Goal: Task Accomplishment & Management: Use online tool/utility

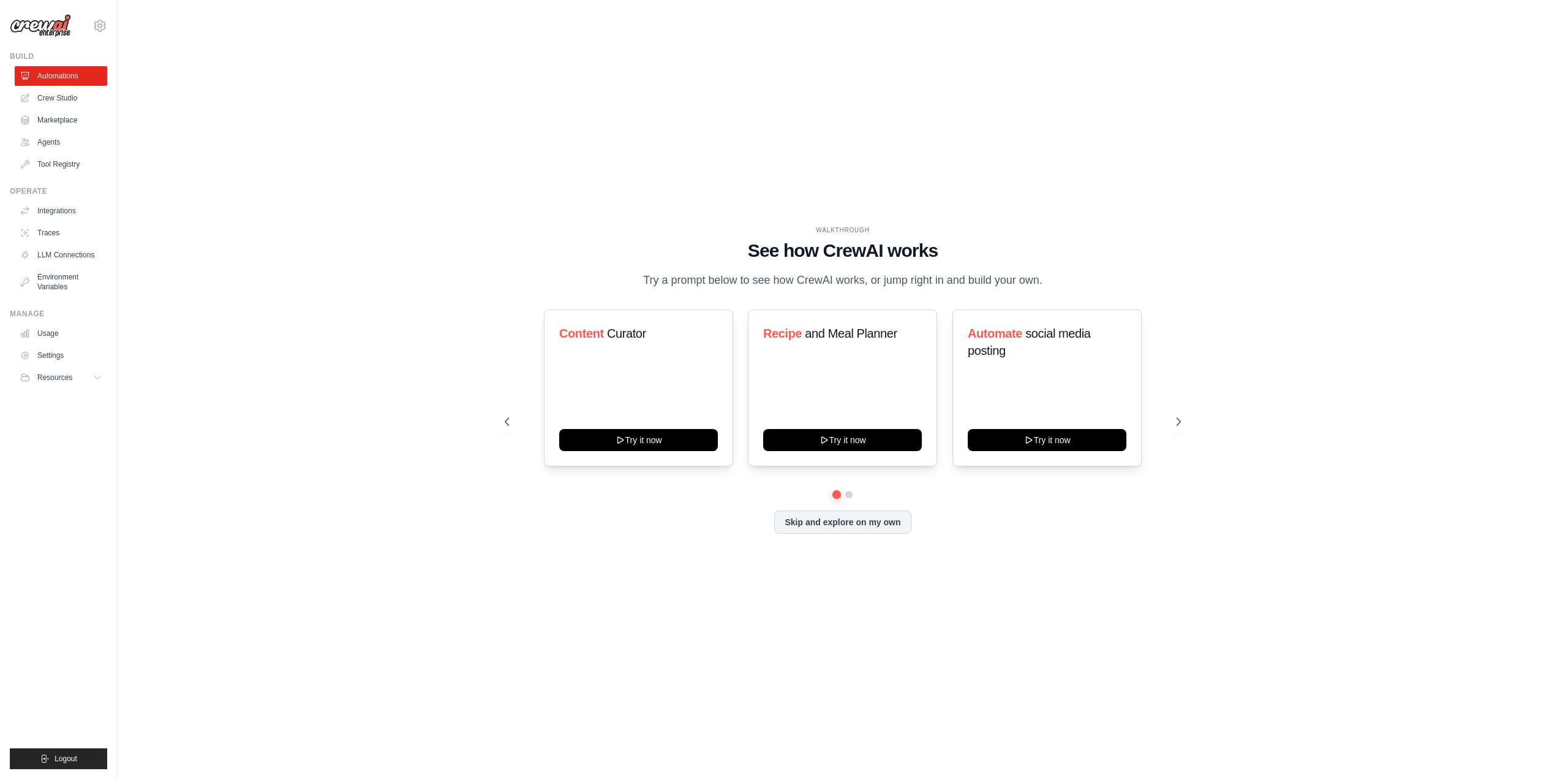
click at [854, 533] on div "Content Curator Try it now Recipe and Meal Planner Try it now Automate social m…" at bounding box center [843, 421] width 676 height 224
click at [1180, 429] on div "Content Curator Try it now Recipe and Meal Planner Try it now Automate social m…" at bounding box center [843, 387] width 676 height 156
click at [1174, 429] on div "Content Curator Try it now Recipe and Meal Planner Try it now Automate social m…" at bounding box center [843, 387] width 676 height 156
drag, startPoint x: 1076, startPoint y: 392, endPoint x: 775, endPoint y: 400, distance: 301.1
click at [783, 400] on div "Content Curator Try it now Recipe and Meal Planner Try it now Automate social m…" at bounding box center [843, 387] width 676 height 156
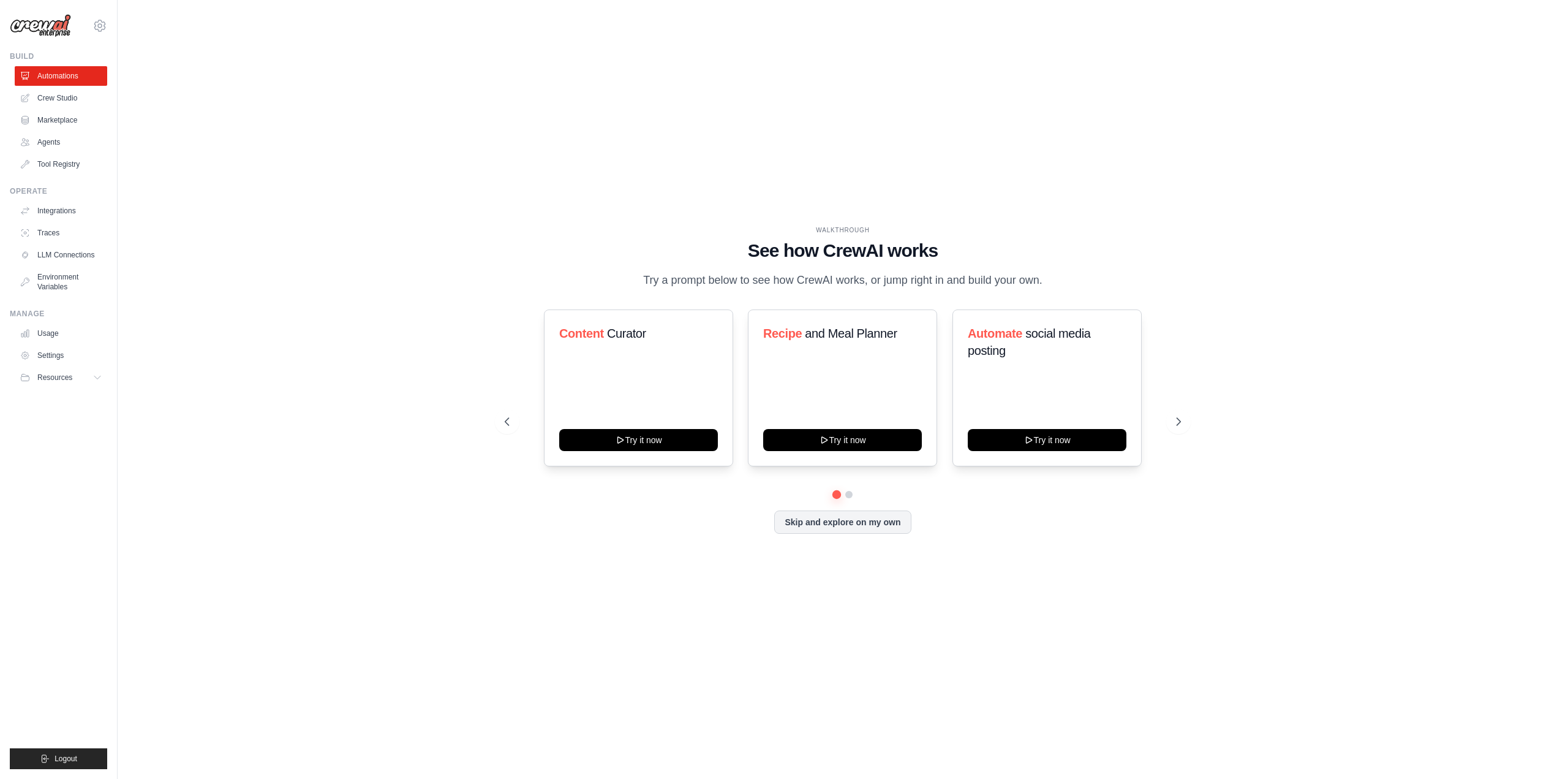
click at [353, 335] on div "WALKTHROUGH See how [PERSON_NAME] works Try a prompt below to see how [PERSON_N…" at bounding box center [843, 389] width 1412 height 755
click at [44, 95] on link "Crew Studio" at bounding box center [62, 98] width 93 height 19
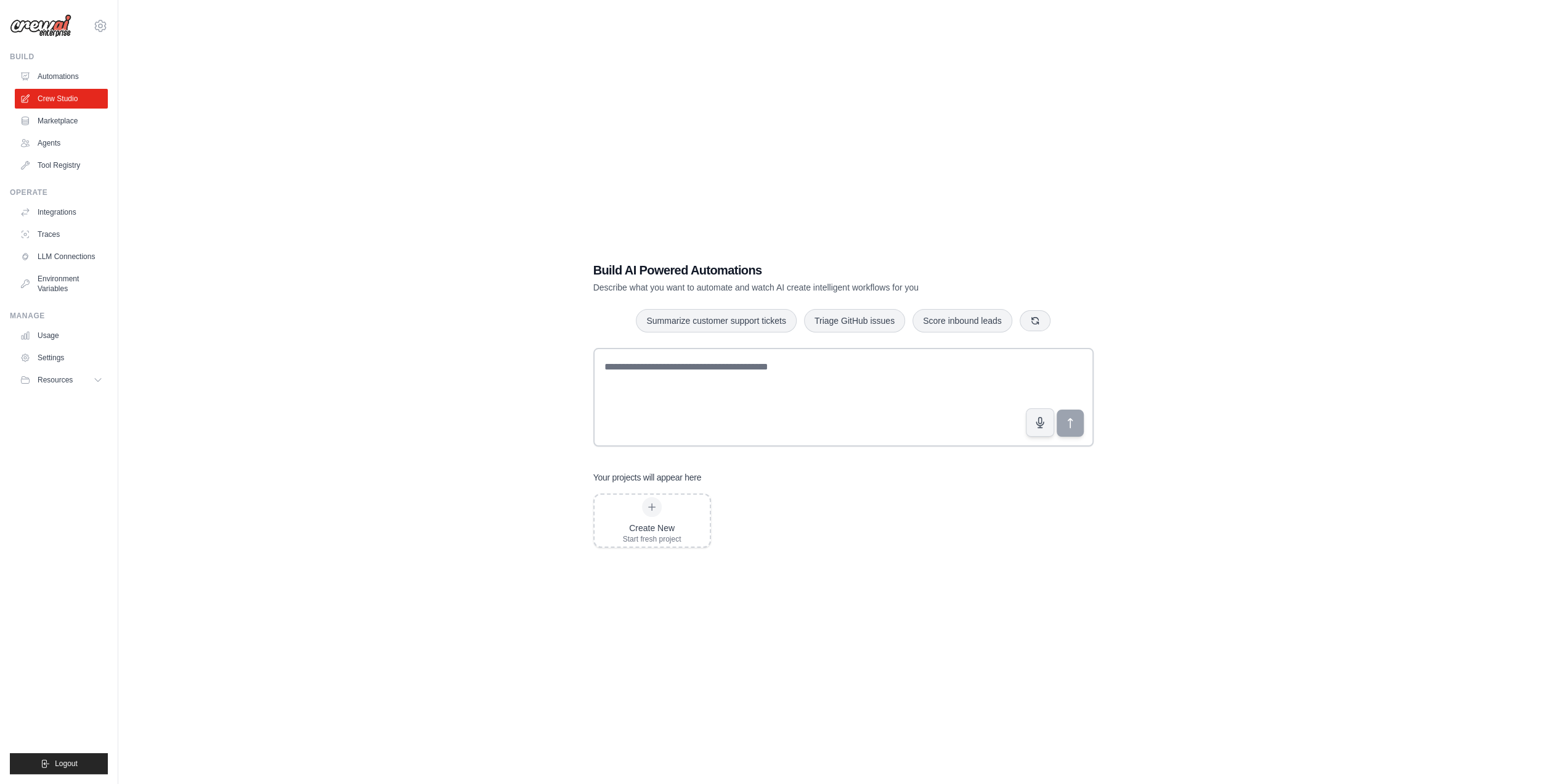
click at [49, 77] on link "Automations" at bounding box center [62, 77] width 93 height 19
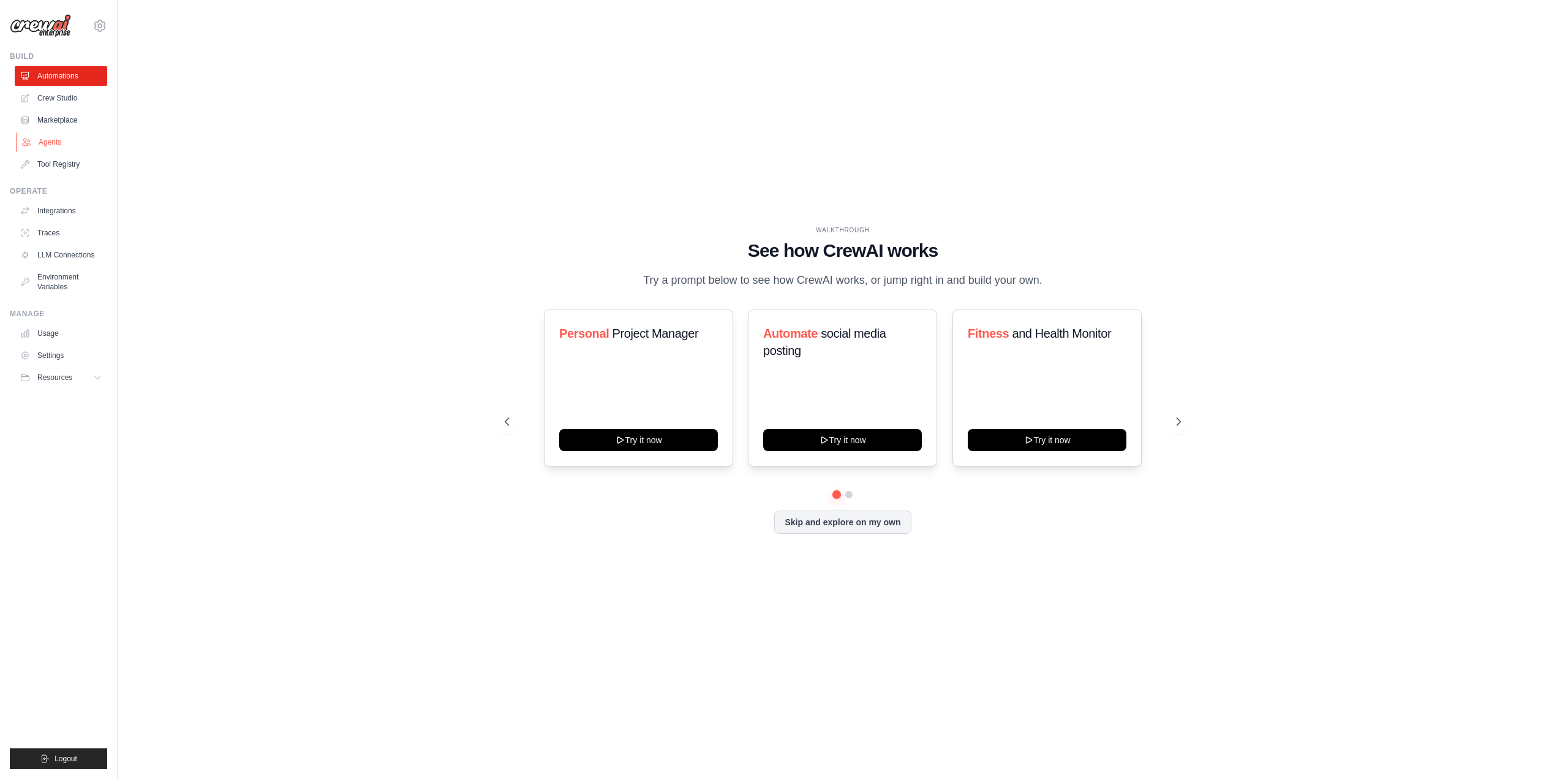
click at [59, 140] on link "Agents" at bounding box center [62, 142] width 93 height 19
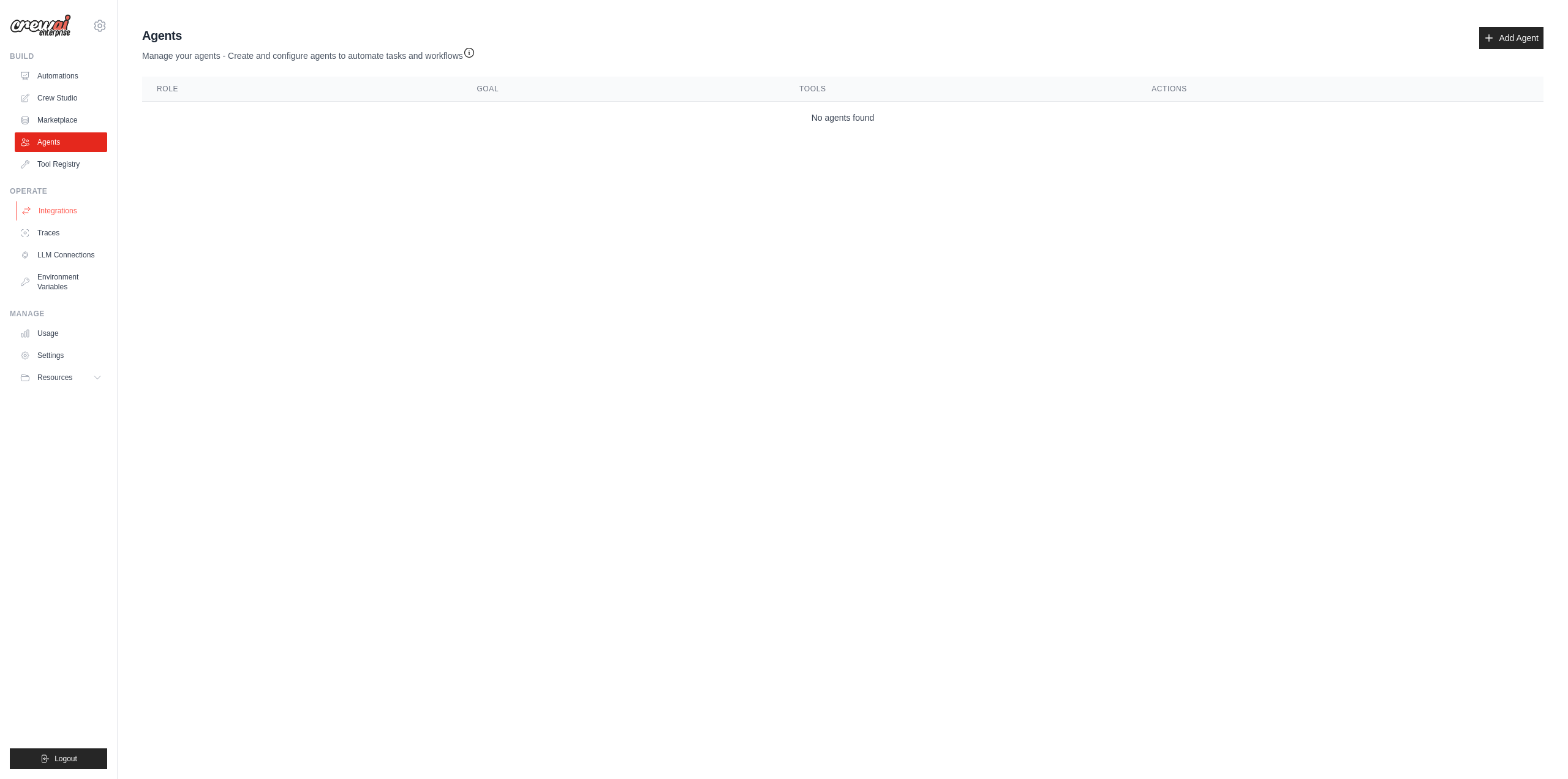
click at [56, 202] on link "Integrations" at bounding box center [62, 211] width 93 height 19
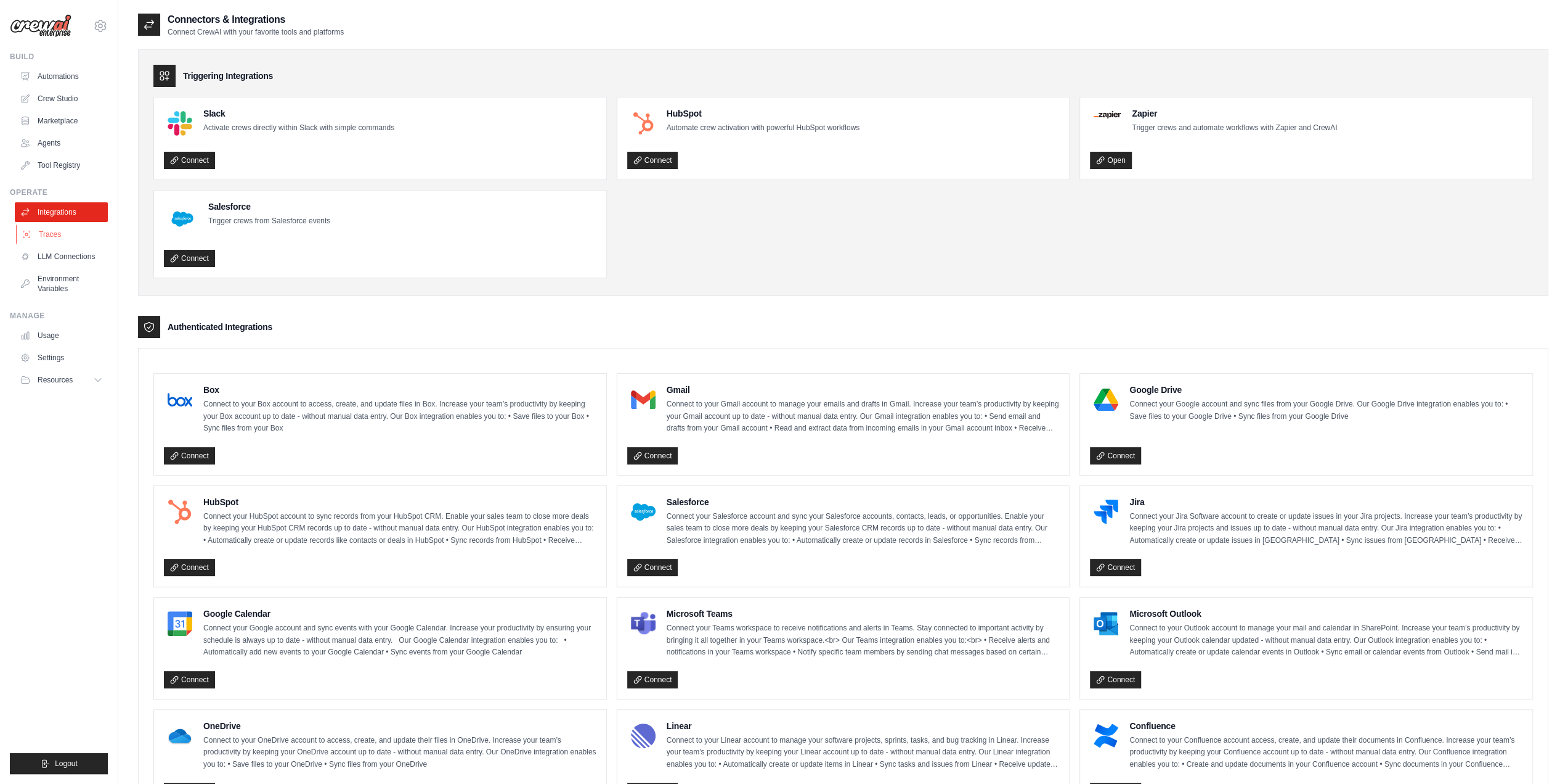
click at [57, 229] on link "Traces" at bounding box center [62, 234] width 93 height 19
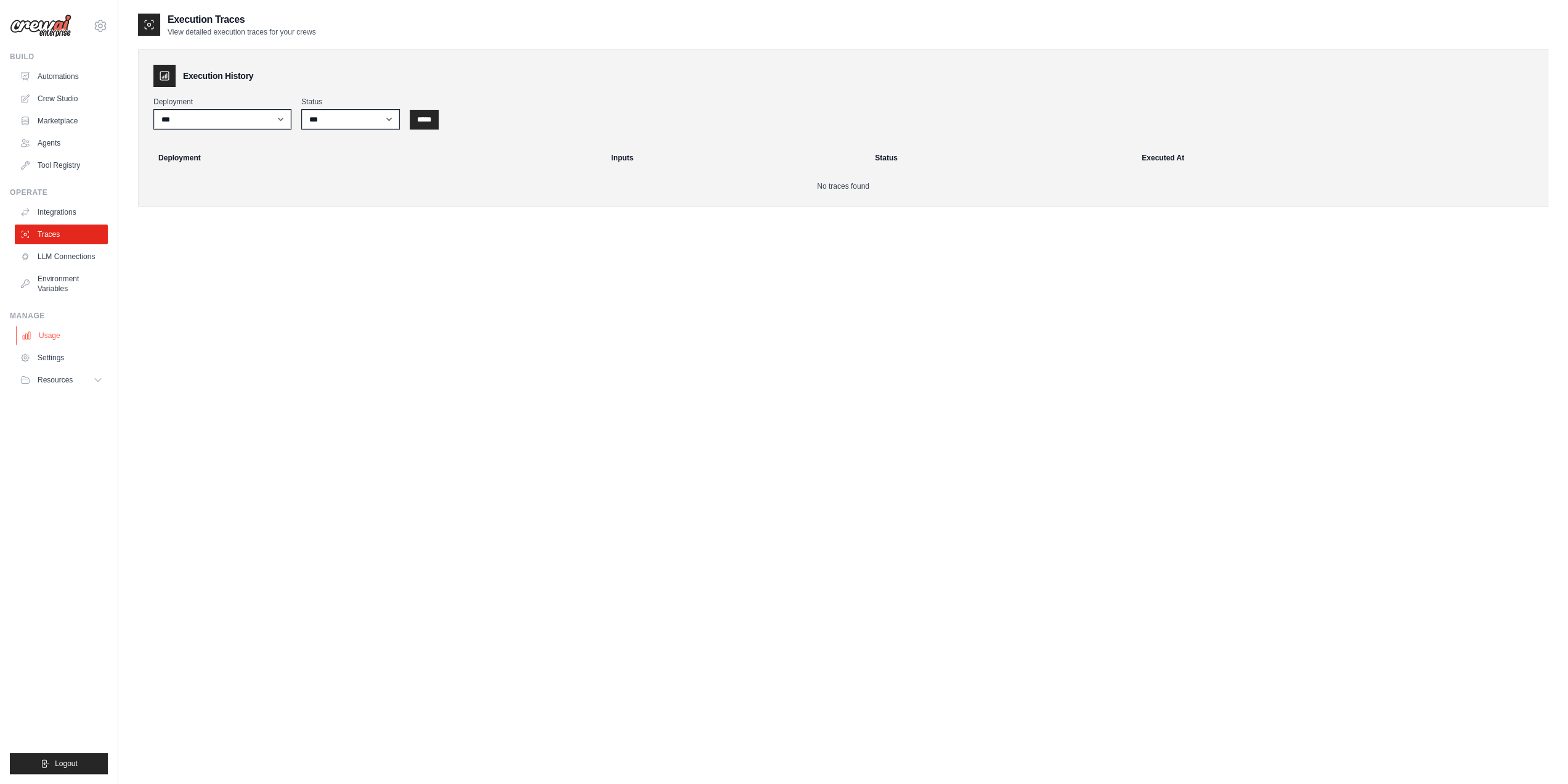
click at [71, 340] on link "Usage" at bounding box center [62, 335] width 93 height 19
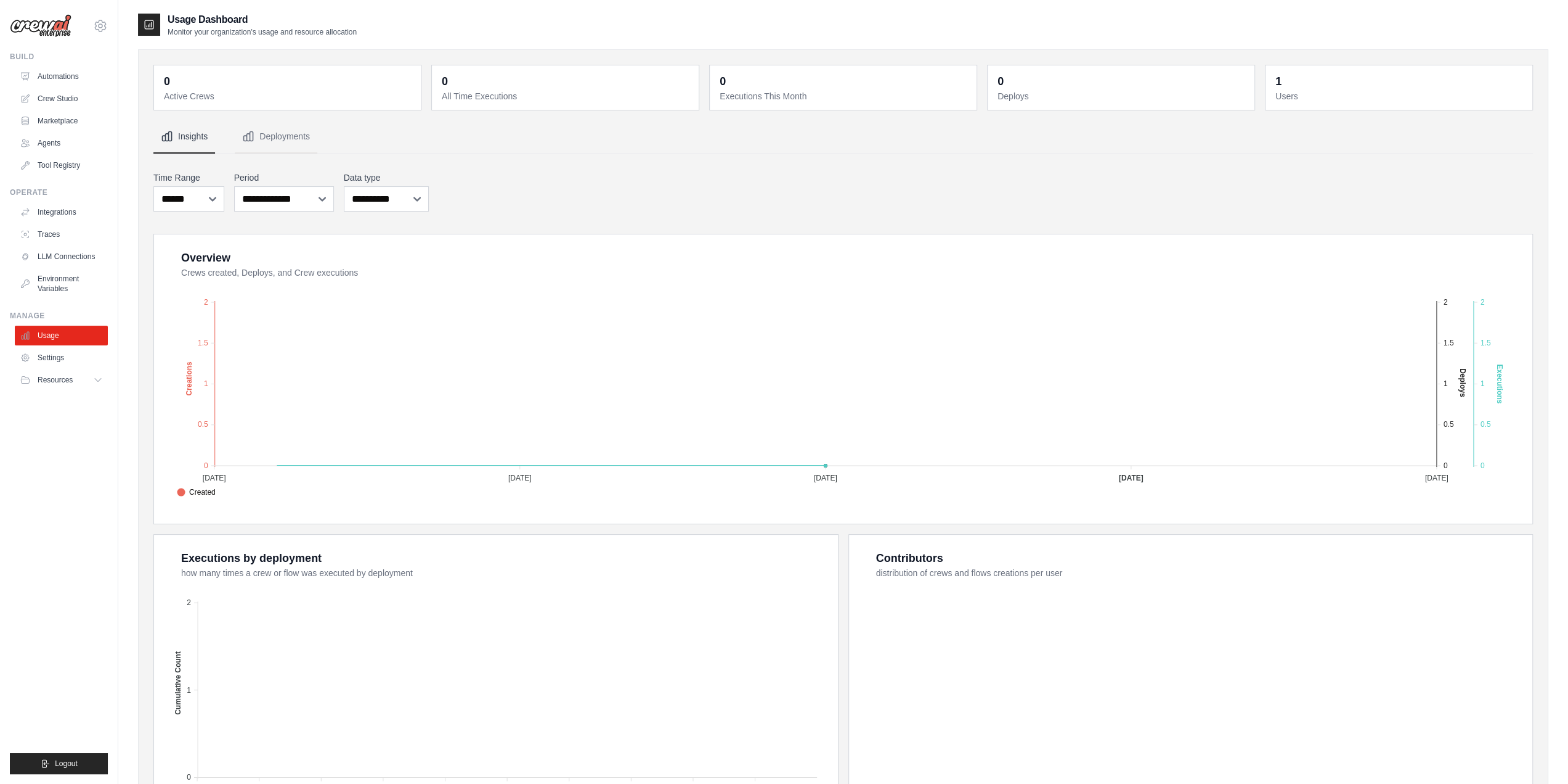
click at [55, 27] on img at bounding box center [40, 26] width 62 height 24
click at [62, 118] on link "Marketplace" at bounding box center [62, 121] width 93 height 19
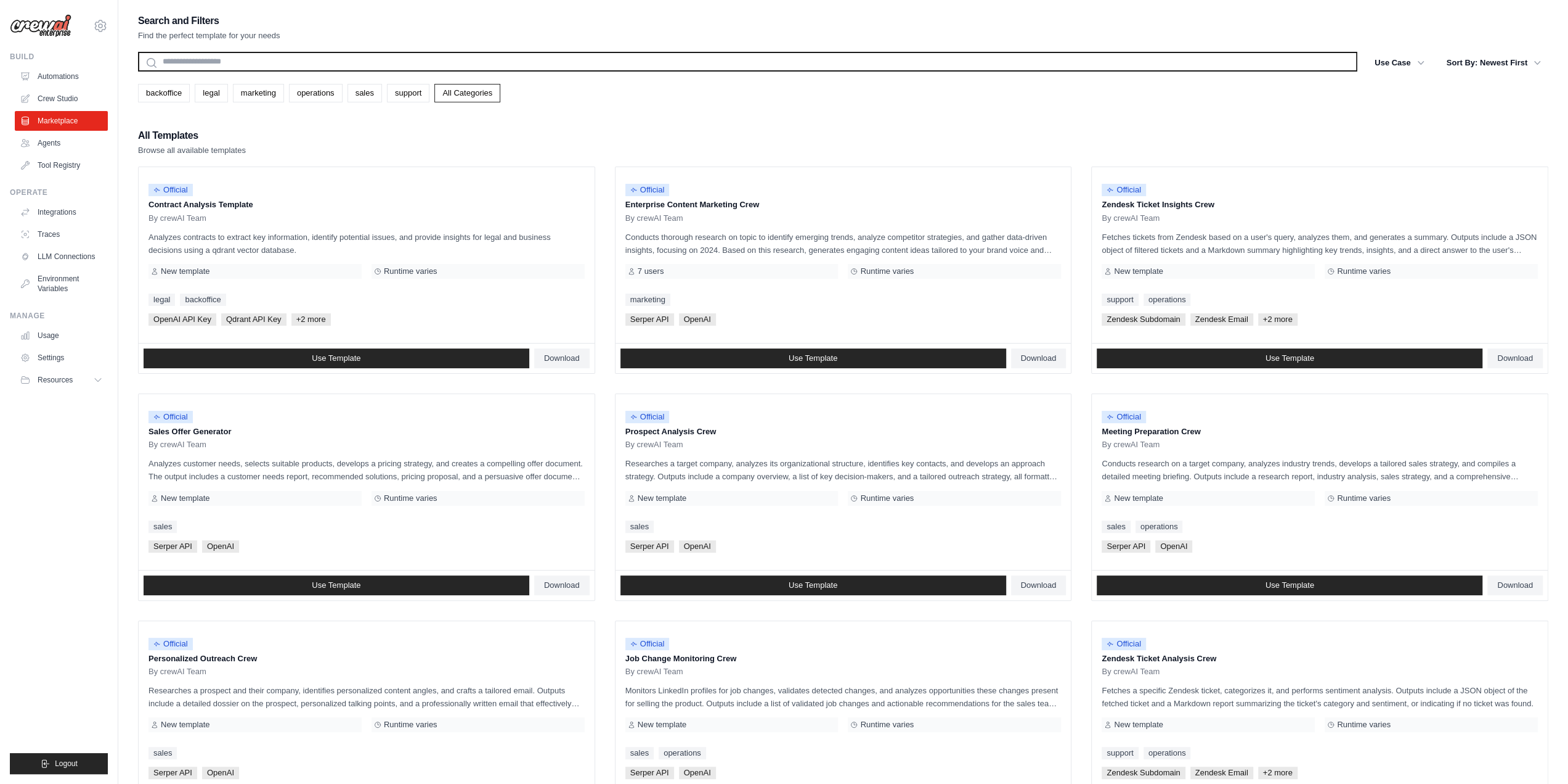
click at [229, 59] on input "text" at bounding box center [748, 62] width 1220 height 19
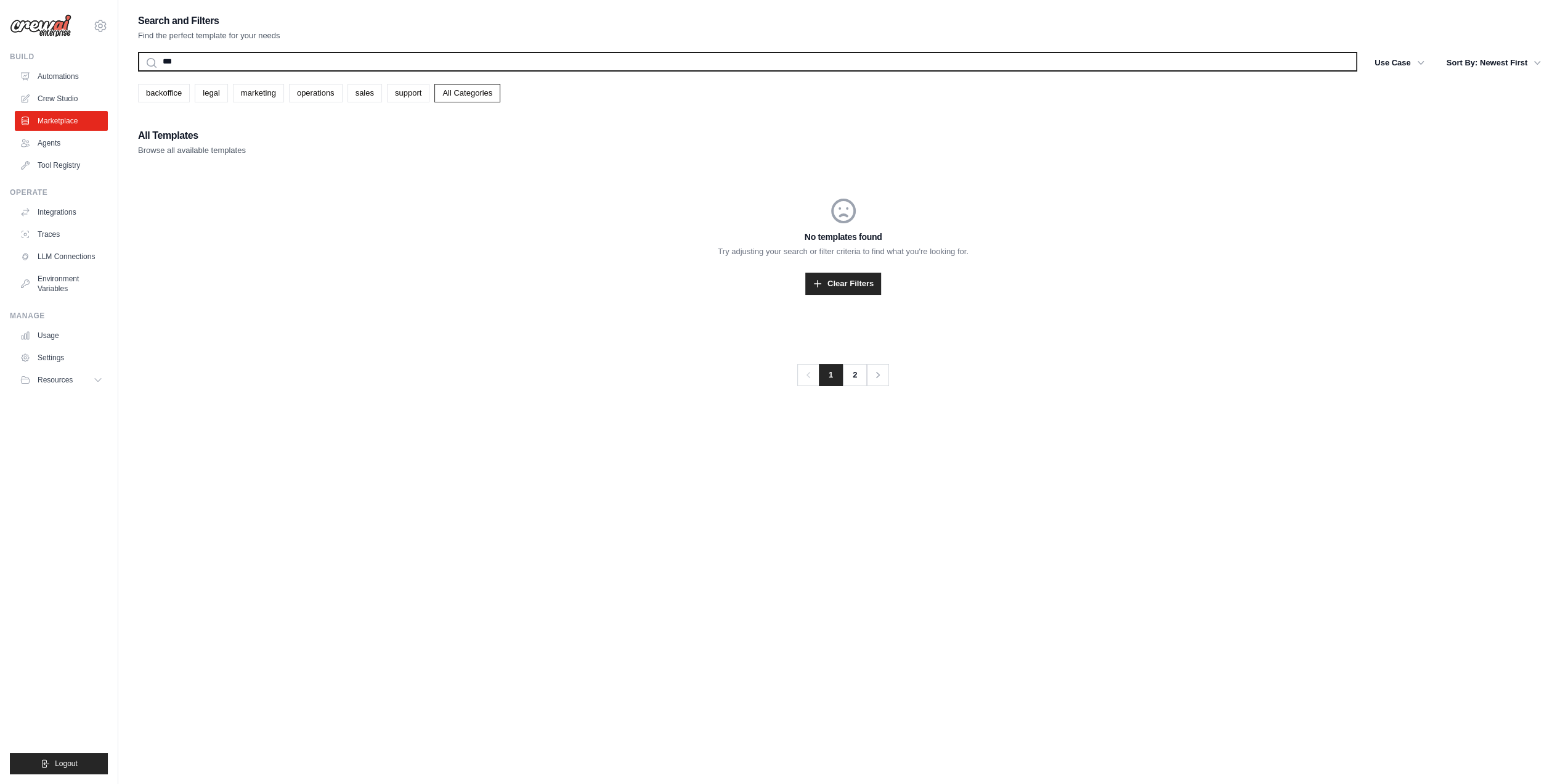
type input "***"
click at [137, 71] on button "Search" at bounding box center [137, 71] width 1 height 1
click at [273, 67] on input "***" at bounding box center [748, 62] width 1220 height 19
type input "*********"
click at [137, 71] on button "Search" at bounding box center [137, 71] width 1 height 1
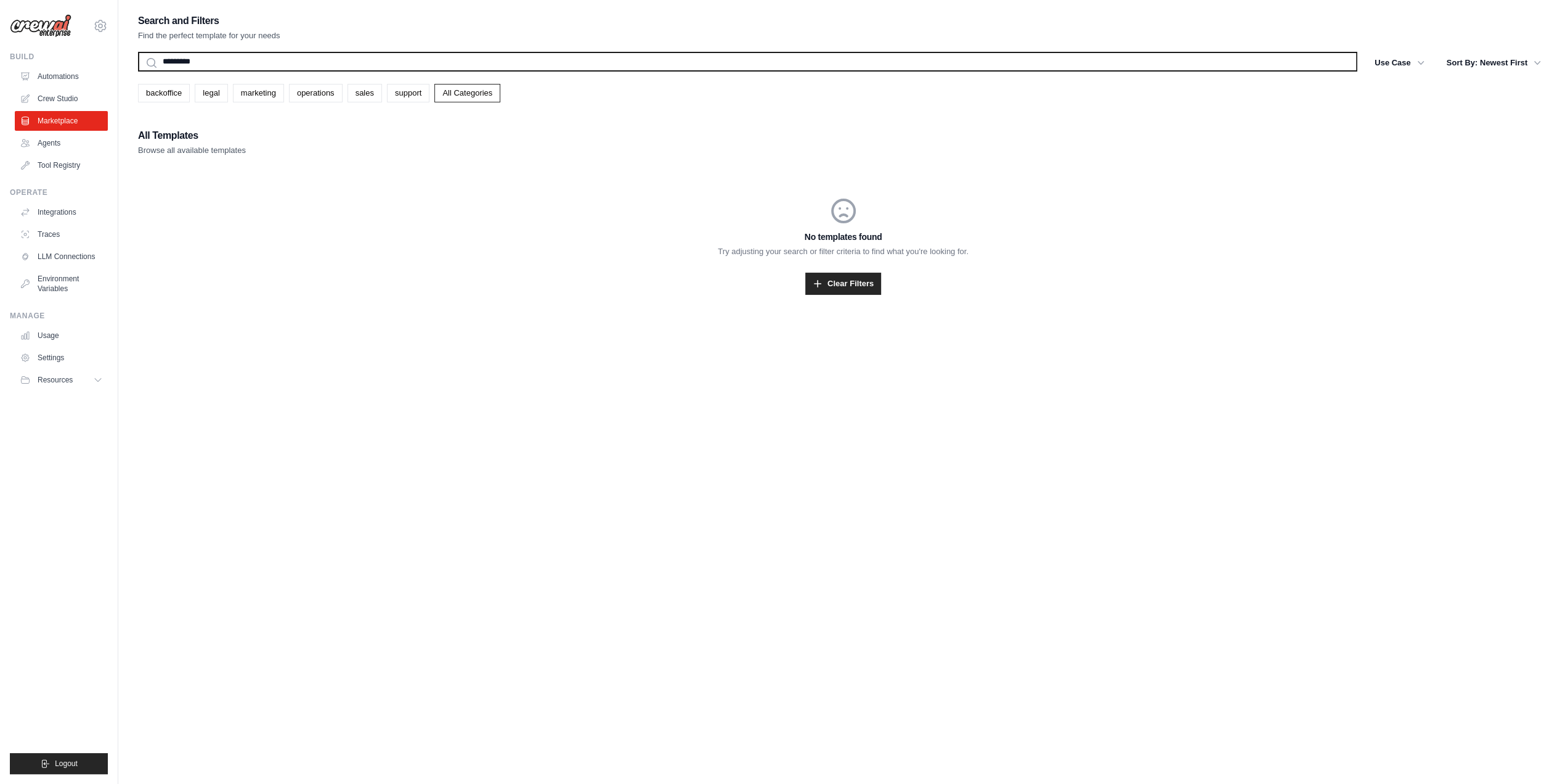
drag, startPoint x: 433, startPoint y: 71, endPoint x: 40, endPoint y: 47, distance: 393.7
click at [40, 47] on div "xin932384@gmail.com Settings Build Automations Crew Studio" at bounding box center [784, 404] width 1568 height 809
click at [137, 71] on button "Search" at bounding box center [137, 71] width 1 height 1
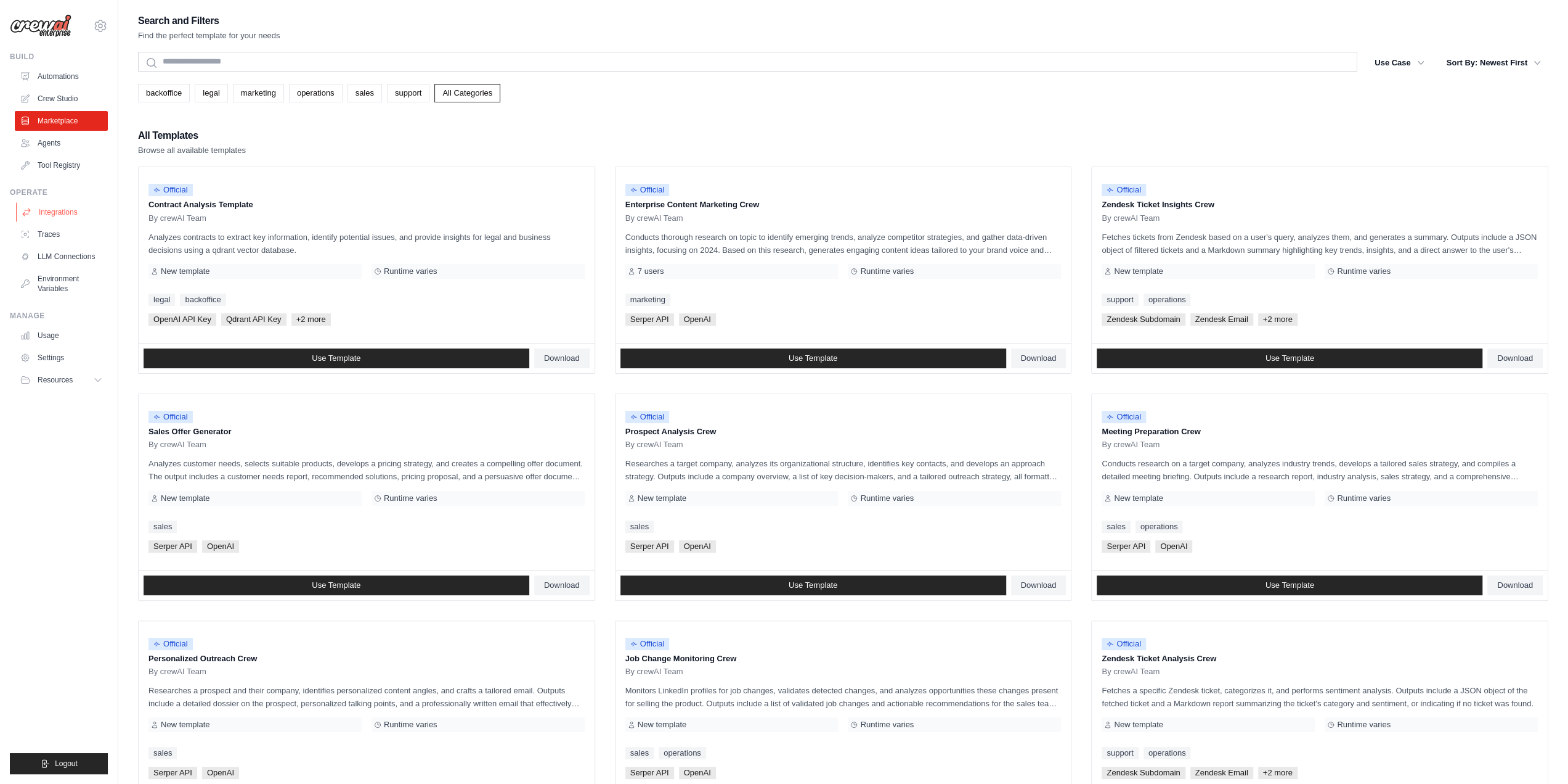
click at [52, 218] on link "Integrations" at bounding box center [62, 212] width 93 height 19
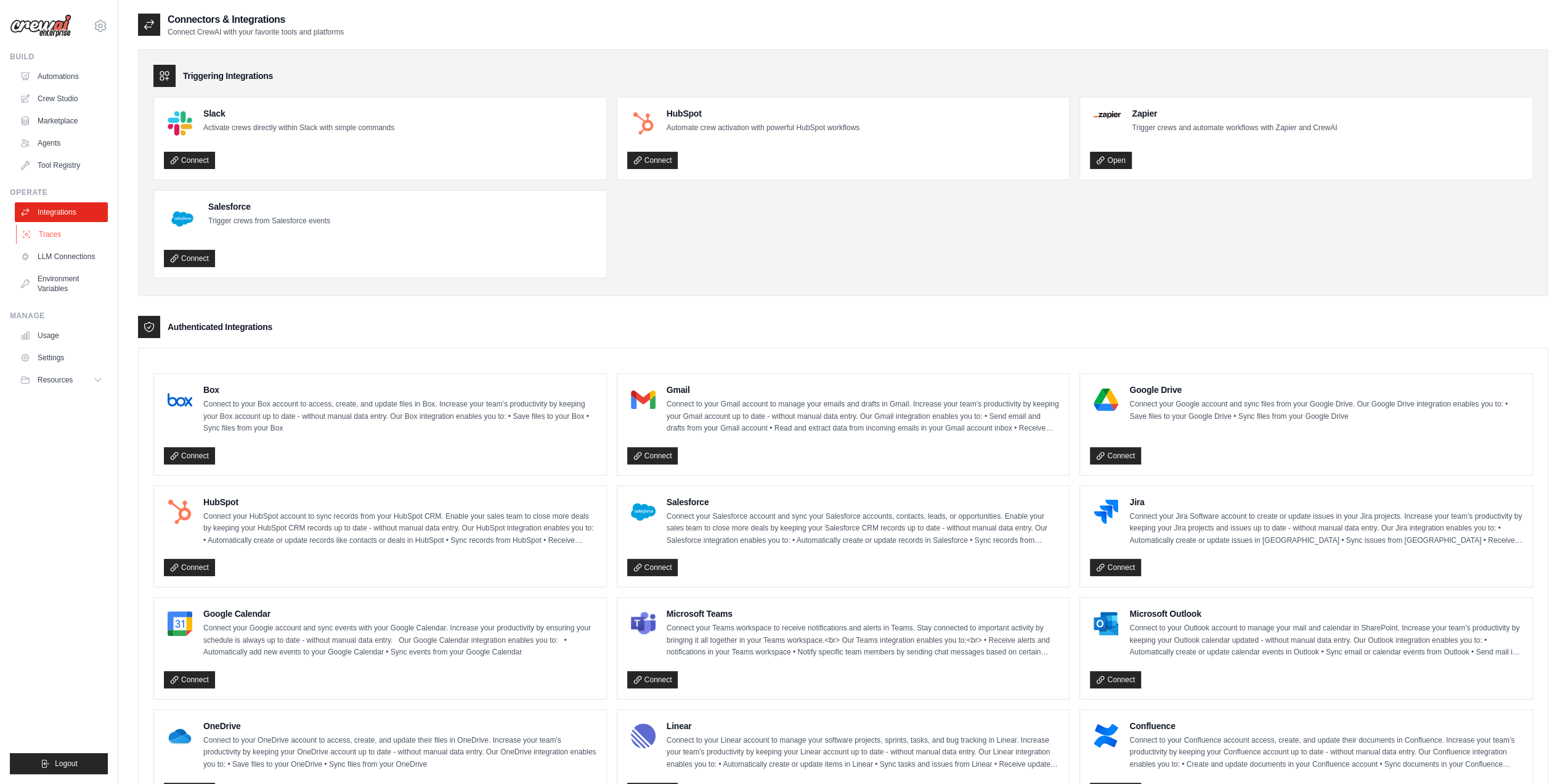
click at [56, 235] on link "Traces" at bounding box center [62, 234] width 93 height 19
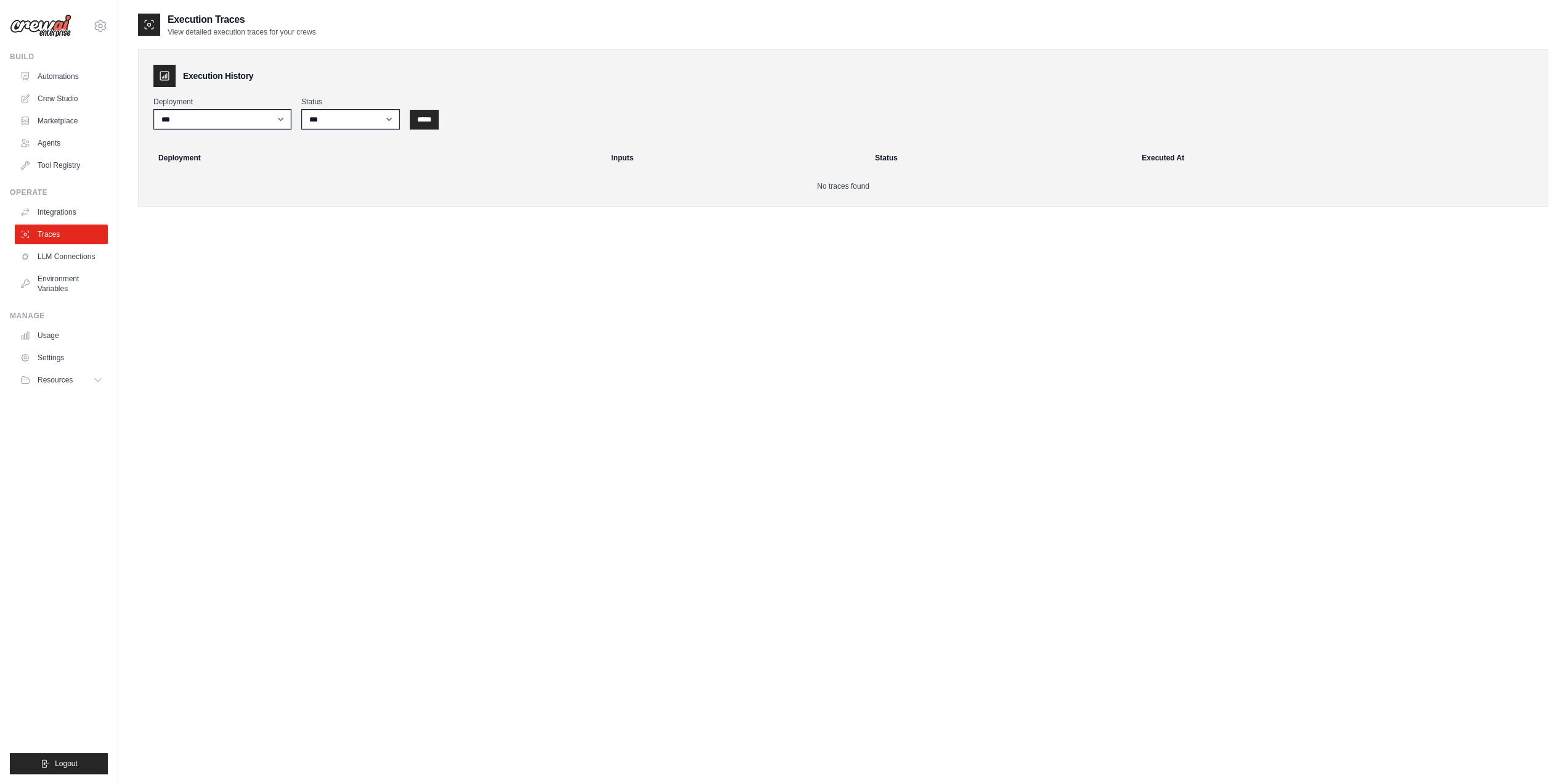
click at [62, 259] on link "LLM Connections" at bounding box center [62, 256] width 93 height 19
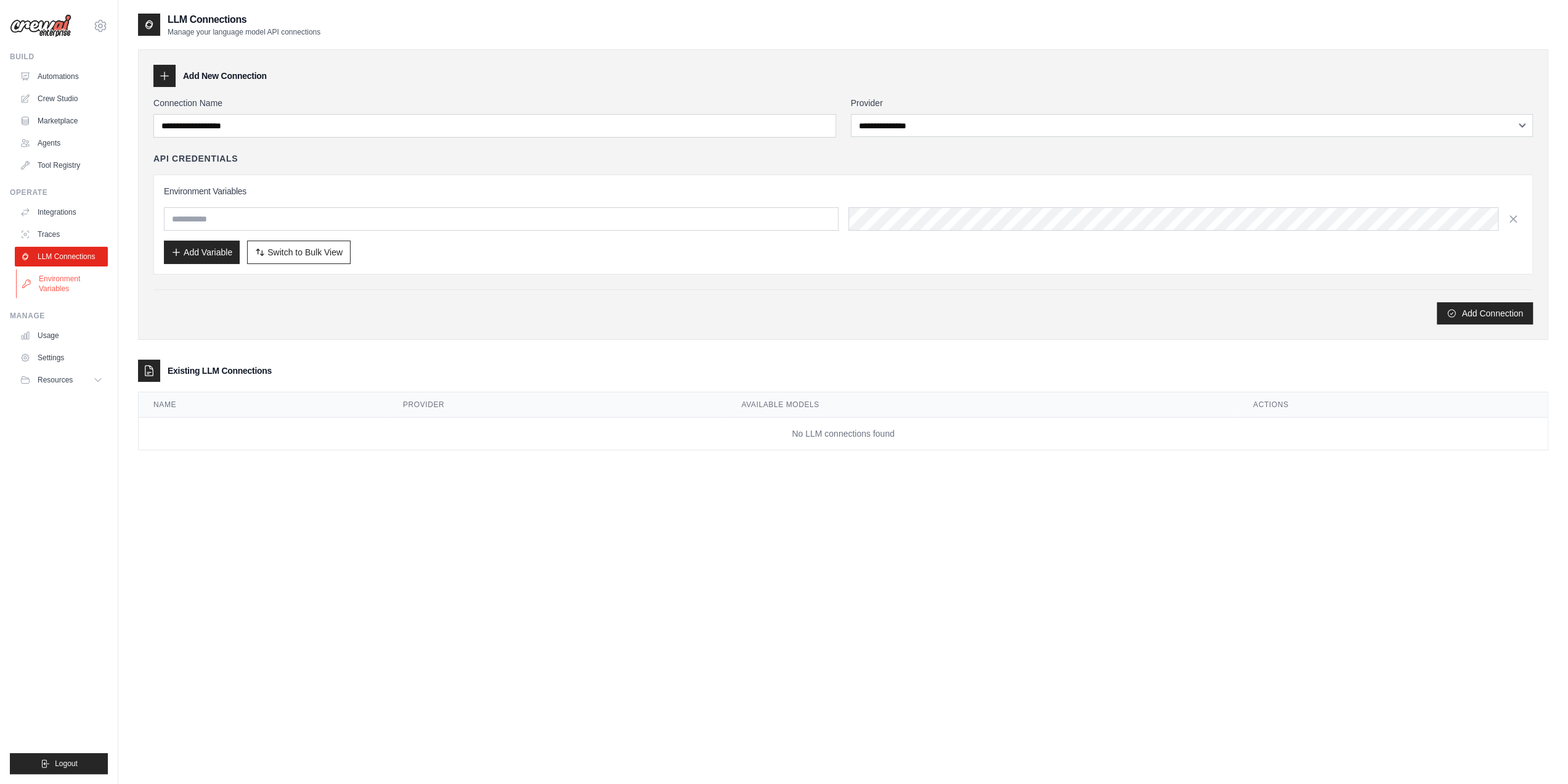
click at [46, 280] on link "Environment Variables" at bounding box center [62, 284] width 93 height 30
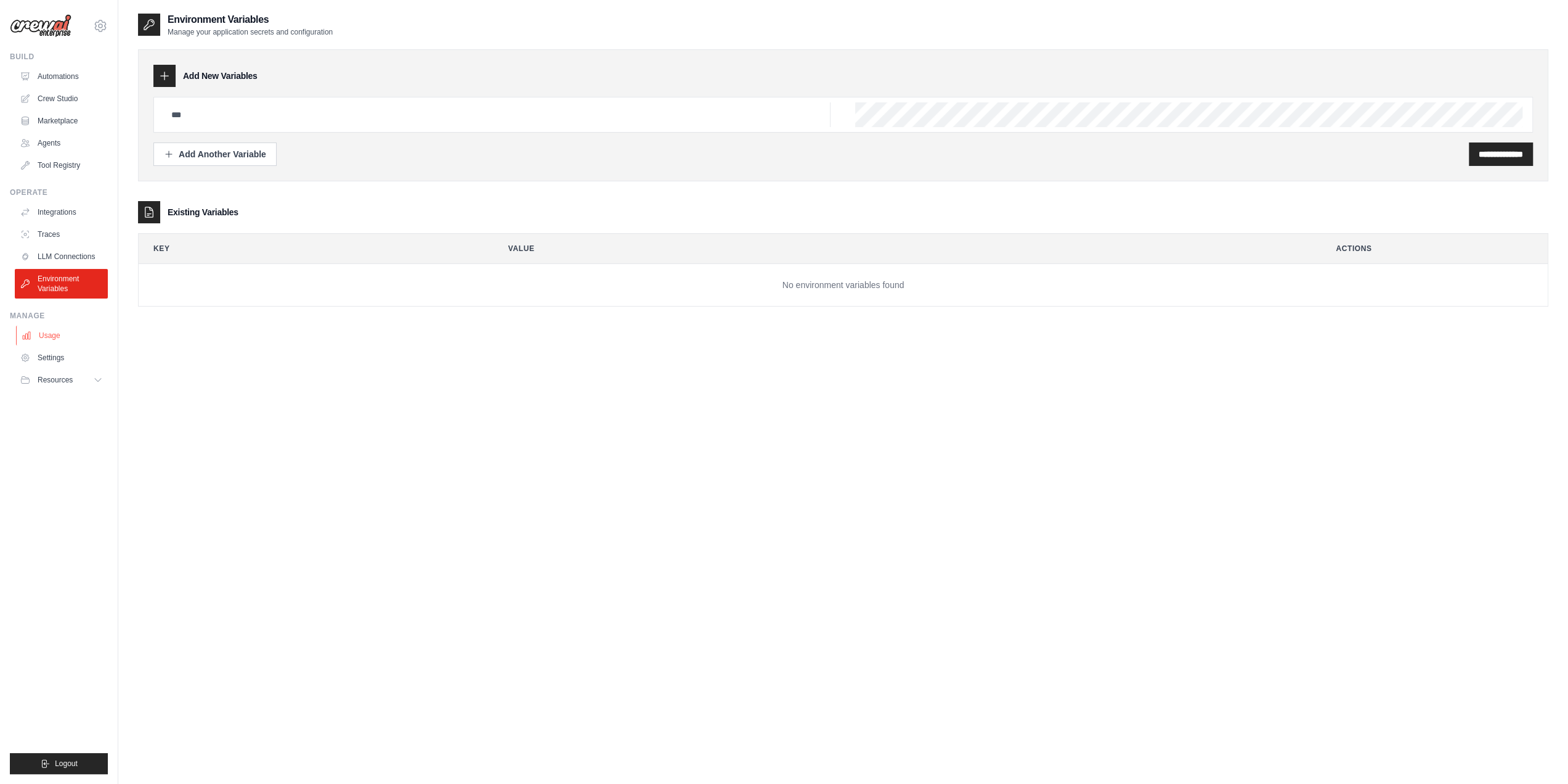
click at [55, 333] on link "Usage" at bounding box center [62, 335] width 93 height 19
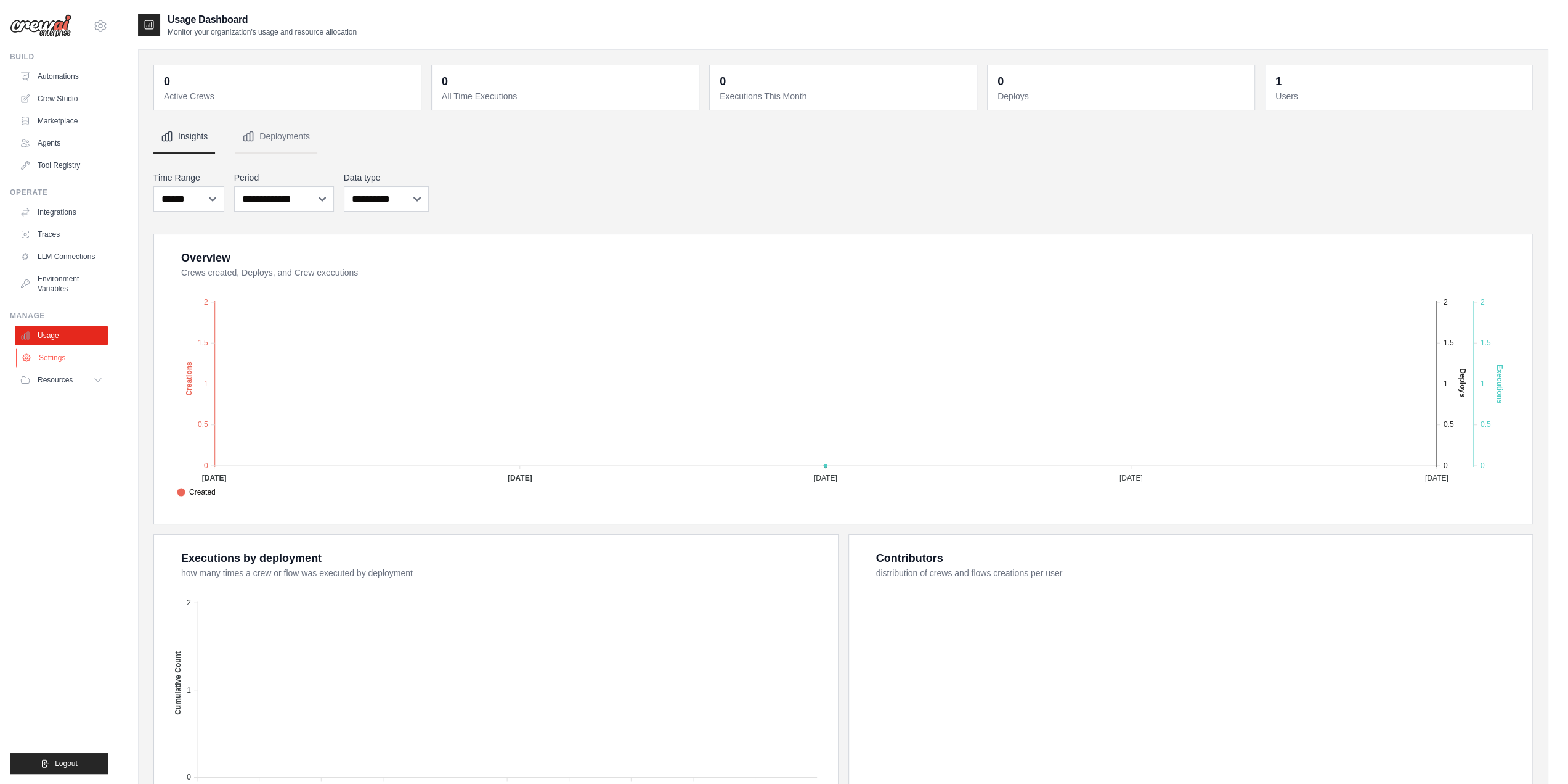
click at [33, 357] on link "Settings" at bounding box center [62, 357] width 93 height 19
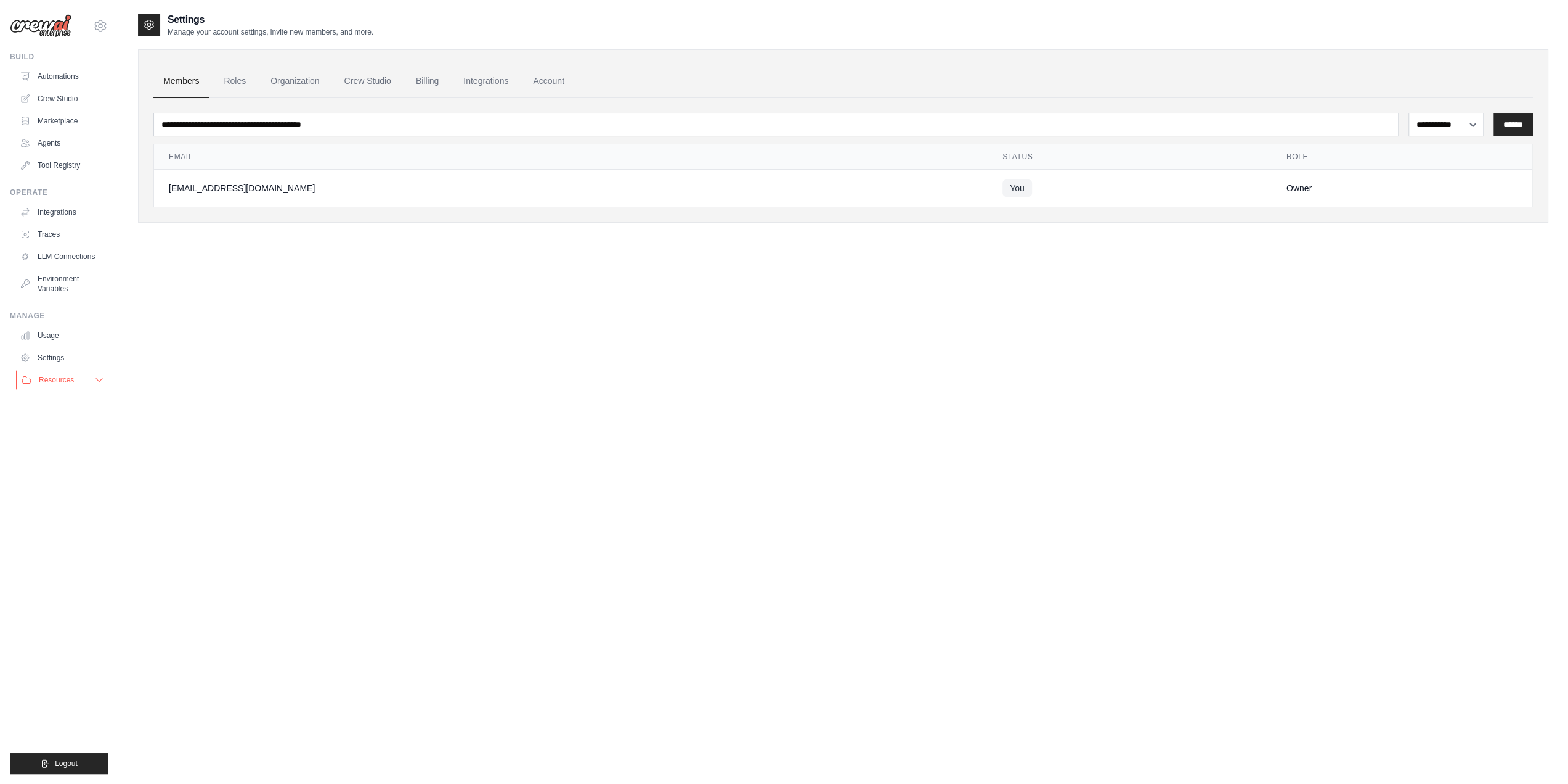
click at [59, 382] on span "Resources" at bounding box center [56, 379] width 35 height 10
click at [55, 75] on link "Automations" at bounding box center [62, 77] width 93 height 19
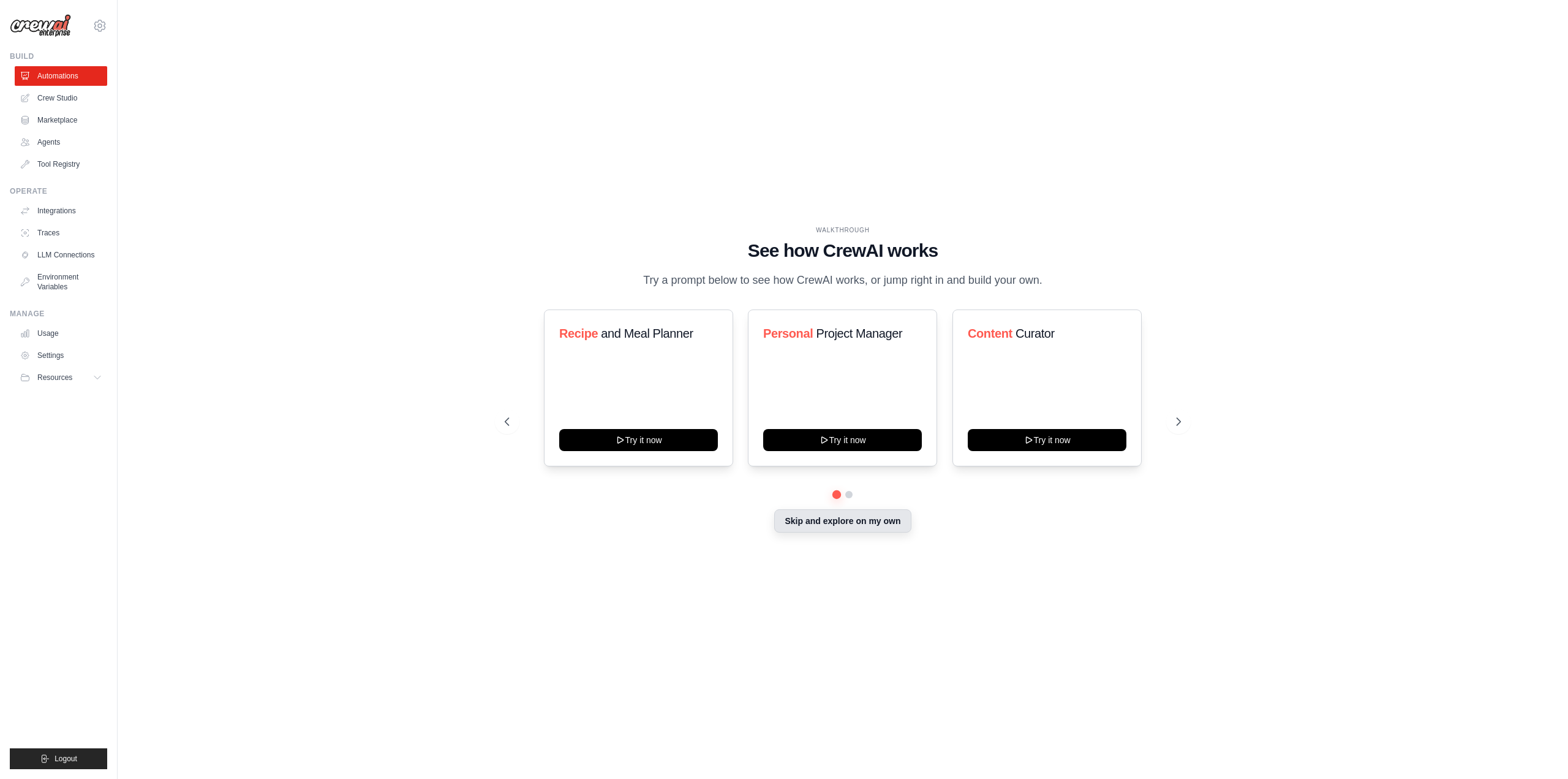
click at [836, 532] on button "Skip and explore on my own" at bounding box center [843, 520] width 136 height 24
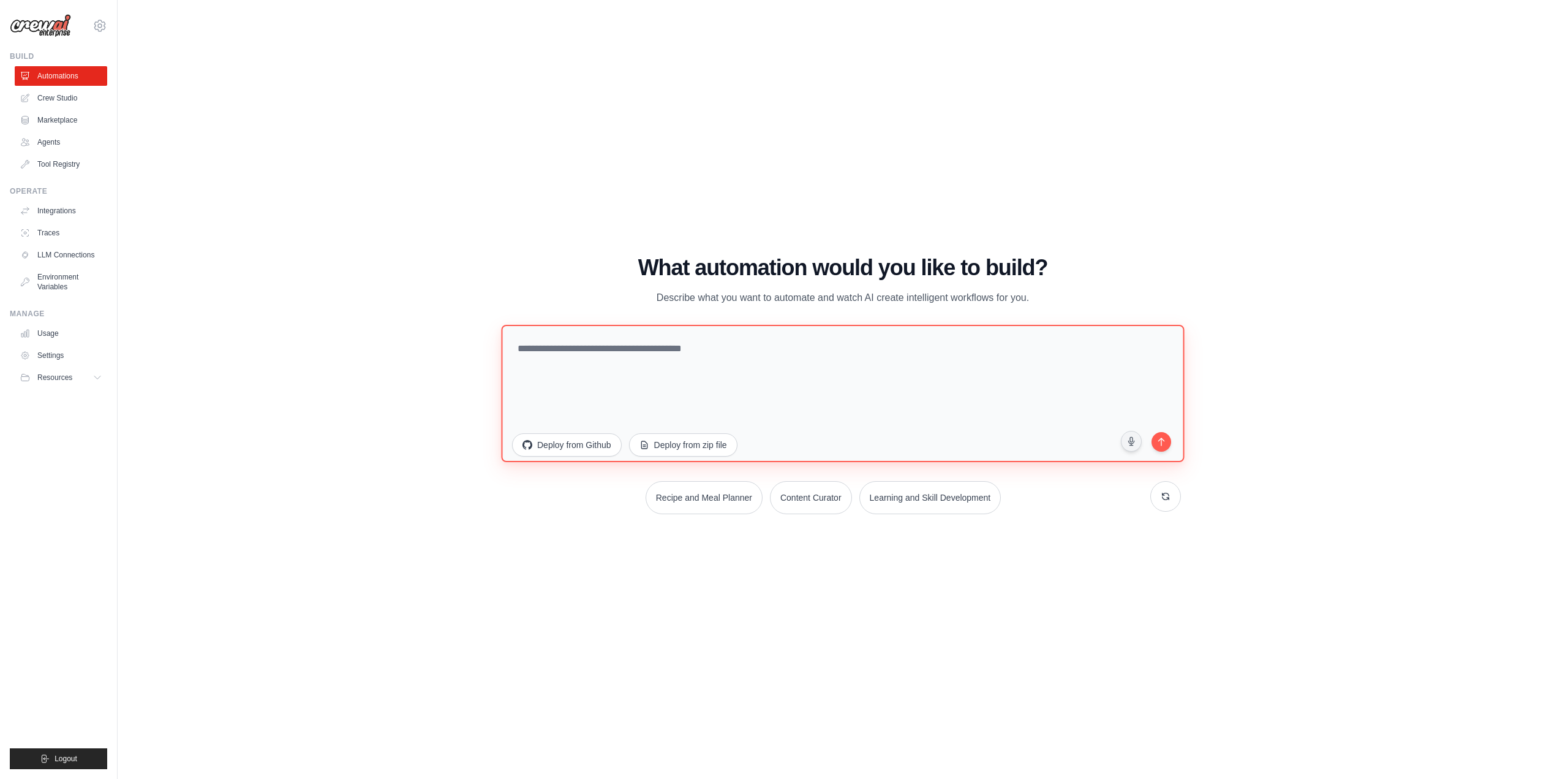
click at [705, 376] on textarea at bounding box center [842, 393] width 683 height 137
drag, startPoint x: 745, startPoint y: 262, endPoint x: 1078, endPoint y: 298, distance: 334.9
click at [1078, 298] on div "What automation would you like to build? Describe what you want to automate and…" at bounding box center [843, 280] width 676 height 50
click at [836, 374] on textarea at bounding box center [842, 393] width 683 height 137
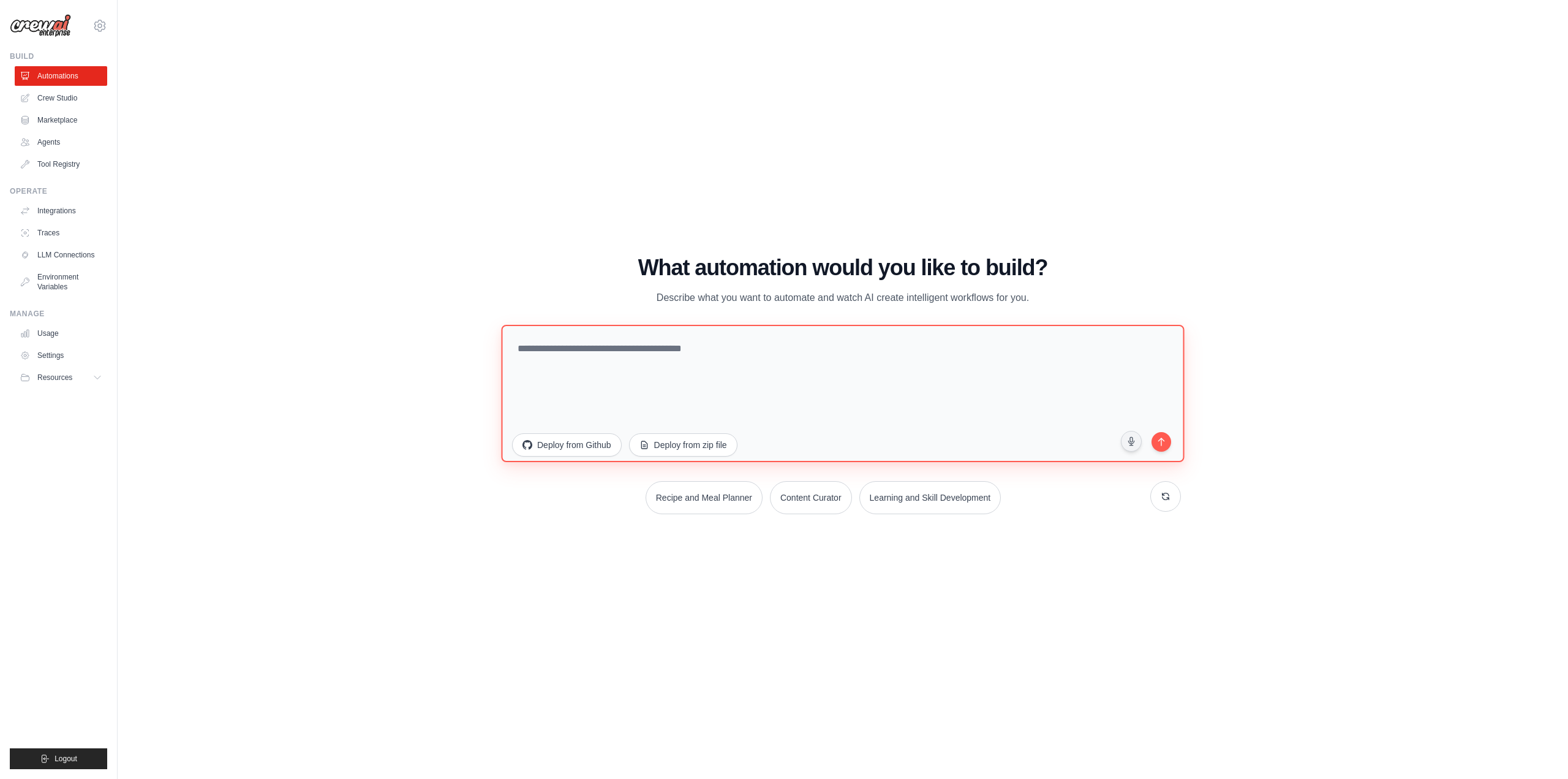
type textarea "*"
drag, startPoint x: 756, startPoint y: 353, endPoint x: 803, endPoint y: 356, distance: 47.1
click at [803, 356] on textarea "**********" at bounding box center [842, 393] width 683 height 137
paste textarea "******"
type textarea "**********"
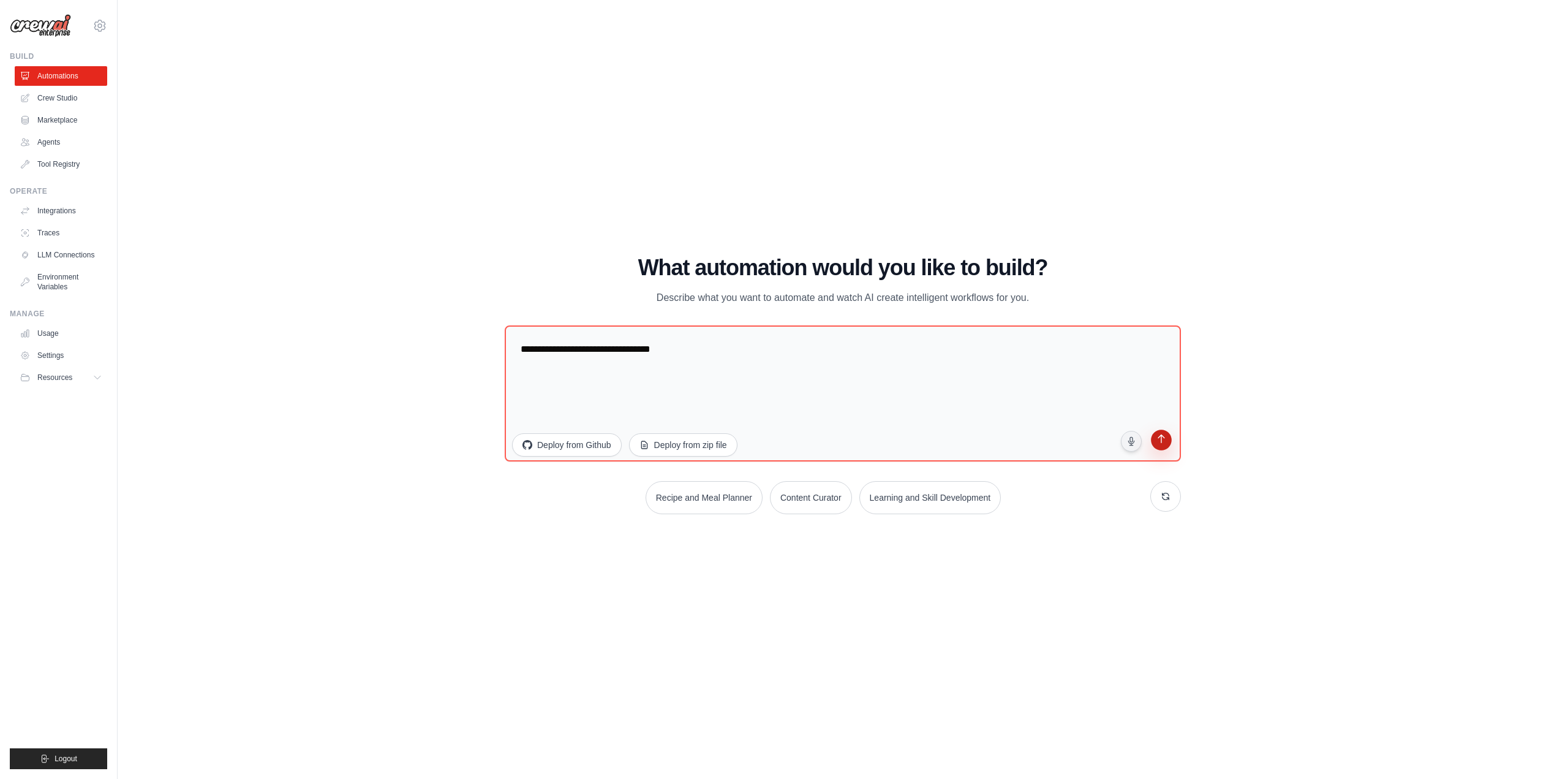
click at [1170, 441] on button "submit" at bounding box center [1161, 441] width 24 height 24
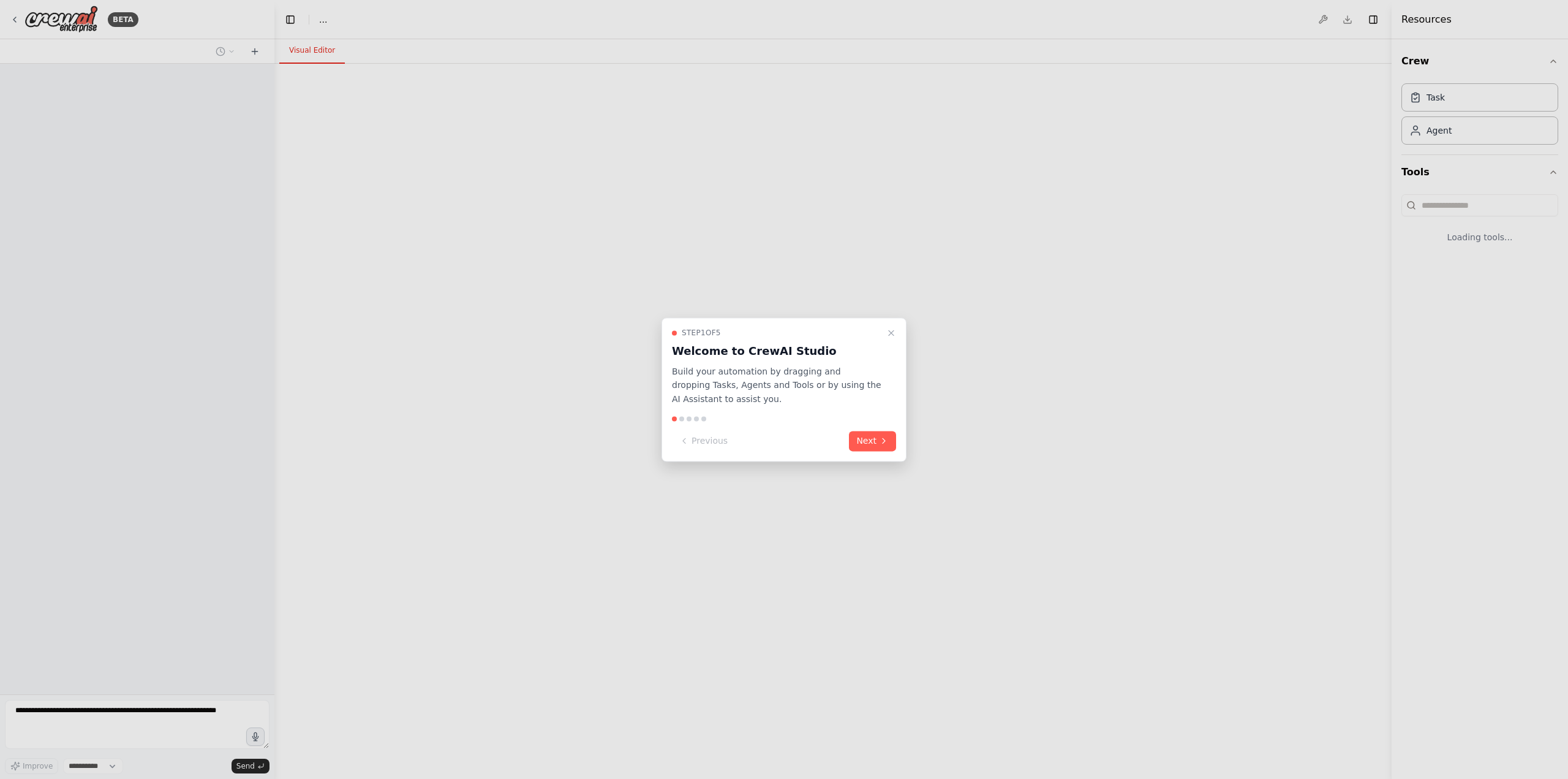
select select "****"
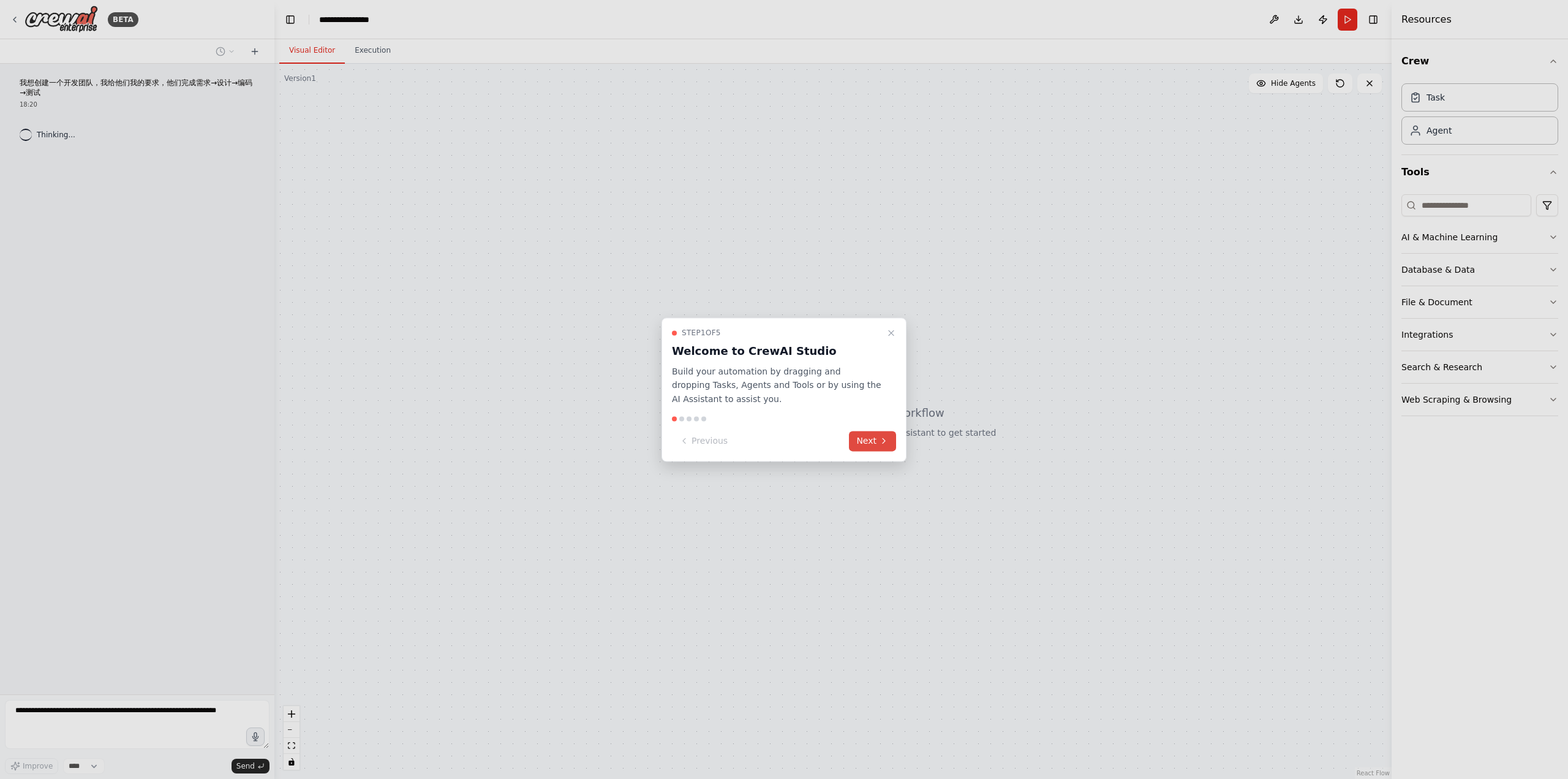
click at [864, 437] on button "Next" at bounding box center [872, 441] width 47 height 20
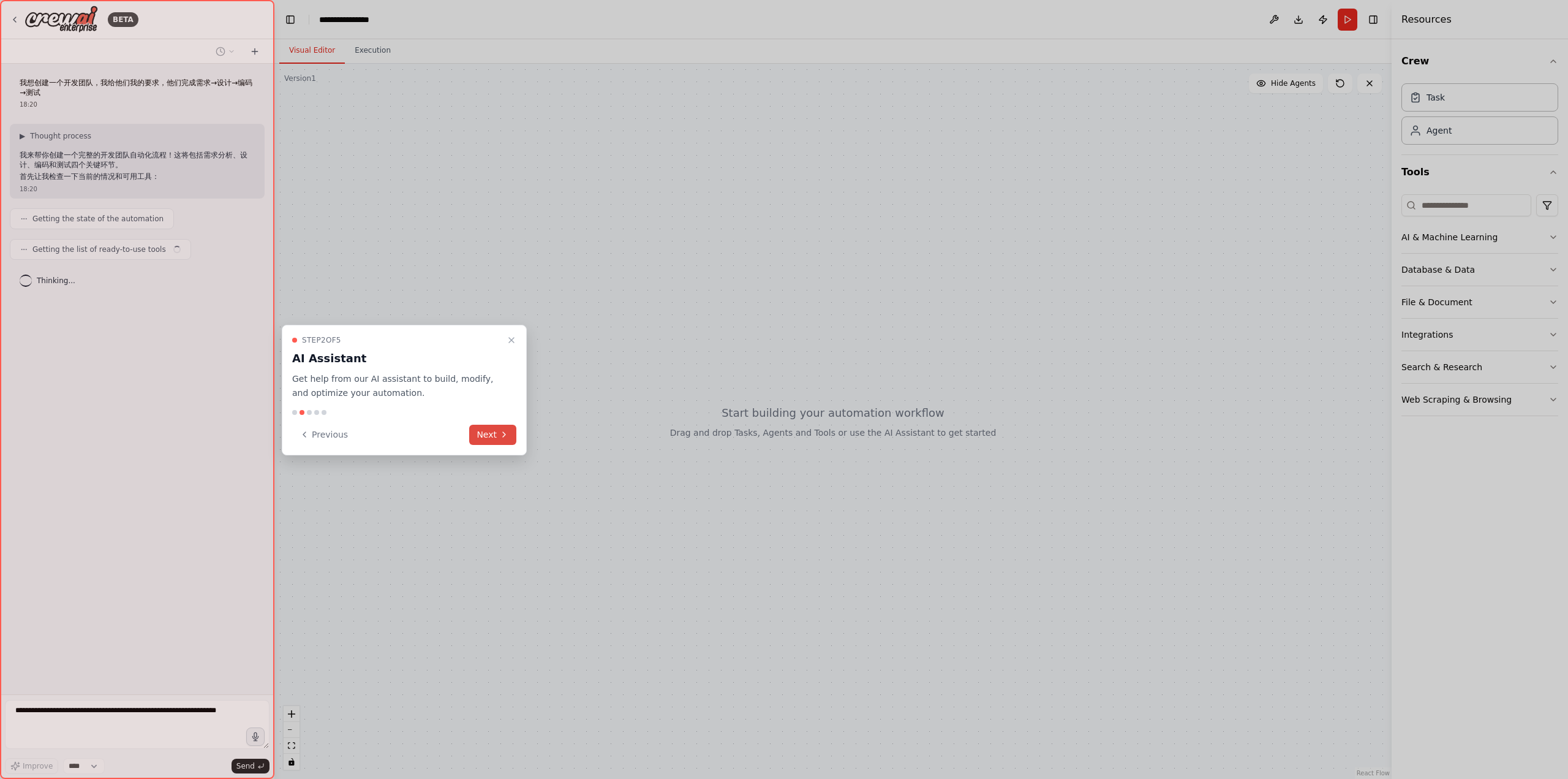
click at [486, 428] on button "Next" at bounding box center [493, 435] width 47 height 20
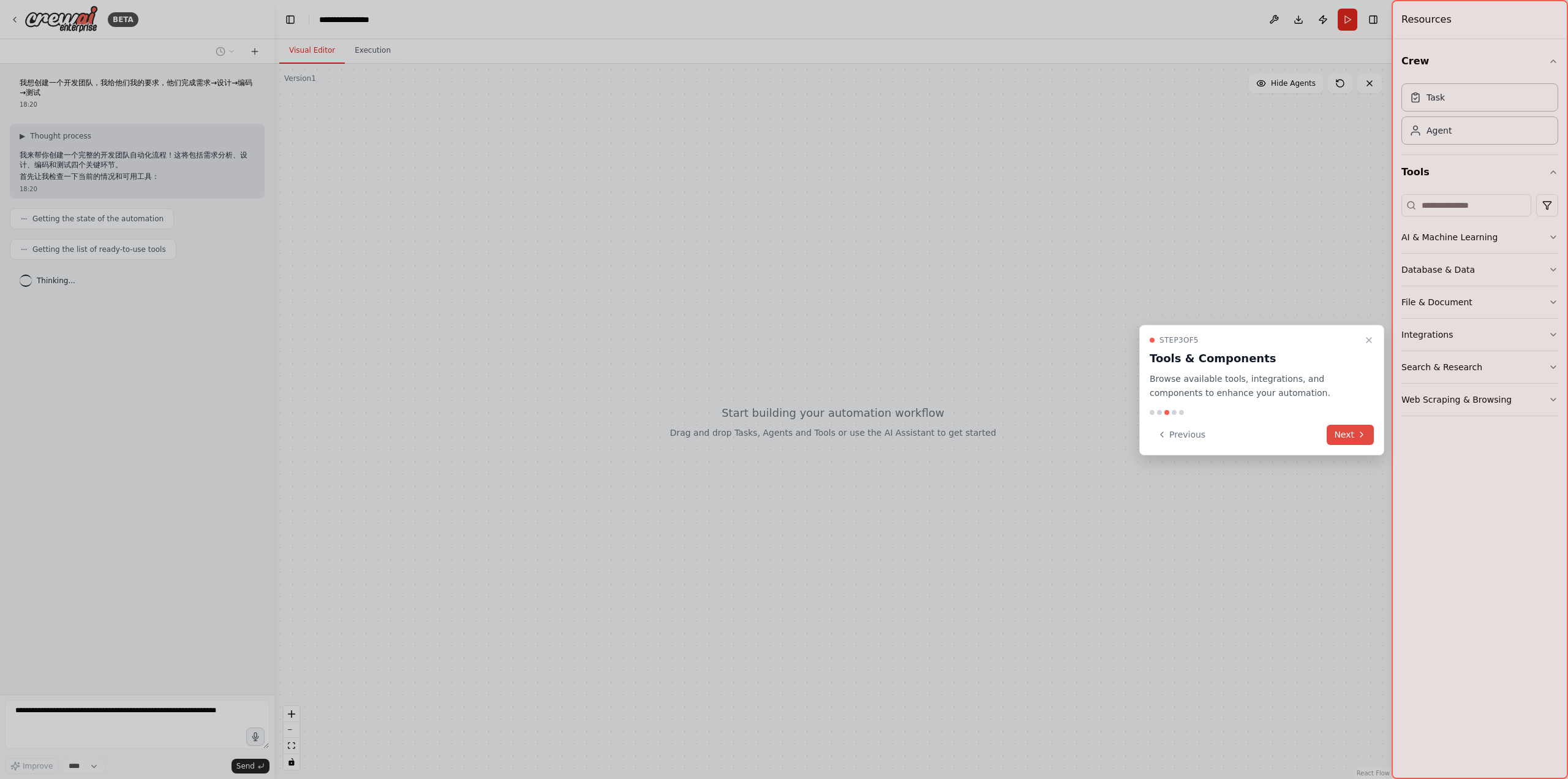
click at [1351, 435] on button "Next" at bounding box center [1350, 435] width 47 height 20
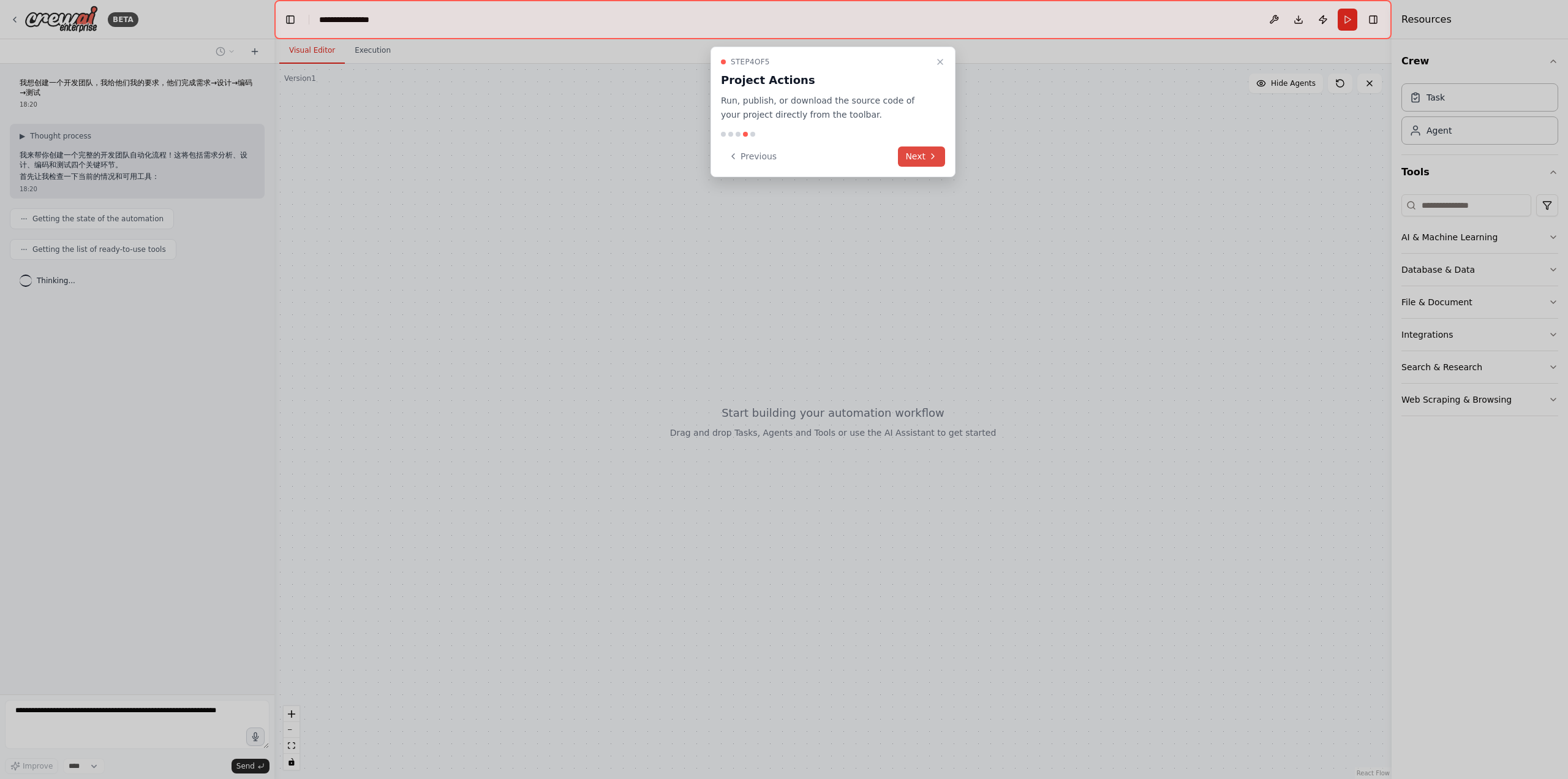
click at [908, 156] on button "Next" at bounding box center [921, 156] width 47 height 20
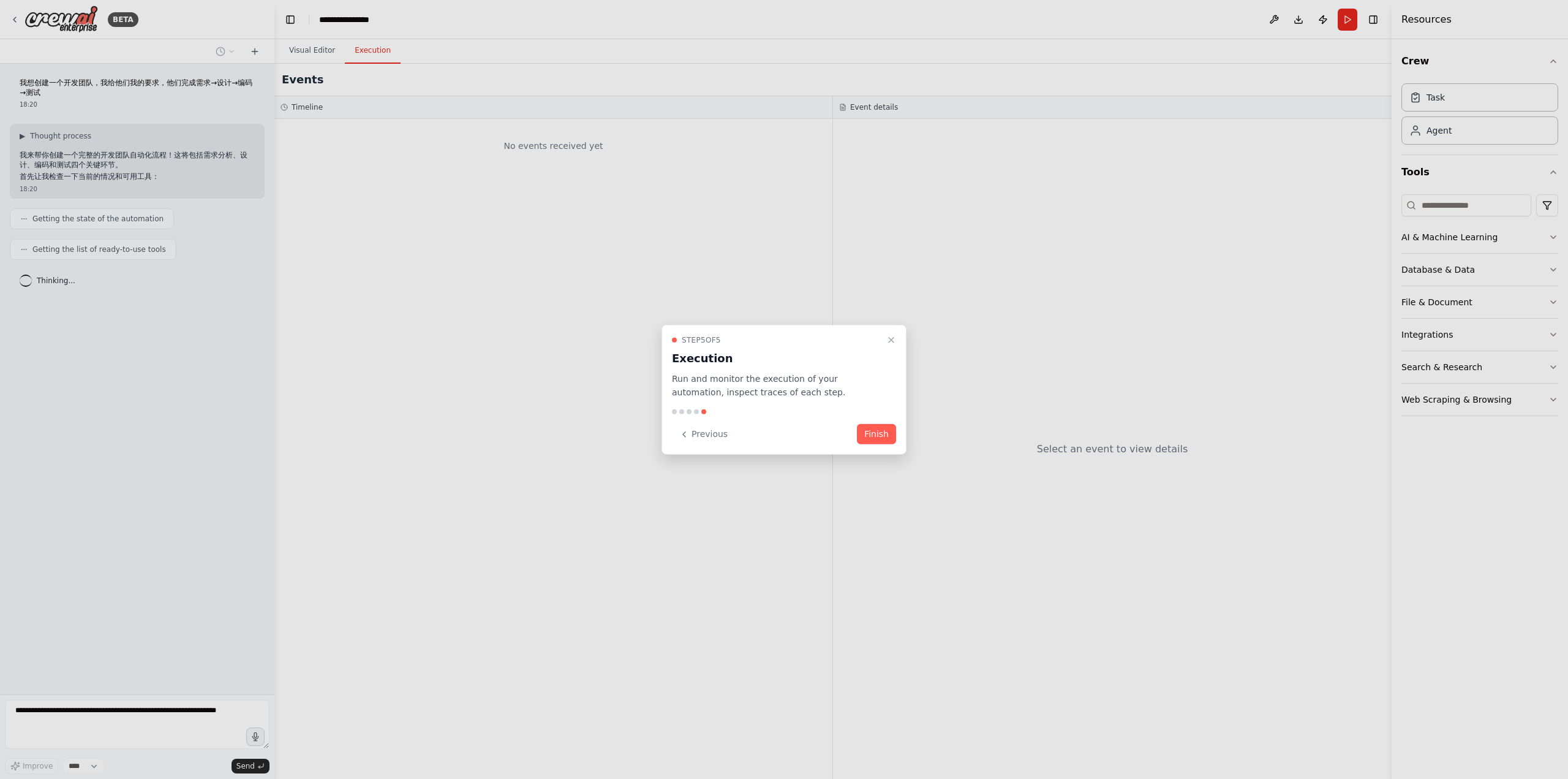
click at [875, 450] on div "Step 5 of 5 Execution Run and monitor the execution of your automation, inspect…" at bounding box center [784, 389] width 245 height 130
click at [875, 429] on button "Finish" at bounding box center [876, 434] width 39 height 20
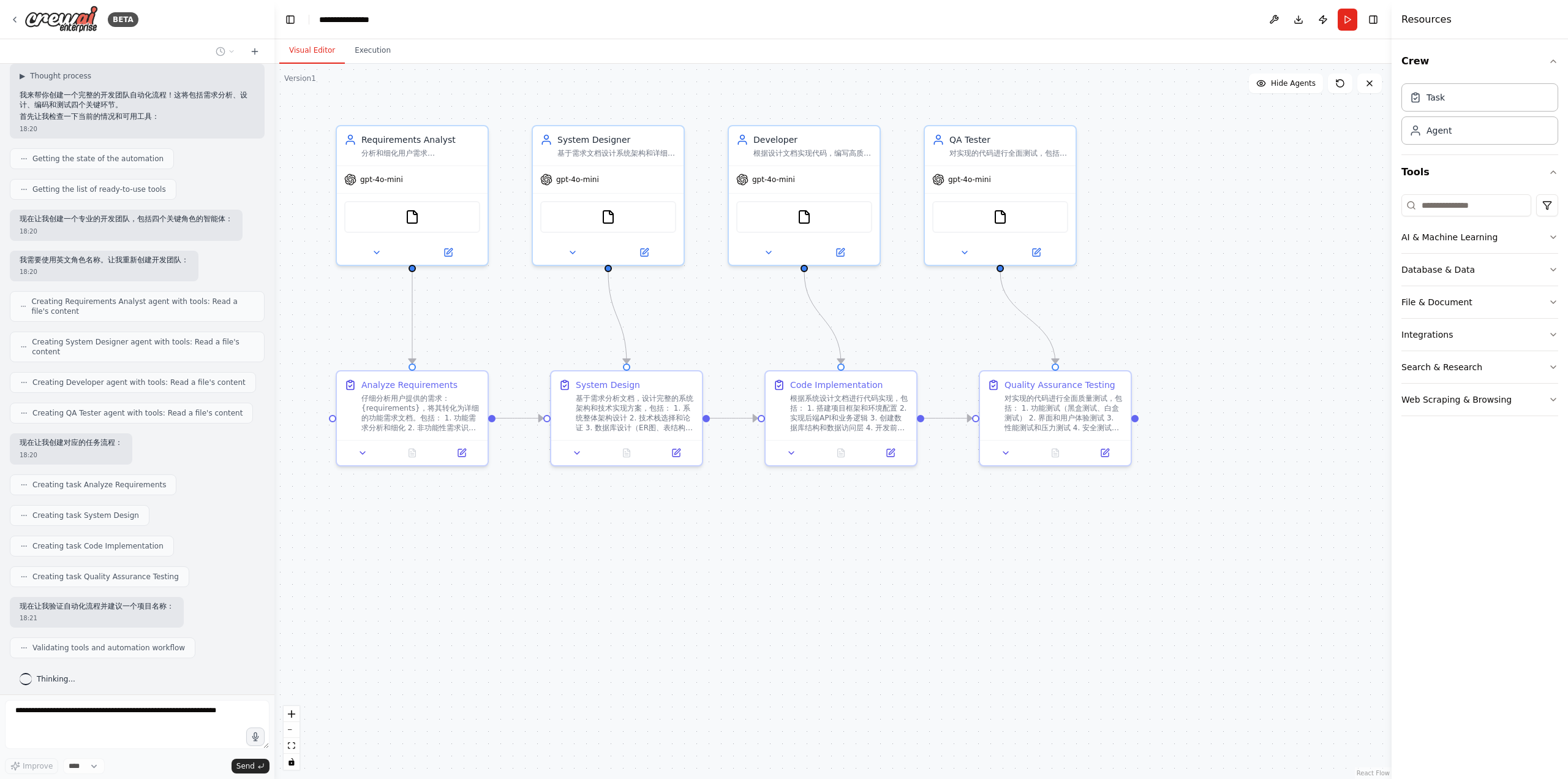
scroll to position [100, 0]
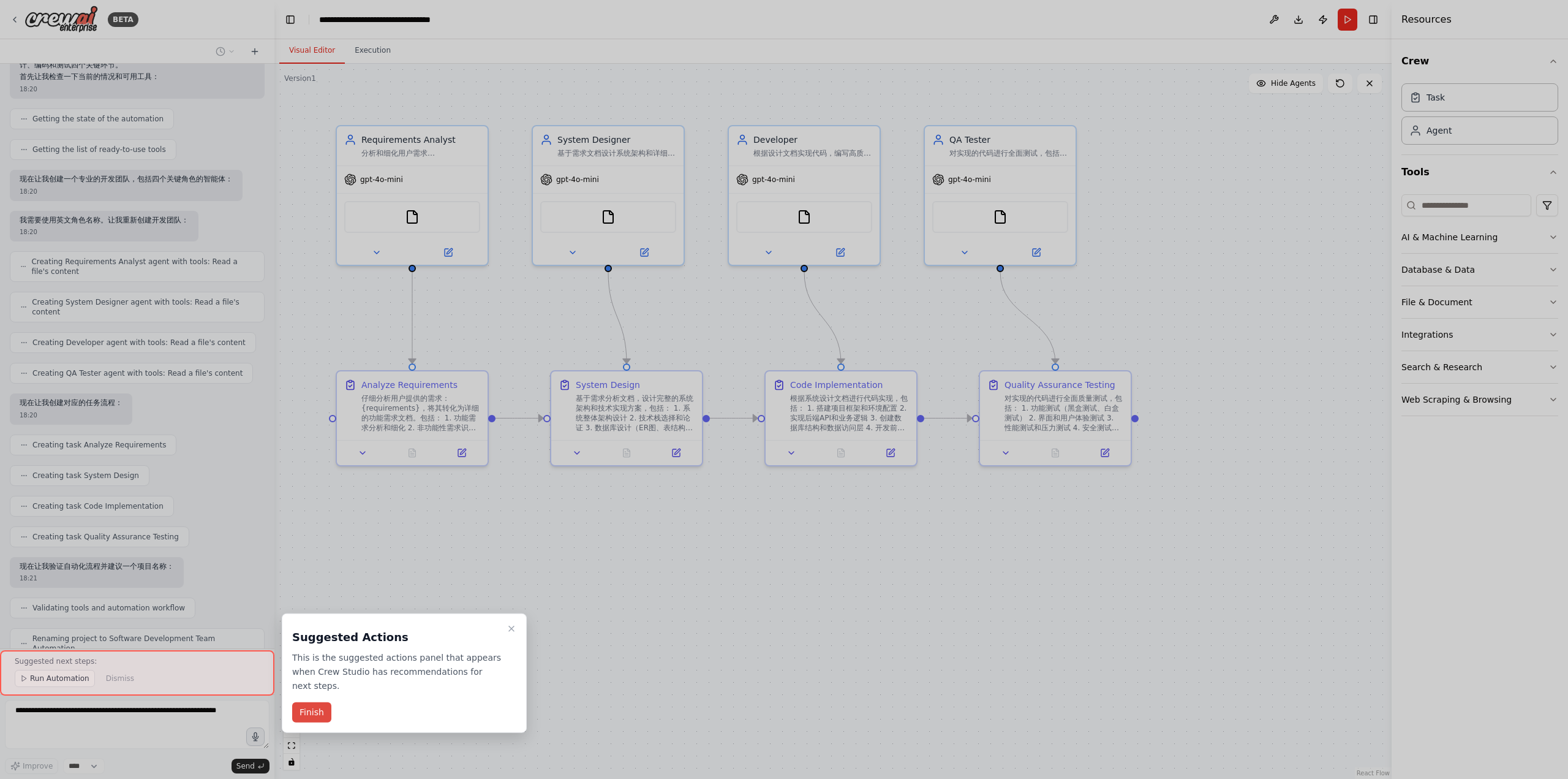
click at [304, 712] on button "Finish" at bounding box center [311, 712] width 39 height 20
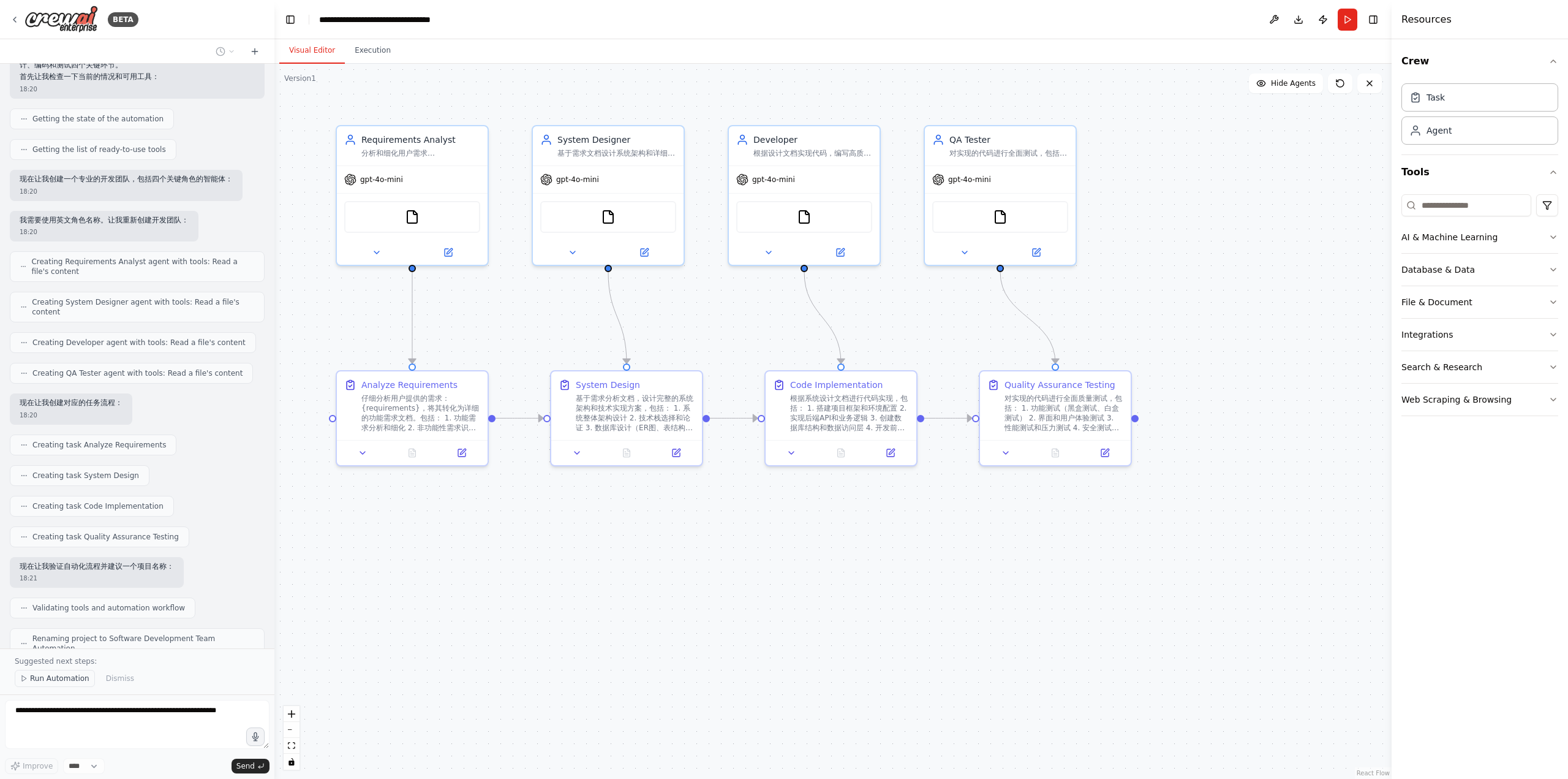
click at [50, 685] on button "Run Automation" at bounding box center [55, 678] width 80 height 17
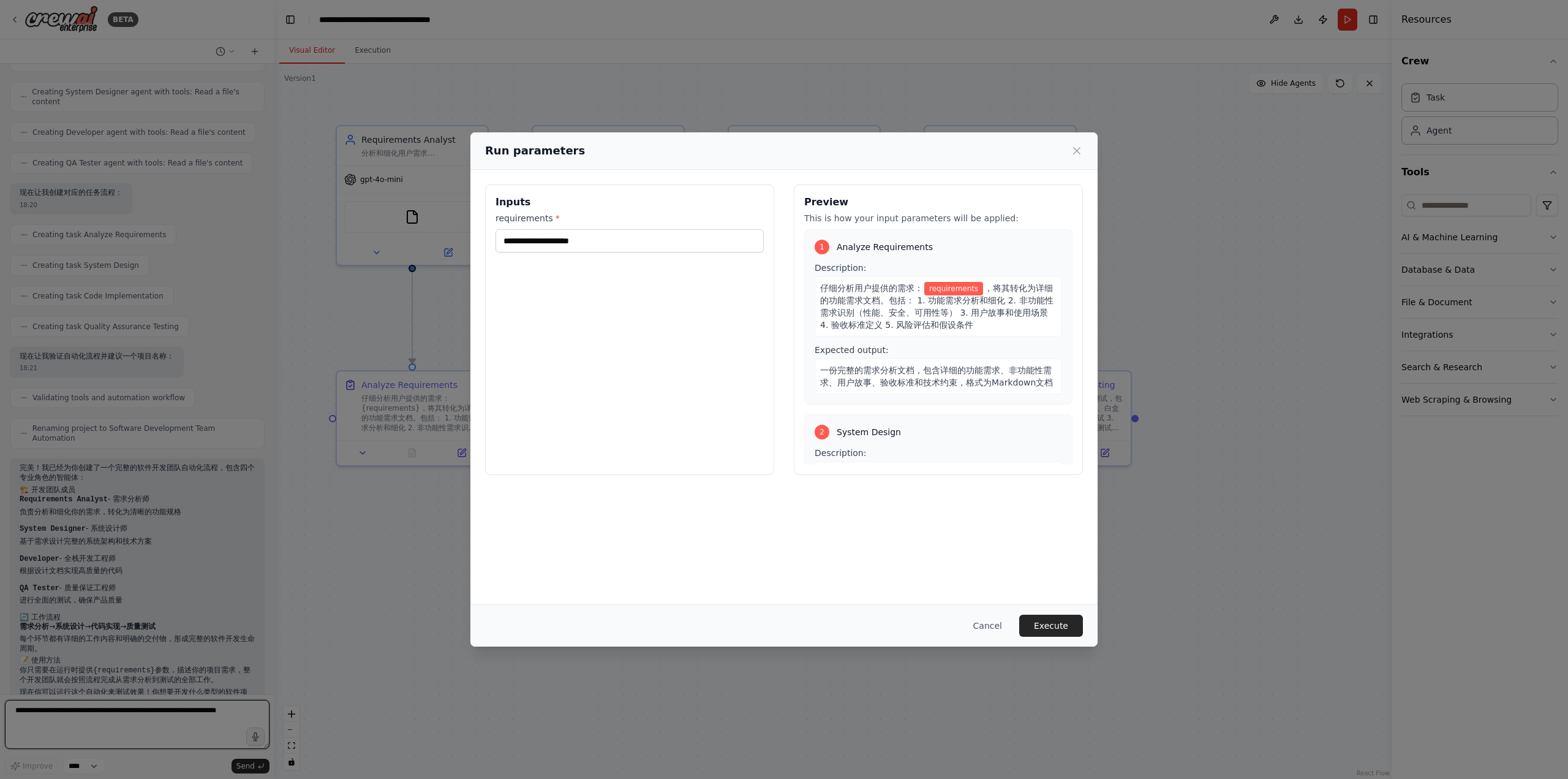
scroll to position [341, 0]
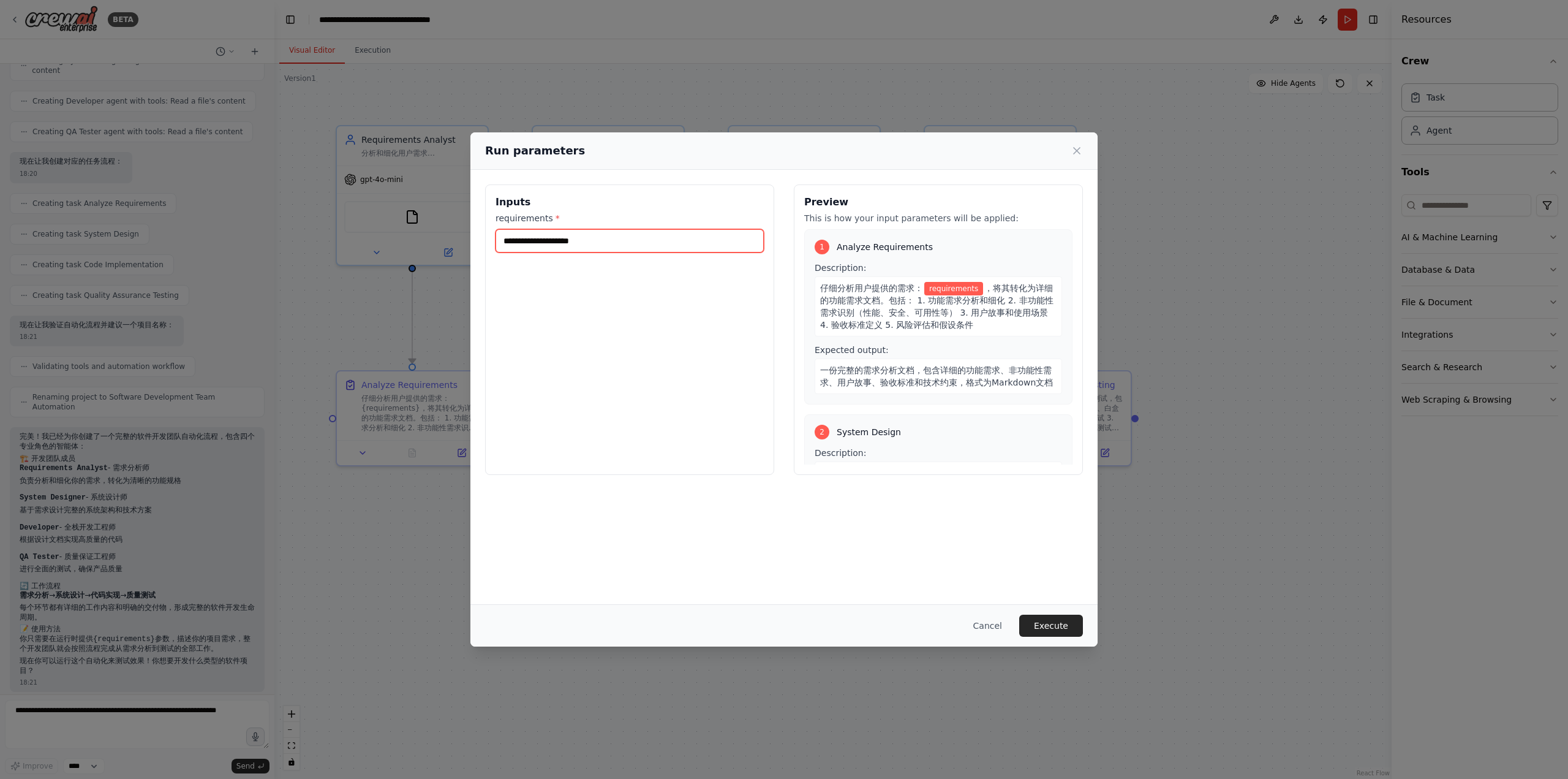
click at [552, 238] on input "requirements *" at bounding box center [629, 240] width 268 height 24
type input "**********"
click at [1052, 629] on button "Execute" at bounding box center [1051, 625] width 64 height 22
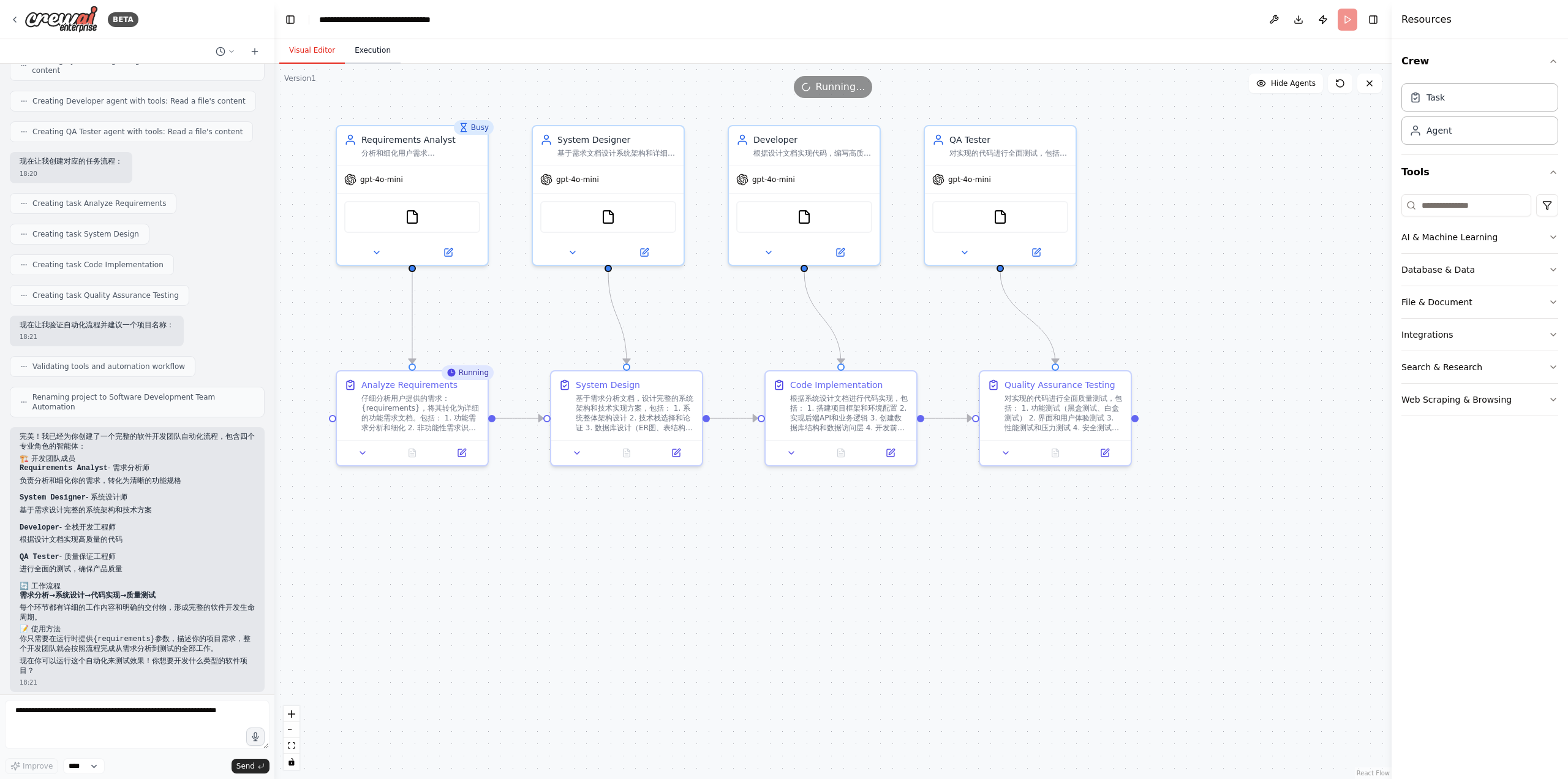
click at [378, 45] on button "Execution" at bounding box center [373, 50] width 56 height 25
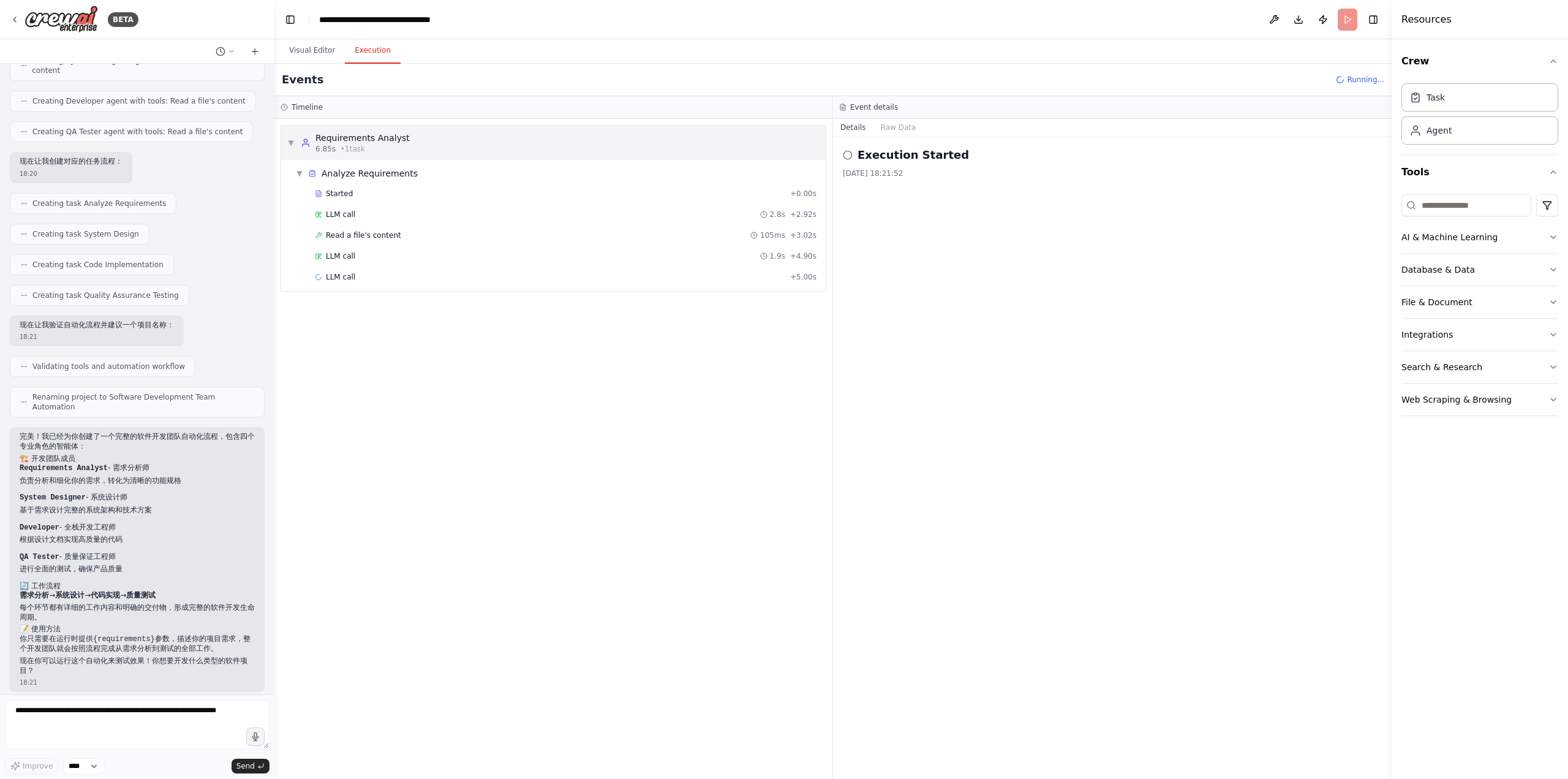
click at [572, 136] on div "▼ Requirements Analyst 6.85s • 1 task" at bounding box center [553, 143] width 545 height 34
click at [572, 136] on div "▶ Requirements Analyst 6.85s • 1 task" at bounding box center [553, 143] width 545 height 34
click at [583, 175] on div "▼ Analyze Requirements" at bounding box center [559, 173] width 535 height 22
click at [583, 175] on div "▶ Analyze Requirements" at bounding box center [559, 173] width 535 height 22
click at [579, 192] on div "Started" at bounding box center [550, 193] width 470 height 10
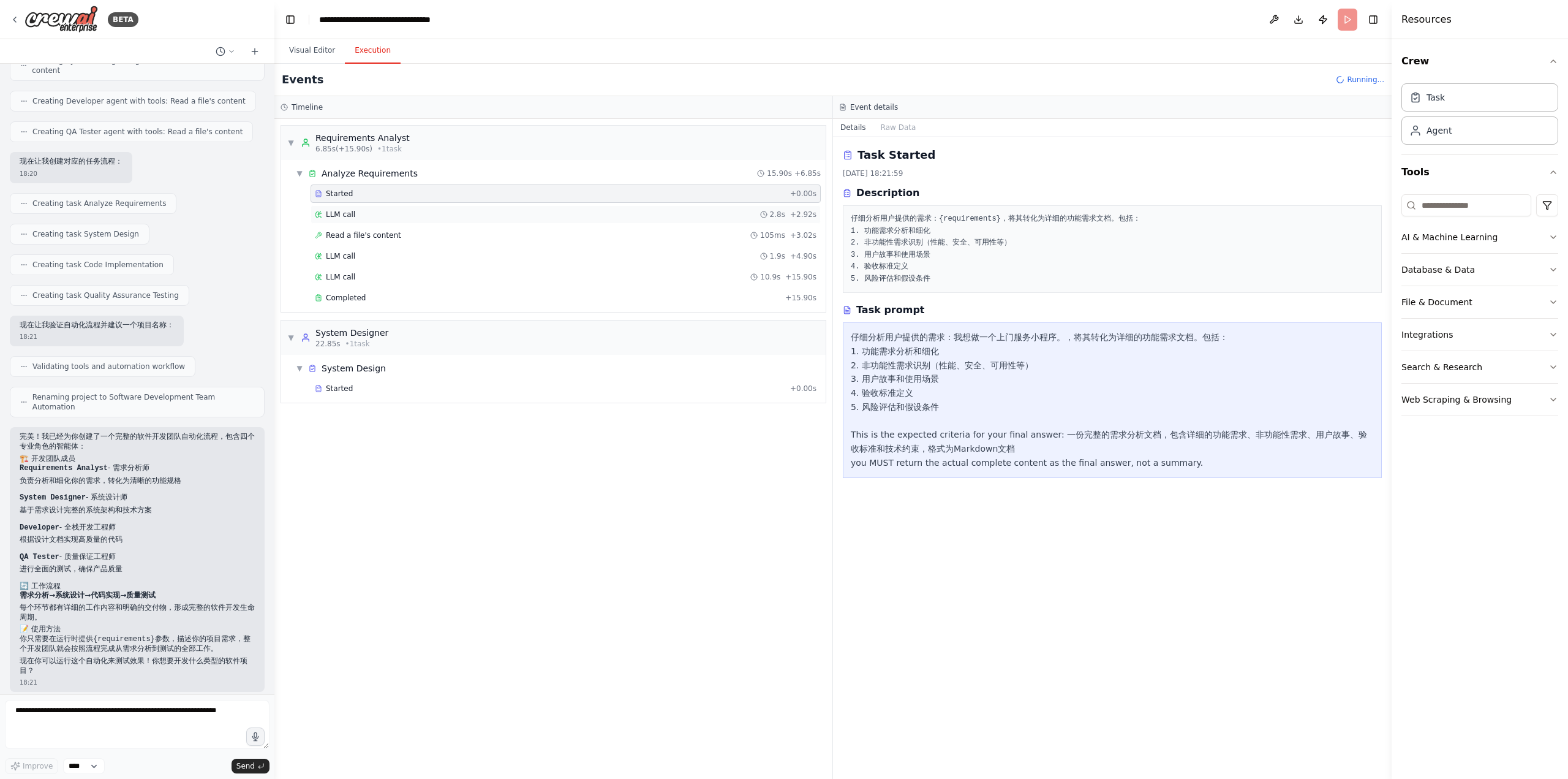
click at [763, 213] on div "LLM call 2.8s + 2.92s" at bounding box center [565, 214] width 502 height 10
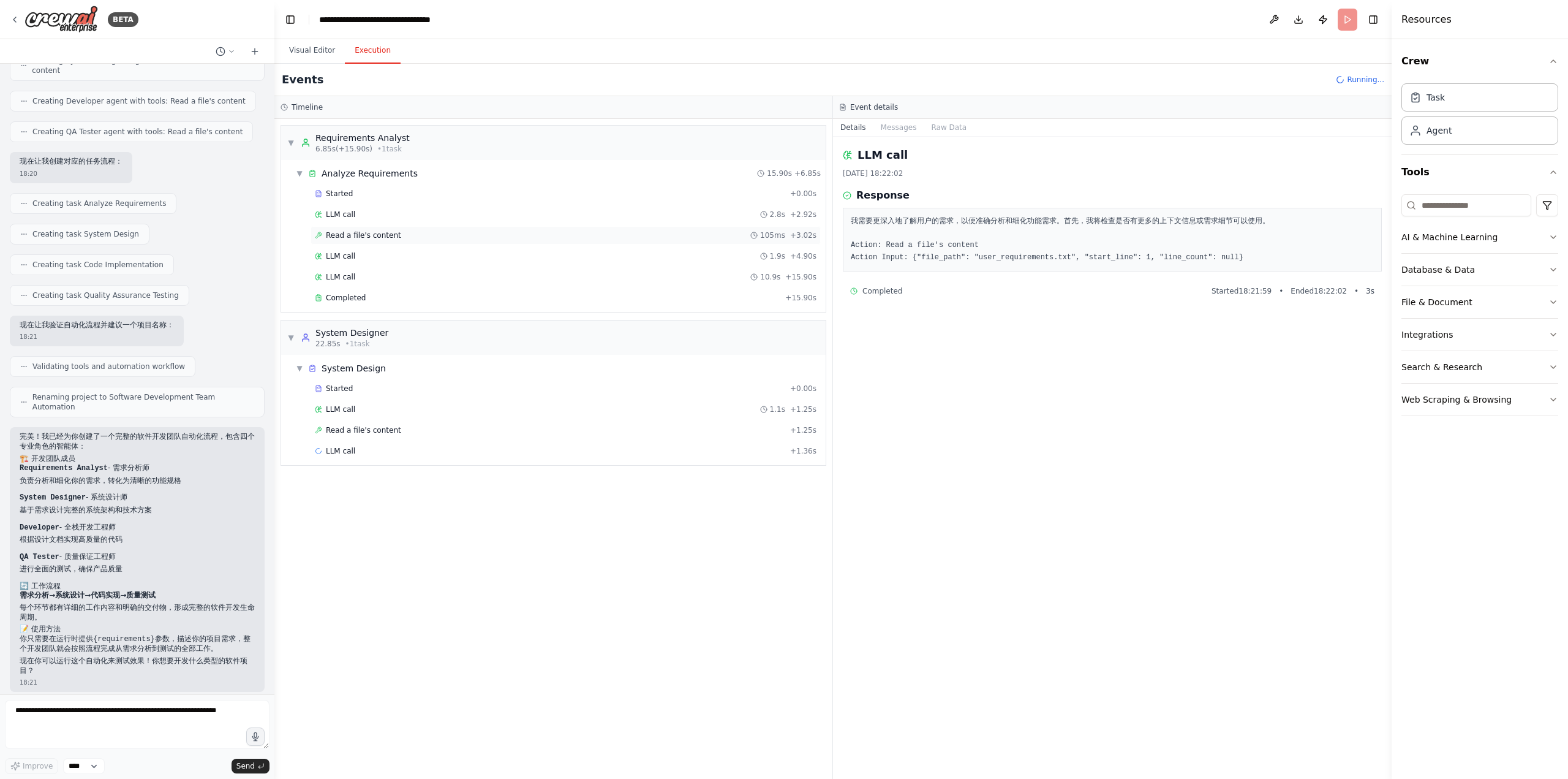
click at [576, 230] on div "Read a file's content 105ms + 3.02s" at bounding box center [565, 234] width 502 height 10
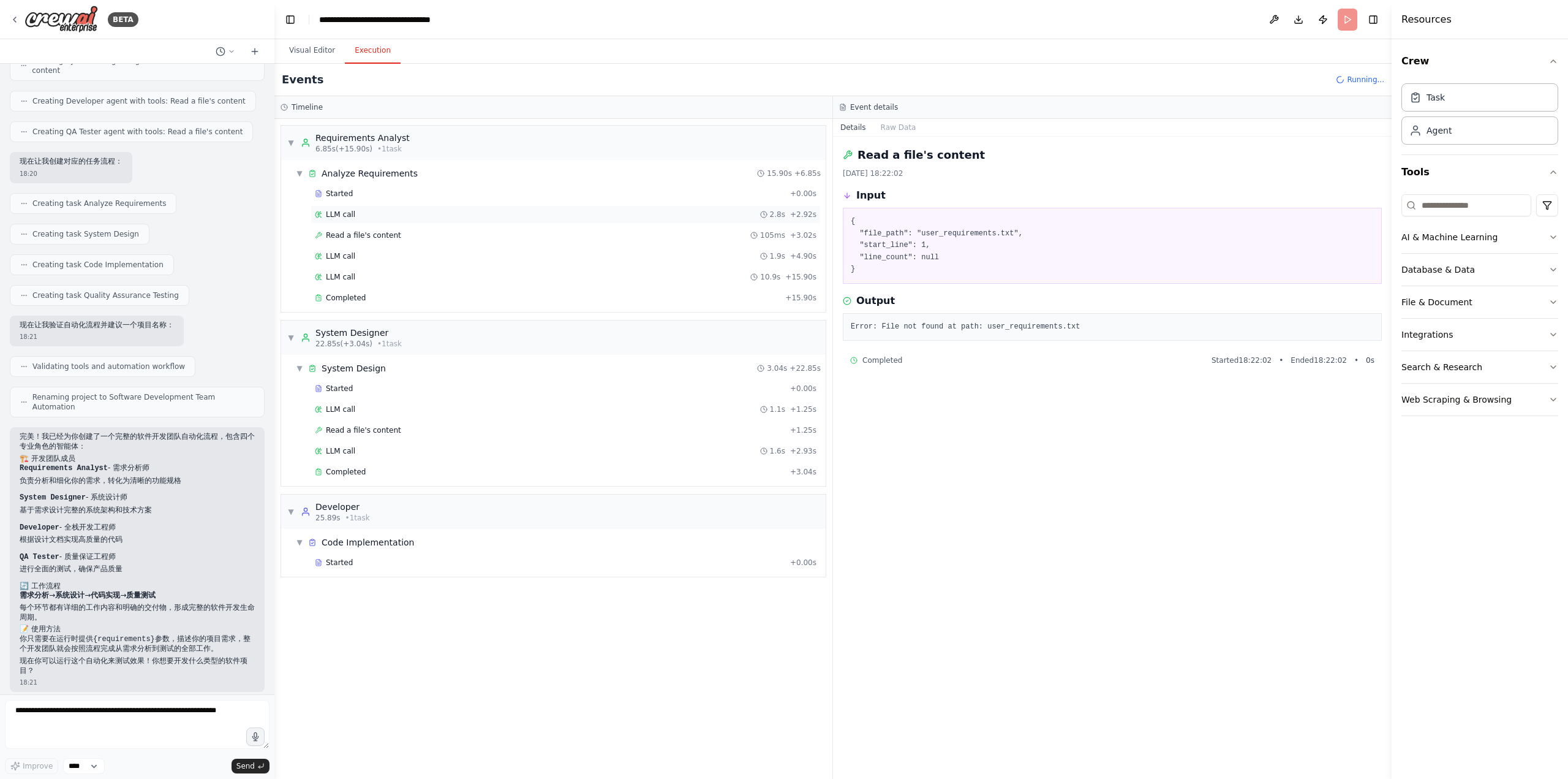
click at [603, 212] on div "LLM call 2.8s + 2.92s" at bounding box center [565, 214] width 502 height 10
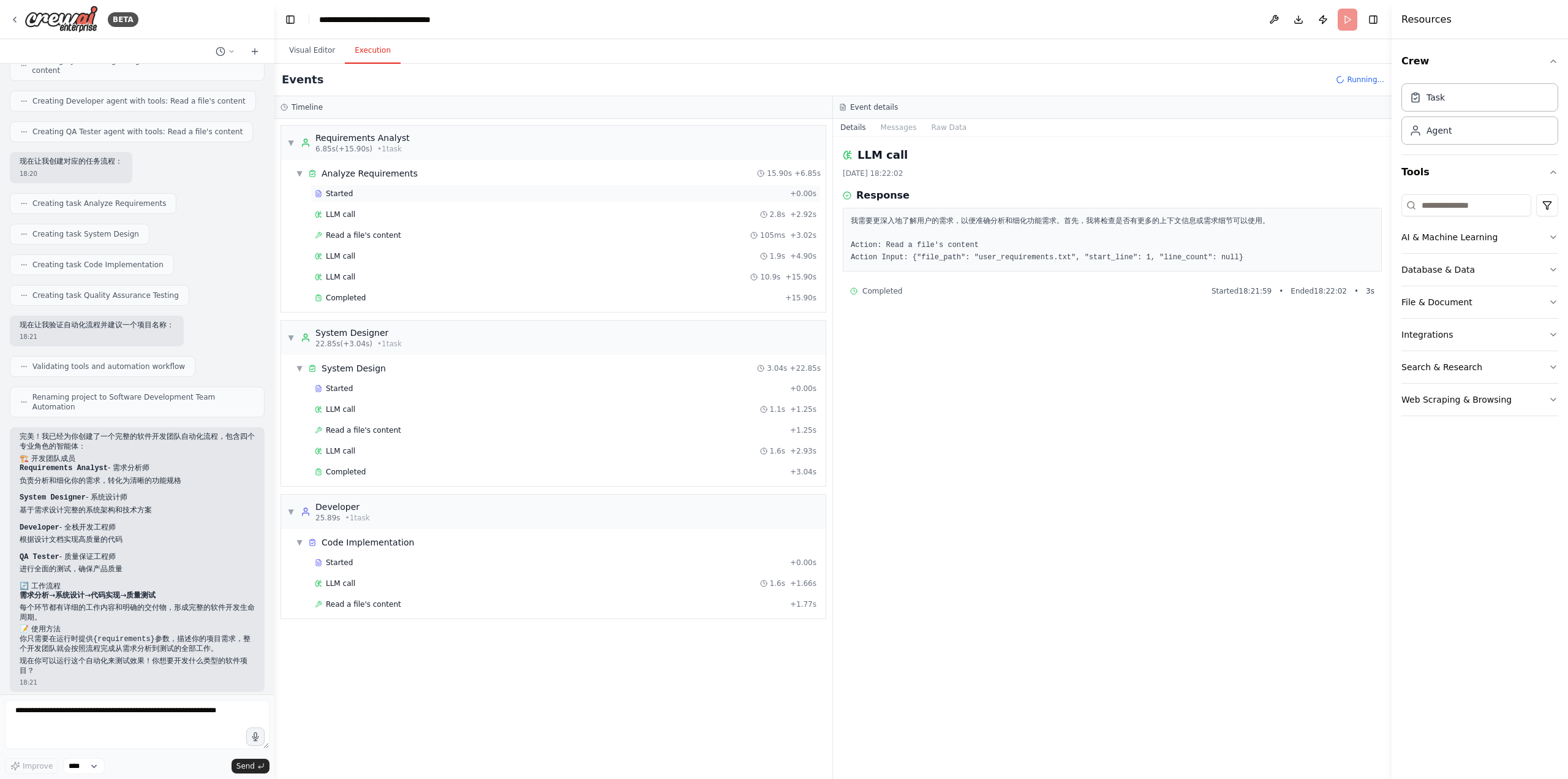
click at [617, 196] on div "Started" at bounding box center [550, 193] width 470 height 10
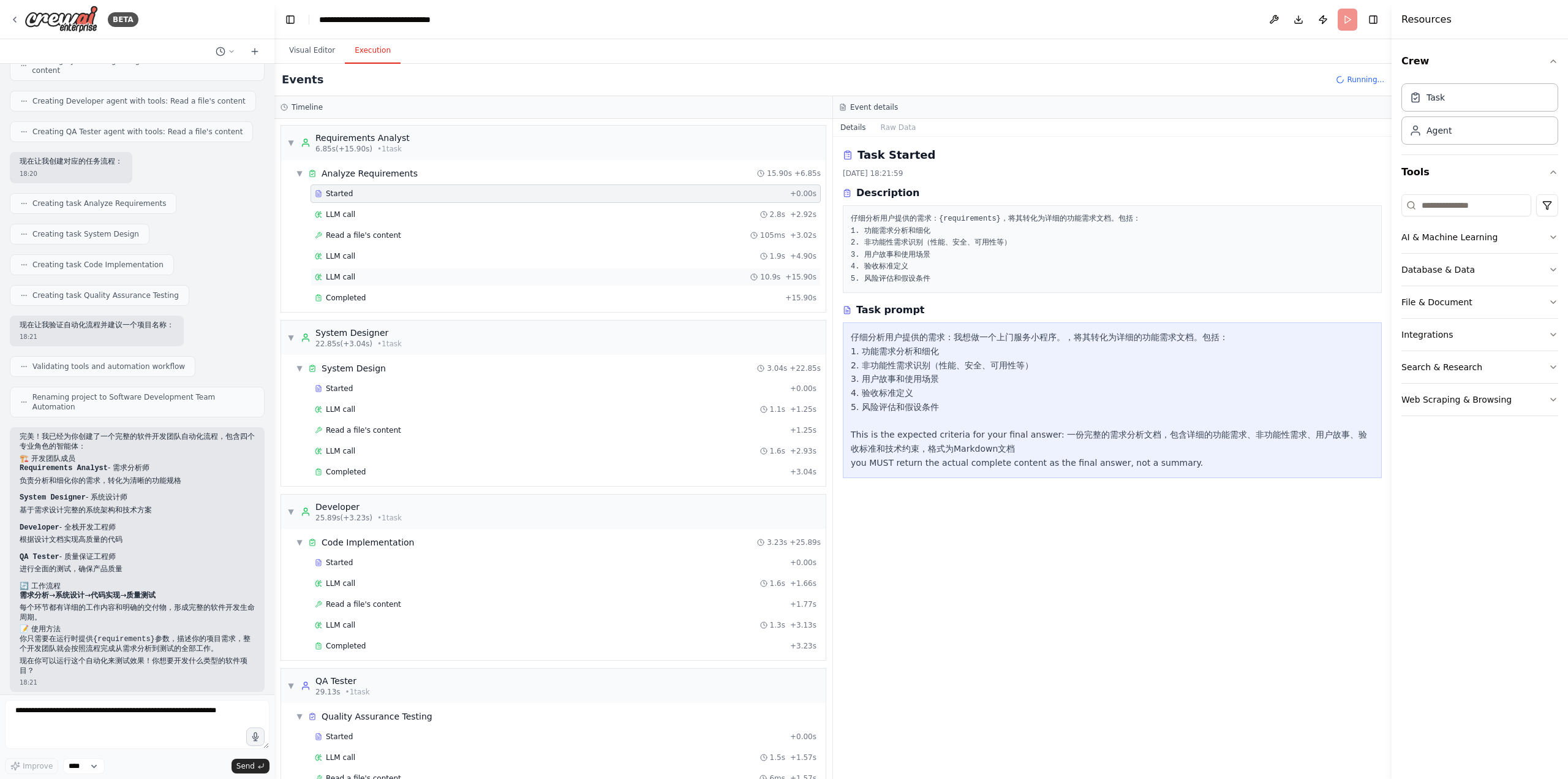
click at [592, 277] on div "LLM call 10.9s + 15.90s" at bounding box center [565, 276] width 502 height 10
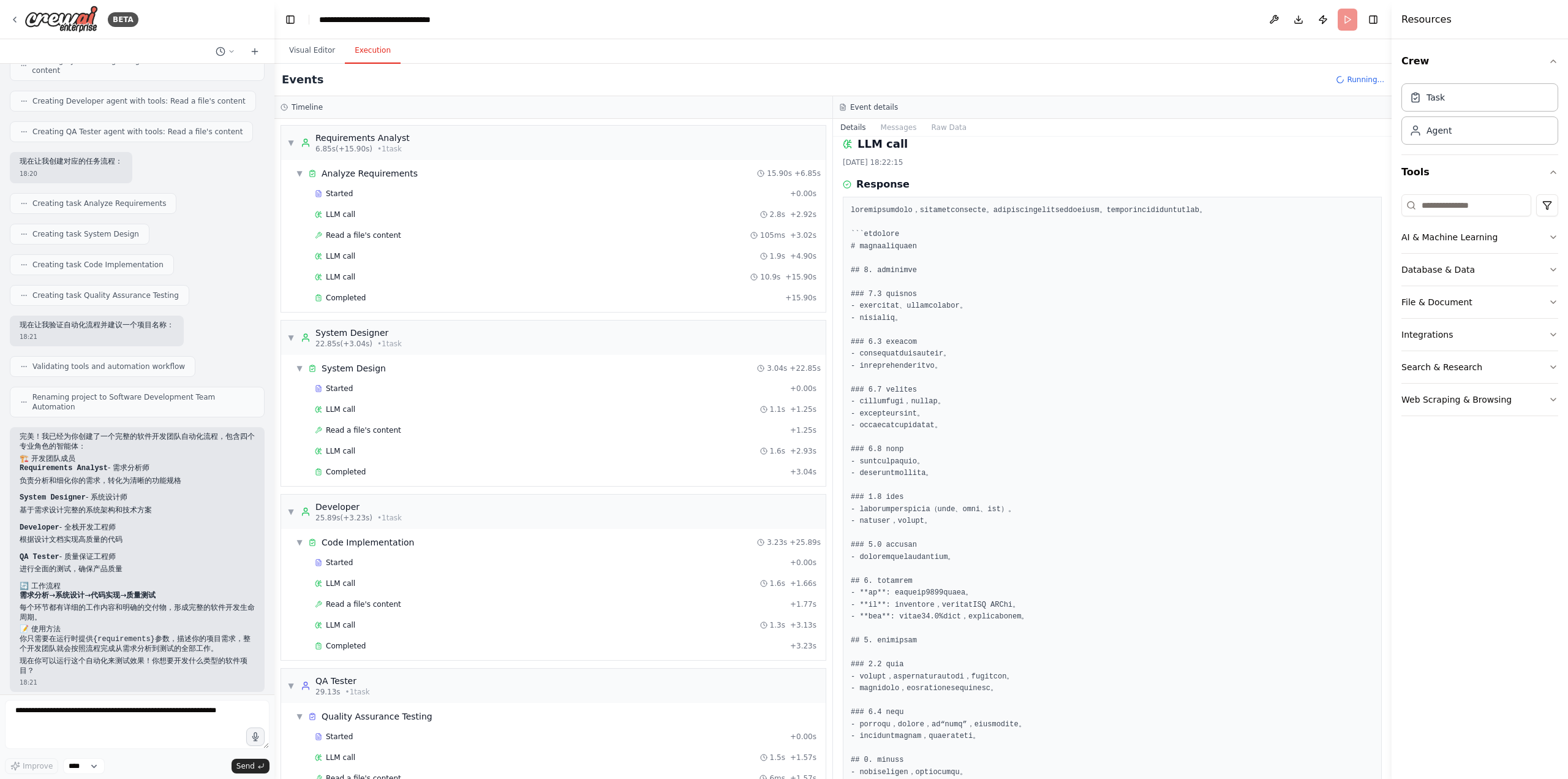
scroll to position [0, 0]
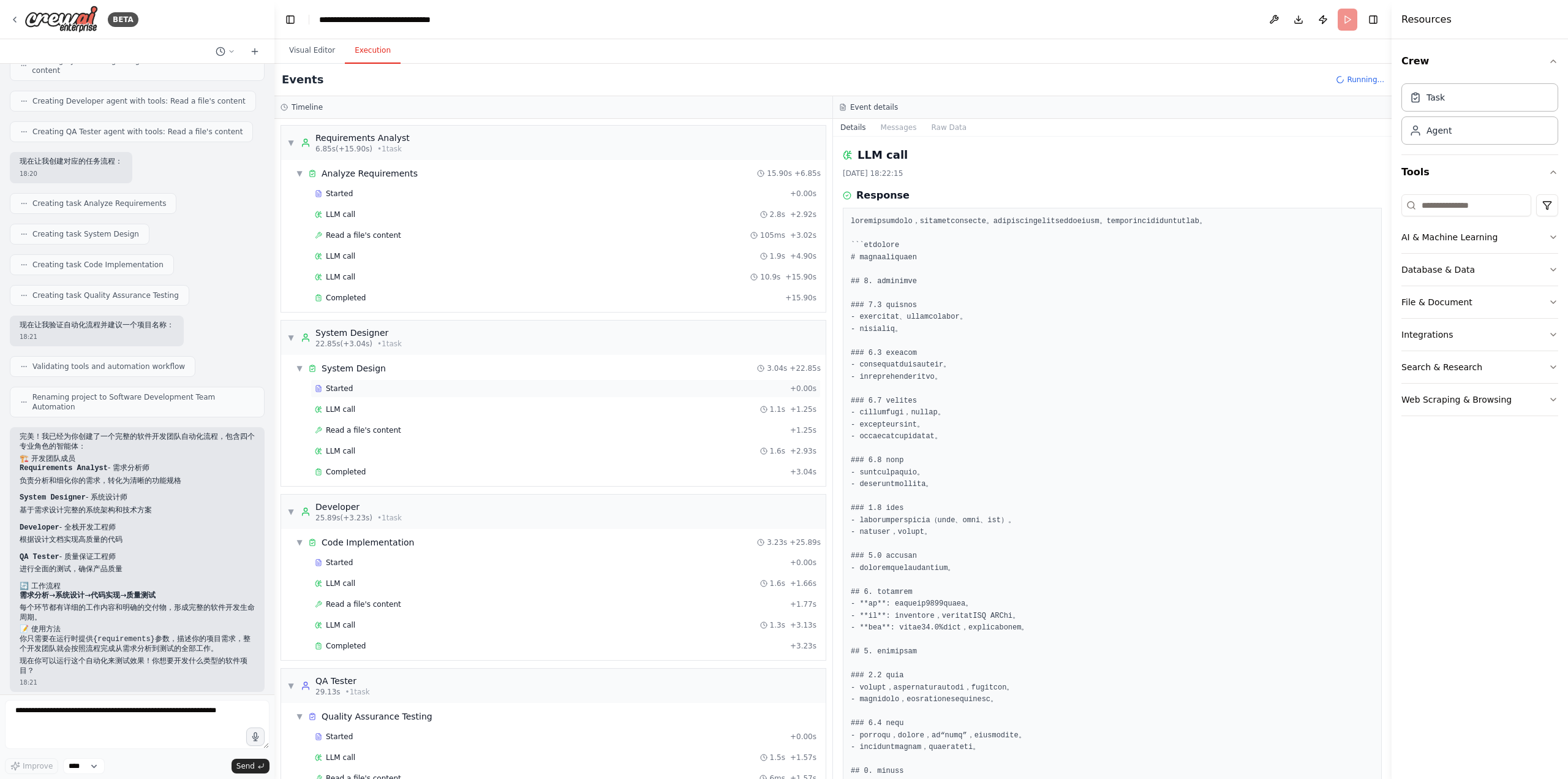
click at [469, 379] on div "Started + 0.00s" at bounding box center [565, 388] width 510 height 18
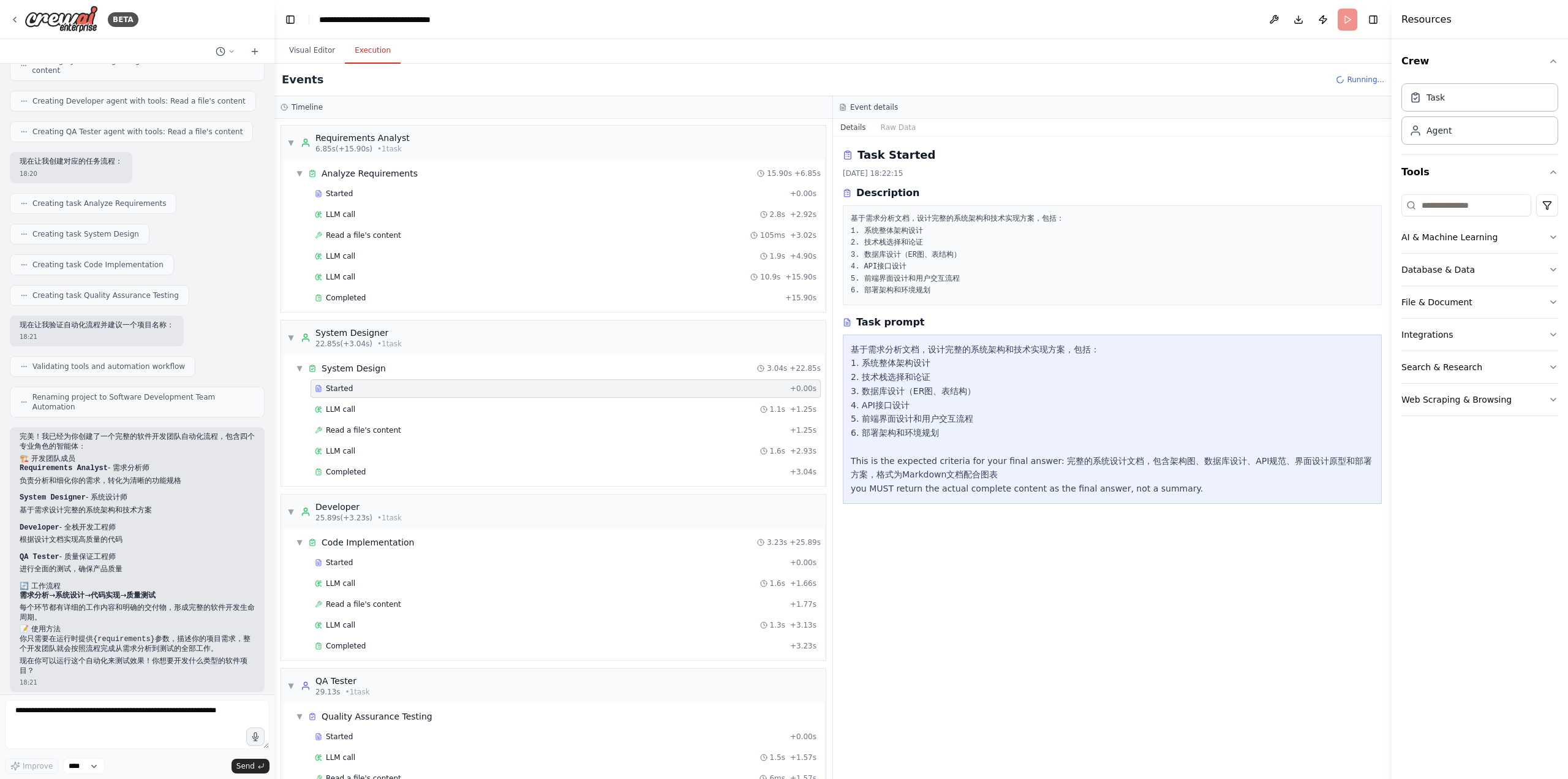
click at [463, 391] on div "Started + 0.00s" at bounding box center [565, 388] width 510 height 18
click at [457, 405] on div "LLM call 1.1s + 1.25s" at bounding box center [565, 409] width 502 height 10
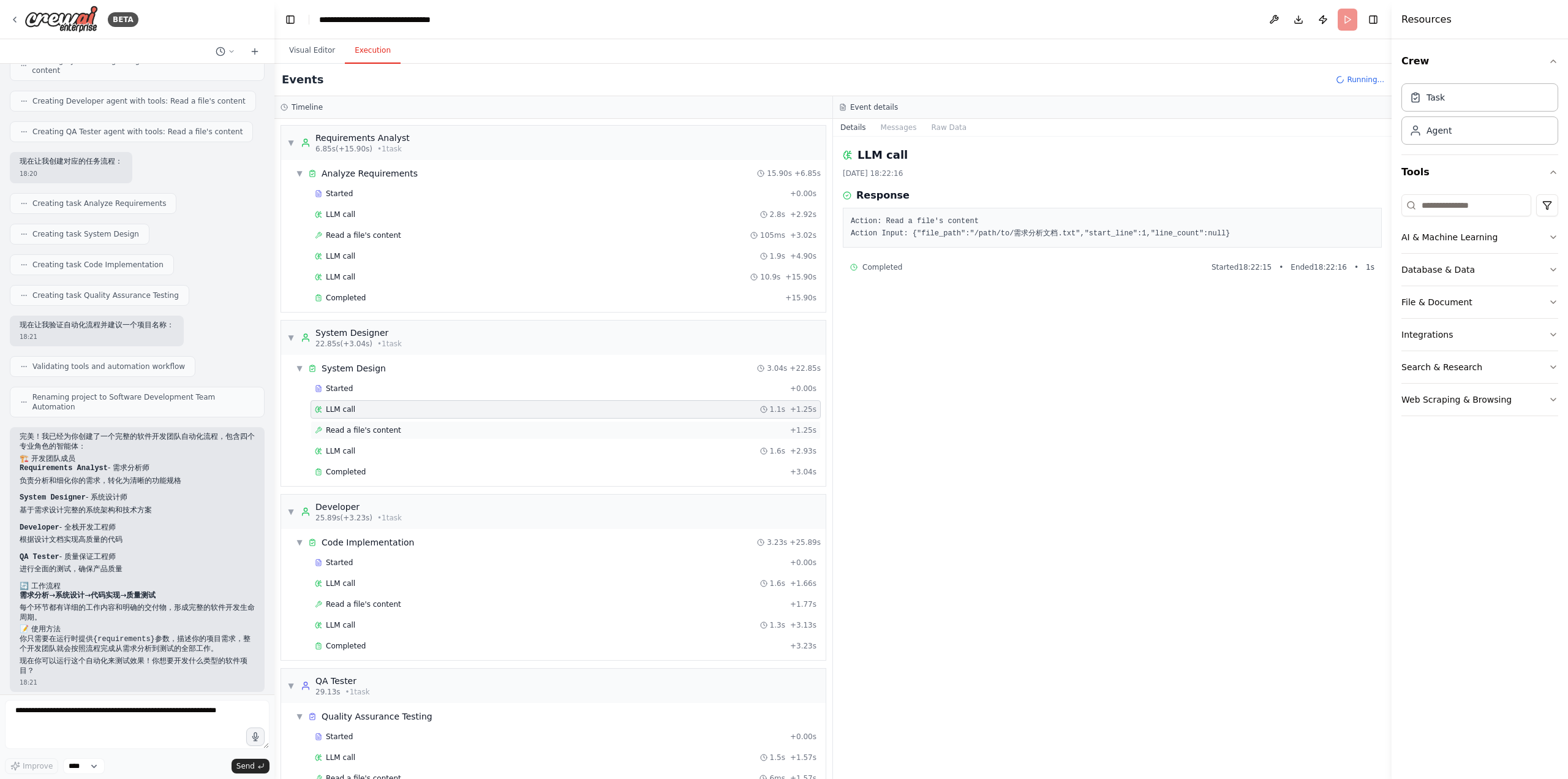
click at [451, 425] on div "Read a file's content + 1.25s" at bounding box center [565, 429] width 502 height 10
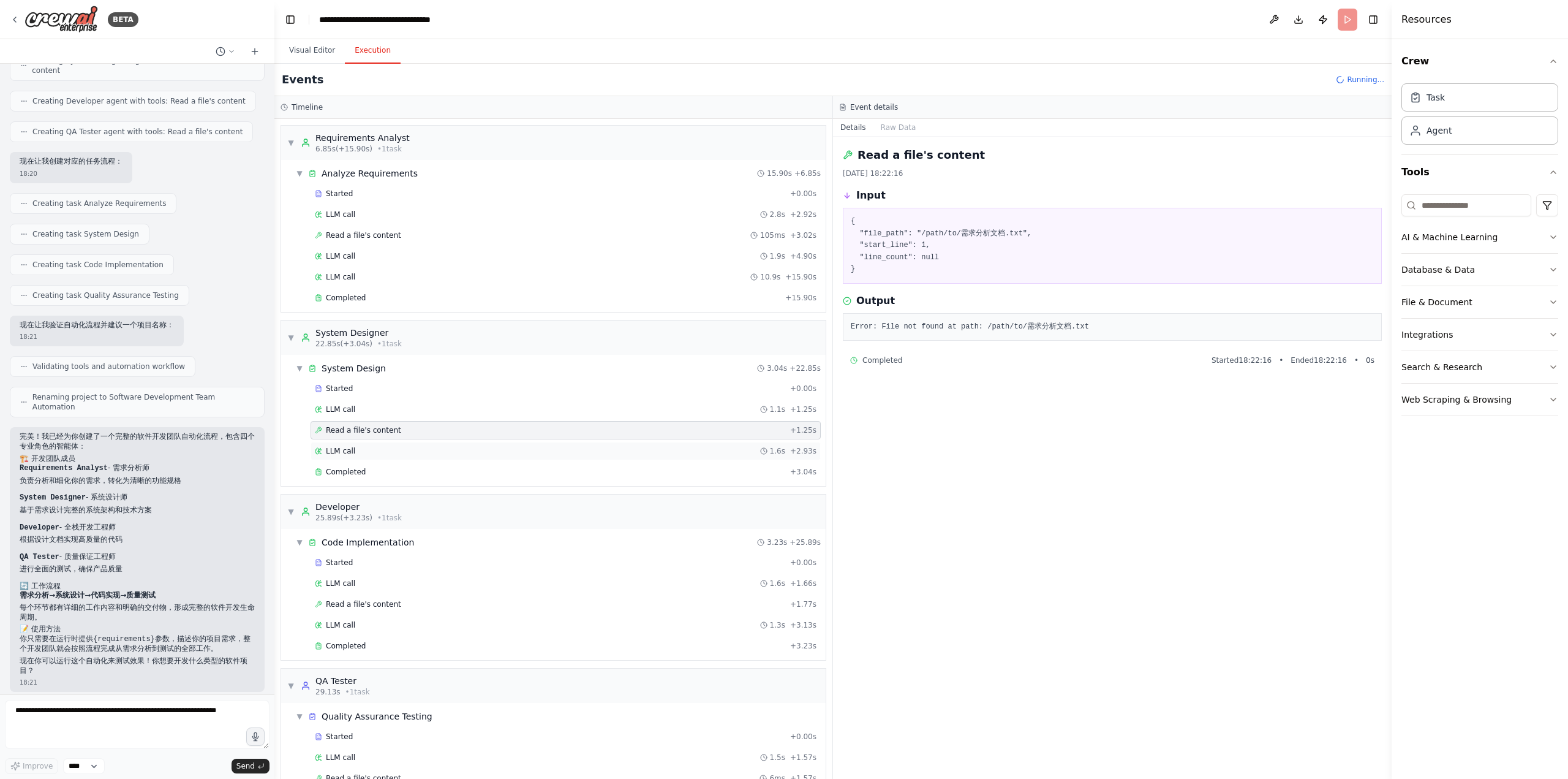
click at [448, 450] on div "LLM call 1.6s + 2.93s" at bounding box center [565, 450] width 502 height 10
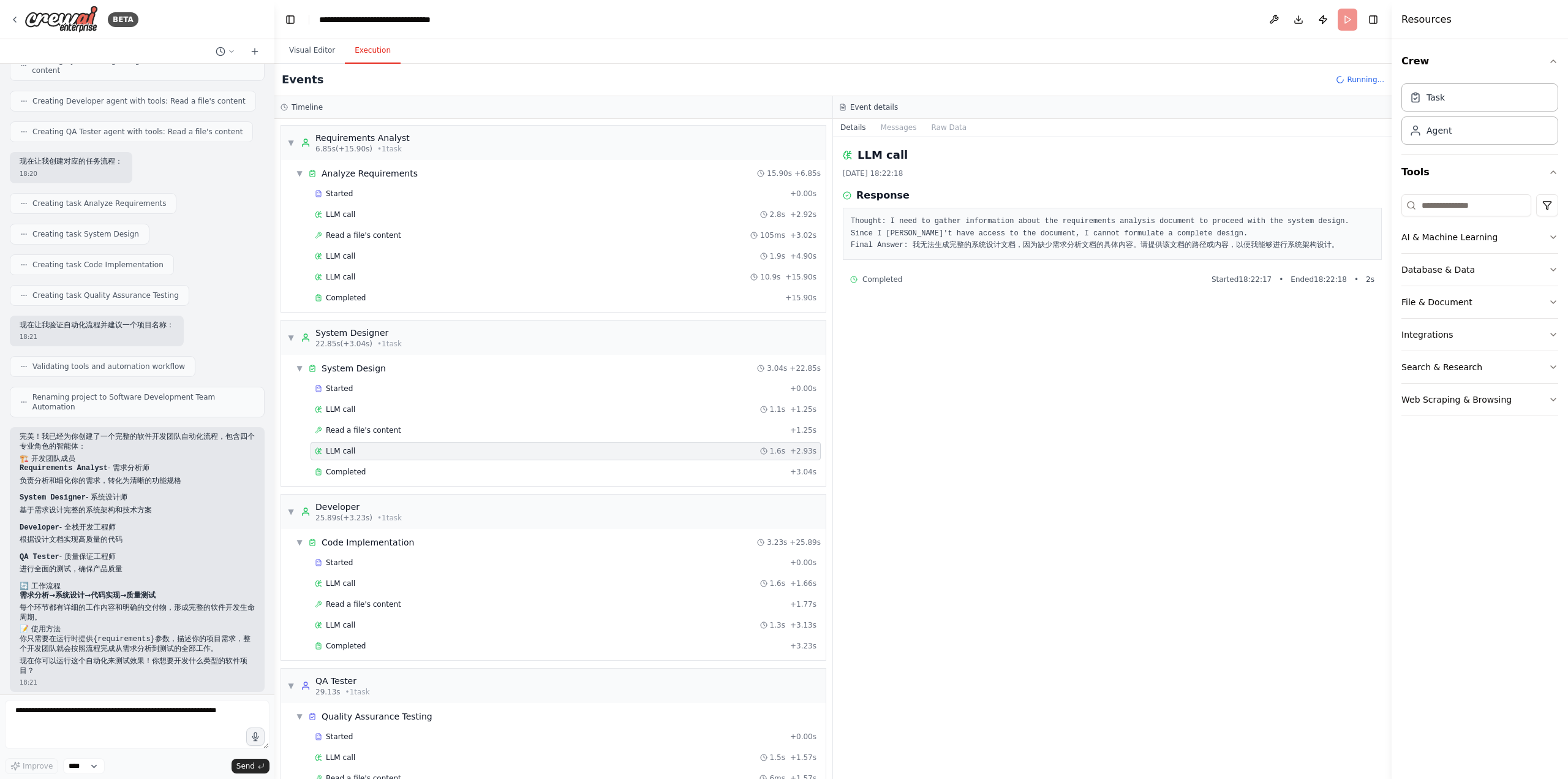
scroll to position [61, 0]
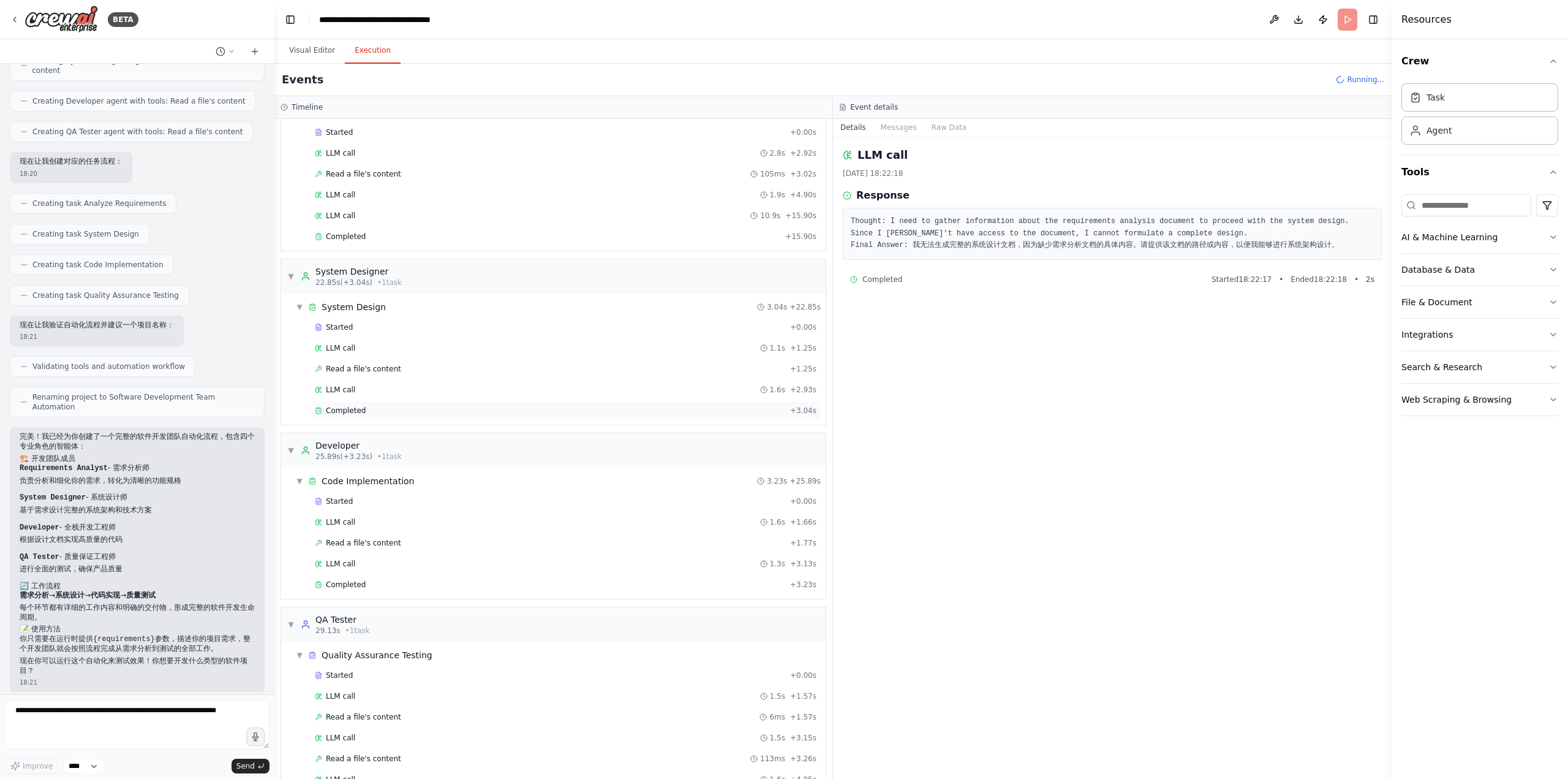
click at [474, 407] on div "Completed" at bounding box center [550, 410] width 470 height 10
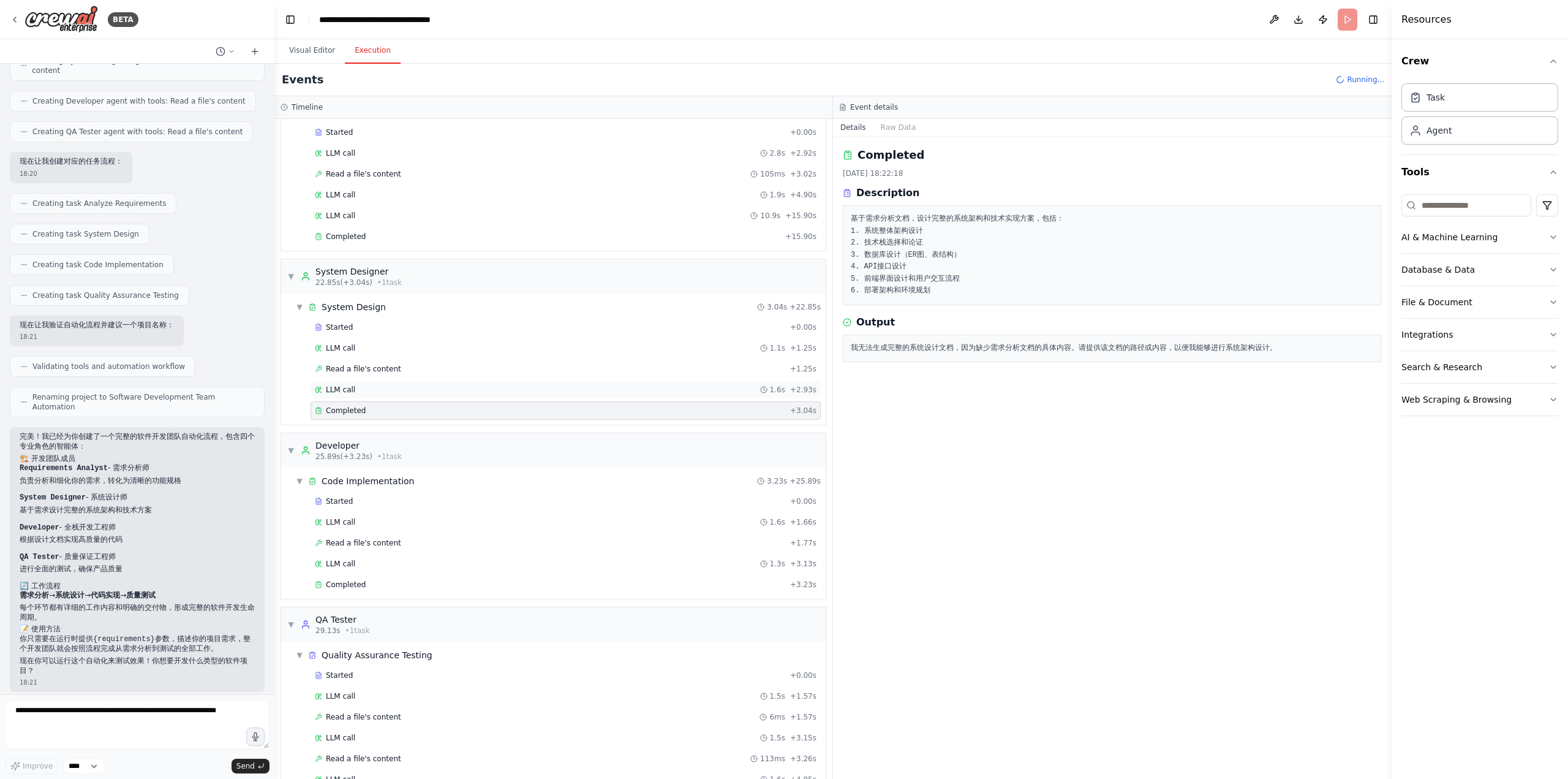
click at [486, 385] on div "LLM call 1.6s + 2.93s" at bounding box center [565, 389] width 502 height 10
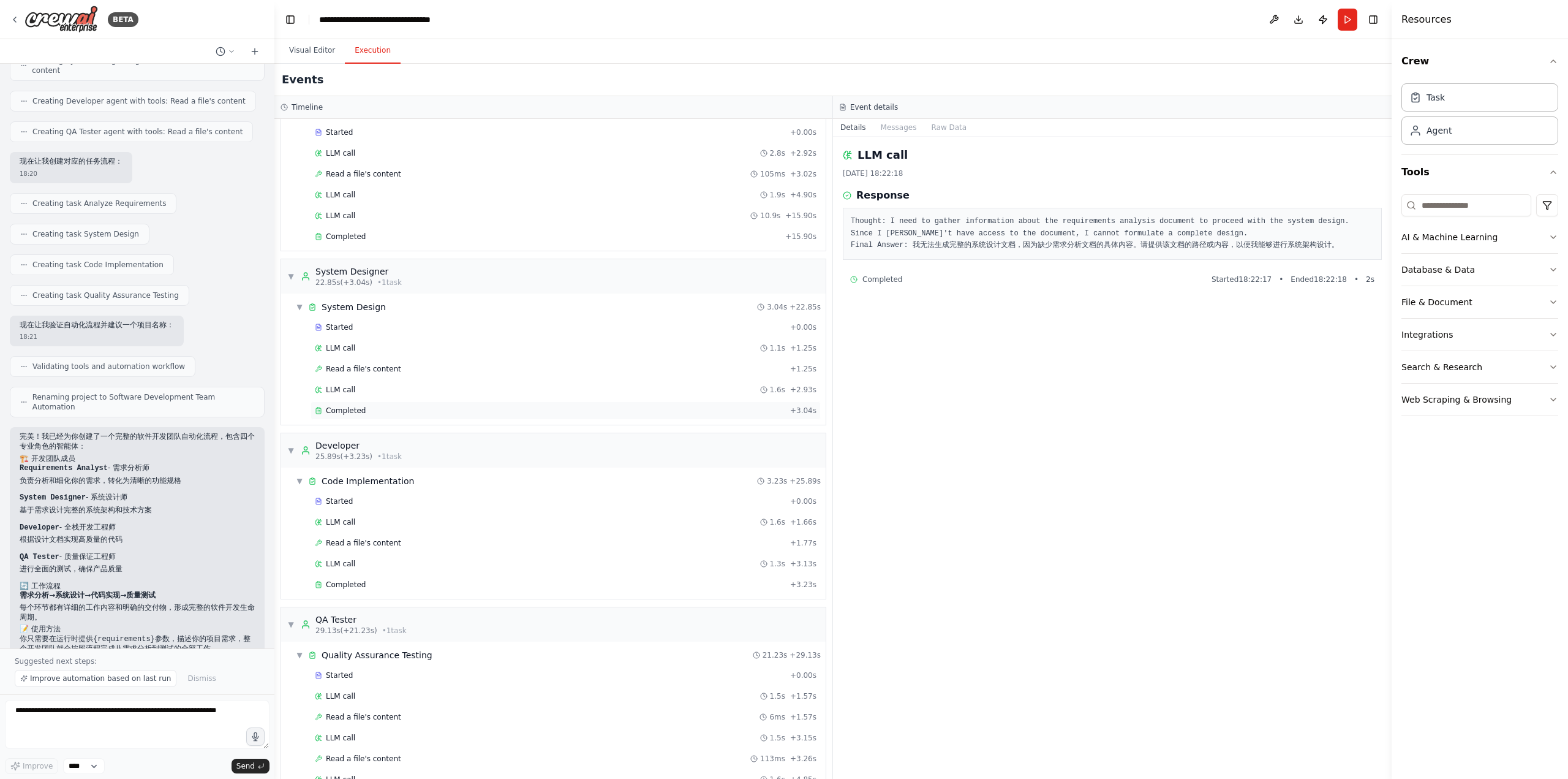
click at [464, 407] on div "Completed" at bounding box center [550, 410] width 470 height 10
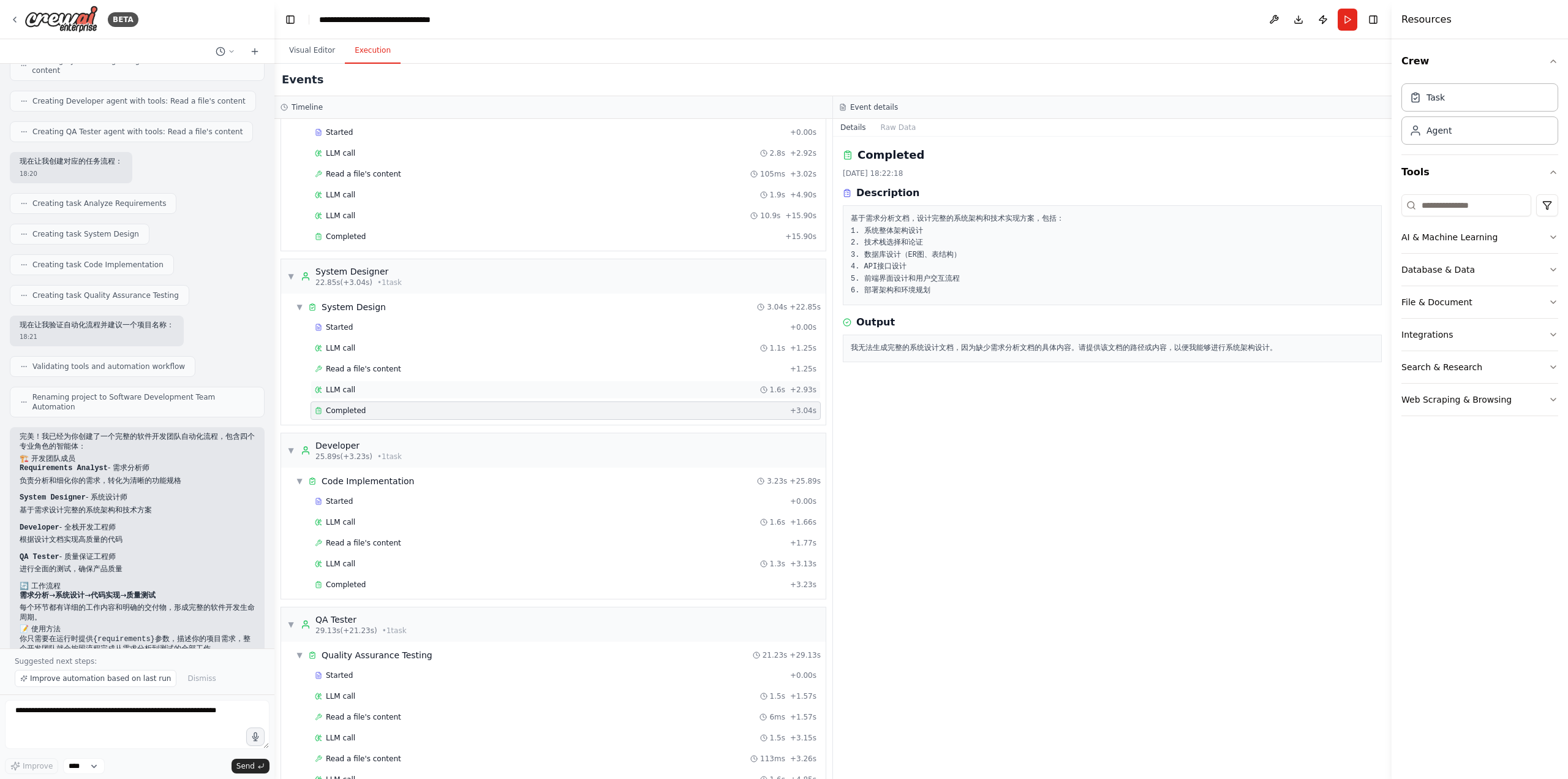
click at [492, 385] on div "LLM call 1.6s + 2.93s" at bounding box center [565, 389] width 502 height 10
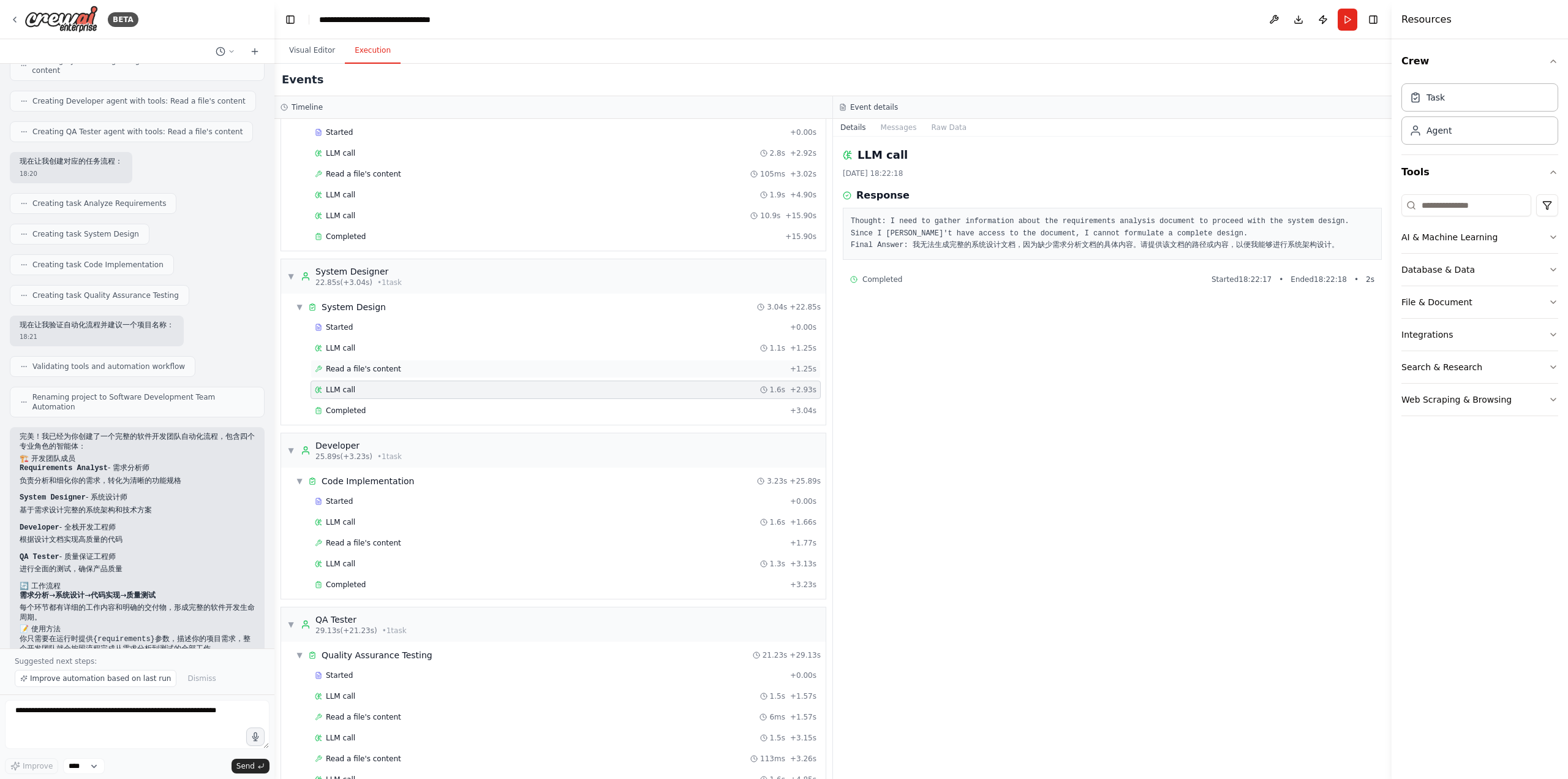
click at [519, 364] on div "Read a file's content + 1.25s" at bounding box center [565, 368] width 502 height 10
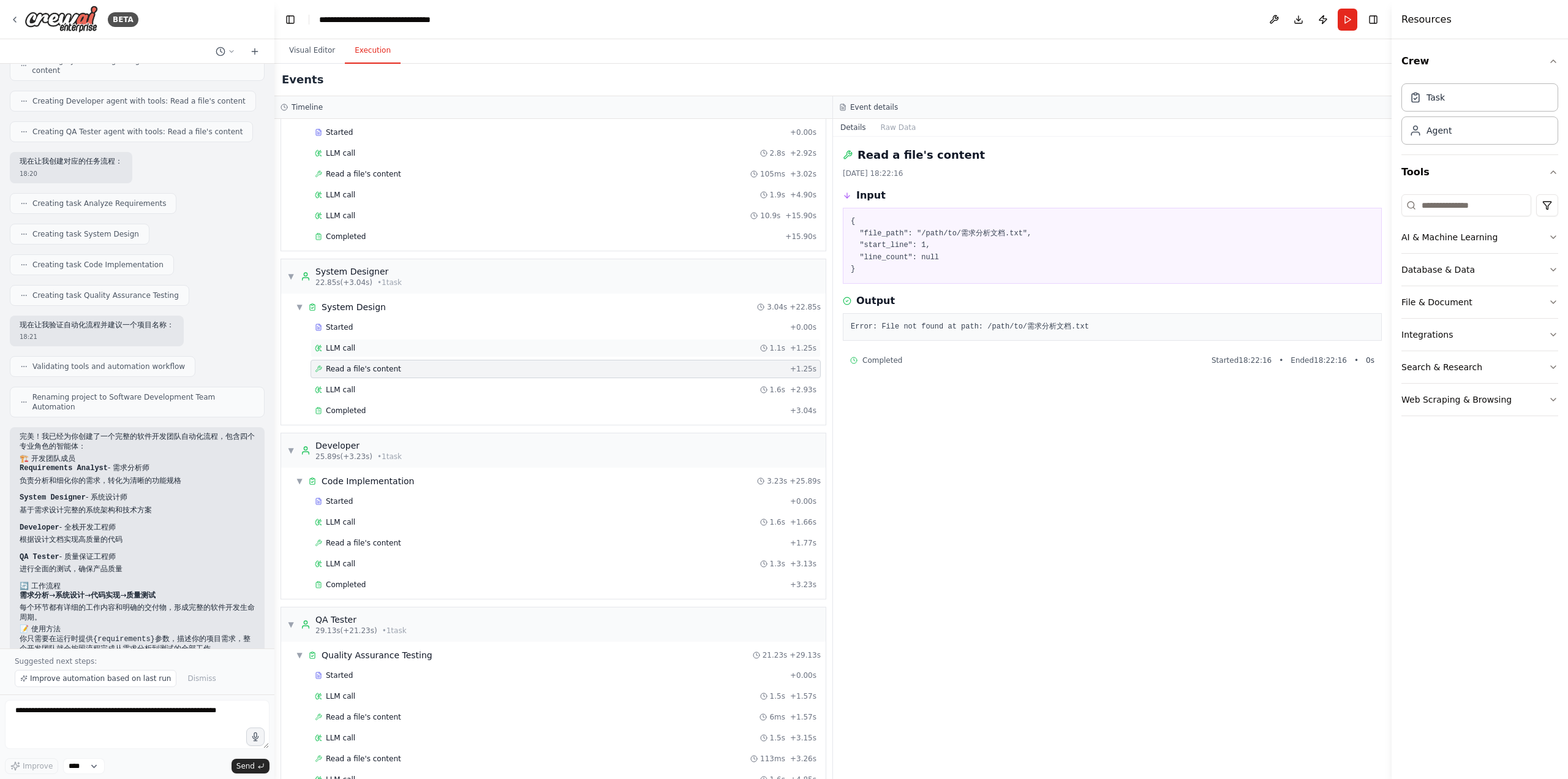
click at [540, 343] on div "LLM call 1.1s + 1.25s" at bounding box center [565, 347] width 502 height 10
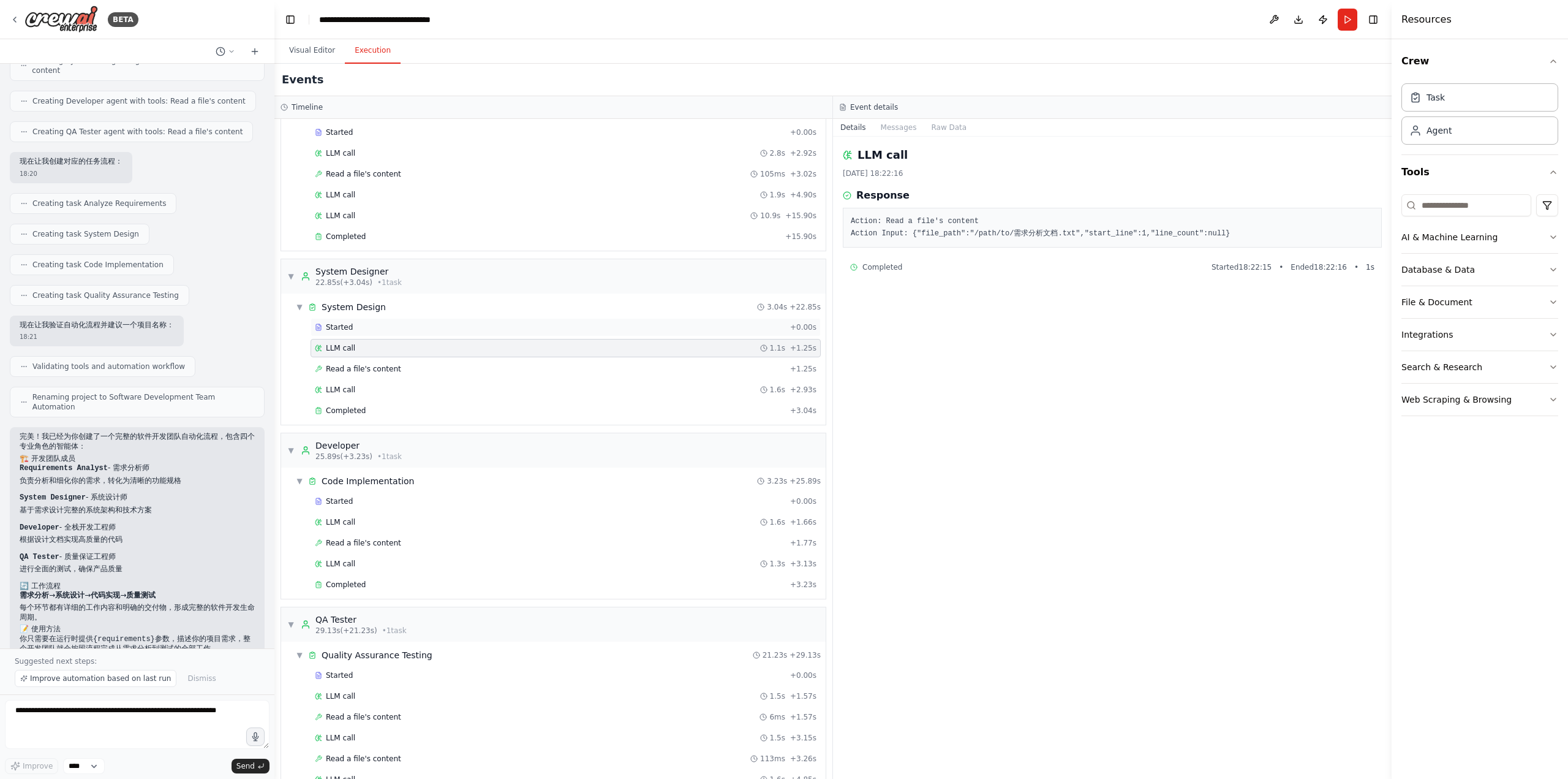
click at [565, 323] on div "Started" at bounding box center [550, 327] width 470 height 10
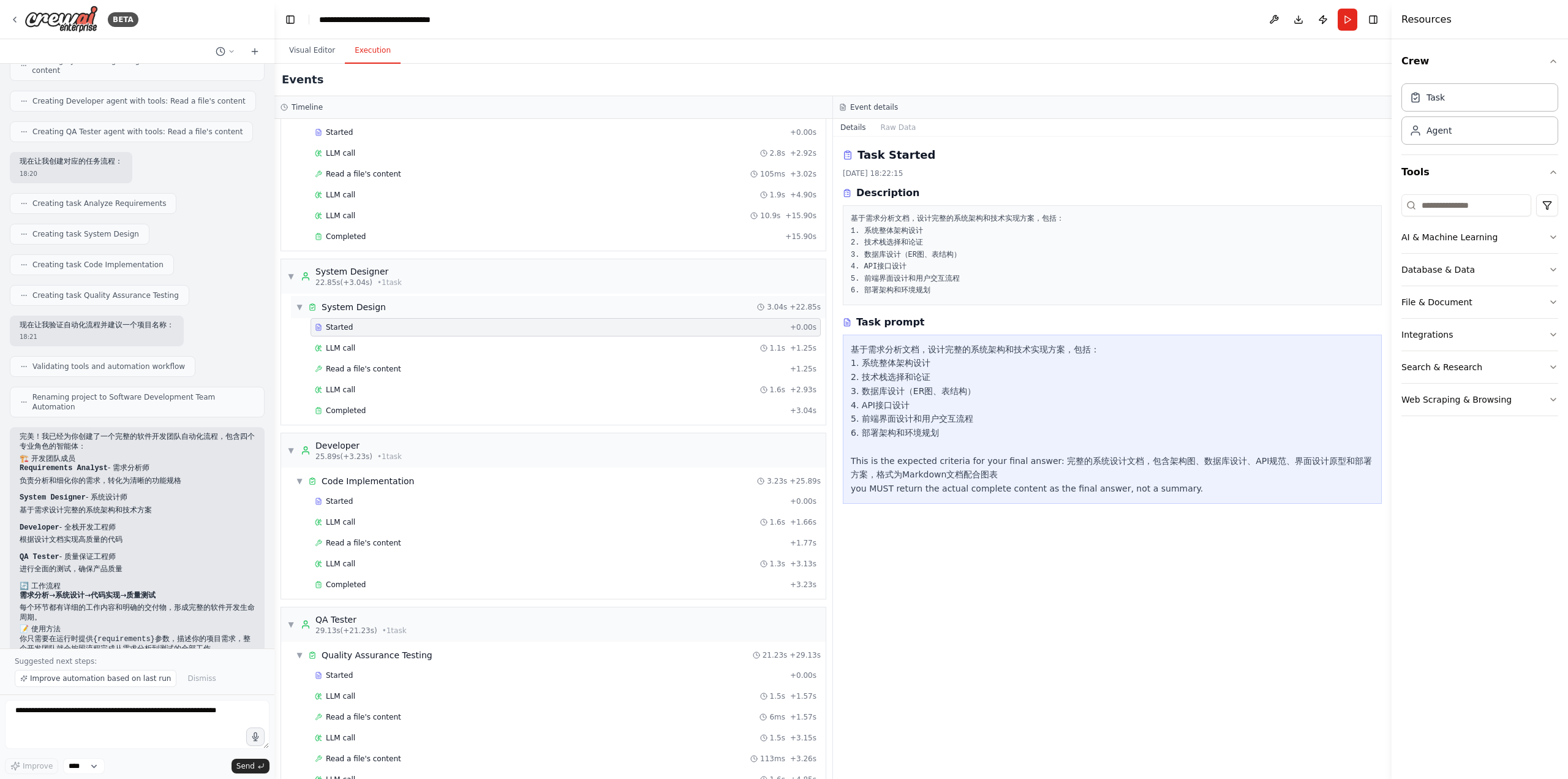
click at [589, 304] on div "▼ System Design 3.04s + 22.85s" at bounding box center [559, 306] width 535 height 22
click at [589, 304] on div "▶ System Design 3.04s + 22.85s" at bounding box center [559, 306] width 535 height 22
click at [583, 345] on div "LLM call 1.1s + 1.25s" at bounding box center [565, 347] width 502 height 10
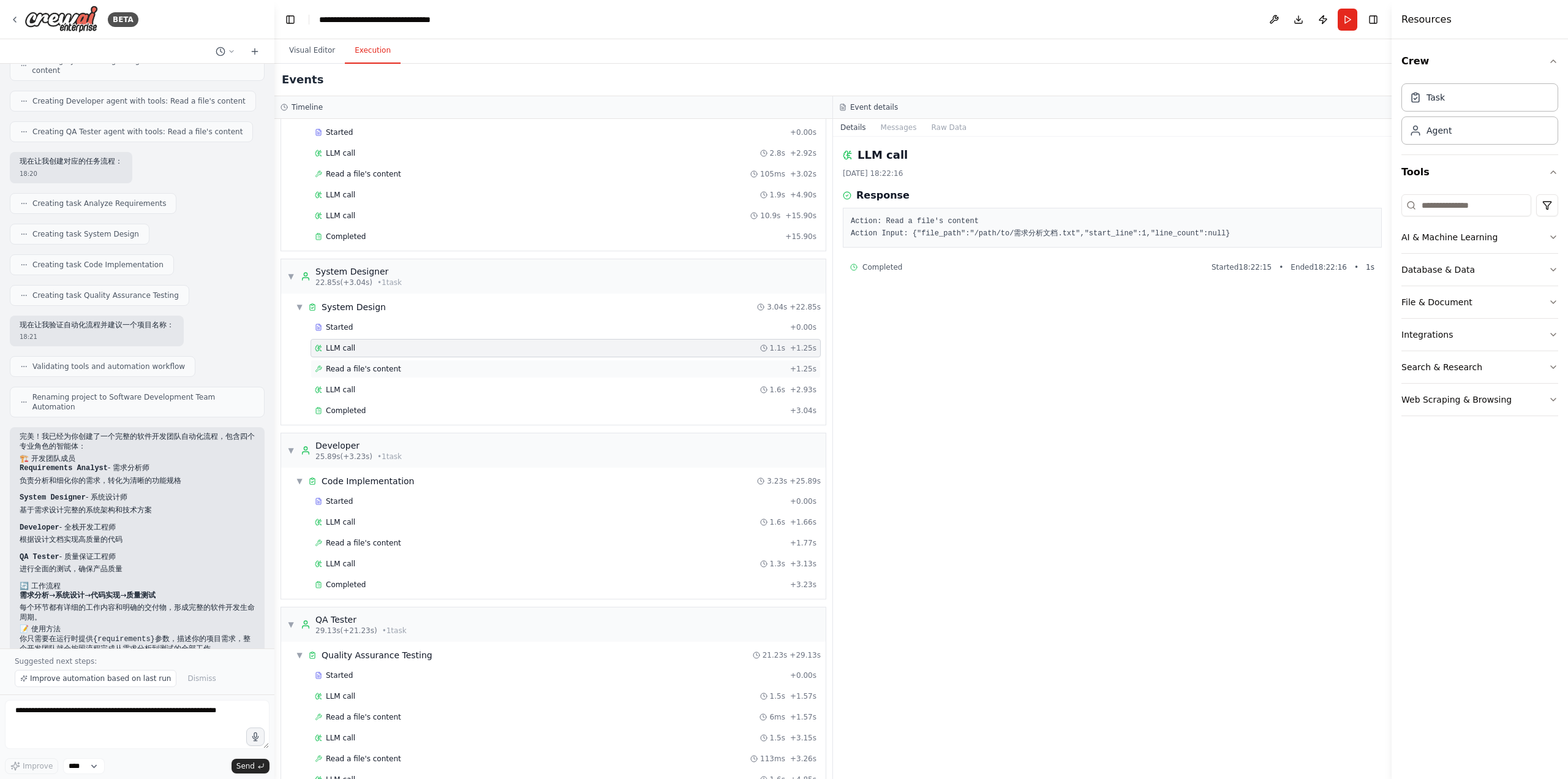
click at [576, 365] on div "Read a file's content + 1.25s" at bounding box center [565, 368] width 502 height 10
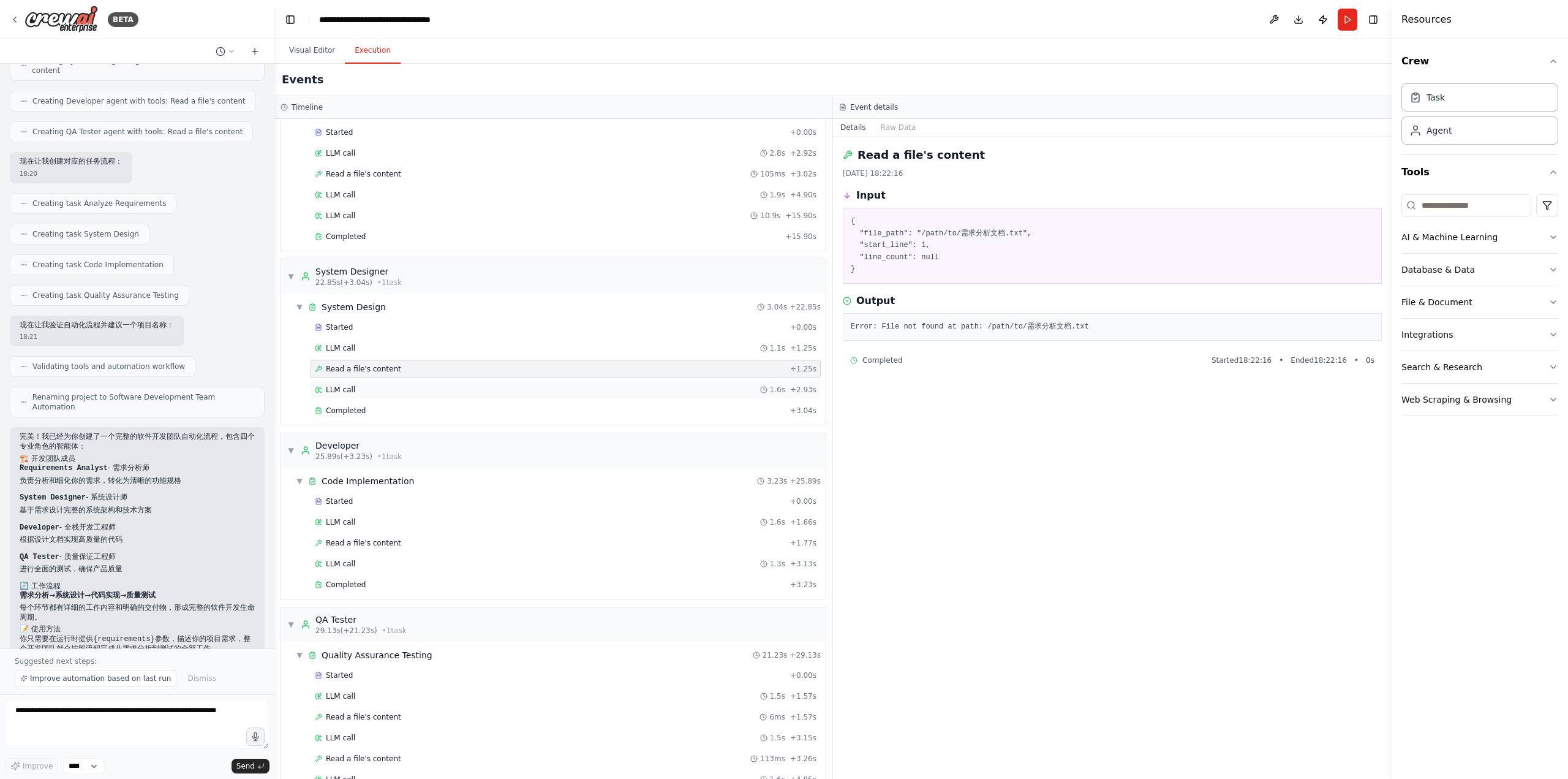
click at [571, 385] on div "LLM call 1.6s + 2.93s" at bounding box center [565, 389] width 502 height 10
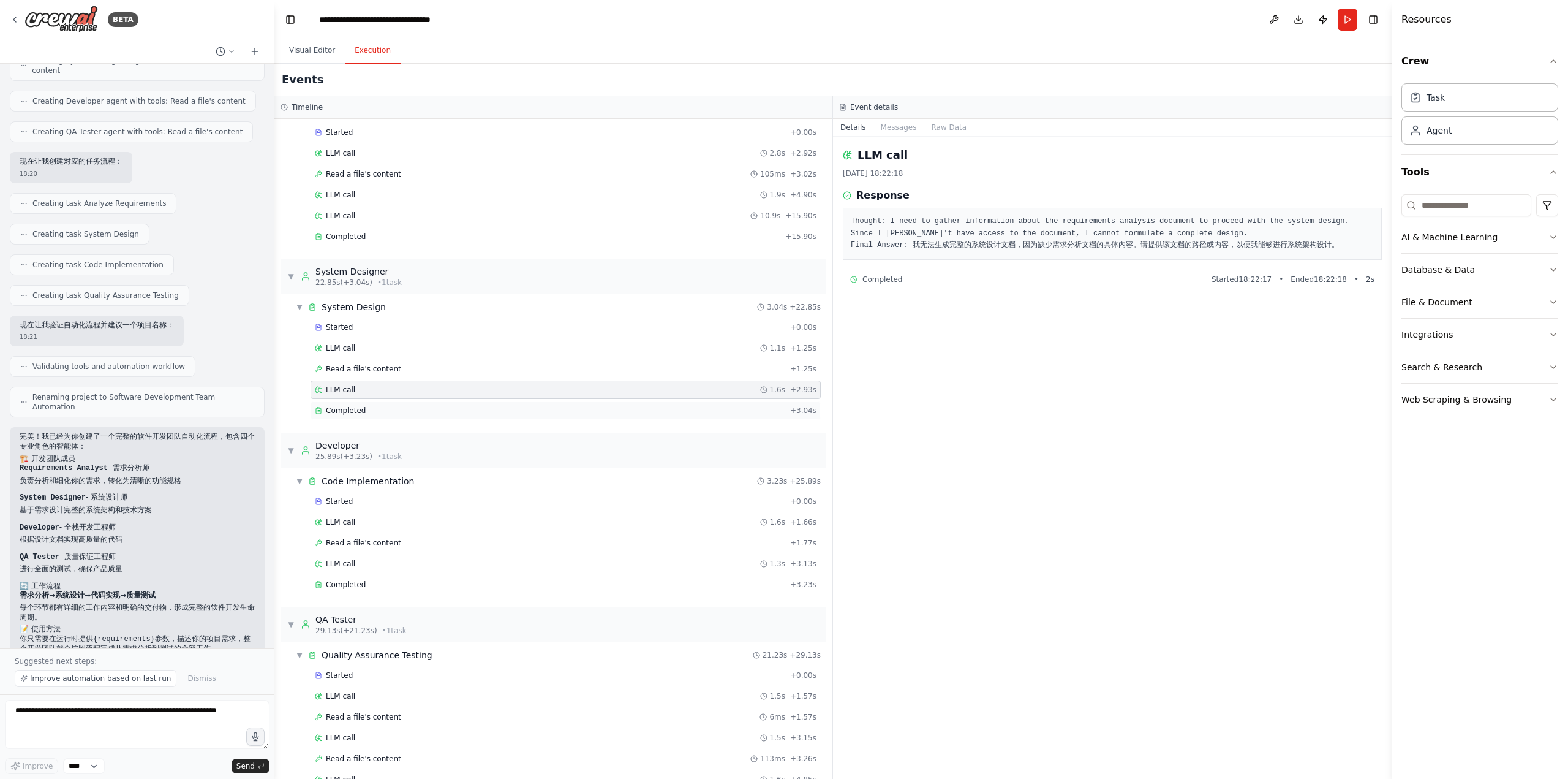
click at [566, 406] on div "Completed" at bounding box center [550, 410] width 470 height 10
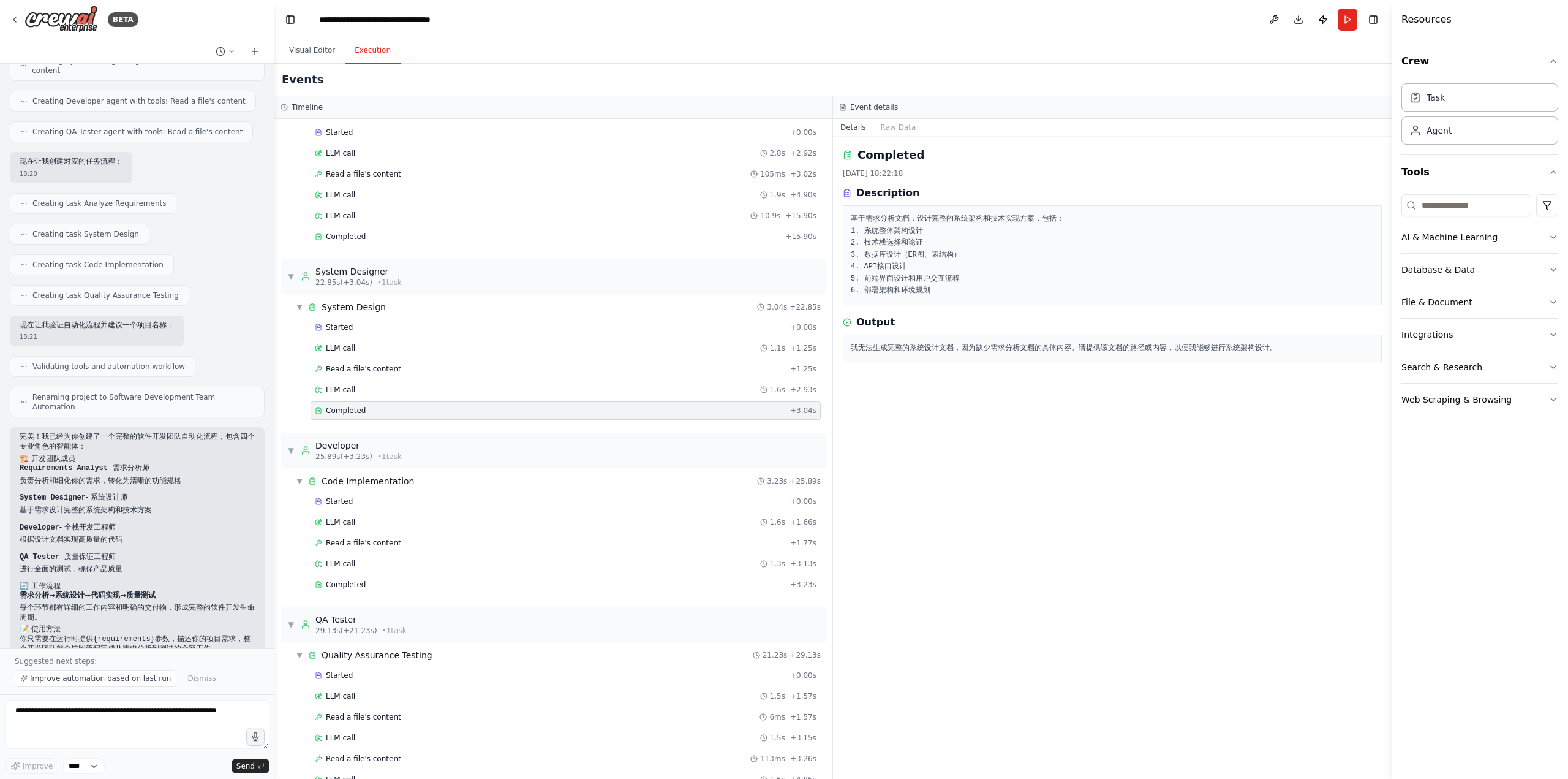
scroll to position [122, 0]
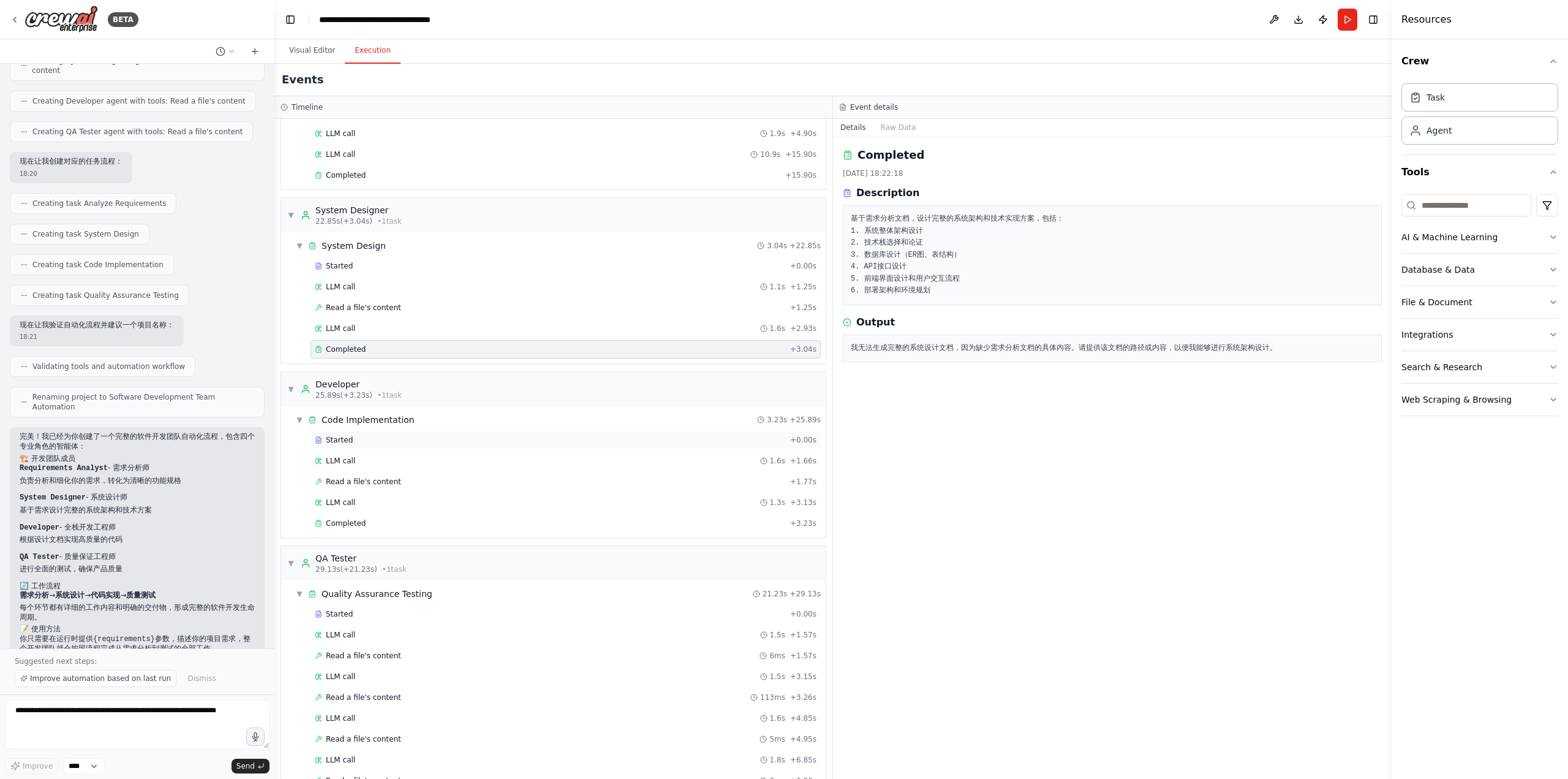
click at [559, 436] on div "Started" at bounding box center [550, 440] width 470 height 10
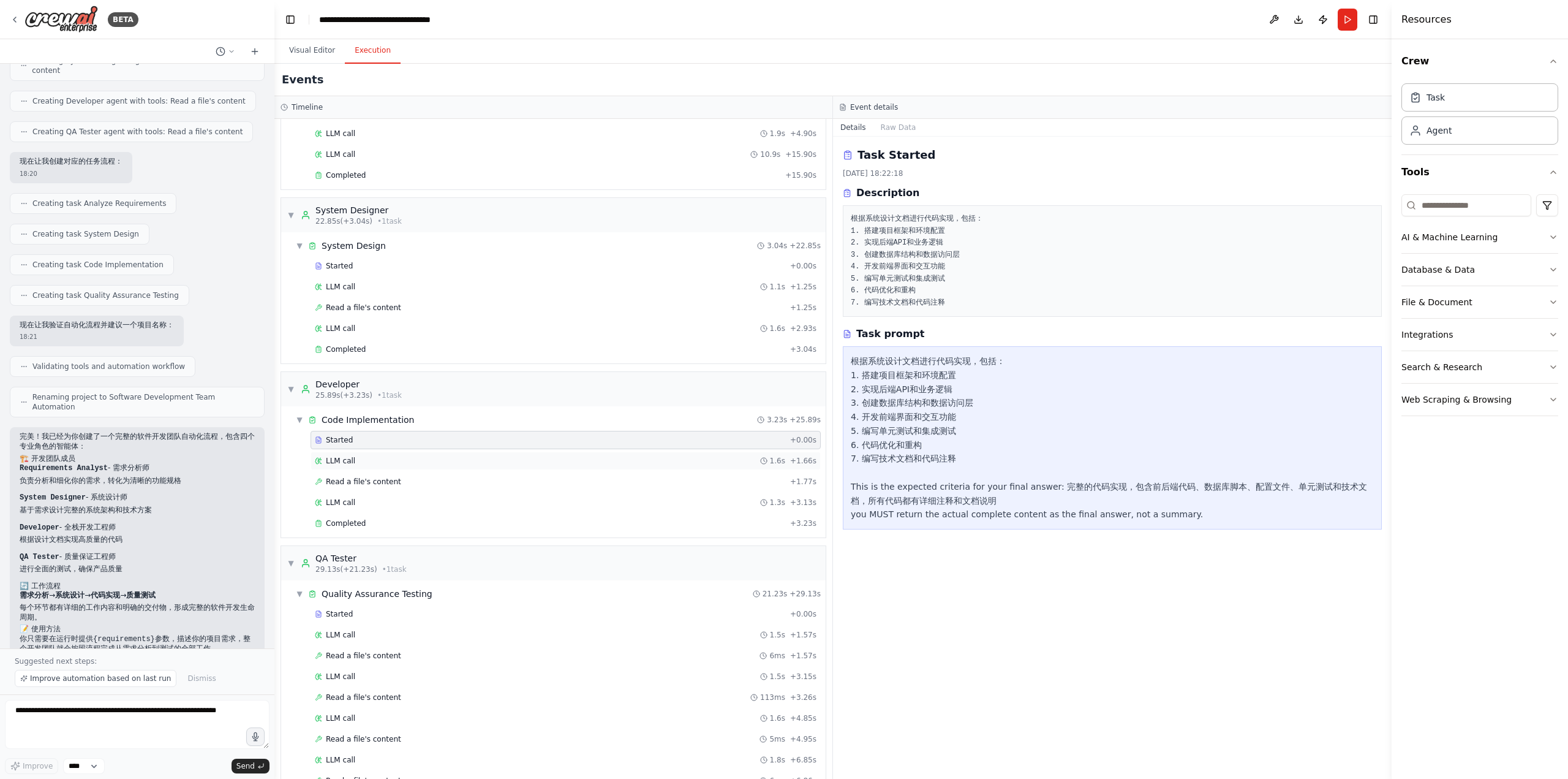
click at [547, 451] on div "LLM call 1.6s + 1.66s" at bounding box center [565, 460] width 510 height 18
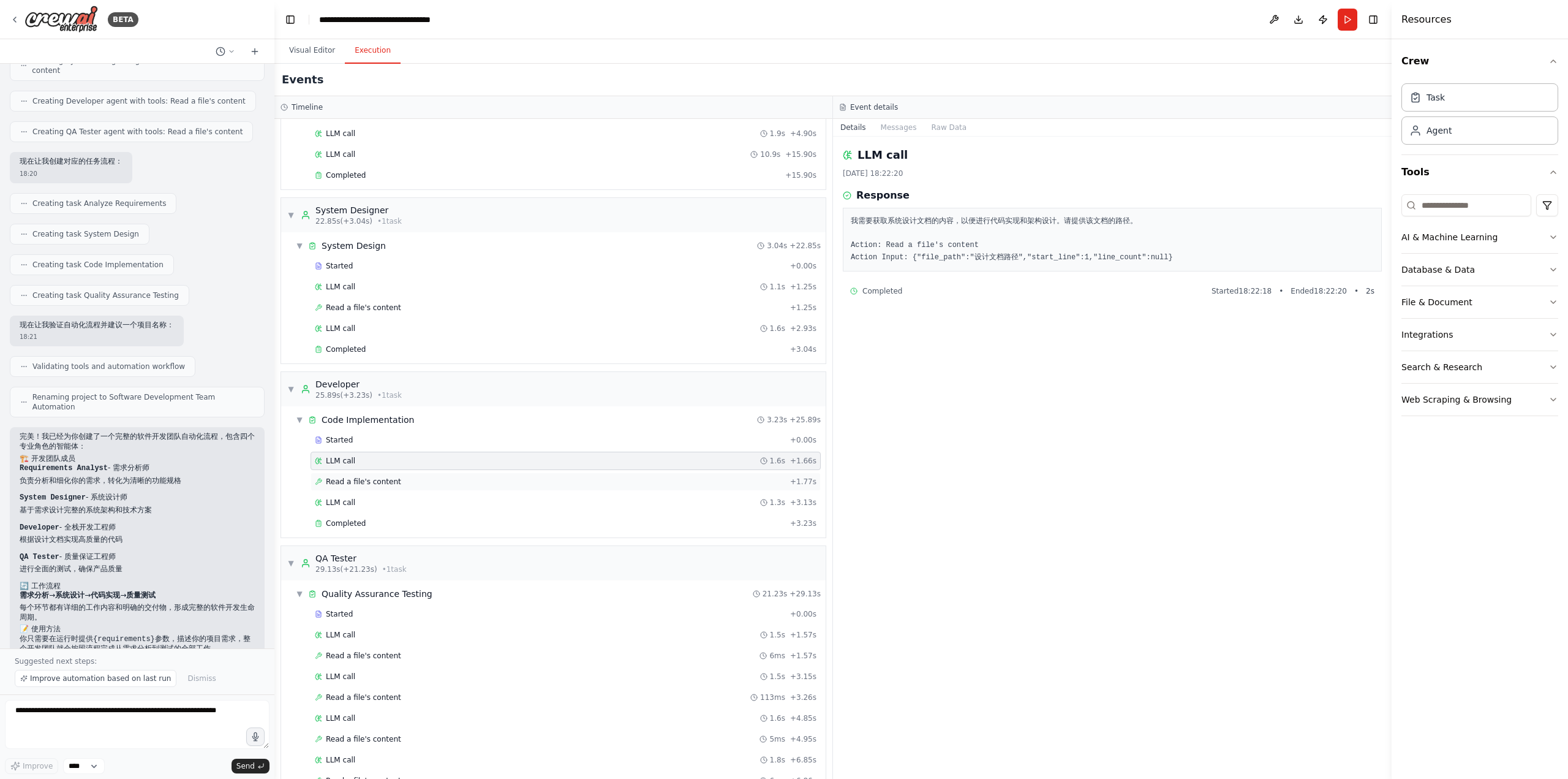
click at [538, 472] on div "Read a file's content + 1.77s" at bounding box center [565, 481] width 510 height 18
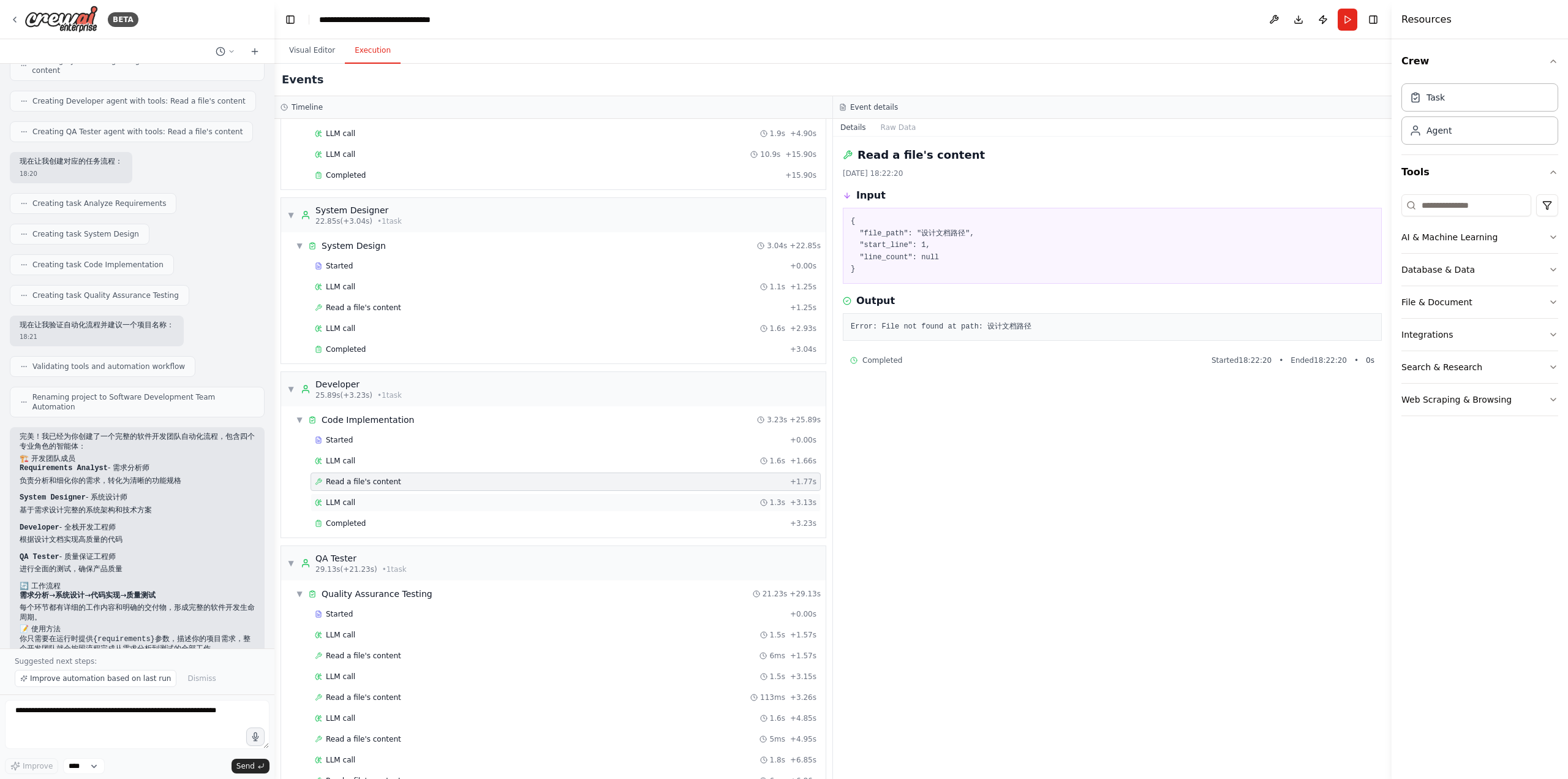
click at [525, 497] on div "LLM call 1.3s + 3.13s" at bounding box center [565, 502] width 502 height 10
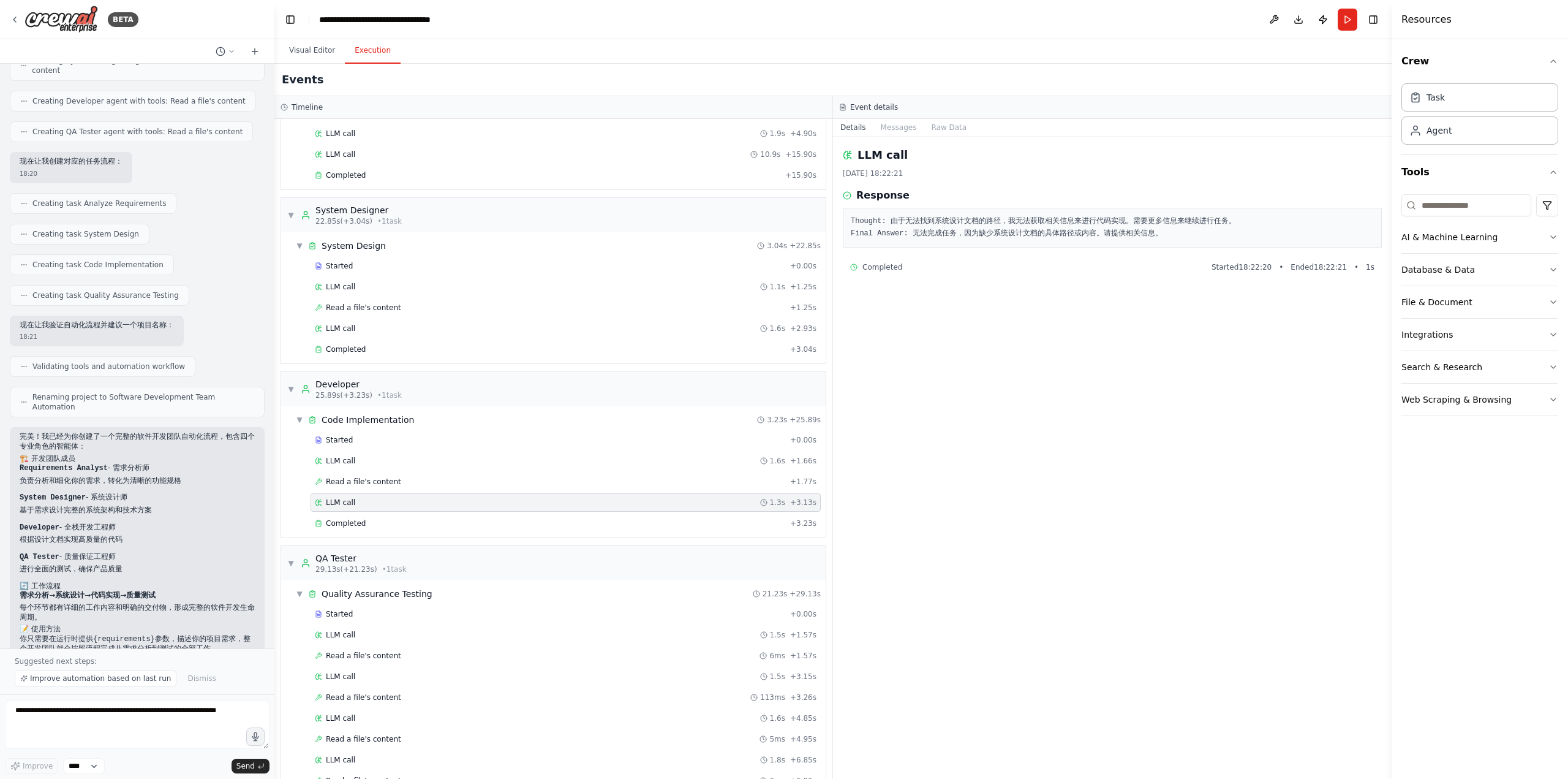
click at [523, 503] on div "LLM call 1.3s + 3.13s" at bounding box center [565, 502] width 510 height 18
click at [512, 518] on div "Completed" at bounding box center [550, 523] width 470 height 10
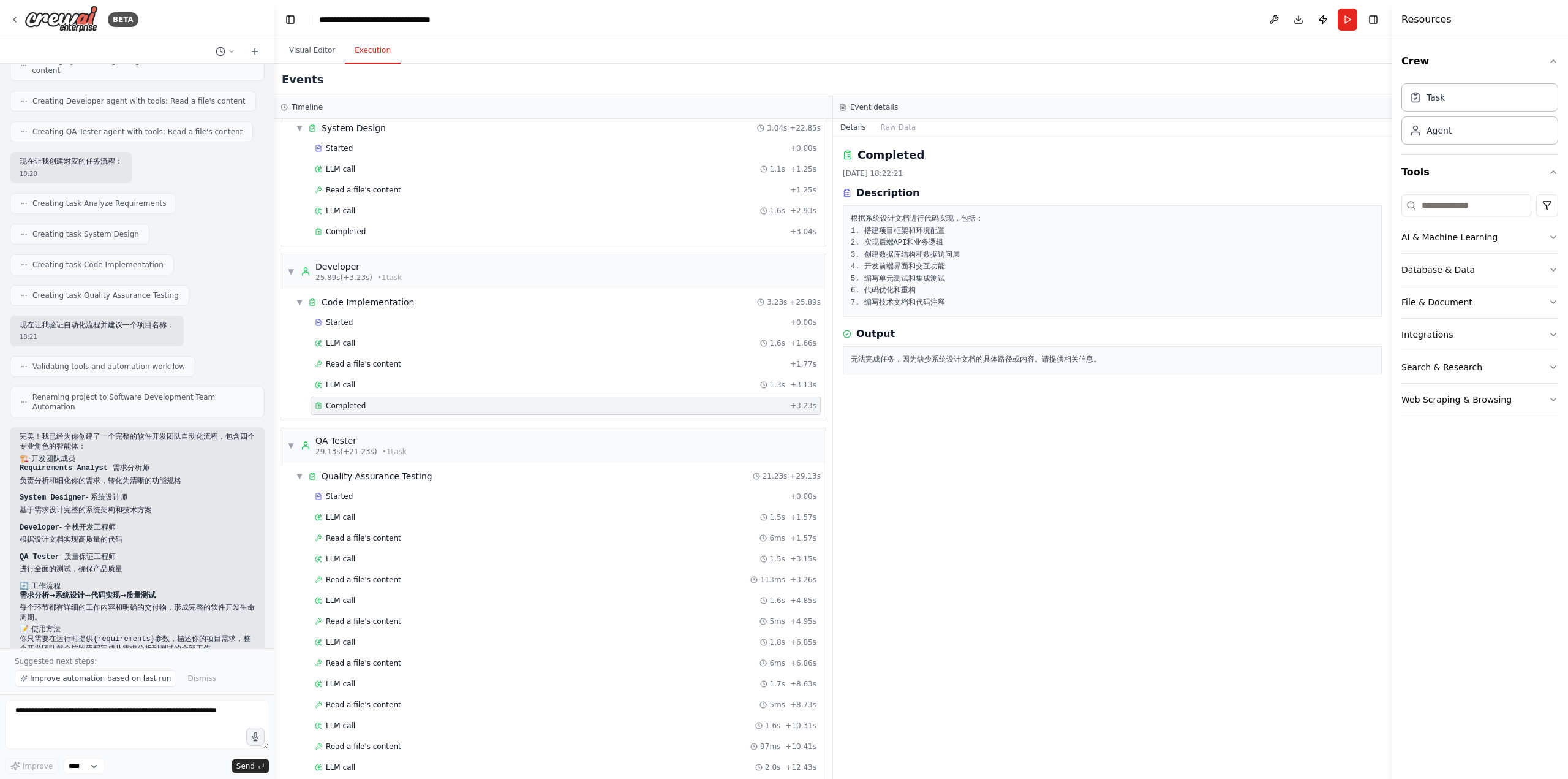
scroll to position [245, 0]
click at [488, 489] on div "Started + 0.00s" at bounding box center [565, 491] width 510 height 18
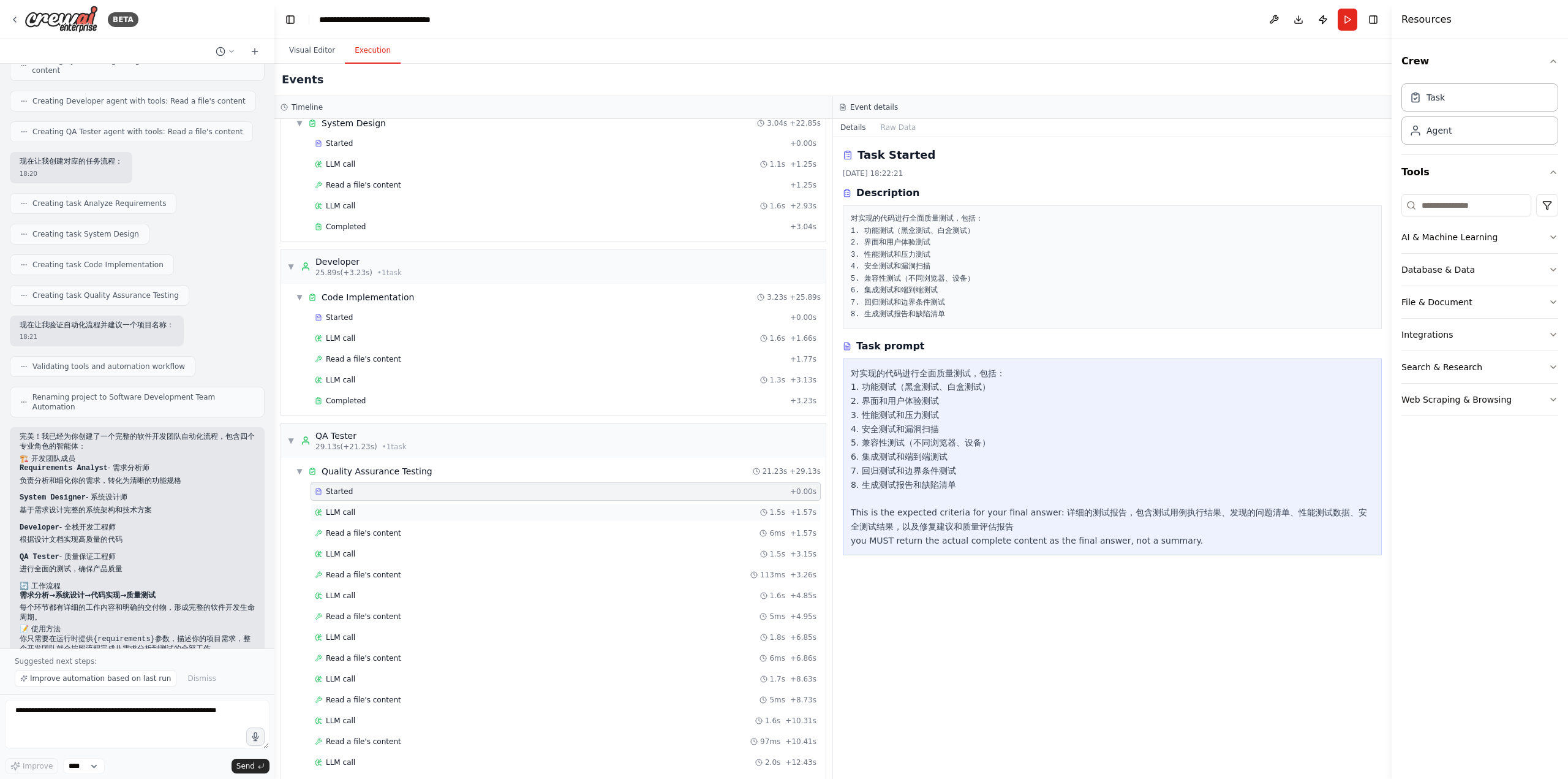
click at [480, 507] on div "LLM call 1.5s + 1.57s" at bounding box center [565, 511] width 502 height 10
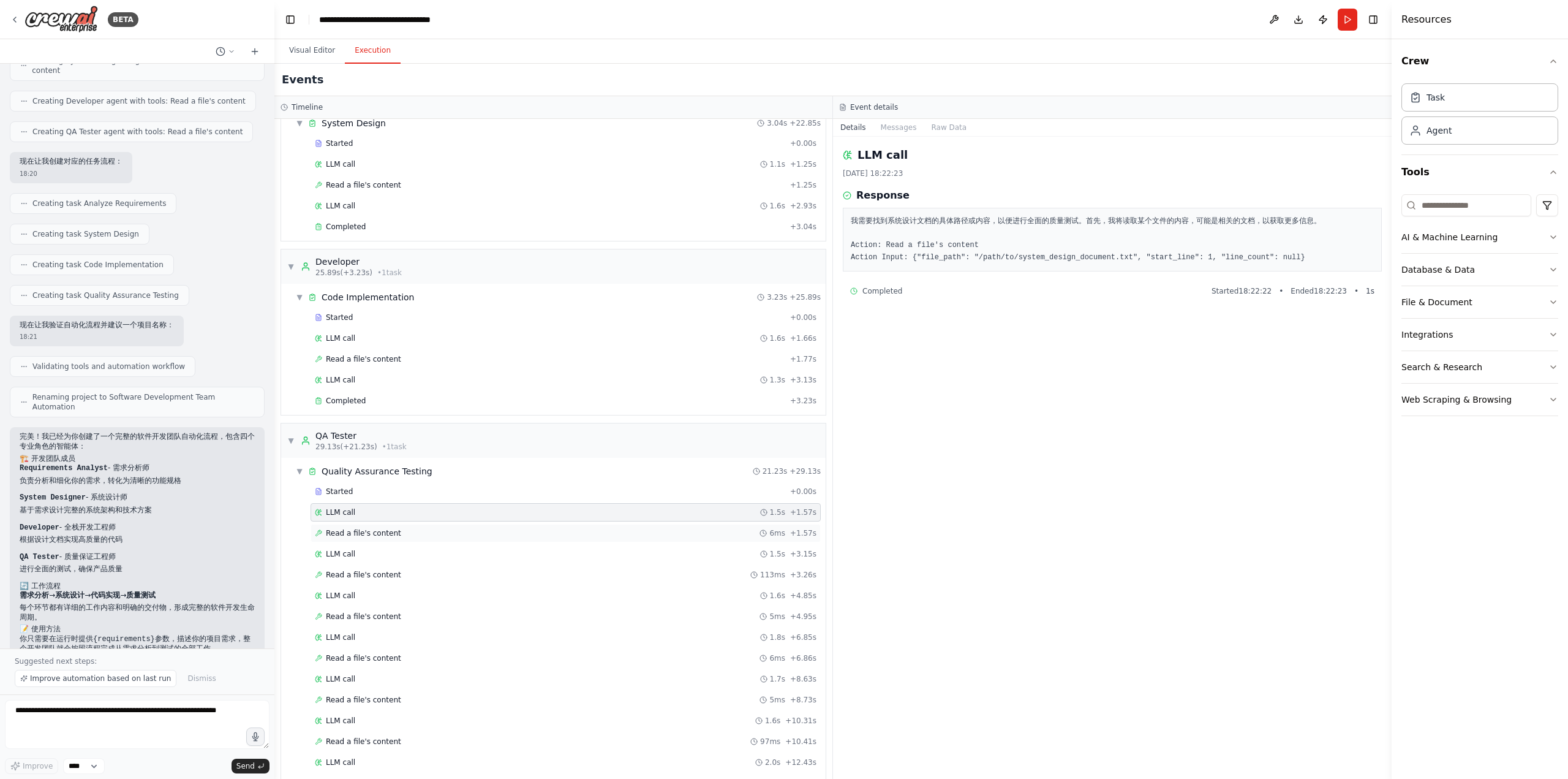
click at [472, 528] on div "Read a file's content 6ms + 1.57s" at bounding box center [565, 532] width 502 height 10
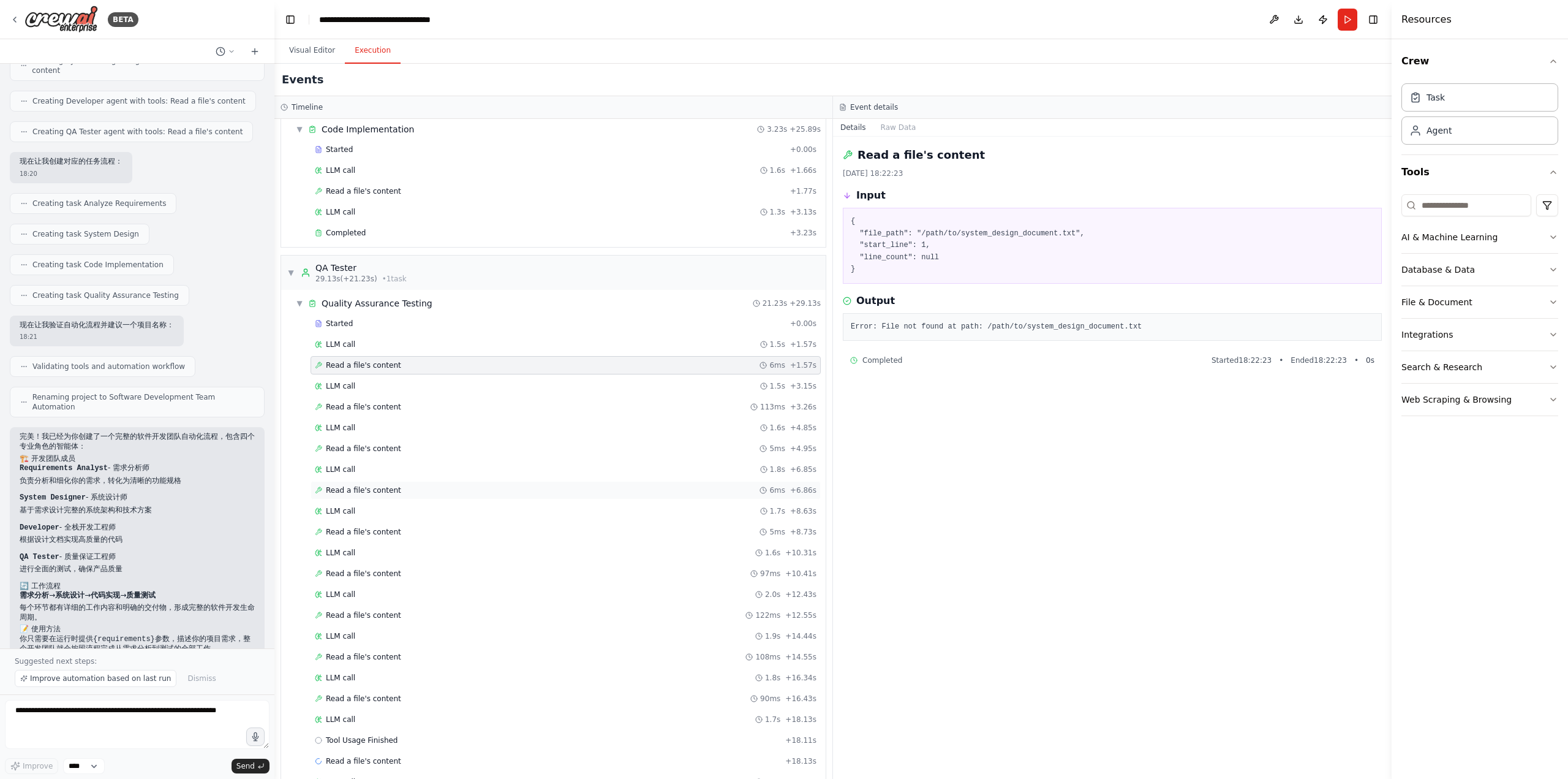
scroll to position [446, 0]
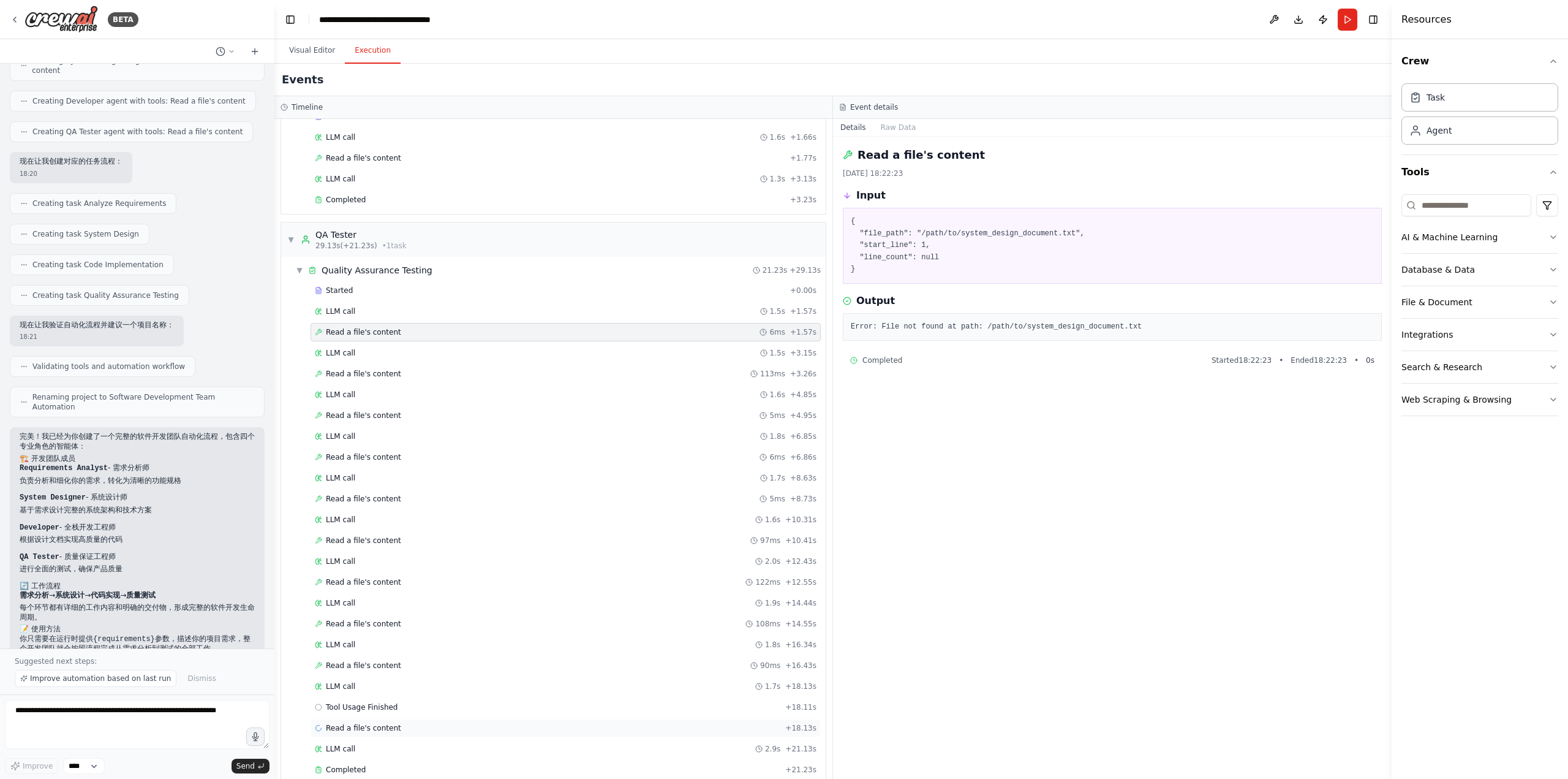
click at [429, 723] on div "Read a file's content + 18.13s" at bounding box center [565, 727] width 502 height 10
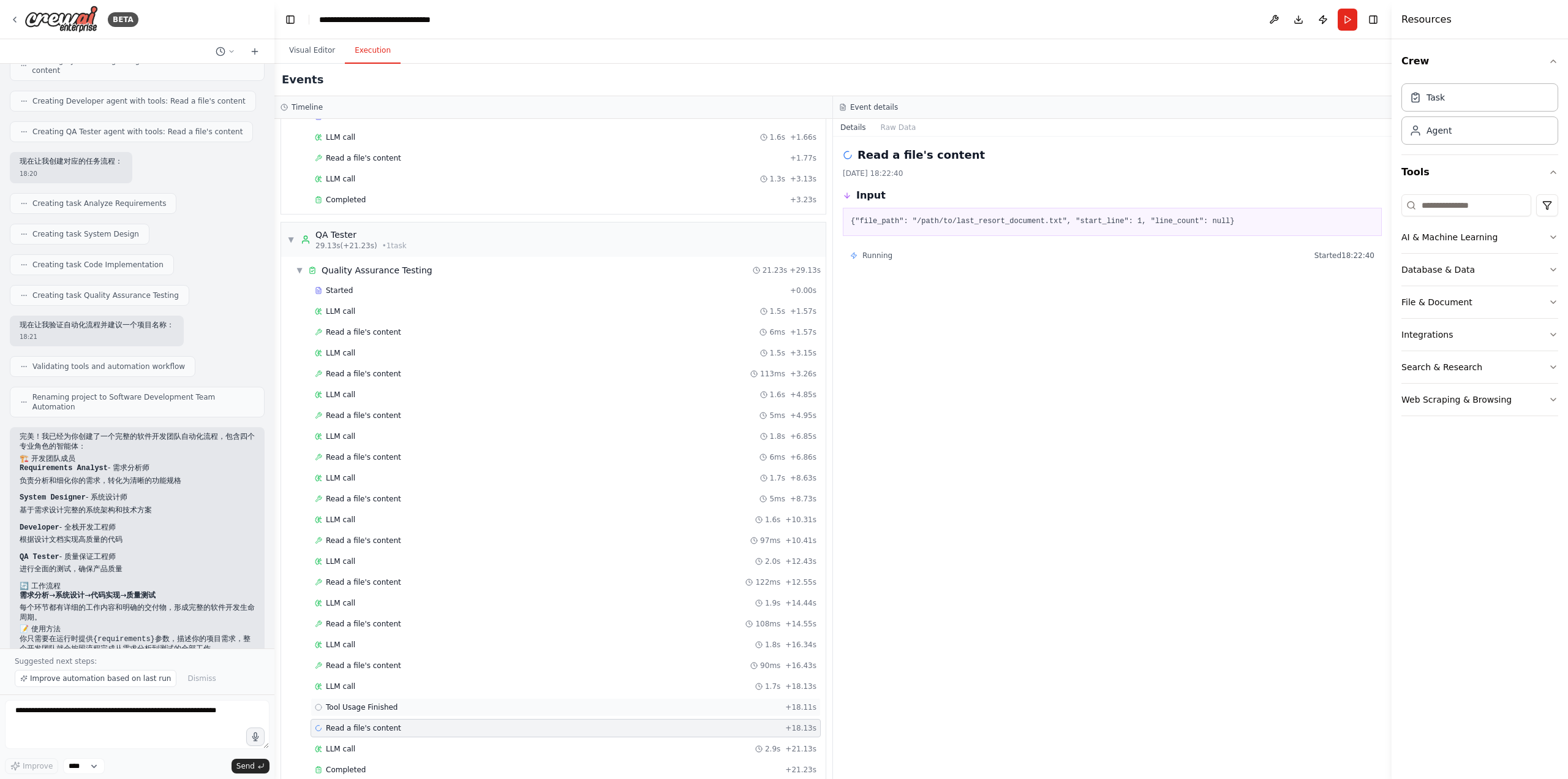
click at [439, 702] on div "Tool Usage Finished + 18.11s" at bounding box center [565, 706] width 502 height 10
click at [451, 681] on div "LLM call 1.7s + 18.13s" at bounding box center [565, 685] width 502 height 10
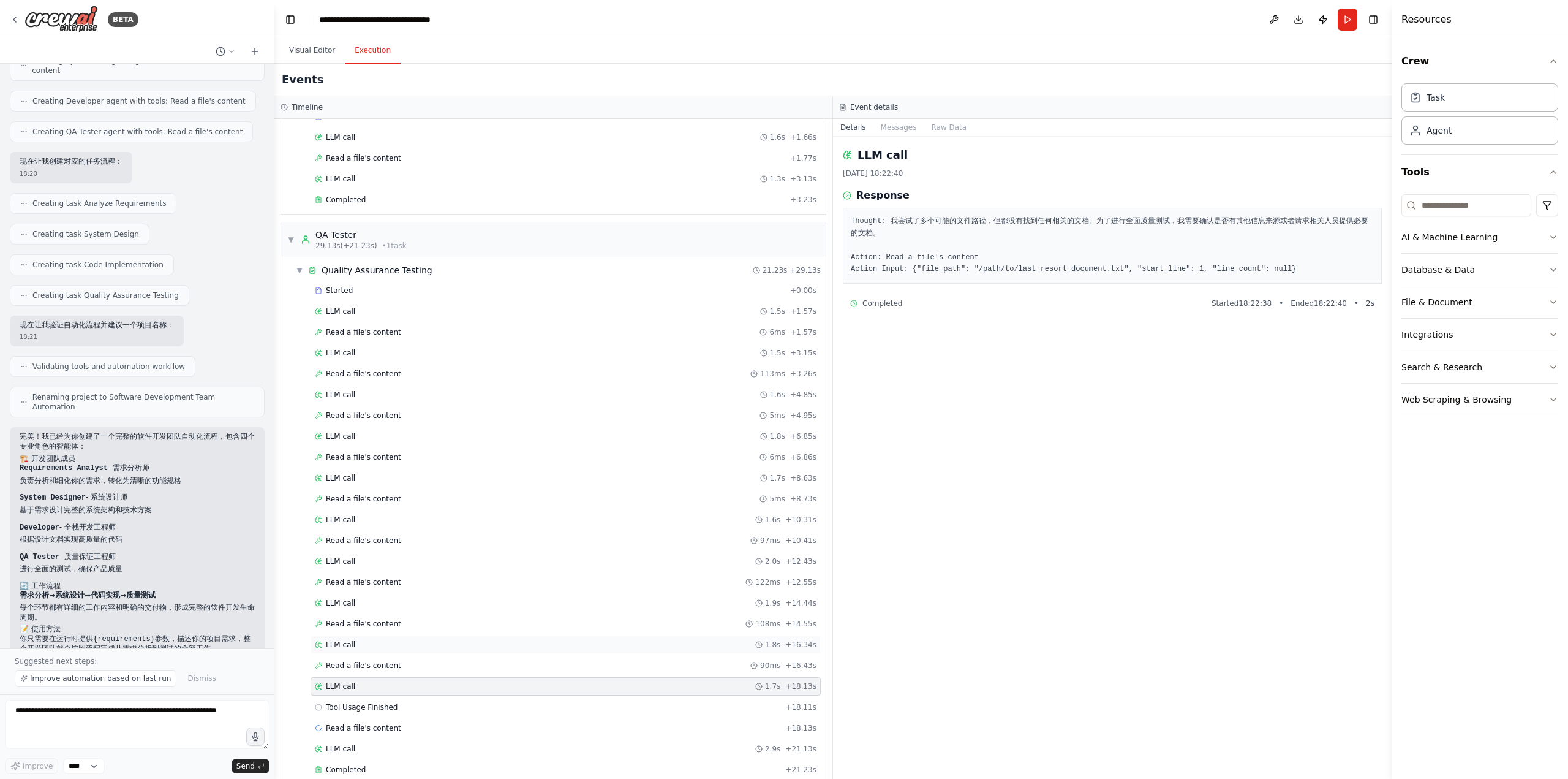
click at [463, 640] on div "LLM call 1.8s + 16.34s" at bounding box center [565, 644] width 502 height 10
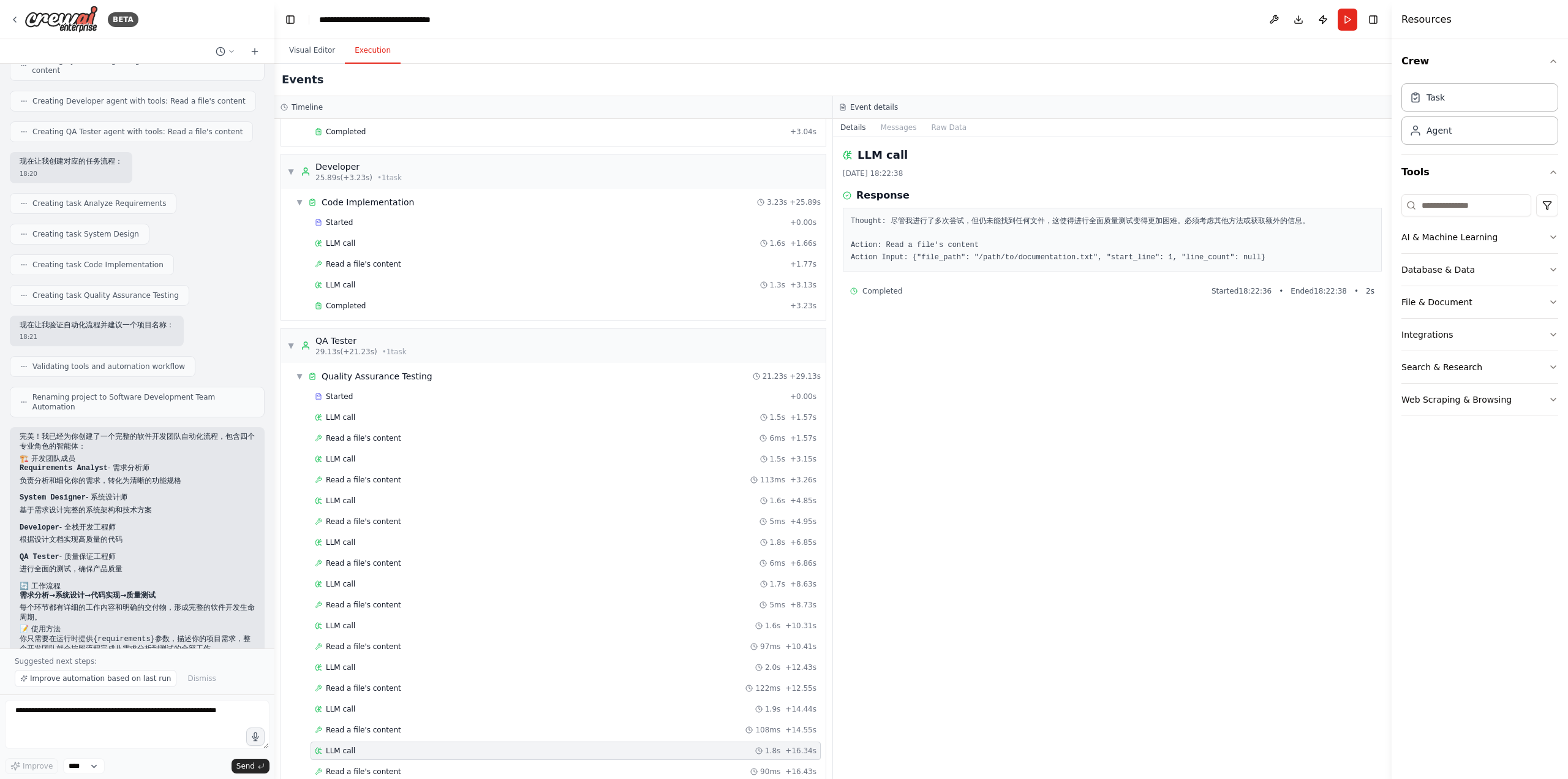
scroll to position [262, 0]
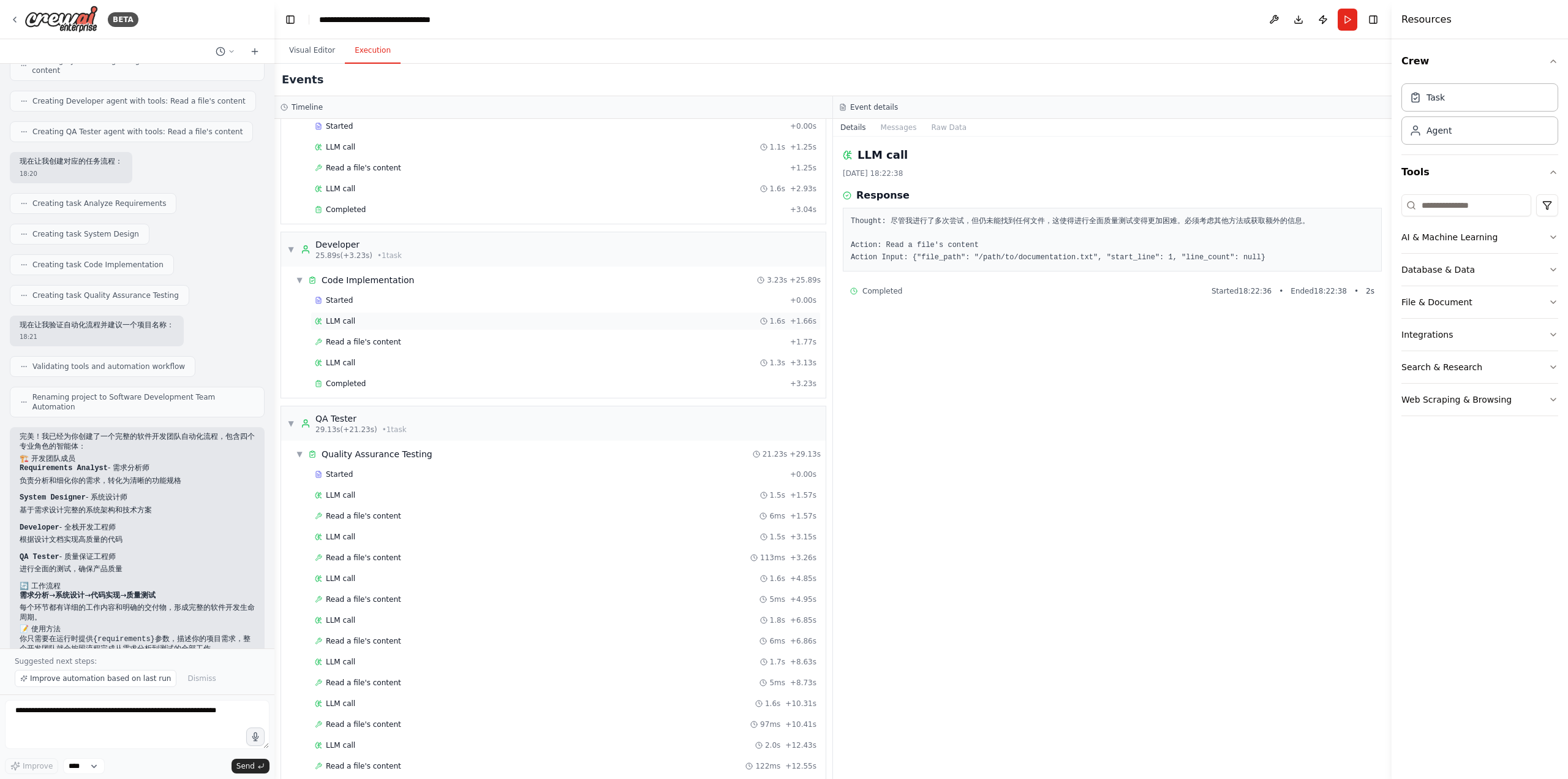
click at [417, 316] on div "LLM call 1.6s + 1.66s" at bounding box center [565, 321] width 502 height 10
click at [412, 337] on div "Read a file's content + 1.77s" at bounding box center [565, 341] width 502 height 10
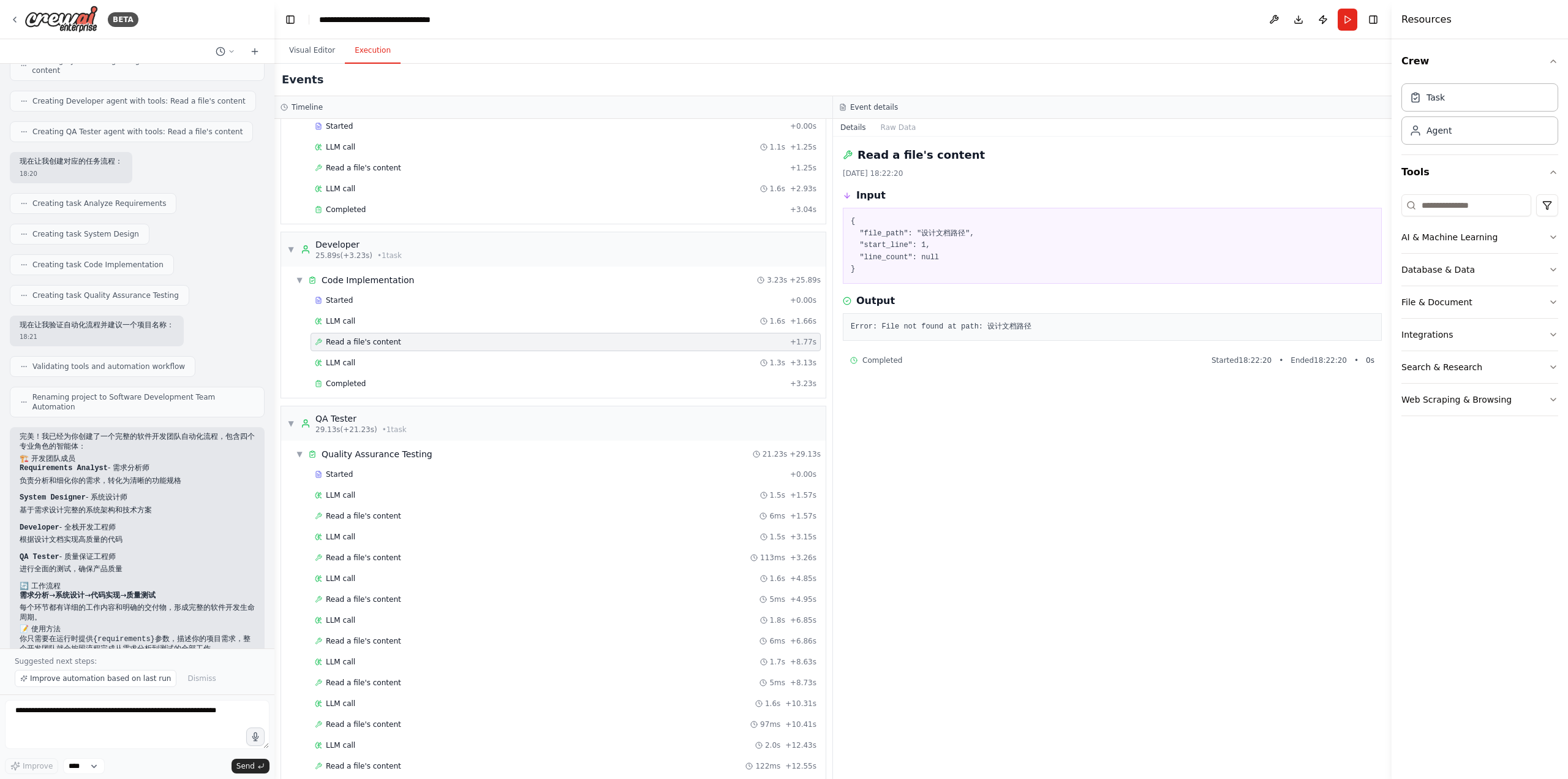
click at [412, 343] on div "Read a file's content + 1.77s" at bounding box center [565, 342] width 510 height 18
click at [406, 353] on div "LLM call 1.3s + 3.13s" at bounding box center [565, 362] width 510 height 18
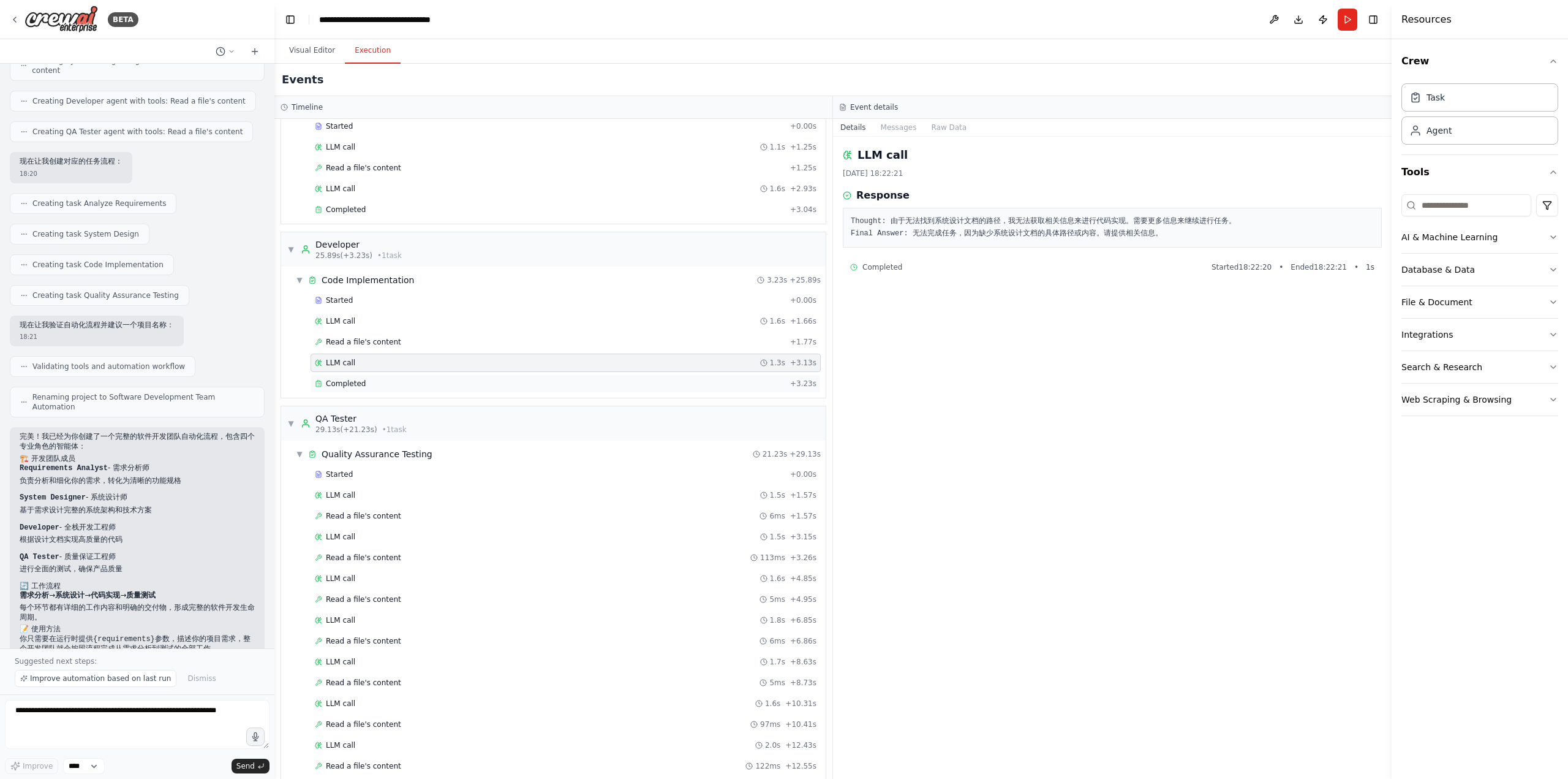
click at [400, 379] on div "Completed" at bounding box center [550, 383] width 470 height 10
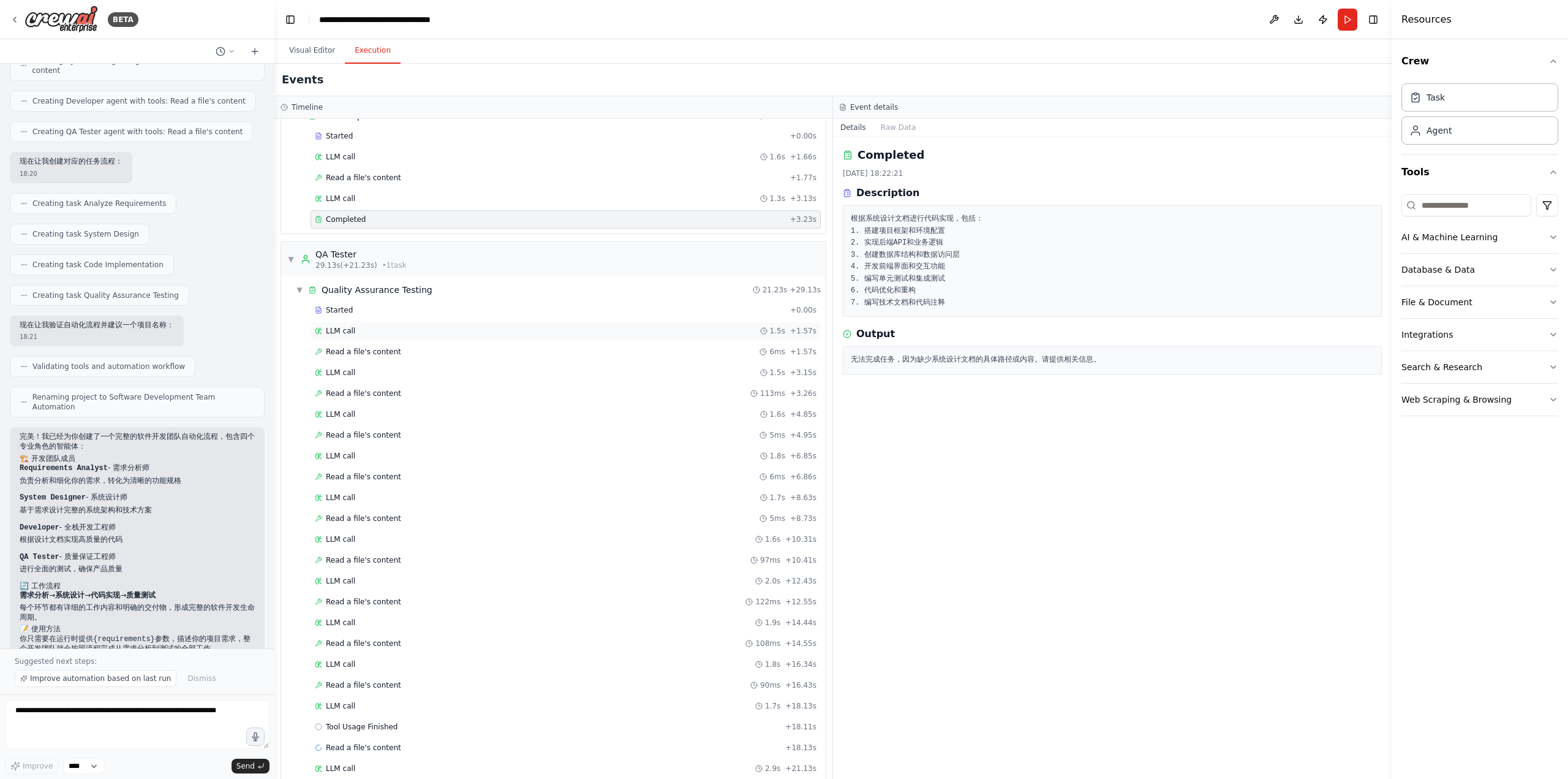
scroll to position [446, 0]
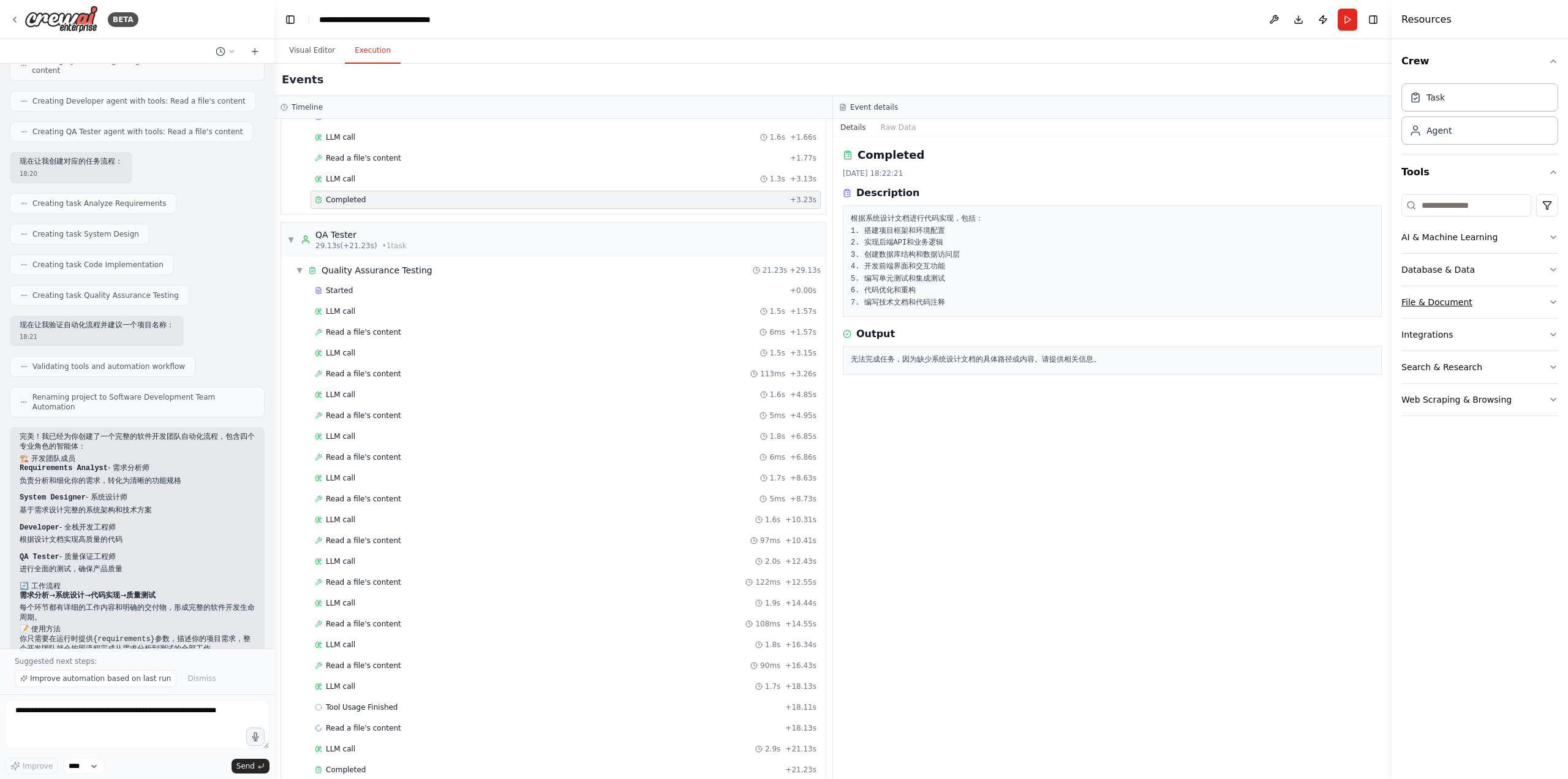
click at [1448, 303] on button "File & Document" at bounding box center [1479, 302] width 156 height 31
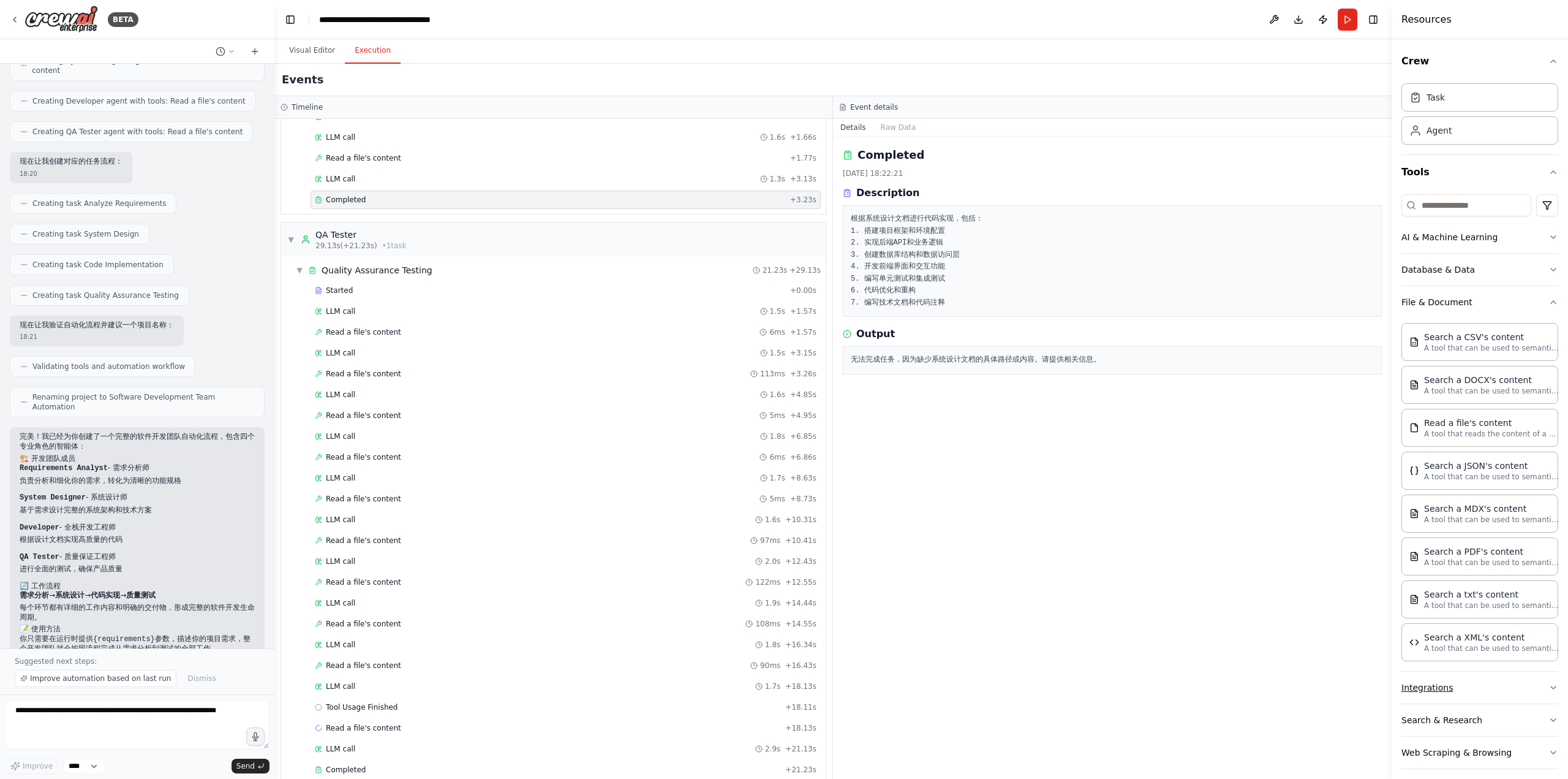
click at [1418, 680] on button "Integrations" at bounding box center [1479, 687] width 156 height 31
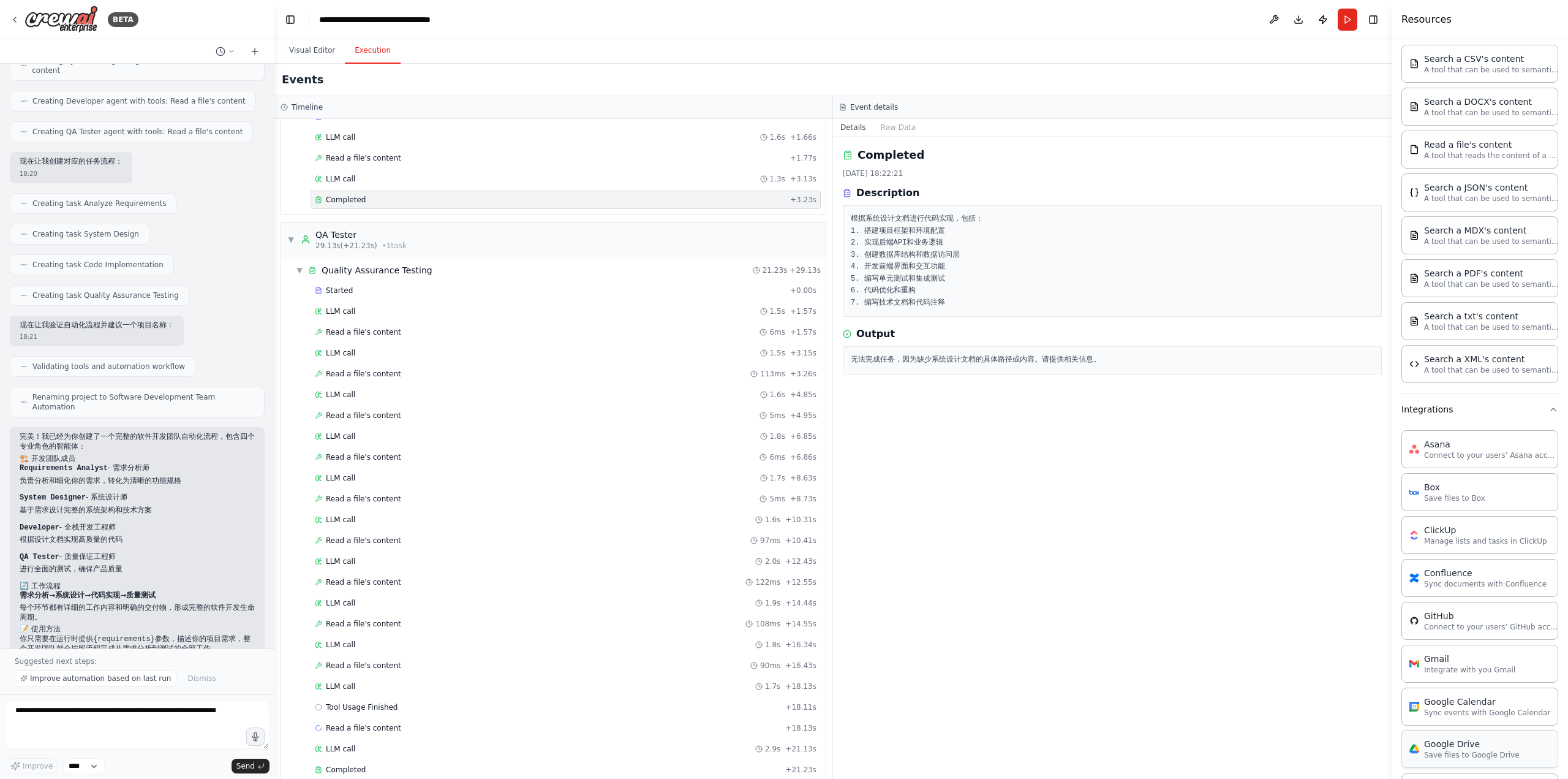
scroll to position [367, 0]
click at [470, 309] on div "LLM call 1.5s + 1.57s" at bounding box center [565, 310] width 510 height 18
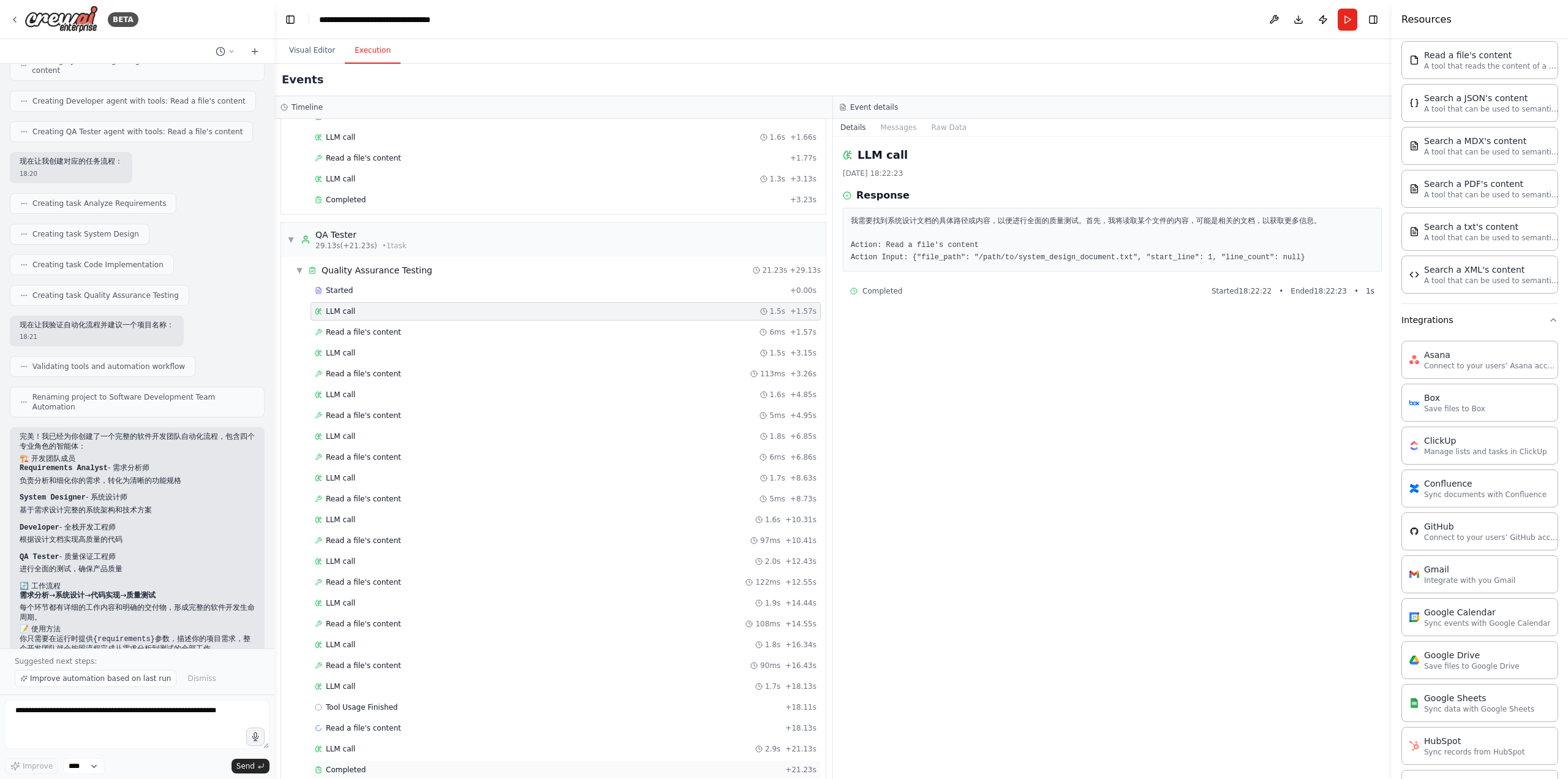
click at [385, 761] on div "Completed + 21.23s" at bounding box center [565, 769] width 510 height 18
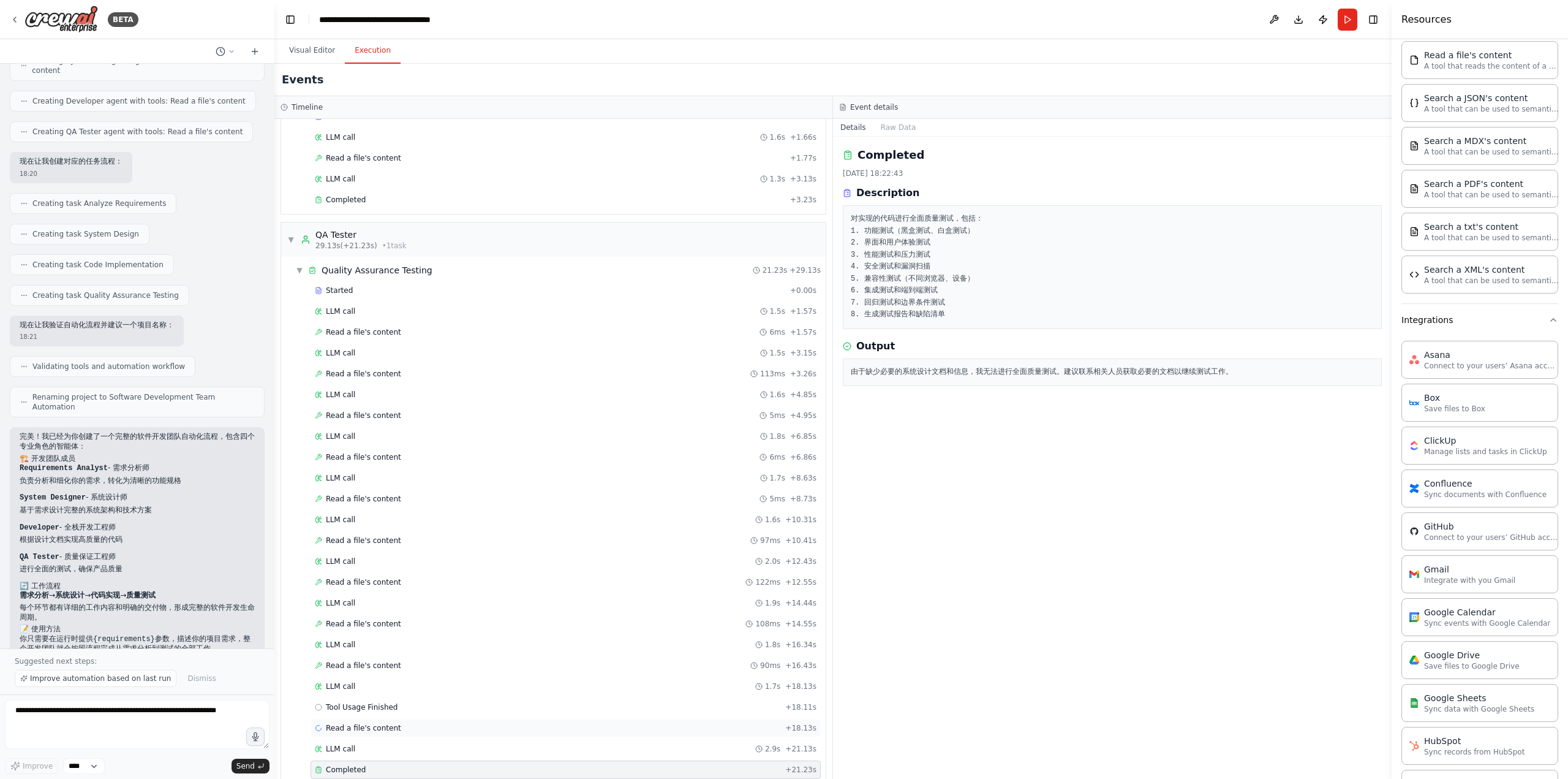
click at [394, 719] on div "Read a file's content + 18.13s" at bounding box center [565, 727] width 510 height 18
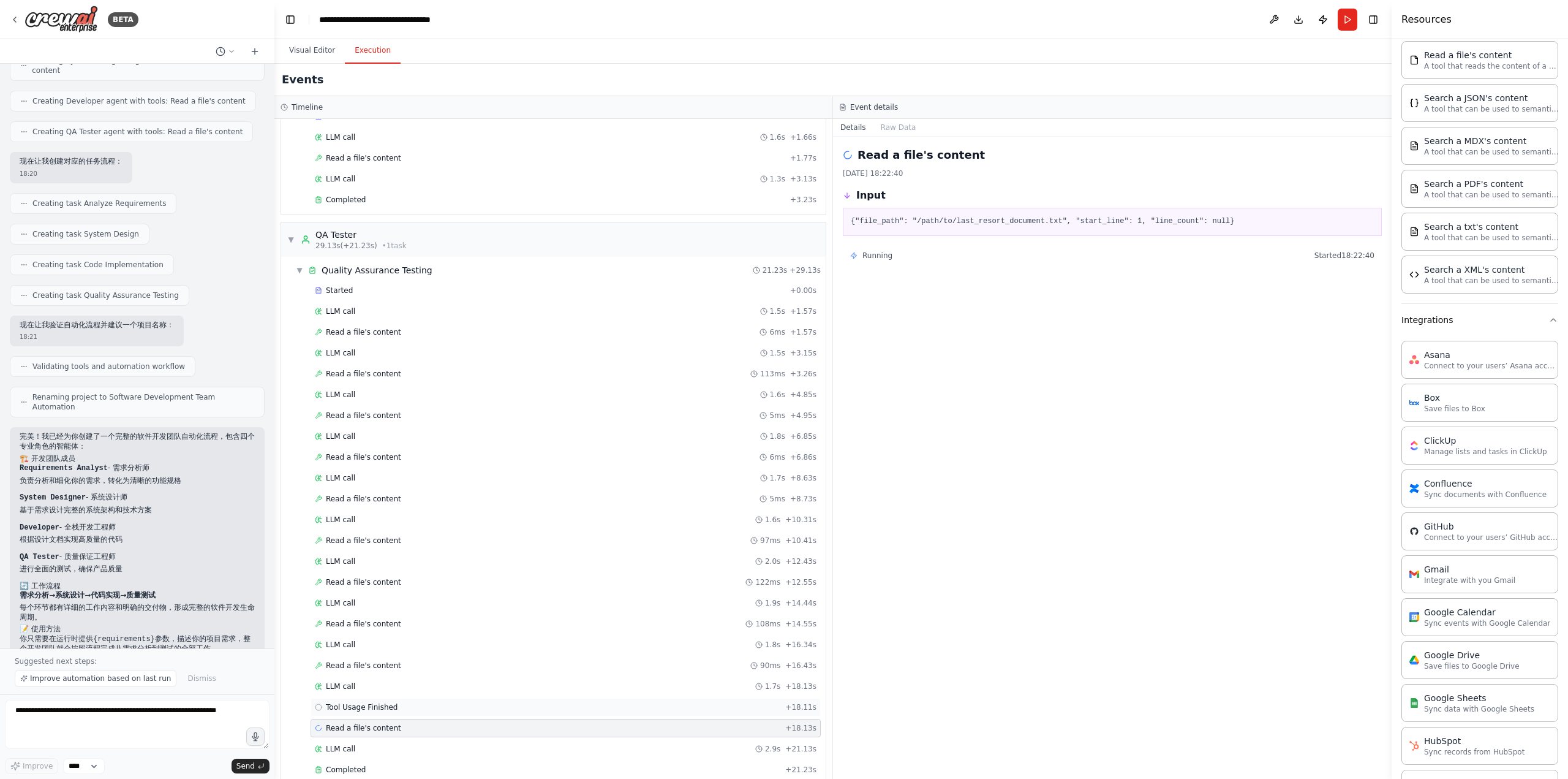
click at [429, 702] on div "Tool Usage Finished + 18.11s" at bounding box center [565, 706] width 502 height 10
click at [459, 681] on div "LLM call 1.7s + 18.13s" at bounding box center [565, 685] width 502 height 10
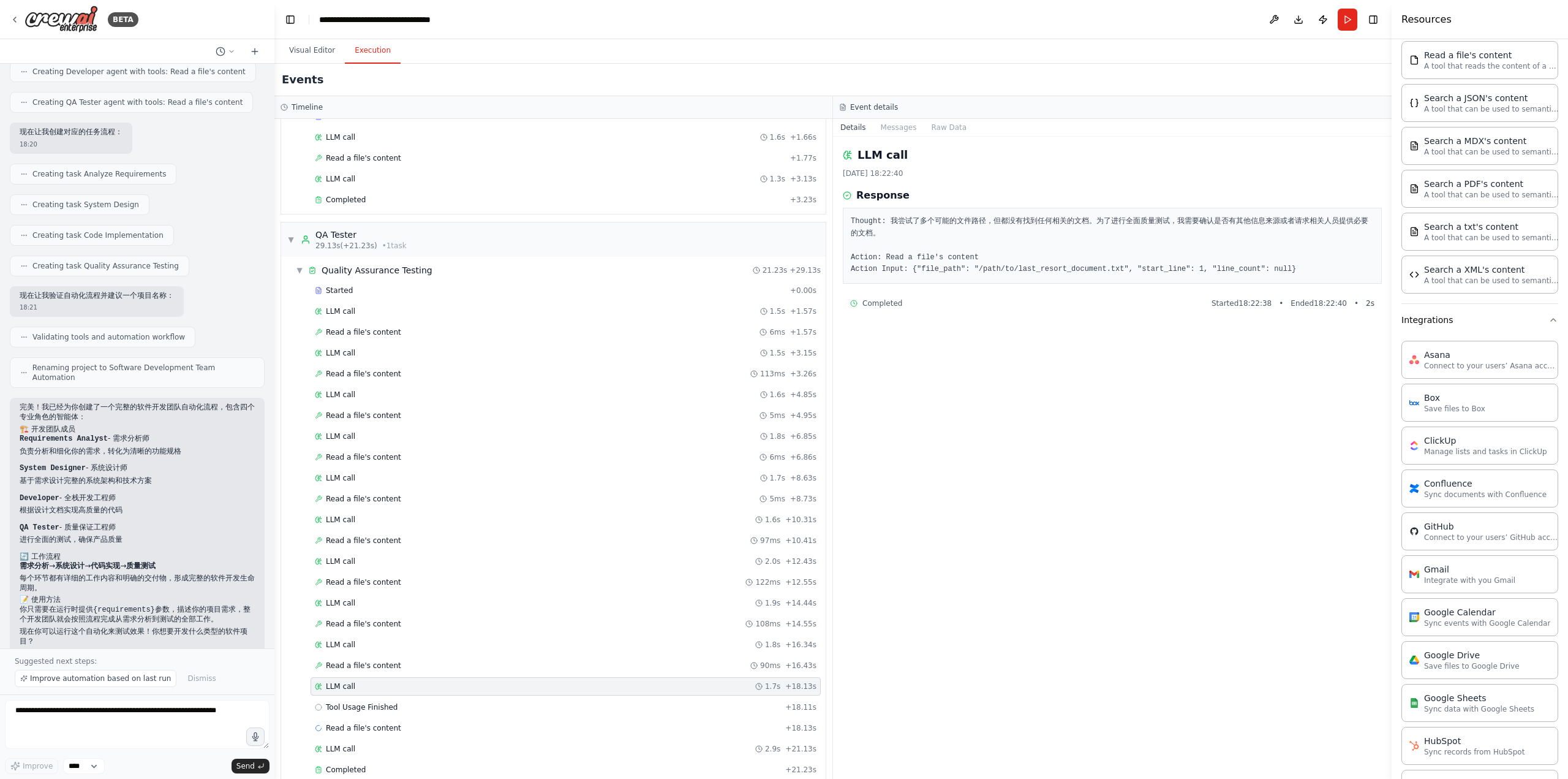
scroll to position [387, 0]
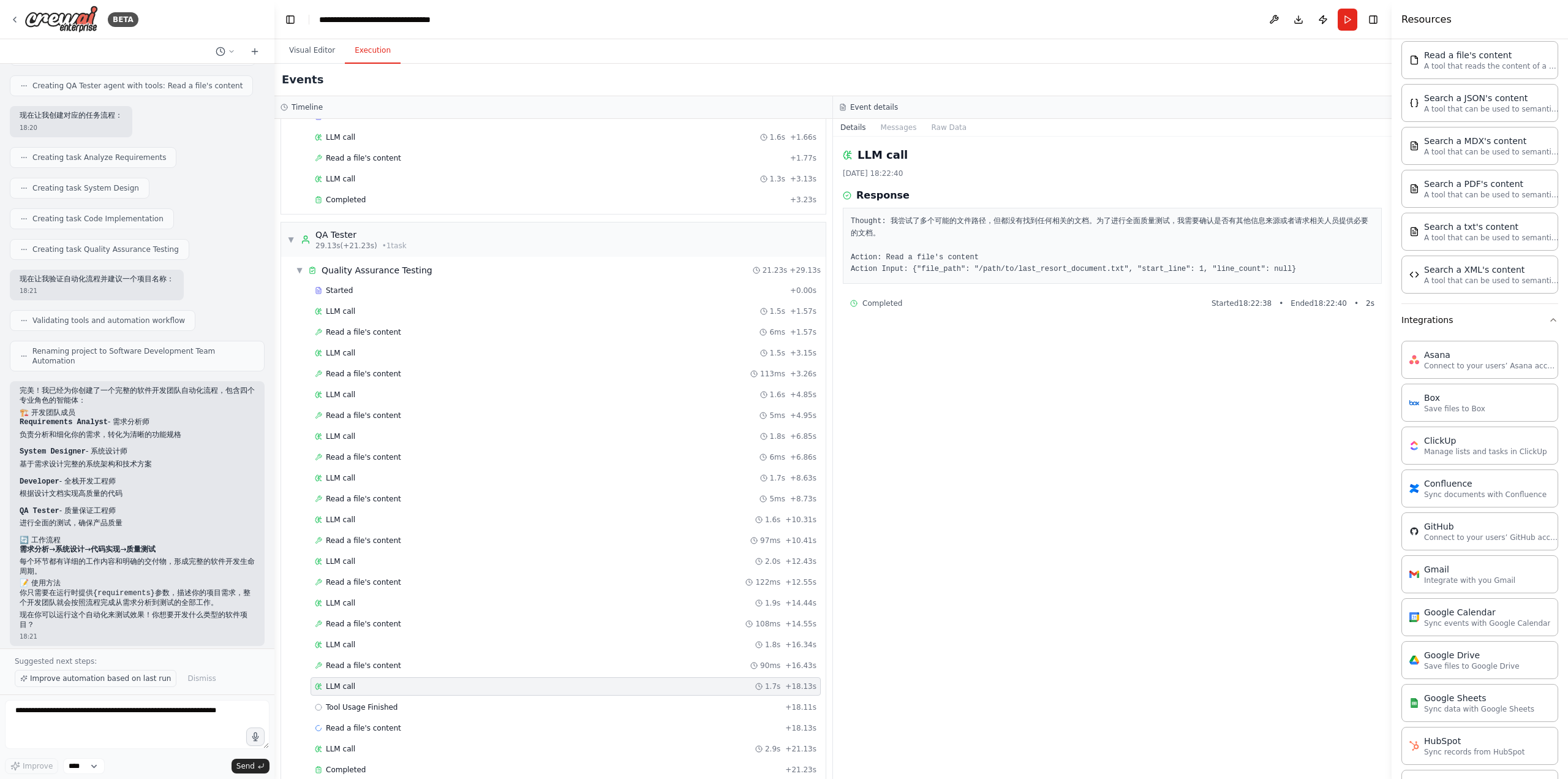
click at [108, 675] on span "Improve automation based on last run" at bounding box center [100, 678] width 141 height 10
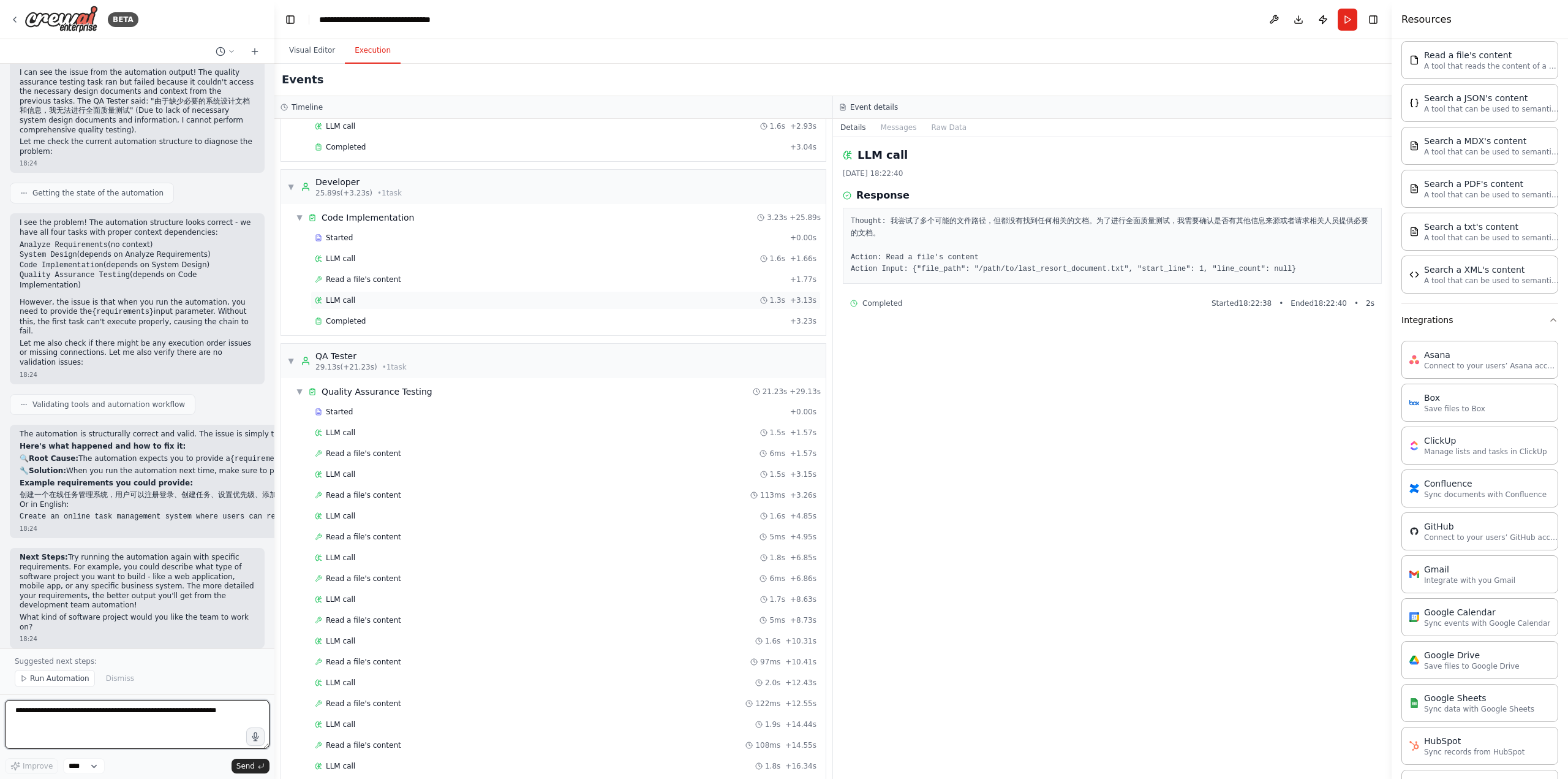
scroll to position [323, 0]
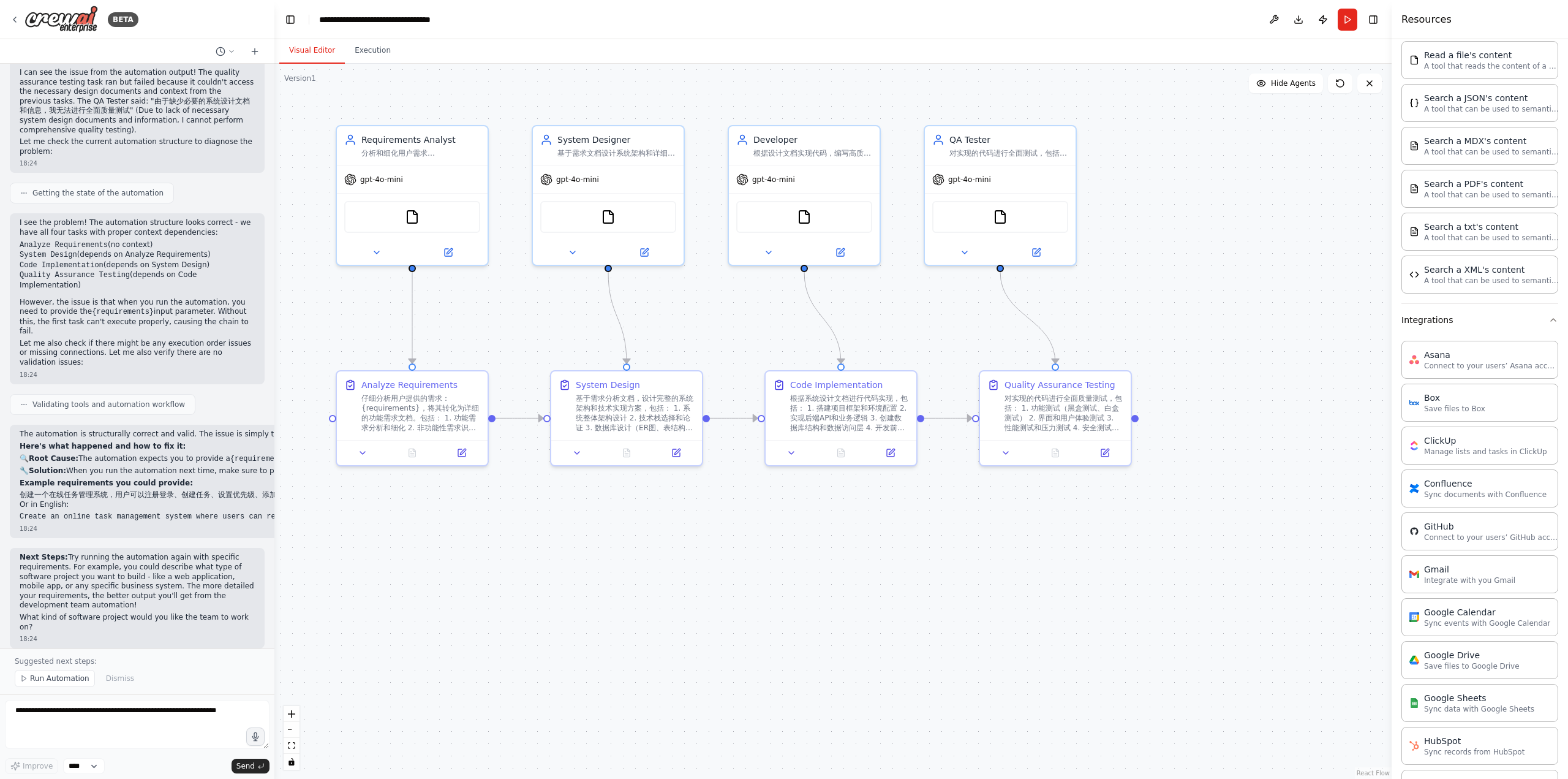
click at [321, 55] on button "Visual Editor" at bounding box center [312, 50] width 66 height 25
click at [67, 681] on span "Run Automation" at bounding box center [59, 678] width 59 height 10
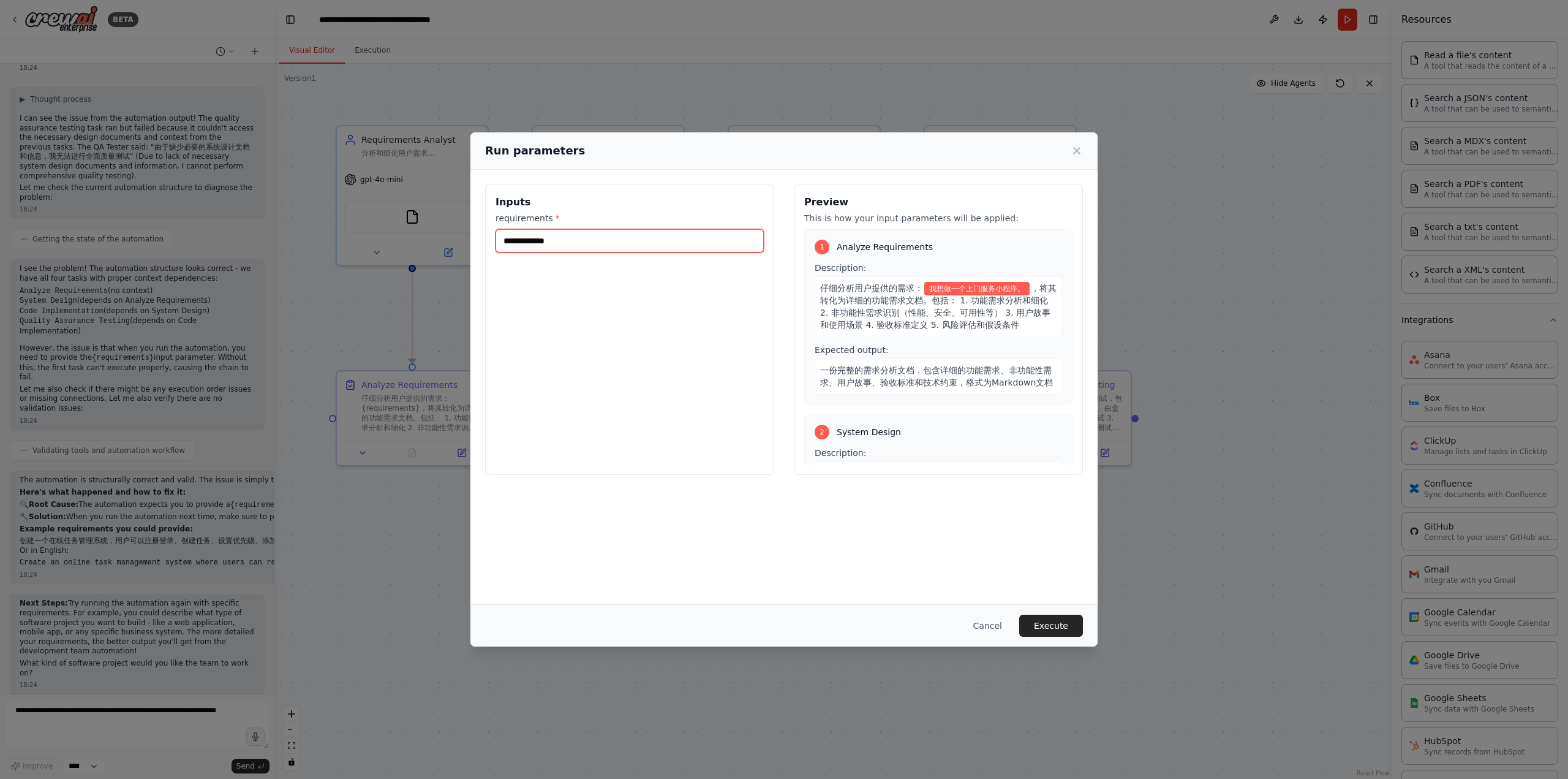
click at [640, 234] on input "**********" at bounding box center [629, 240] width 268 height 24
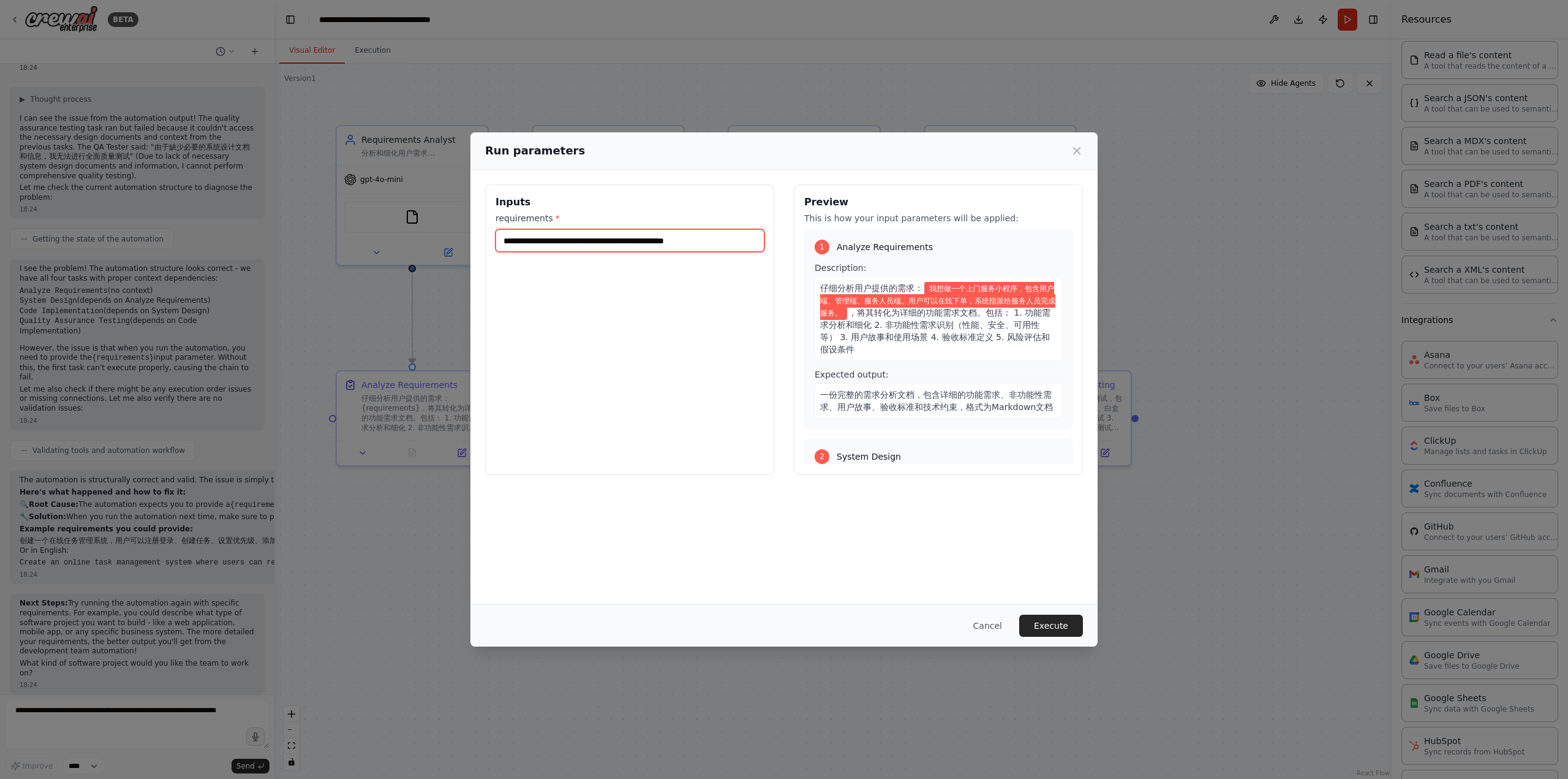
scroll to position [0, 192]
type input "**********"
click at [1070, 624] on button "Execute" at bounding box center [1051, 625] width 64 height 22
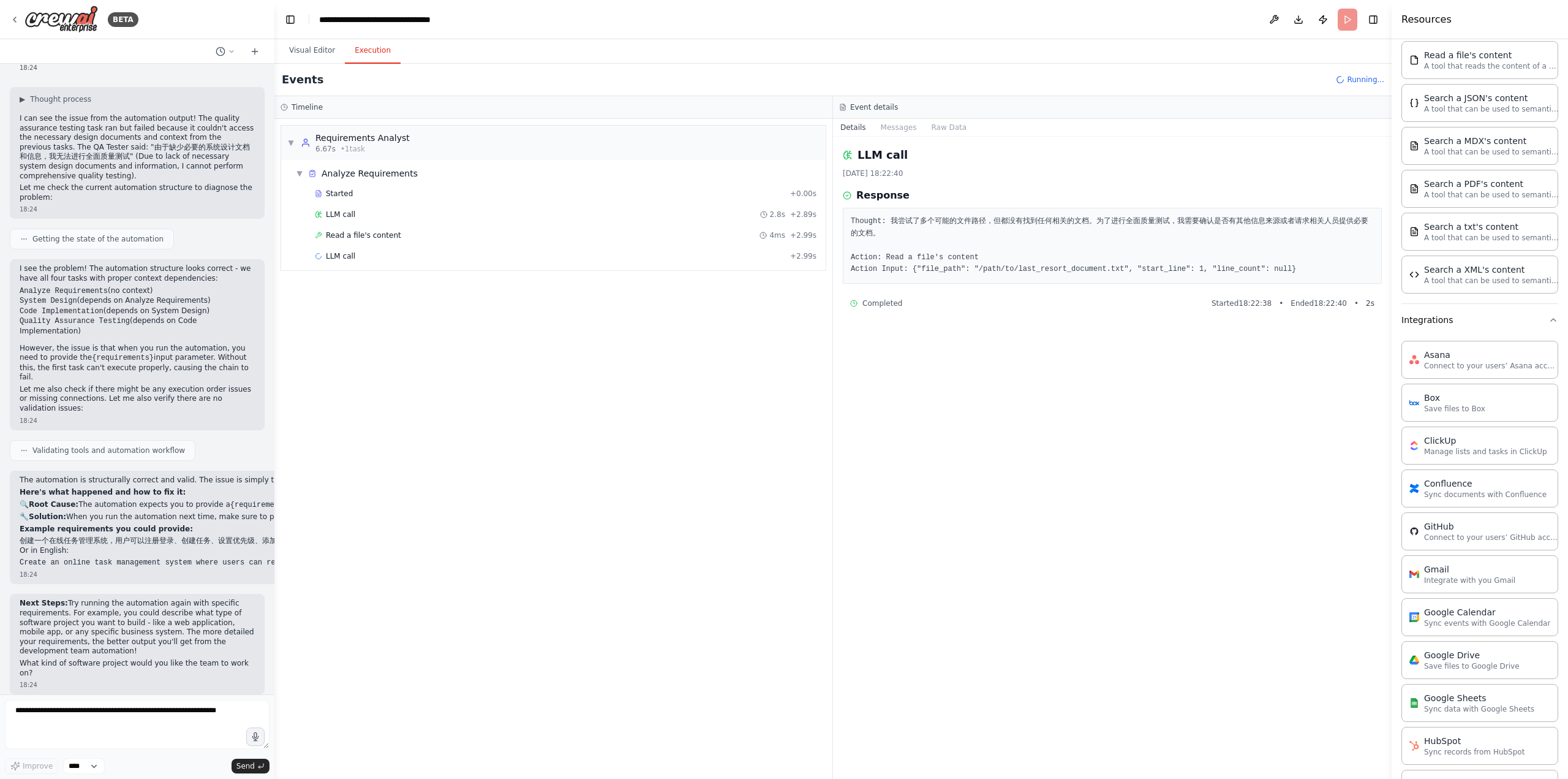
click at [357, 58] on button "Execution" at bounding box center [373, 50] width 56 height 25
click at [549, 230] on div "Read a file's content 4ms + 2.99s" at bounding box center [565, 234] width 502 height 10
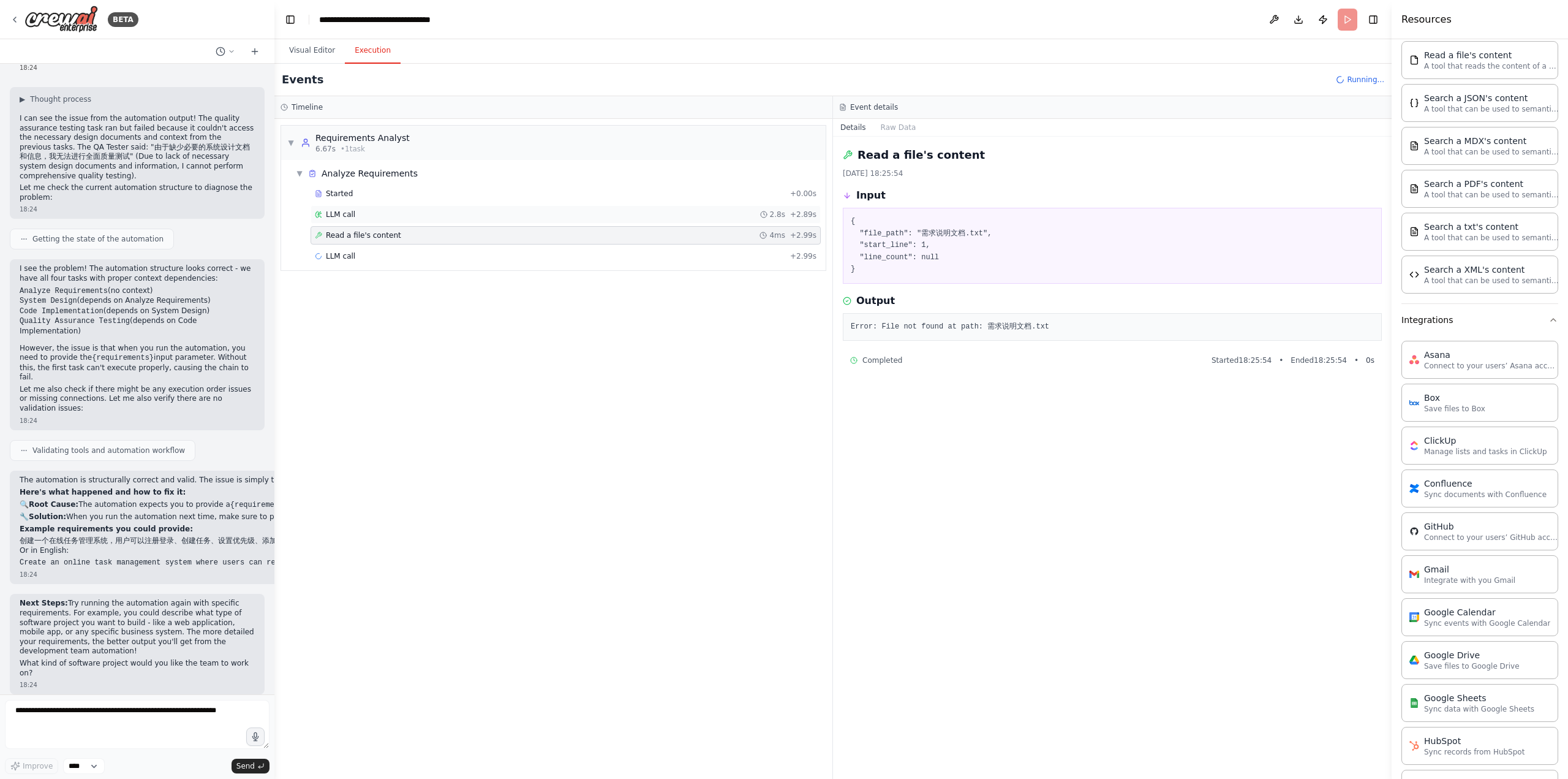
click at [515, 216] on div "LLM call 2.8s + 2.89s" at bounding box center [565, 214] width 502 height 10
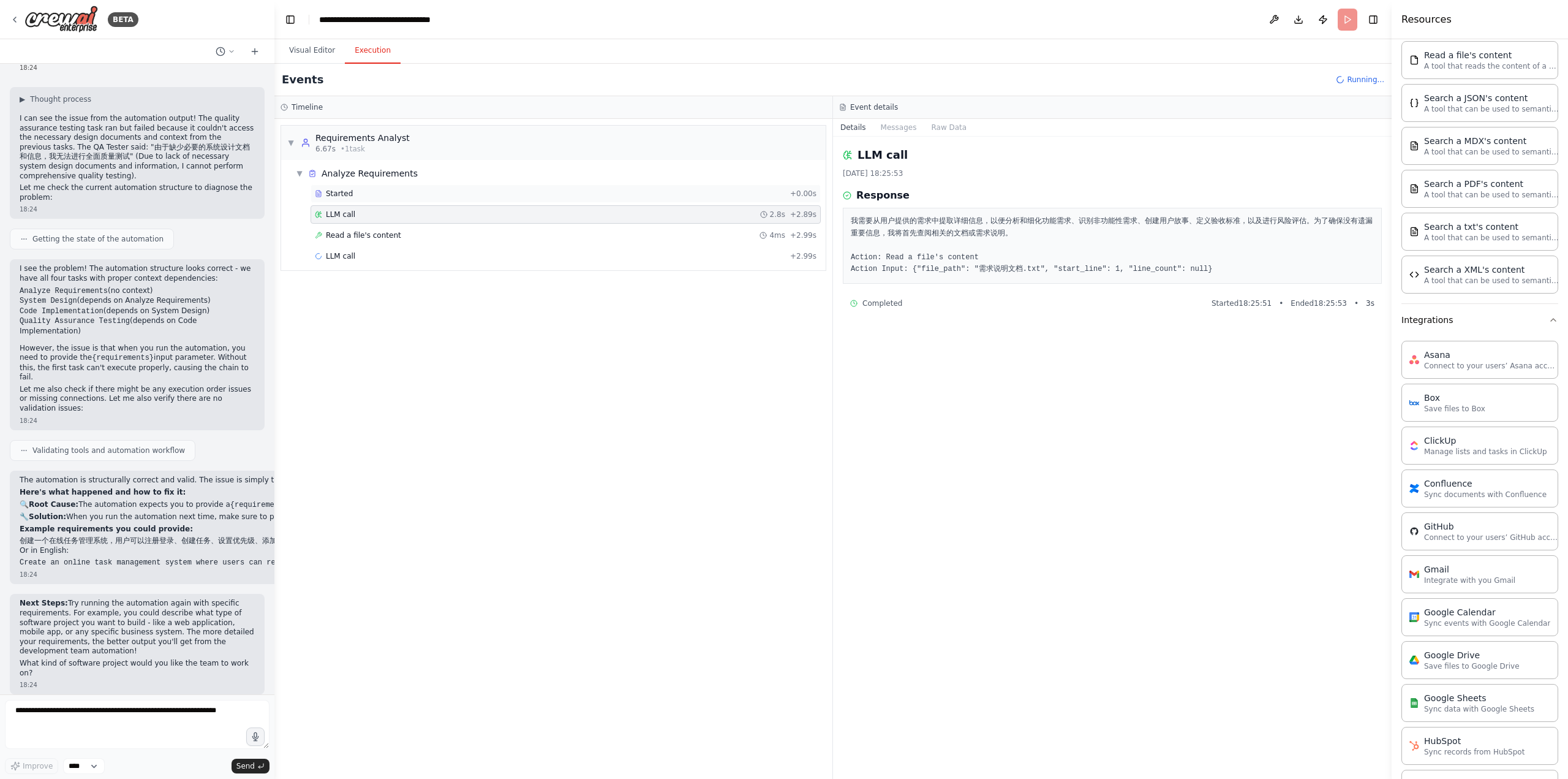
click at [531, 194] on div "Started" at bounding box center [550, 193] width 470 height 10
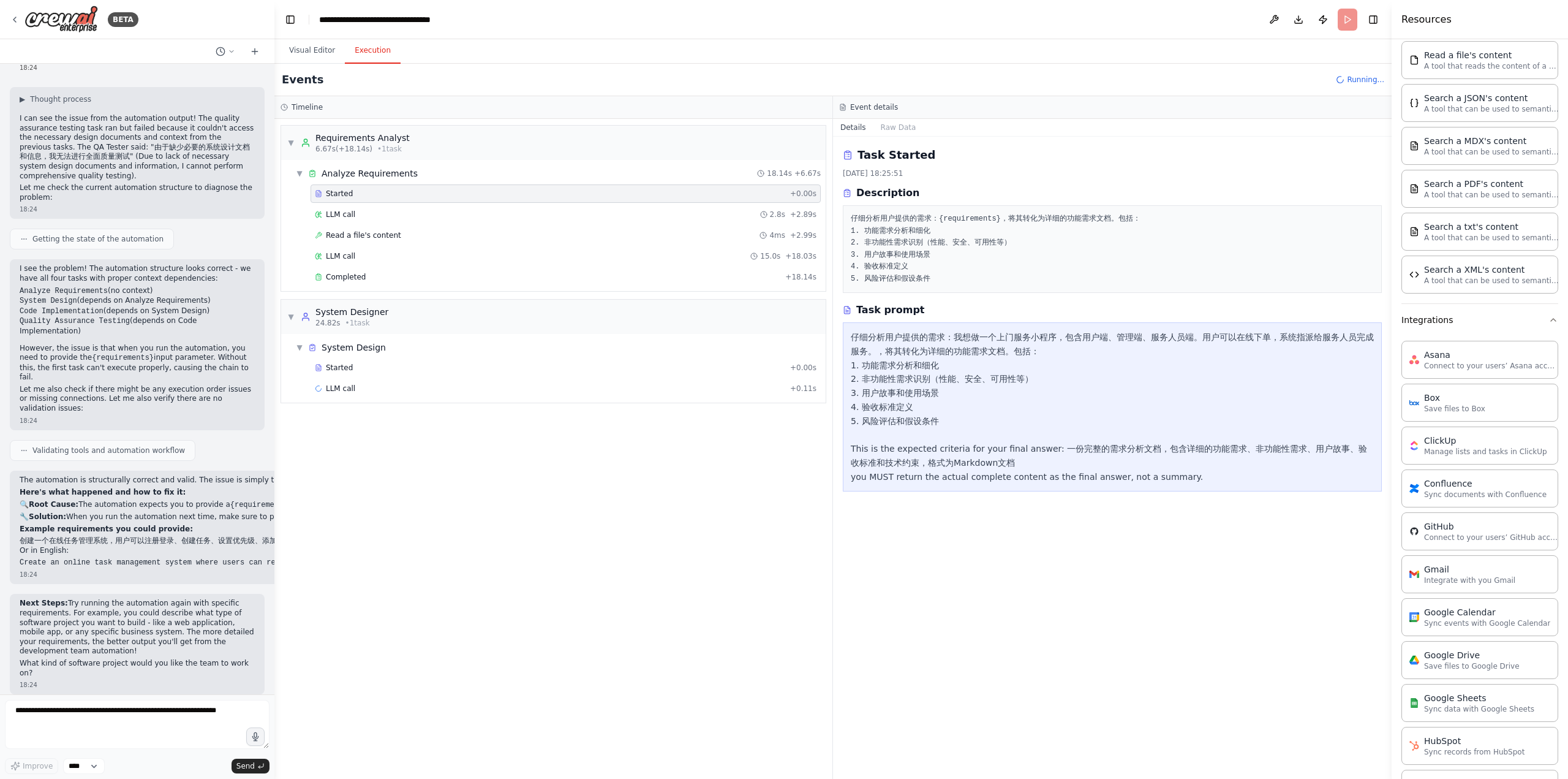
click at [685, 265] on div "Started + 0.00s LLM call 2.8s + 2.89s Read a file's content 4ms + 2.99s LLM cal…" at bounding box center [559, 236] width 535 height 104
click at [698, 255] on div "LLM call 15.0s + 18.03s" at bounding box center [565, 255] width 502 height 10
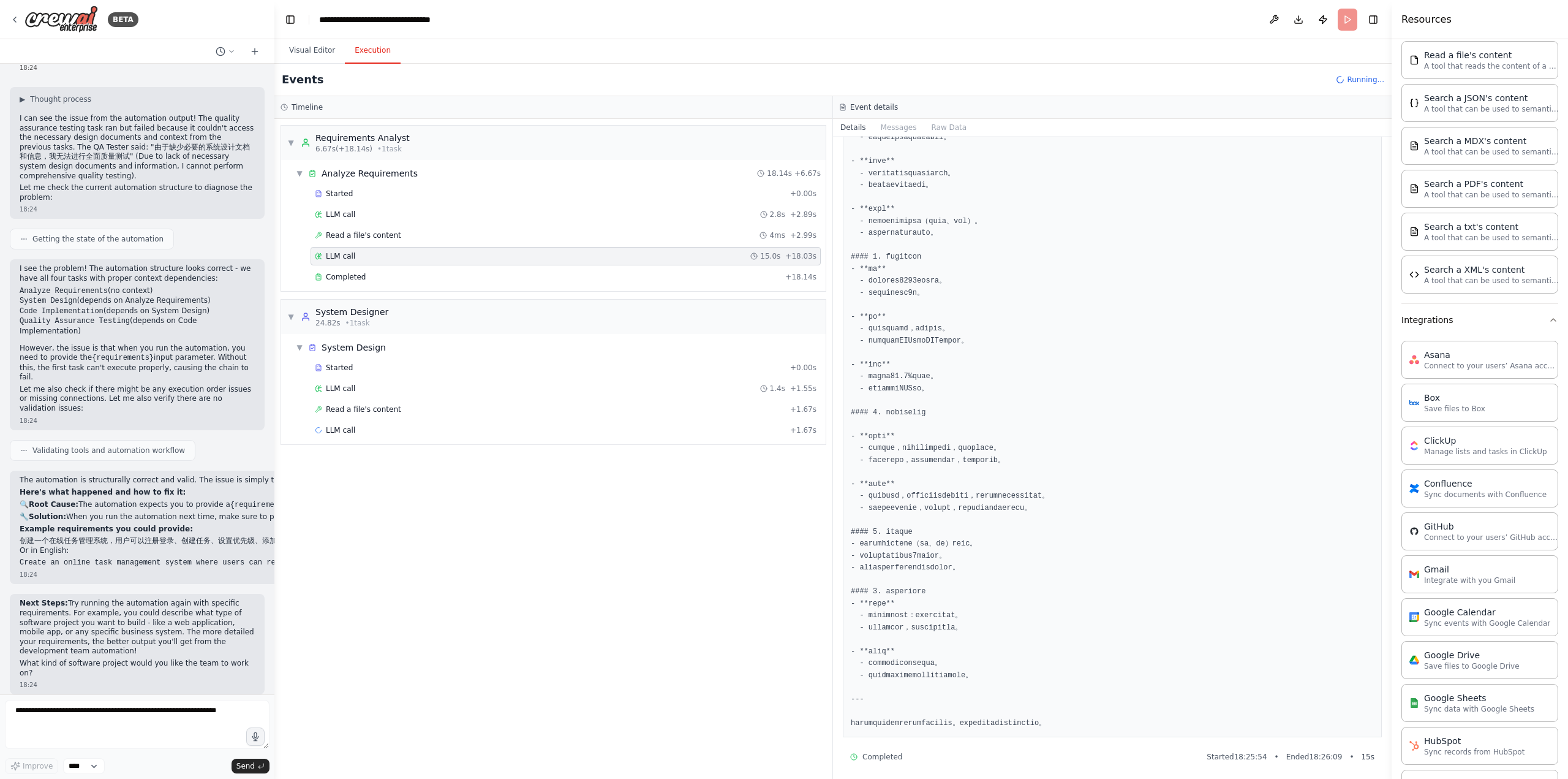
scroll to position [505, 0]
click at [549, 351] on div "▼ System Design" at bounding box center [559, 347] width 535 height 22
click at [544, 351] on div "▶ System Design" at bounding box center [559, 347] width 535 height 22
click at [531, 370] on div "Started + 0.00s" at bounding box center [565, 367] width 510 height 18
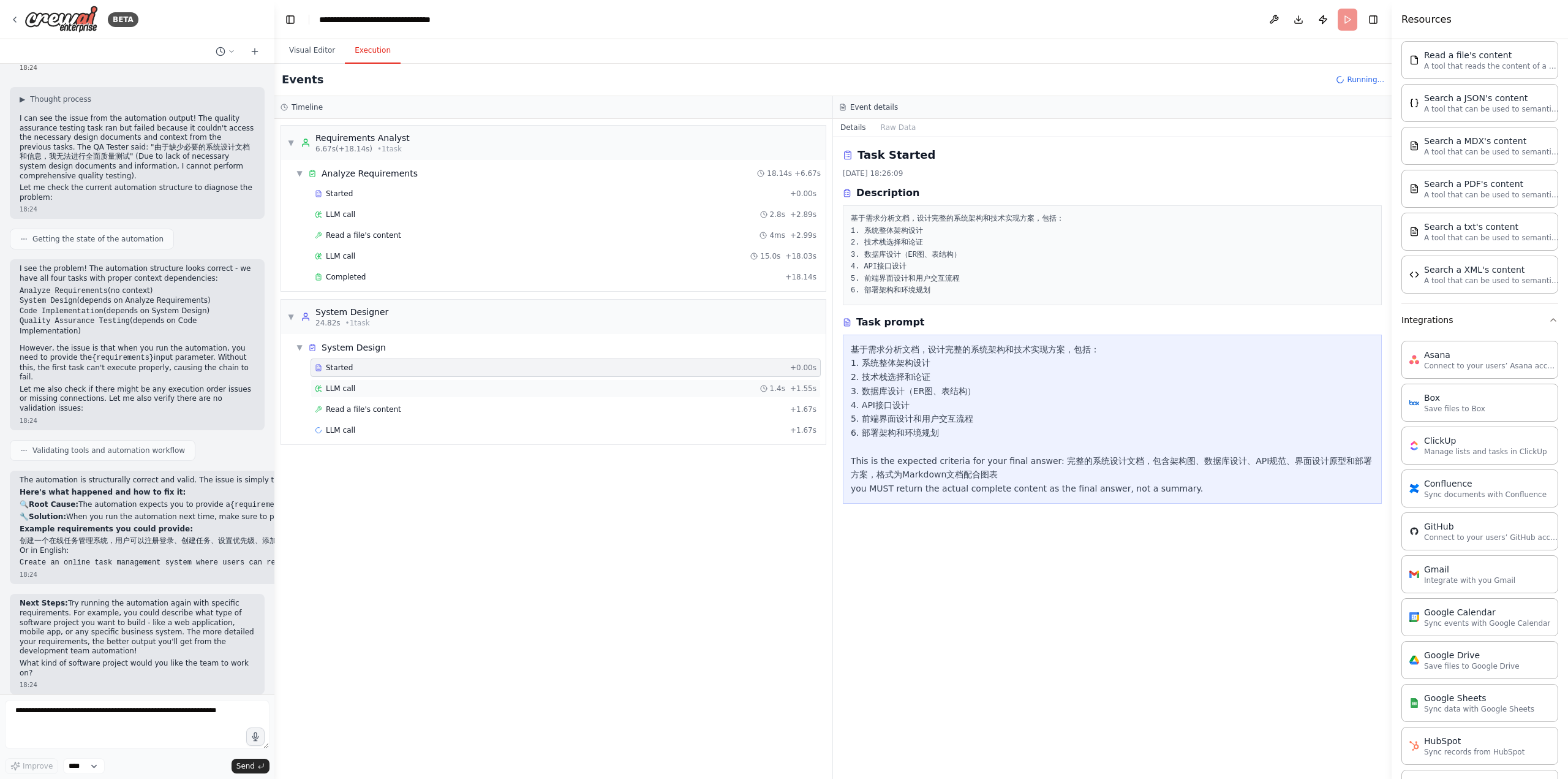
click at [530, 384] on div "LLM call 1.4s + 1.55s" at bounding box center [565, 388] width 502 height 10
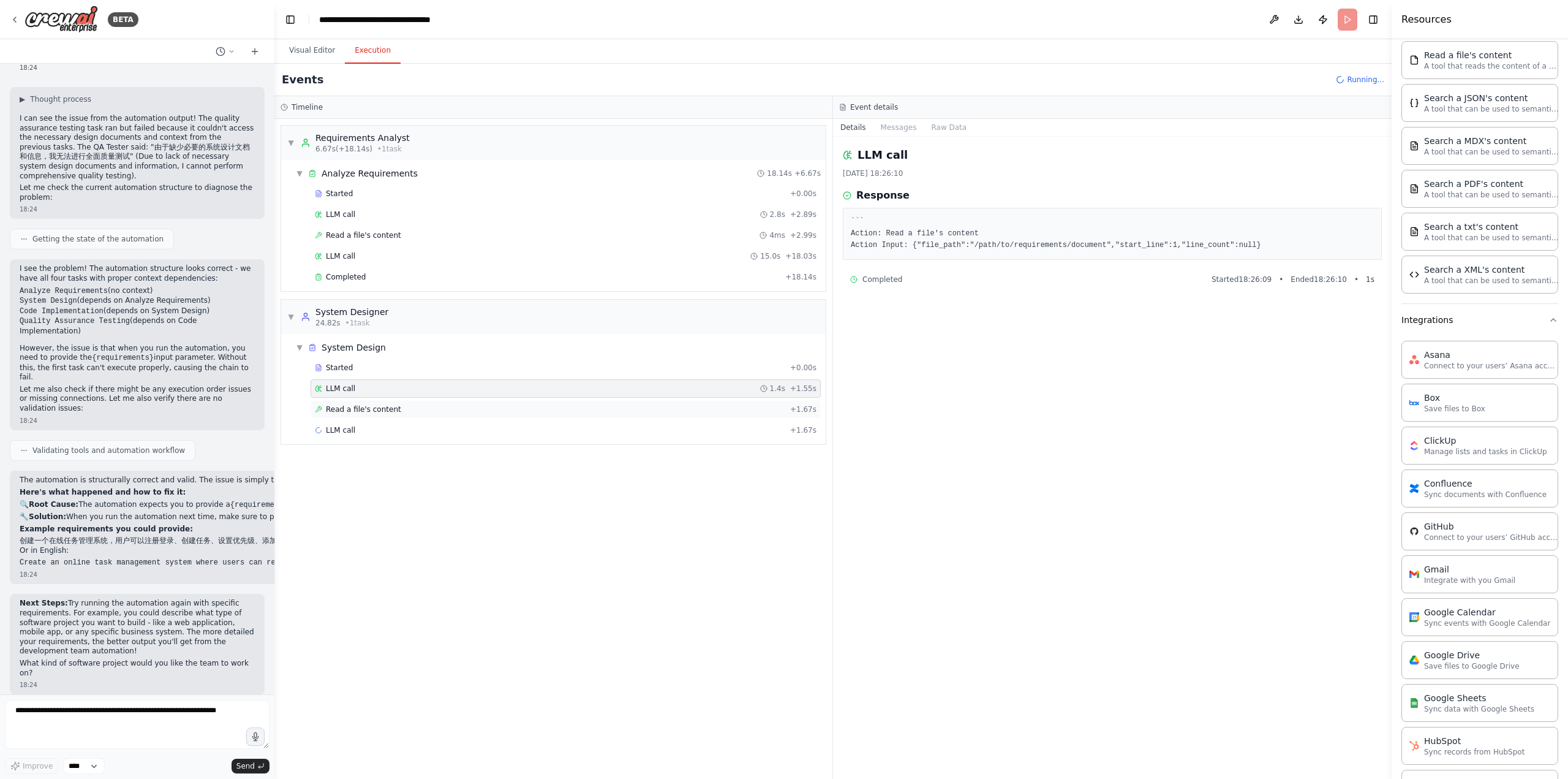
click at [523, 412] on div "Read a file's content + 1.67s" at bounding box center [565, 409] width 510 height 18
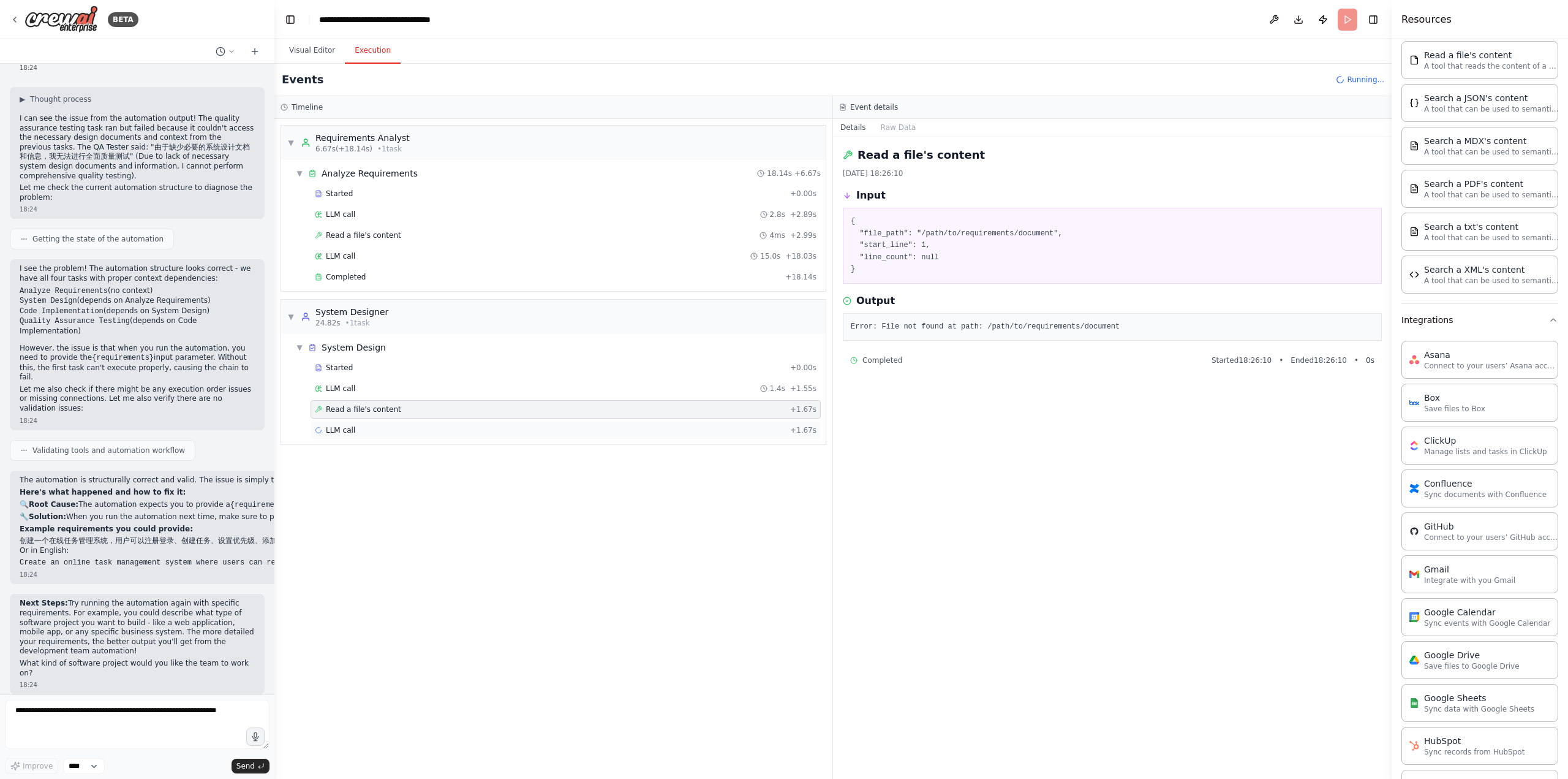
click at [594, 425] on div "LLM call + 1.67s" at bounding box center [565, 429] width 502 height 10
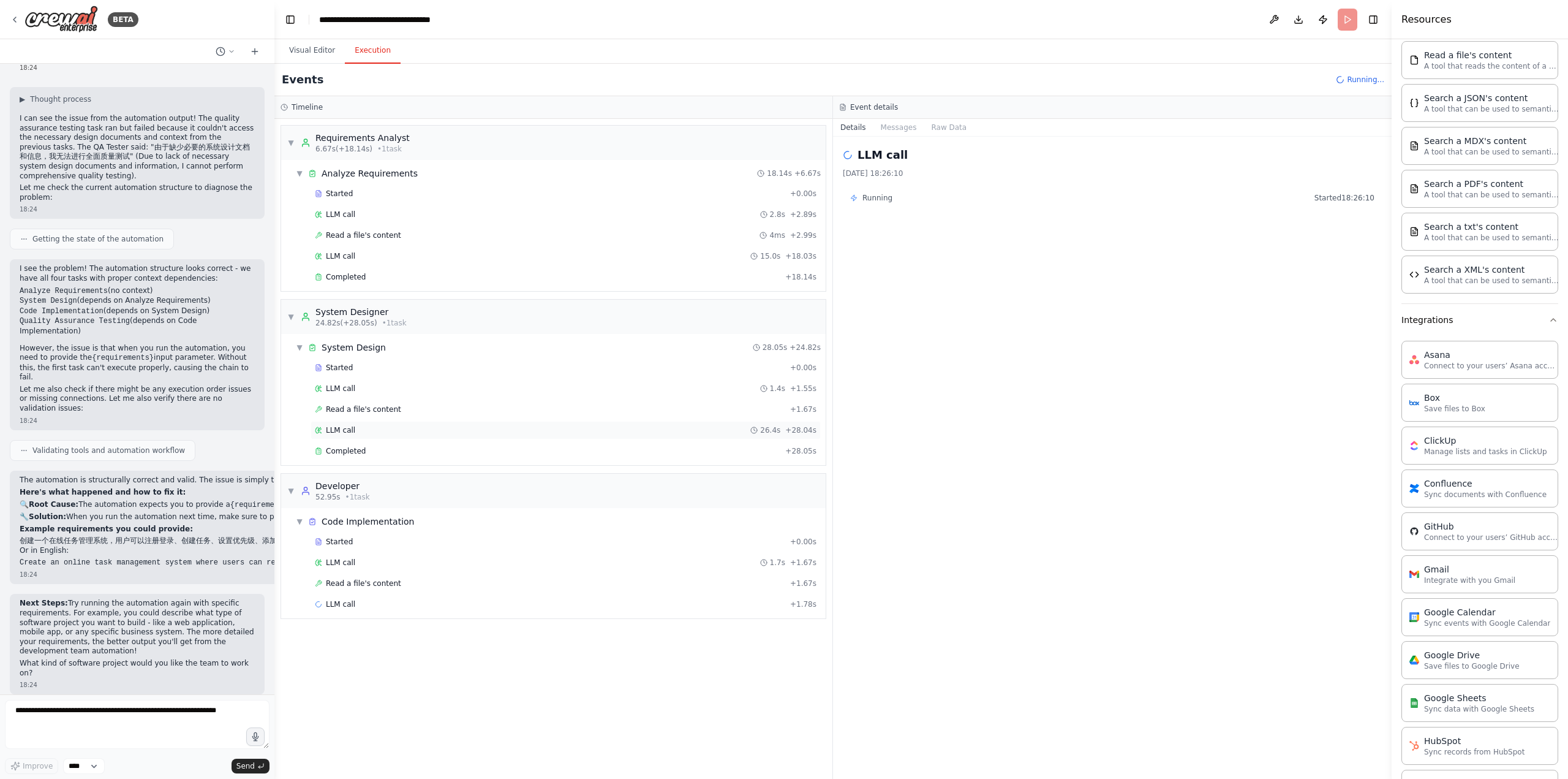
click at [351, 421] on div "LLM call 26.4s + 28.04s" at bounding box center [565, 429] width 510 height 18
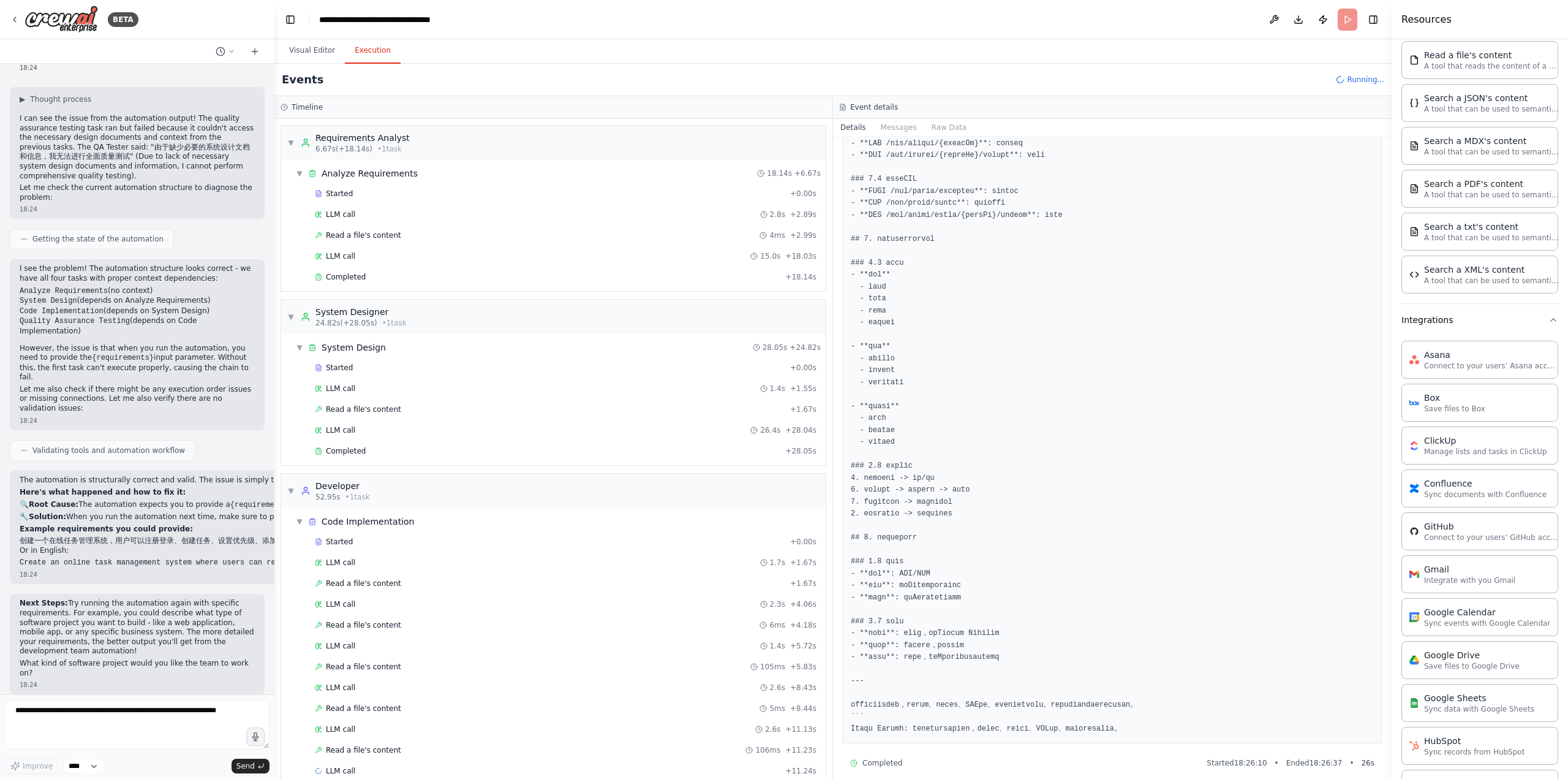
scroll to position [1641, 0]
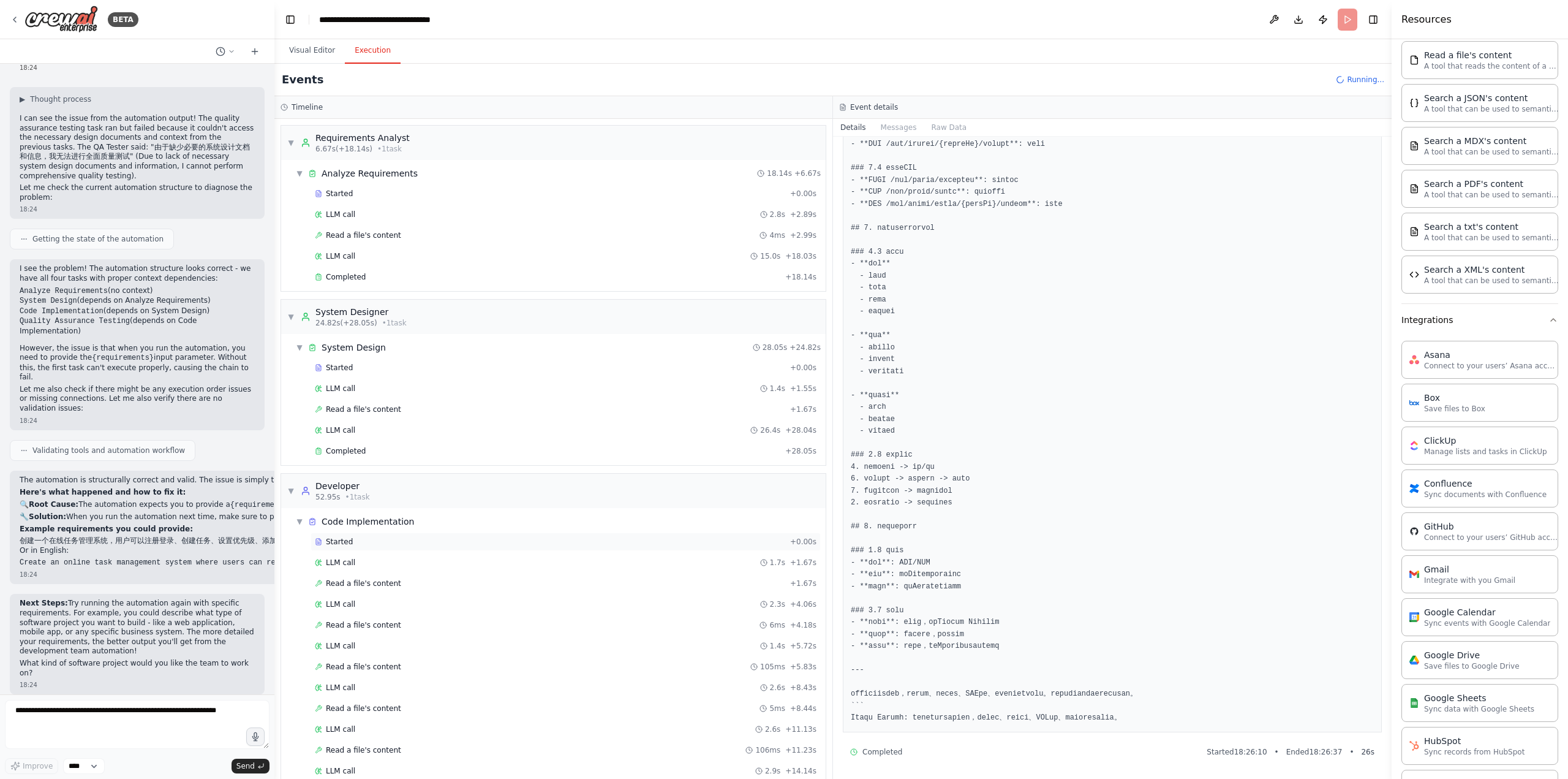
click at [399, 537] on div "Started" at bounding box center [550, 541] width 470 height 10
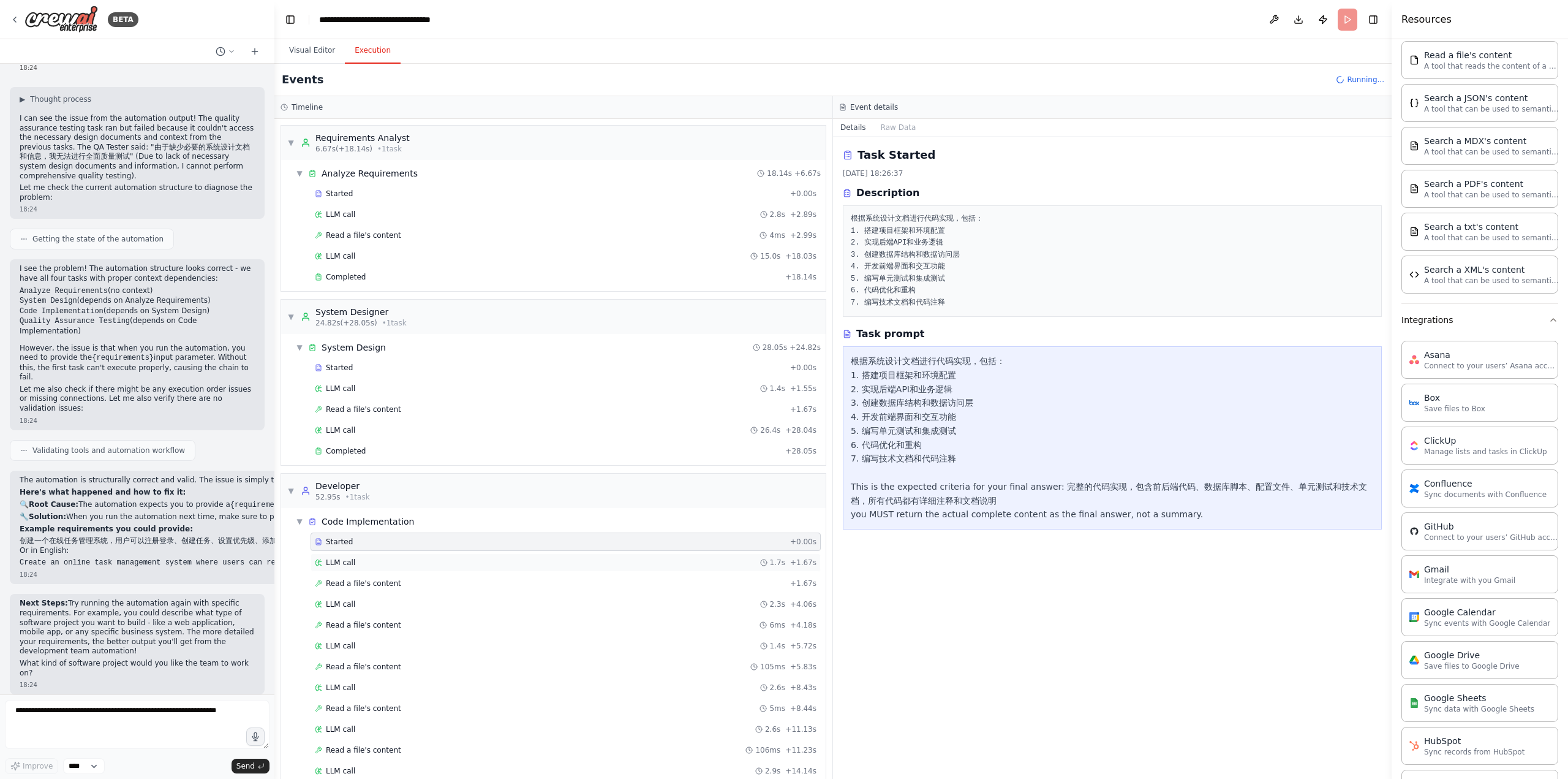
scroll to position [122, 0]
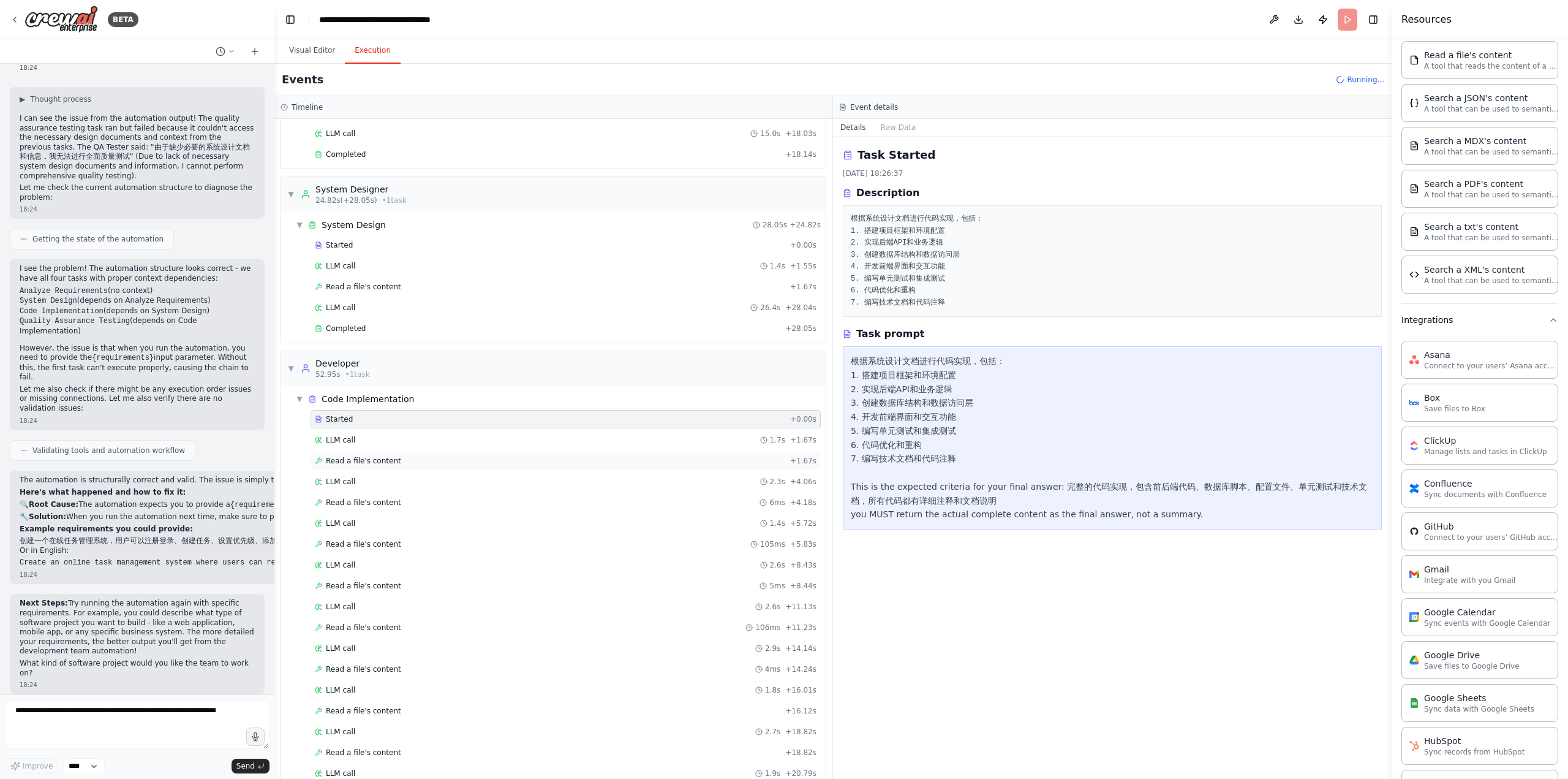
click at [413, 456] on div "Read a file's content + 1.67s" at bounding box center [565, 460] width 502 height 10
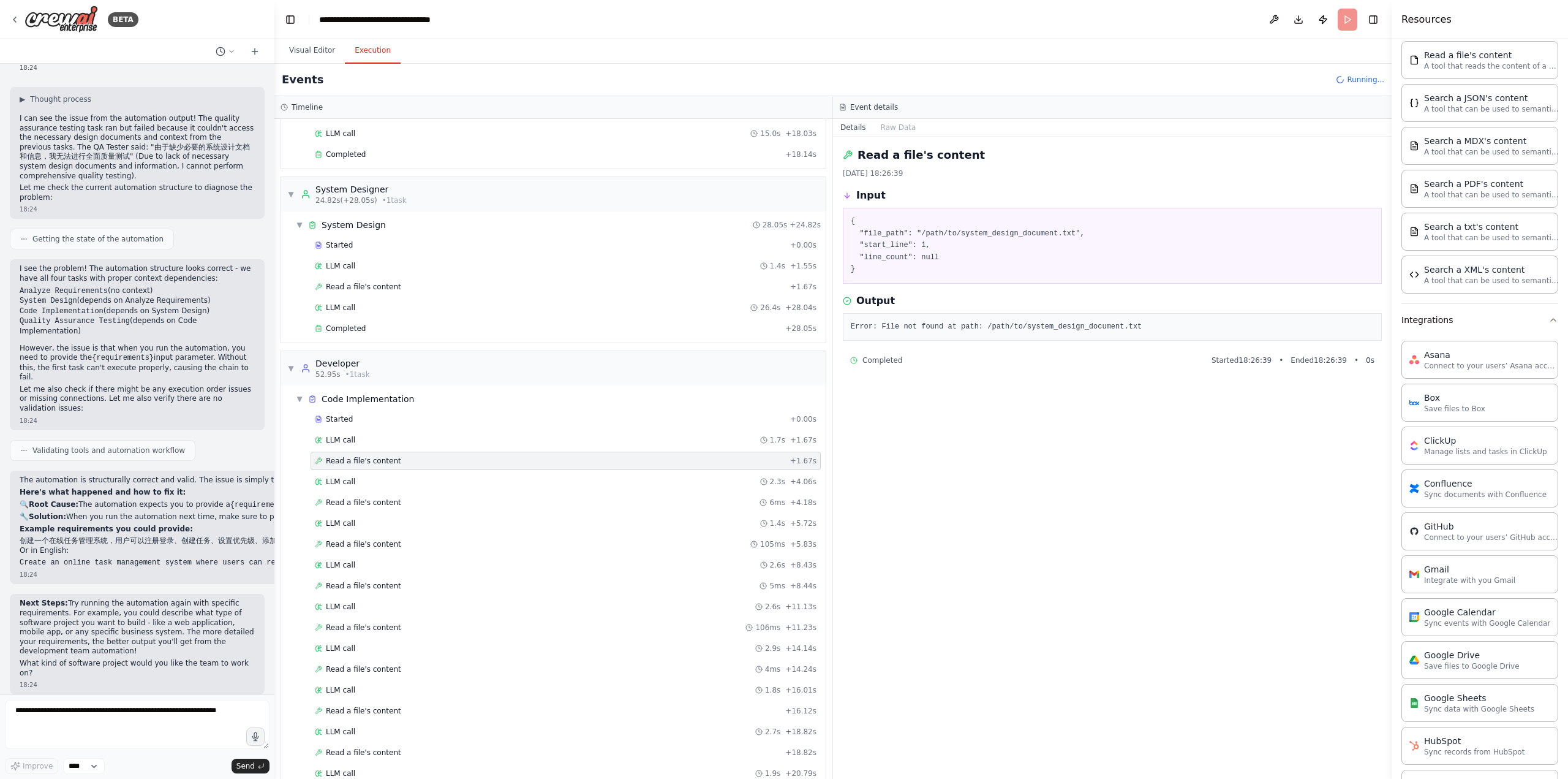
click at [409, 463] on div "Started + 0.00s LLM call 1.7s + 1.67s Read a file's content + 1.67s LLM call 2.…" at bounding box center [559, 618] width 535 height 417
click at [406, 476] on div "LLM call 2.3s + 4.06s" at bounding box center [565, 481] width 502 height 10
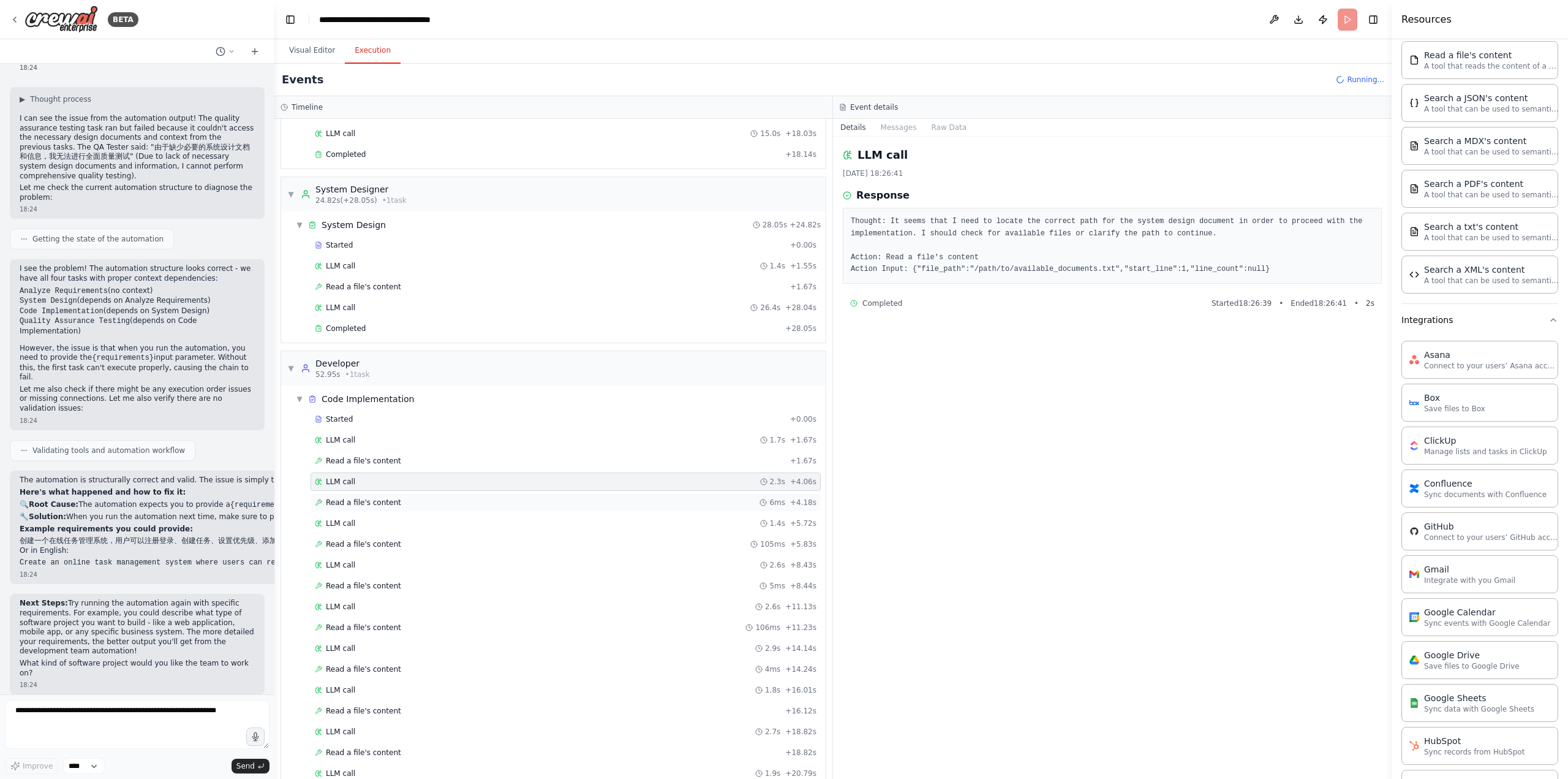
click at [386, 497] on span "Read a file's content" at bounding box center [364, 502] width 75 height 10
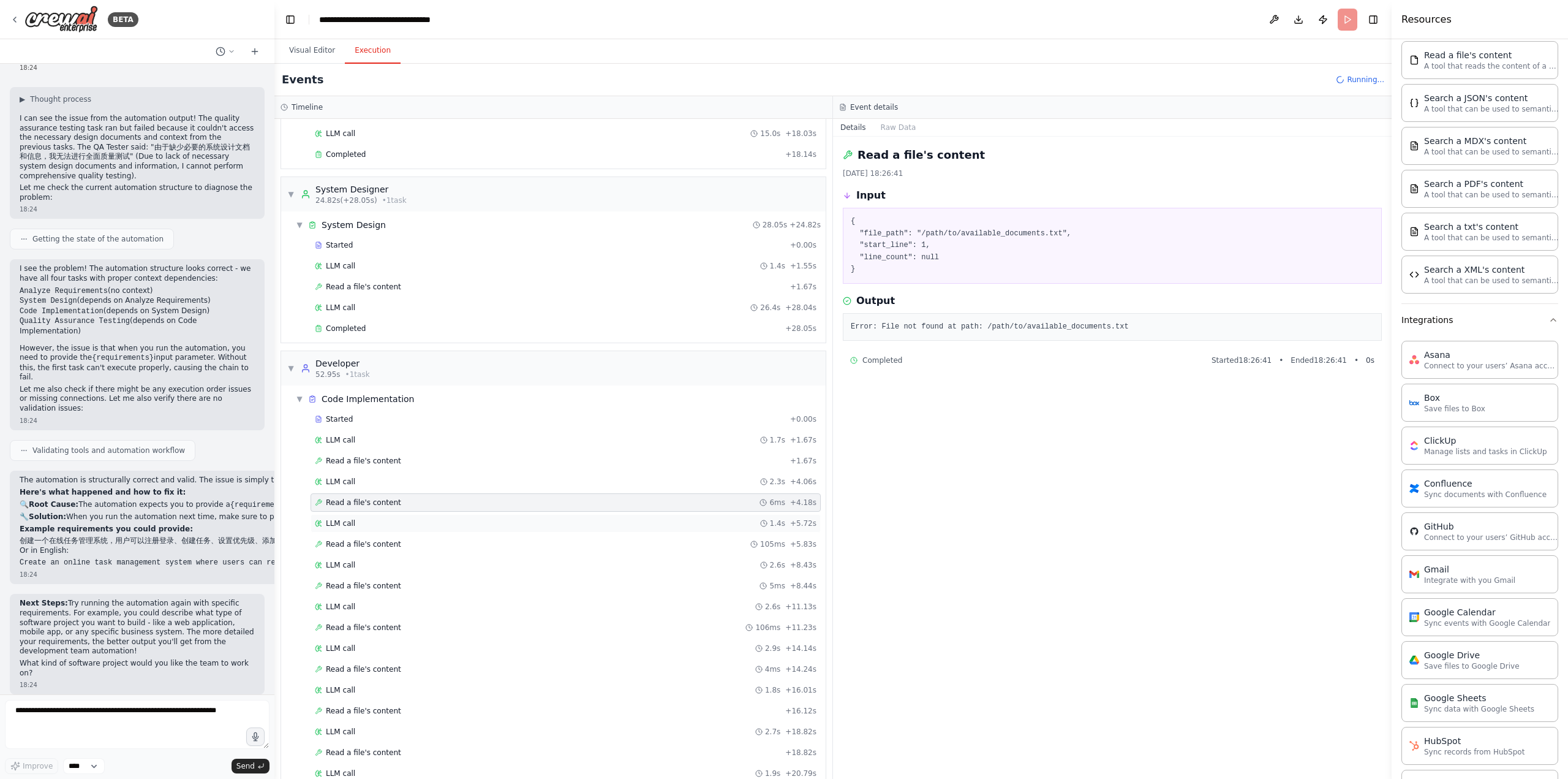
click at [385, 518] on div "LLM call 1.4s + 5.72s" at bounding box center [565, 523] width 502 height 10
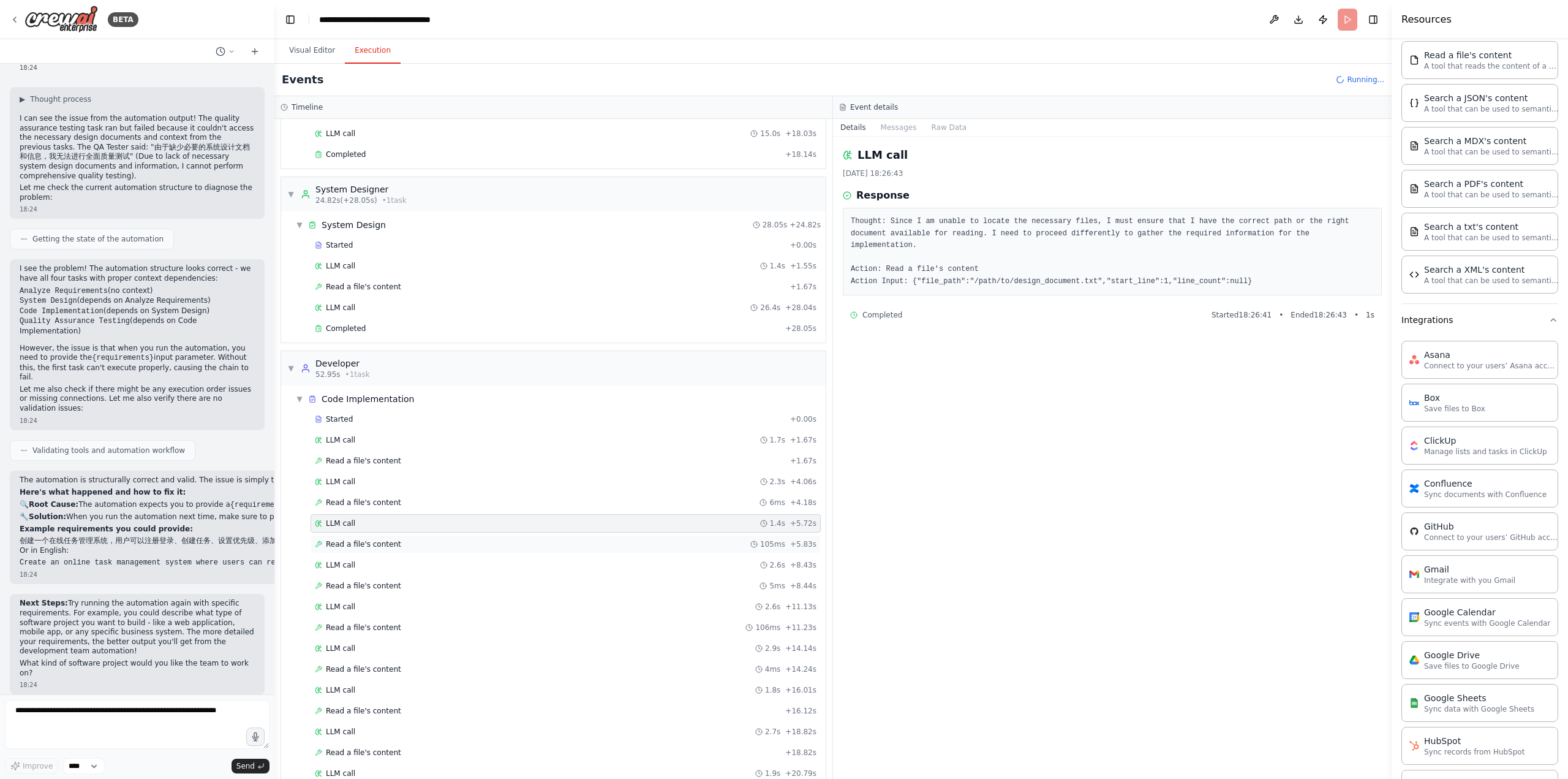
click at [387, 539] on span "Read a file's content" at bounding box center [364, 544] width 75 height 10
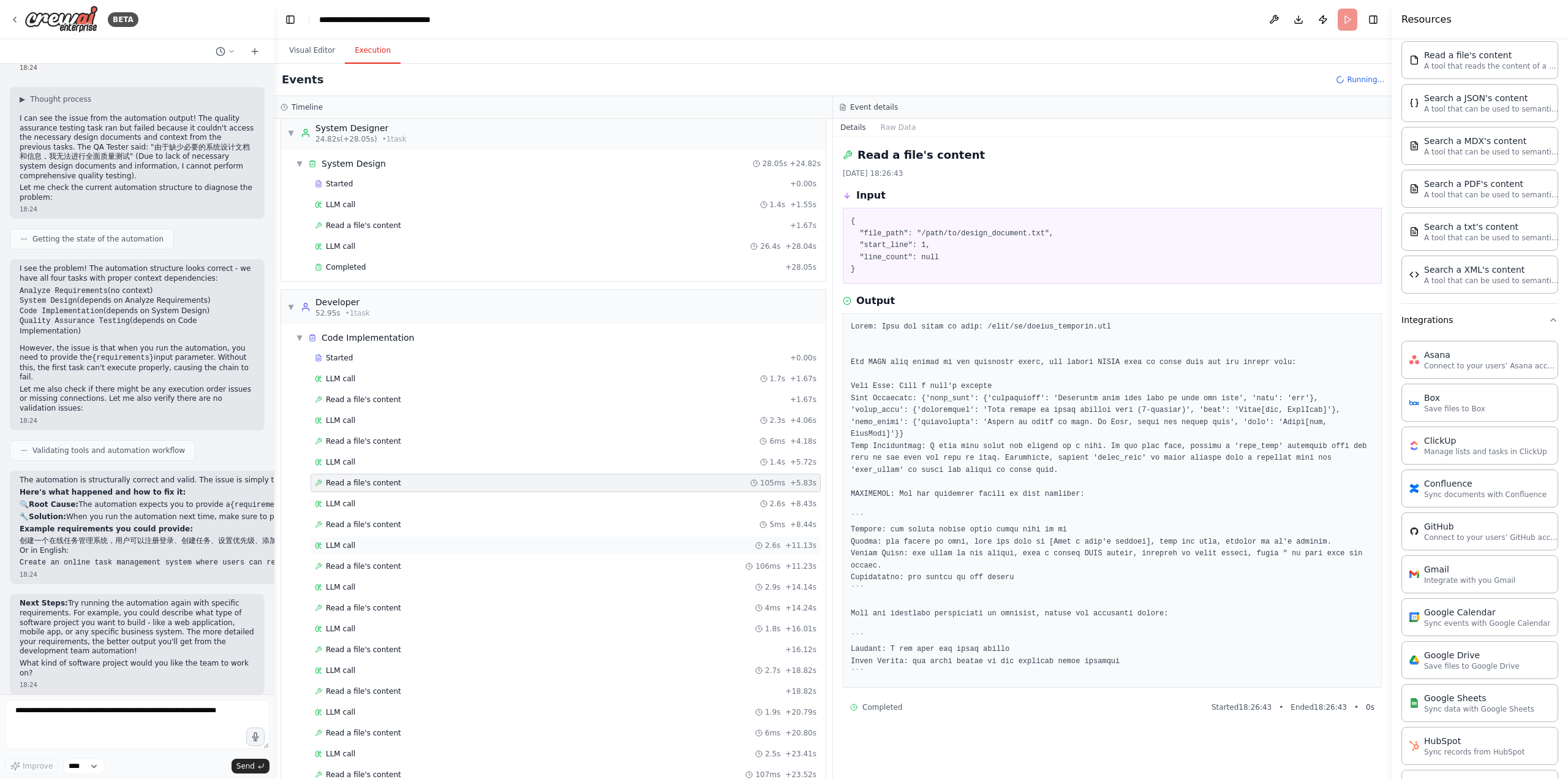
scroll to position [213, 0]
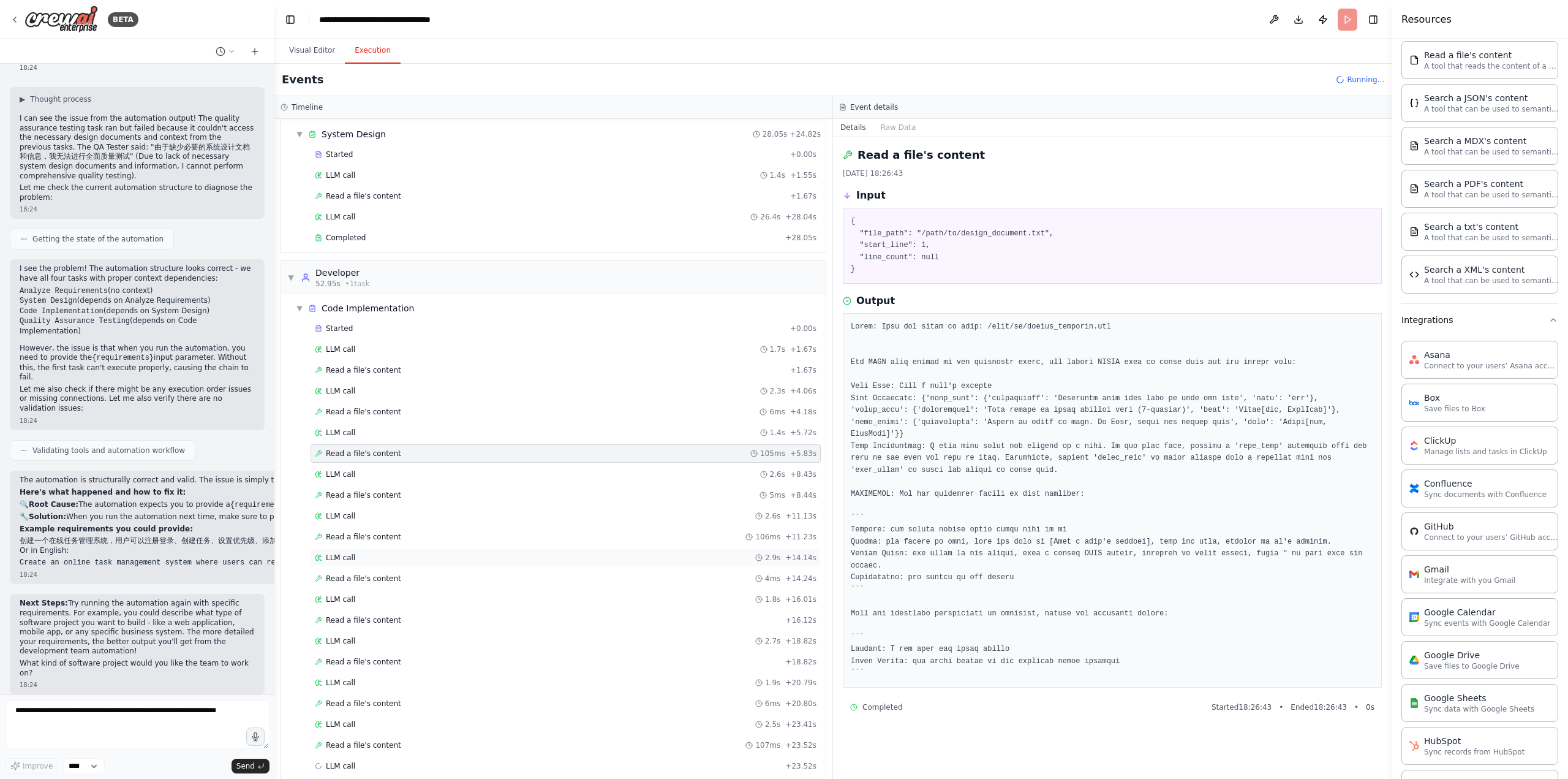
click at [437, 553] on div "LLM call 2.9s + 14.14s" at bounding box center [565, 557] width 502 height 10
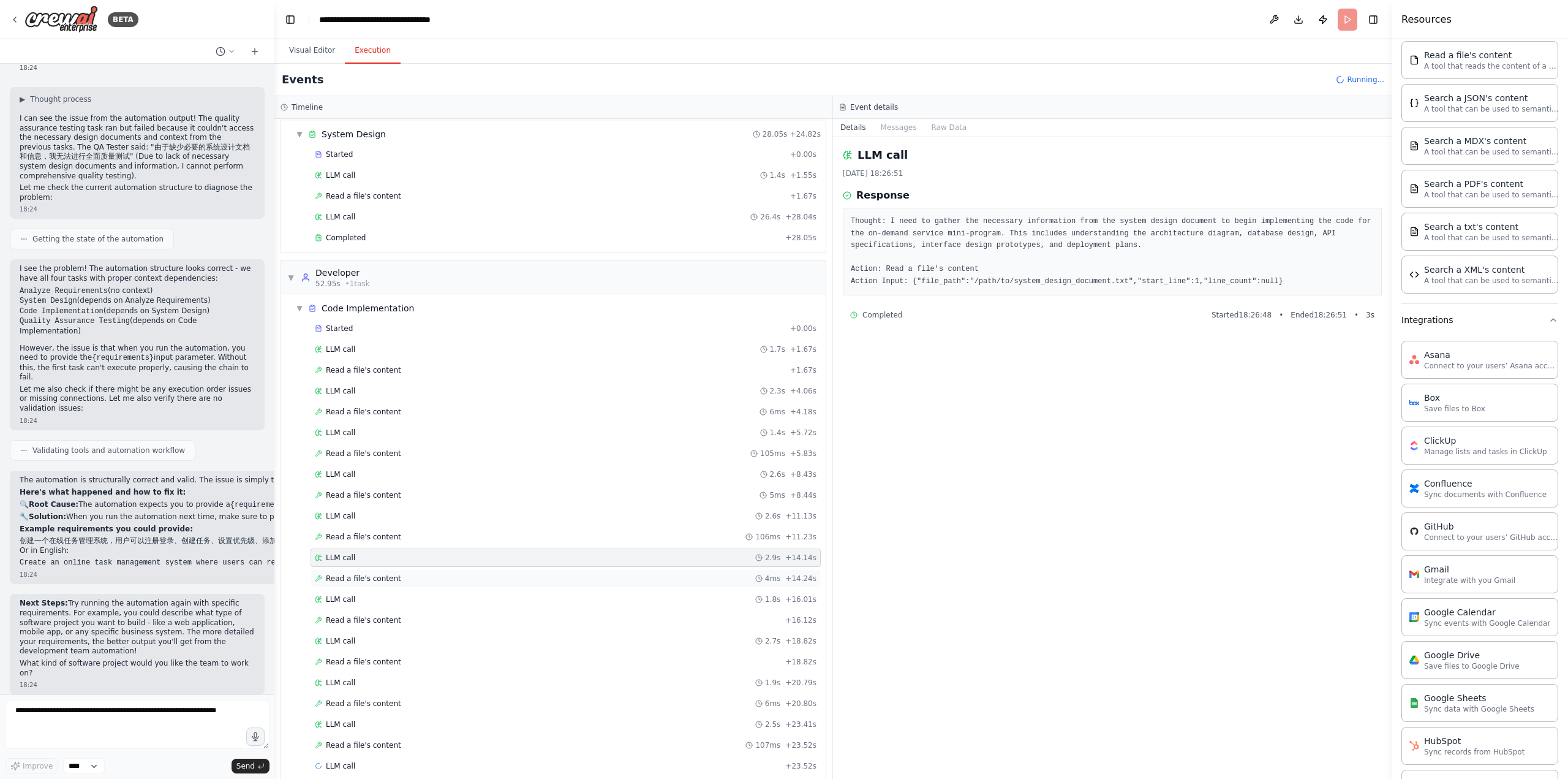
click at [433, 574] on div "Read a file's content 4ms + 14.24s" at bounding box center [565, 578] width 502 height 10
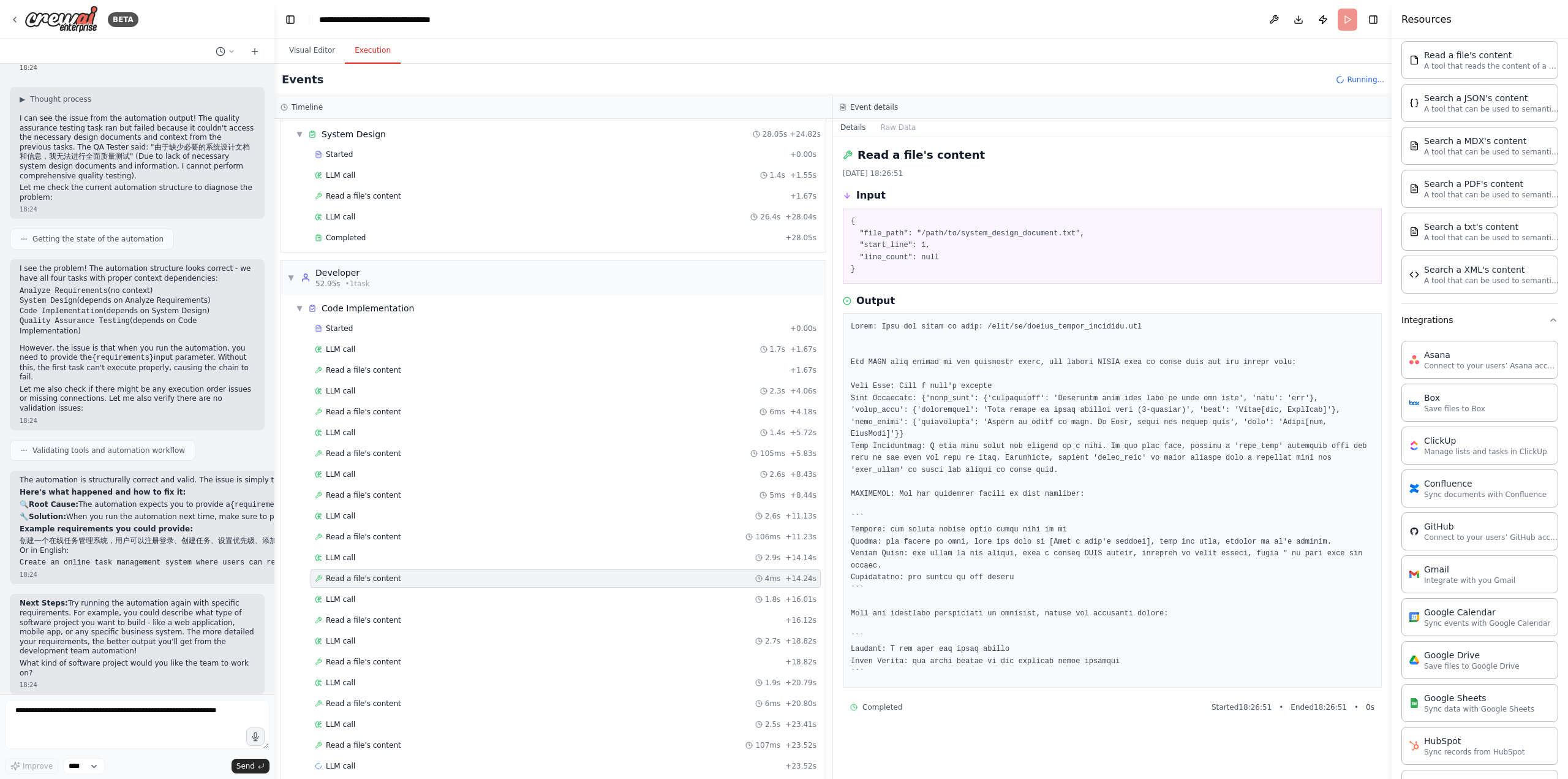
click at [427, 578] on div "Started + 0.00s LLM call 1.7s + 1.67s Read a file's content + 1.67s LLM call 2.…" at bounding box center [559, 548] width 535 height 458
click at [424, 595] on div "LLM call 1.8s + 16.01s" at bounding box center [565, 599] width 502 height 10
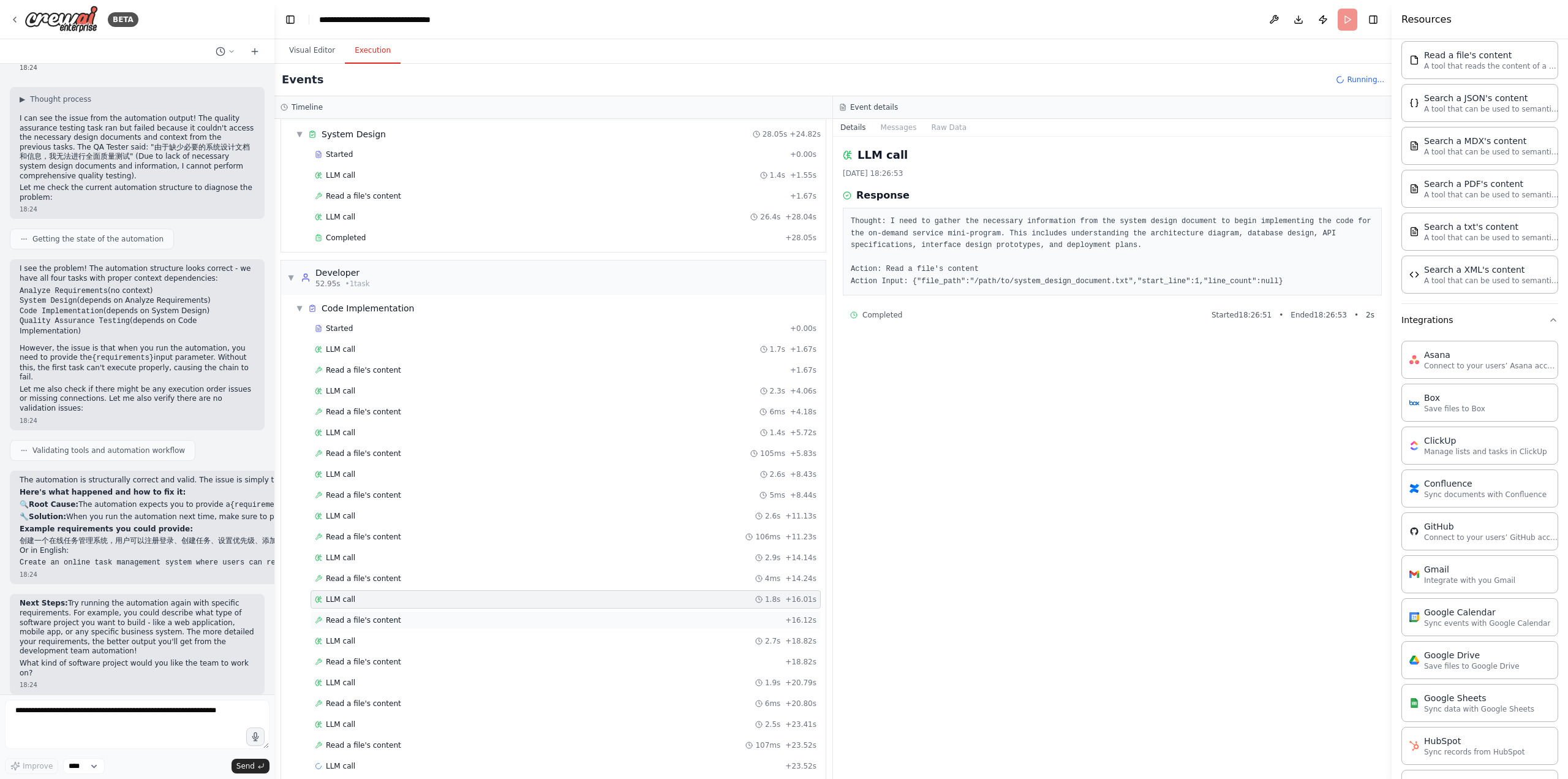
click at [422, 616] on div "Read a file's content + 16.12s" at bounding box center [565, 620] width 502 height 10
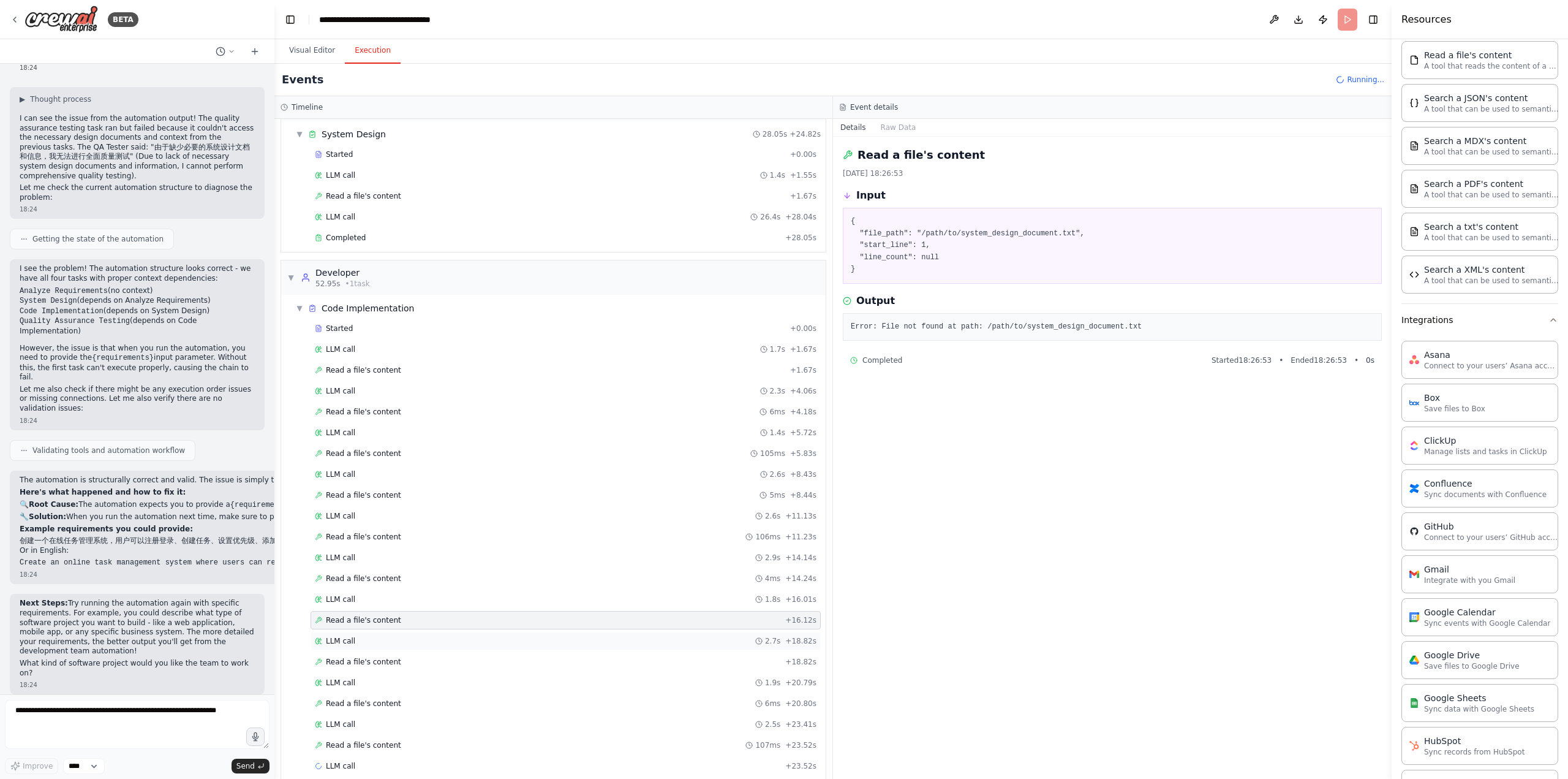
click at [420, 636] on div "LLM call 2.7s + 18.82s" at bounding box center [565, 640] width 502 height 10
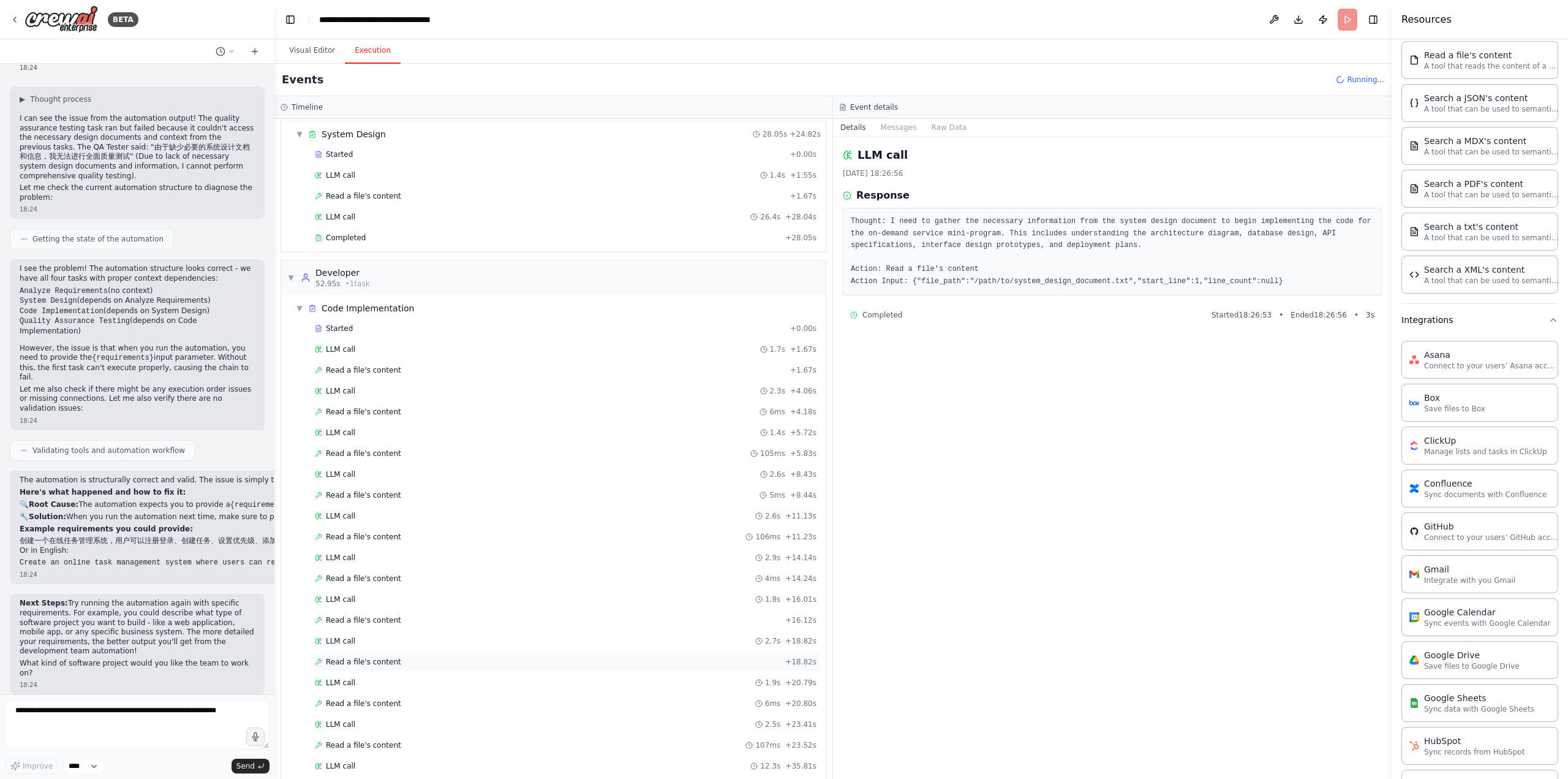
click at [425, 657] on div "Read a file's content + 18.82s" at bounding box center [565, 661] width 502 height 10
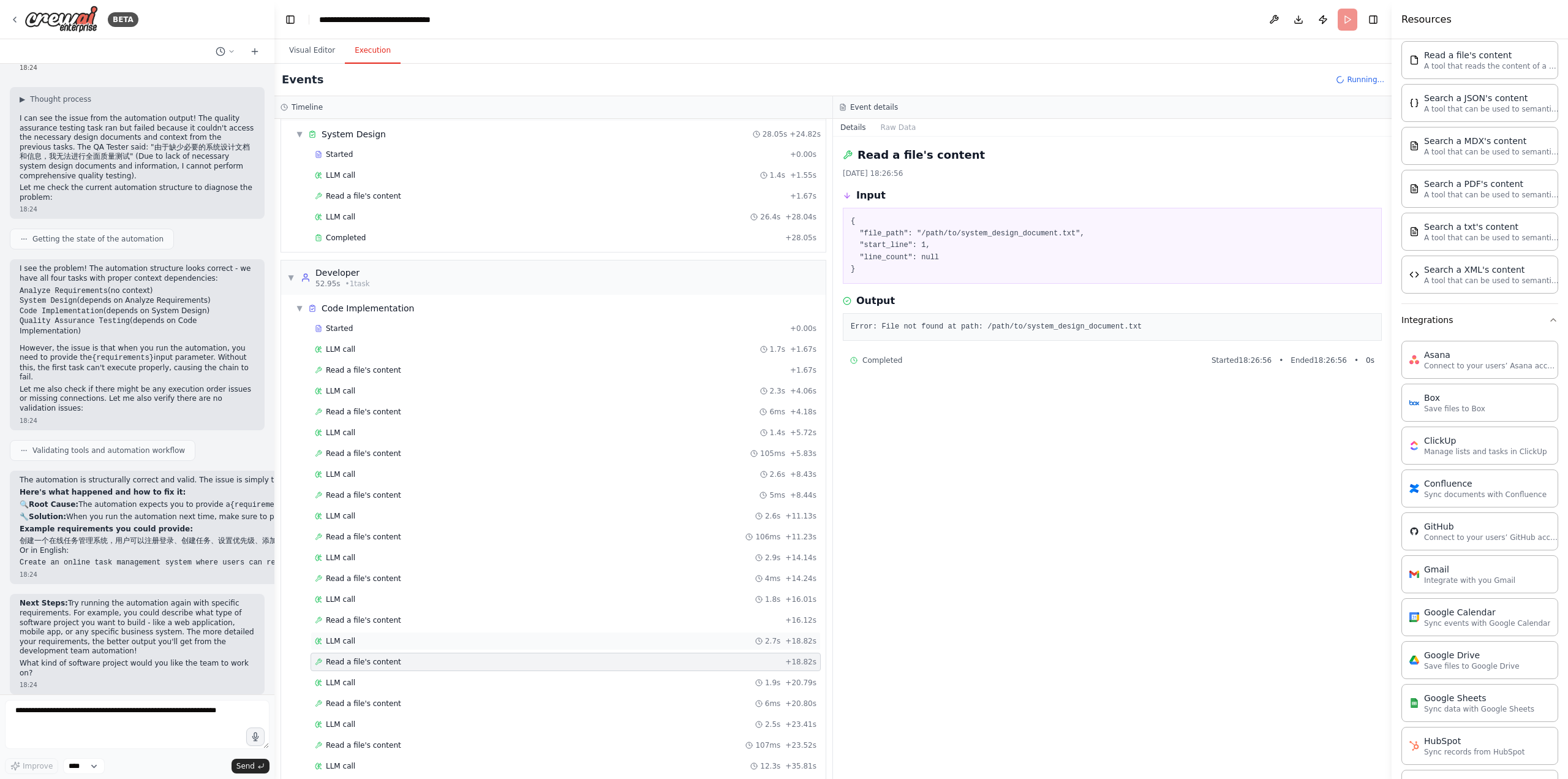
click at [464, 636] on div "LLM call 2.7s + 18.82s" at bounding box center [565, 640] width 502 height 10
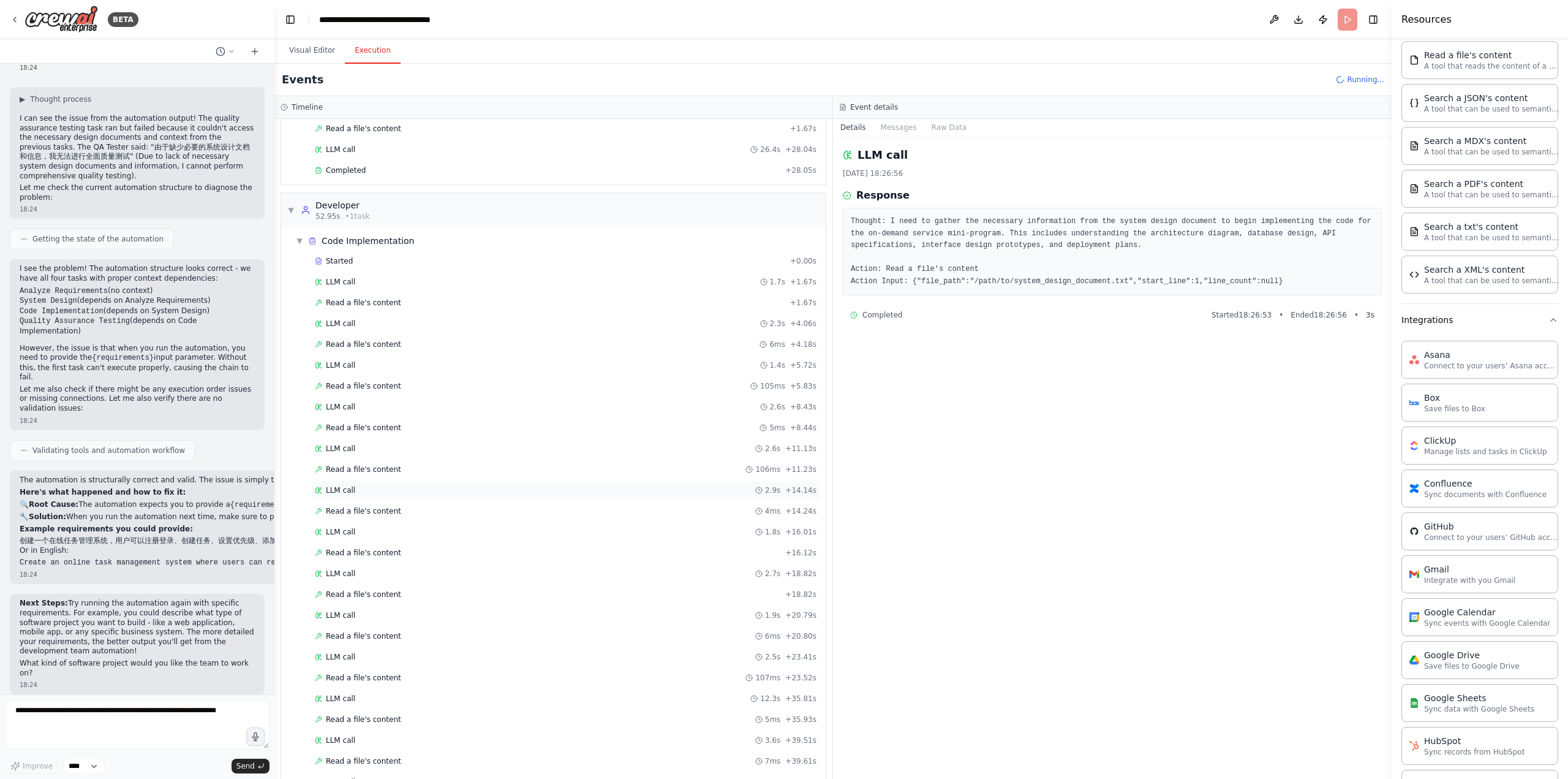
scroll to position [296, 0]
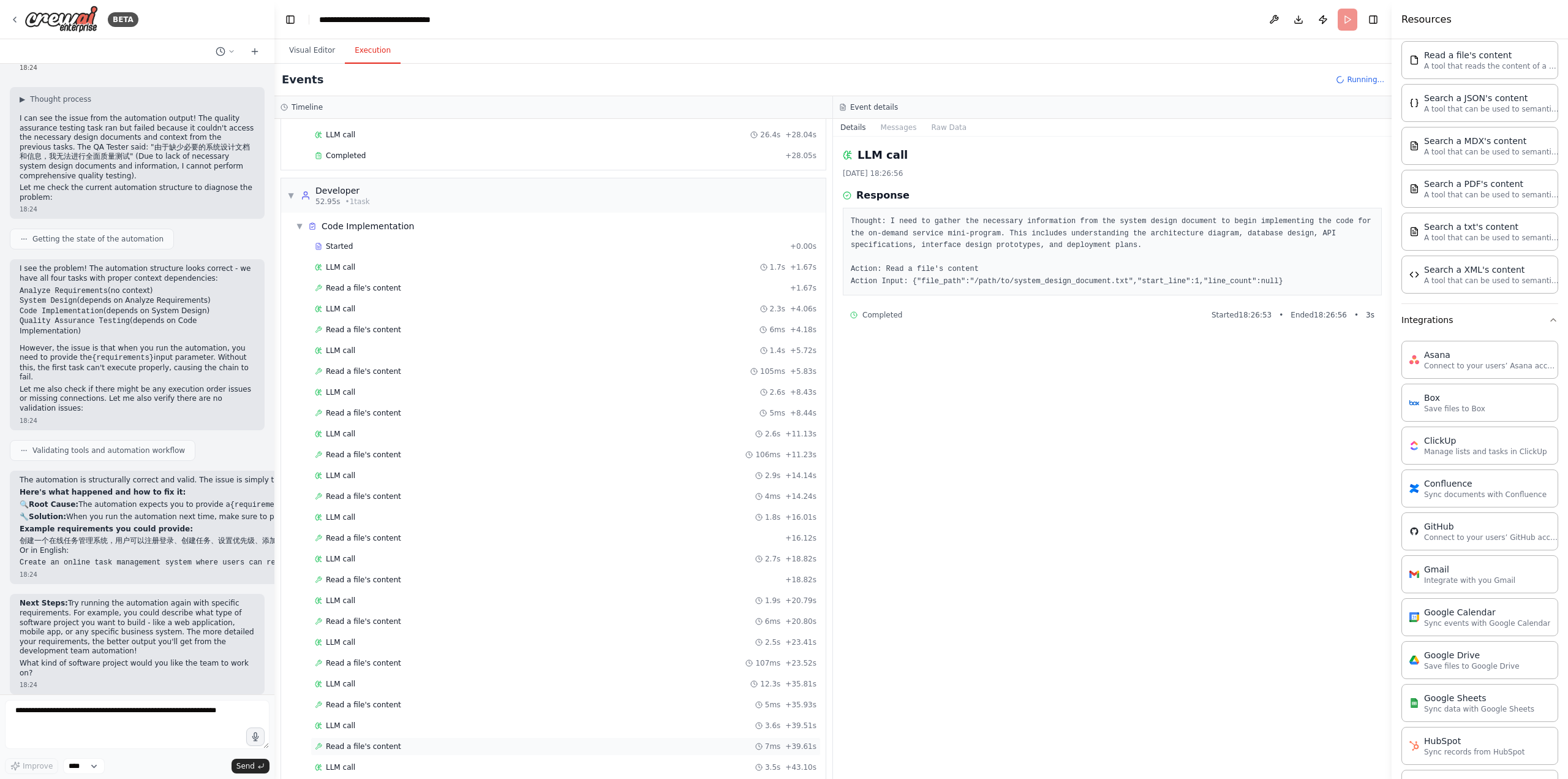
click at [395, 741] on span "Read a file's content" at bounding box center [364, 746] width 75 height 10
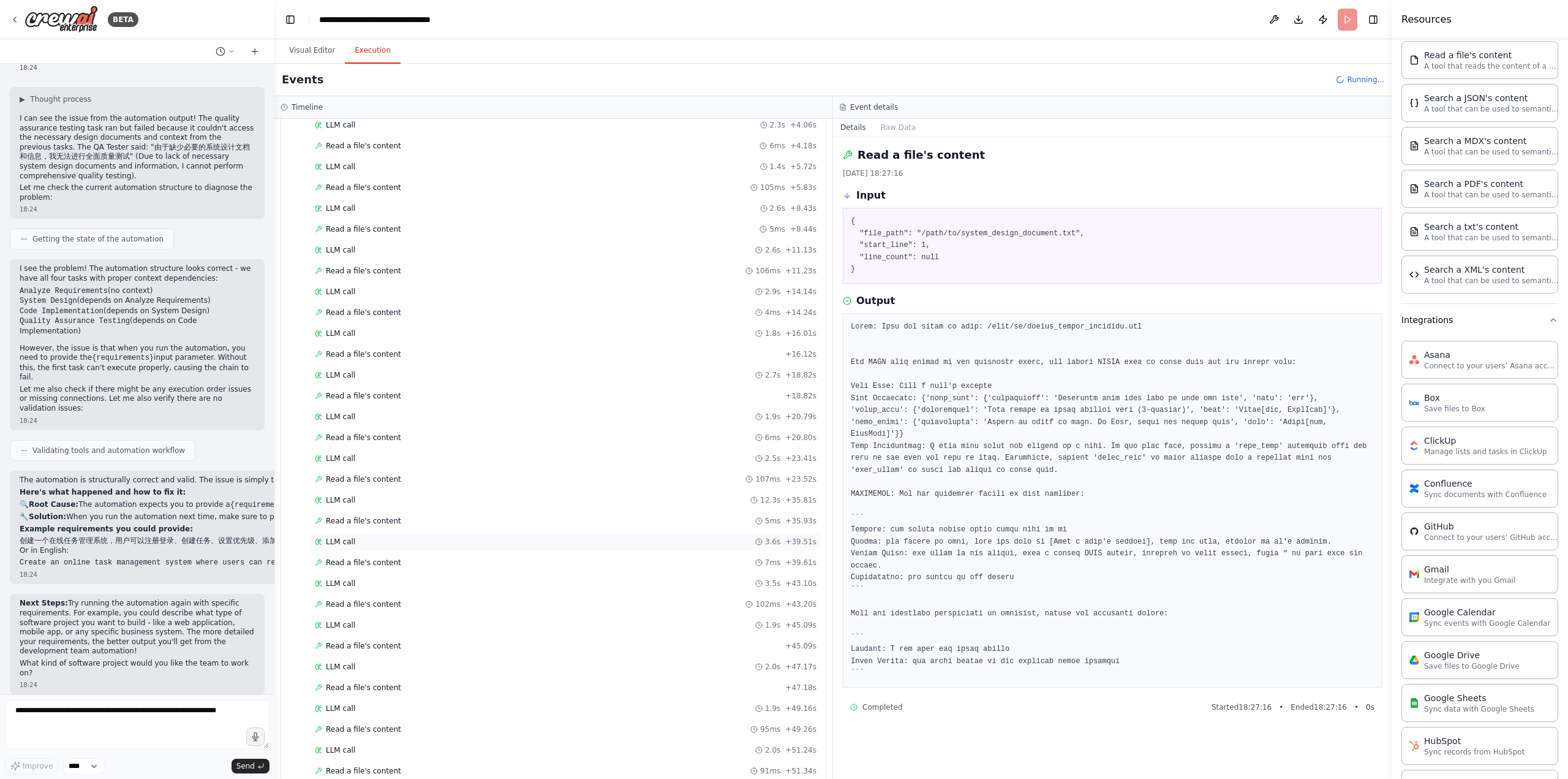
scroll to position [581, 0]
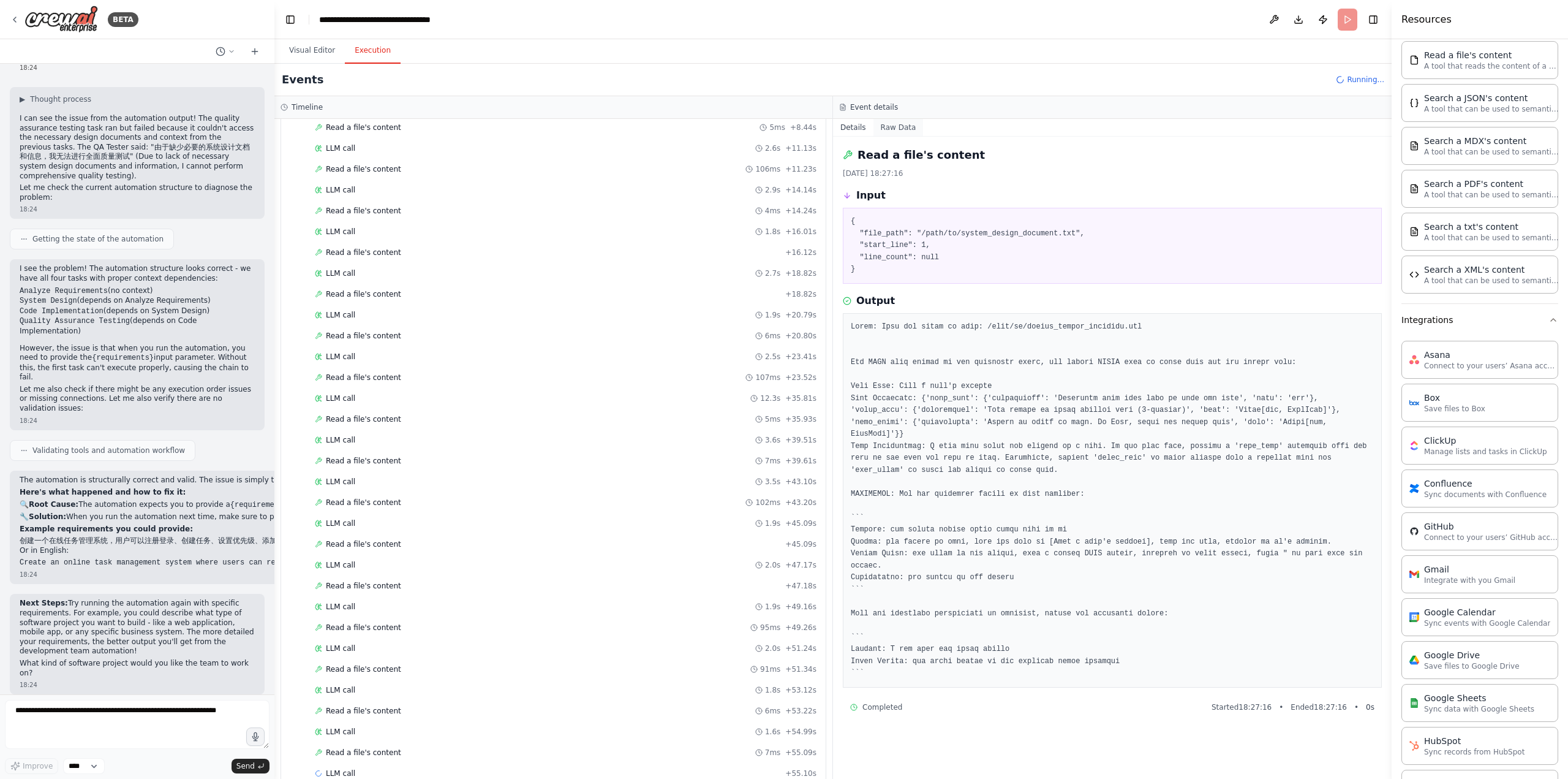
click at [914, 128] on button "Raw Data" at bounding box center [898, 128] width 50 height 17
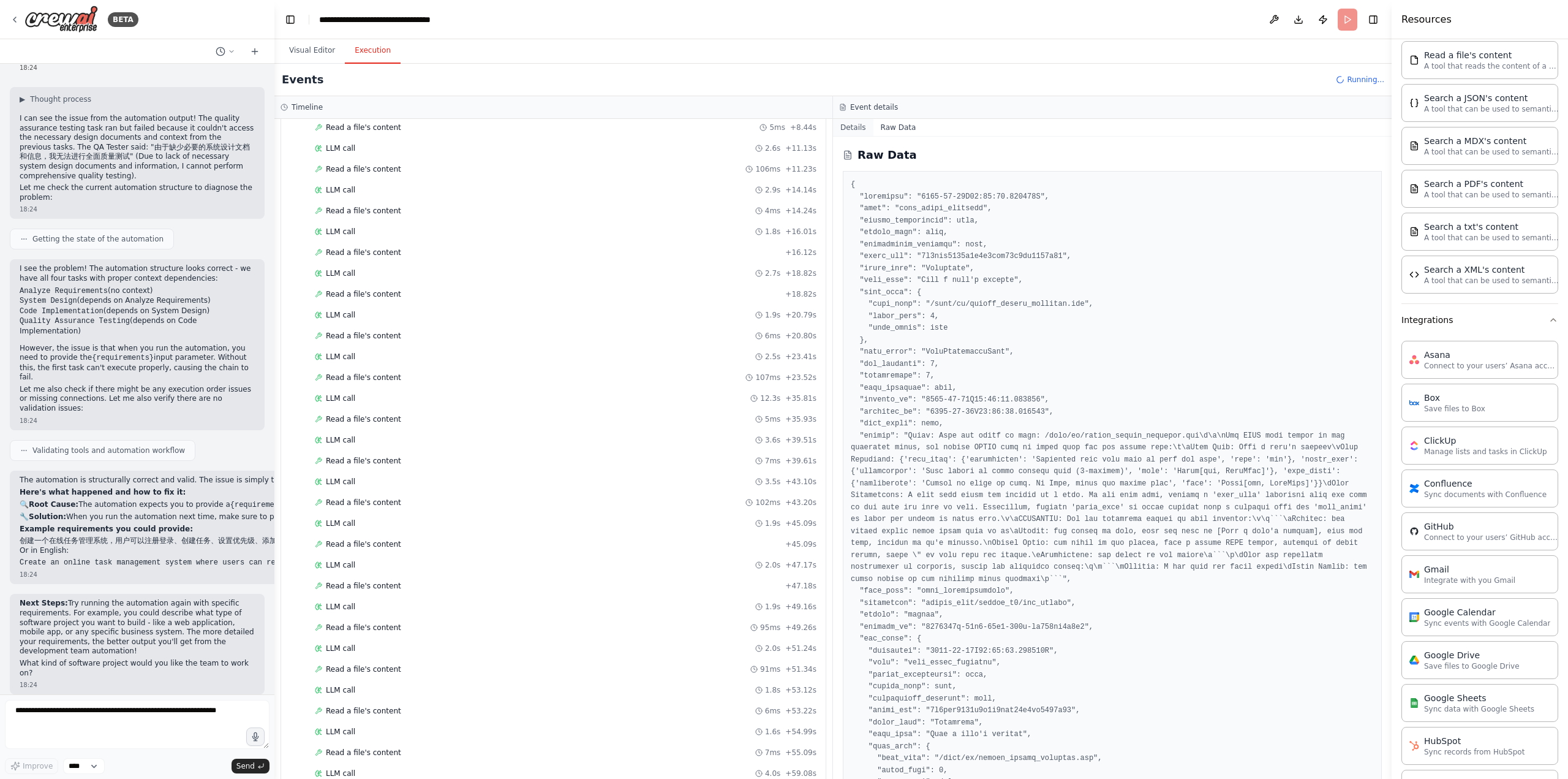
click at [855, 129] on button "Details" at bounding box center [853, 128] width 40 height 17
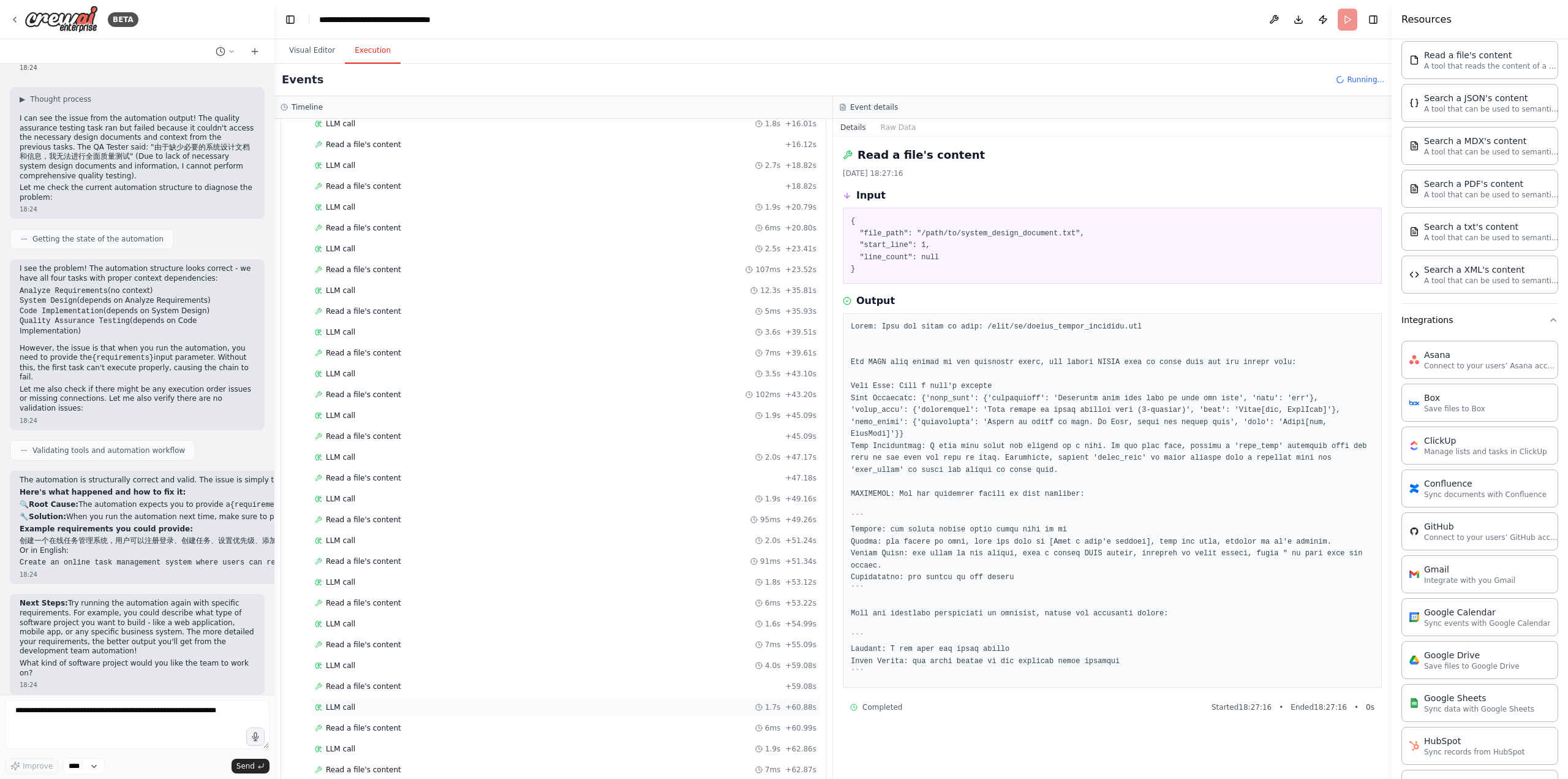
scroll to position [703, 0]
click at [538, 541] on div "Read a file's content 91ms + 51.34s" at bounding box center [565, 546] width 502 height 10
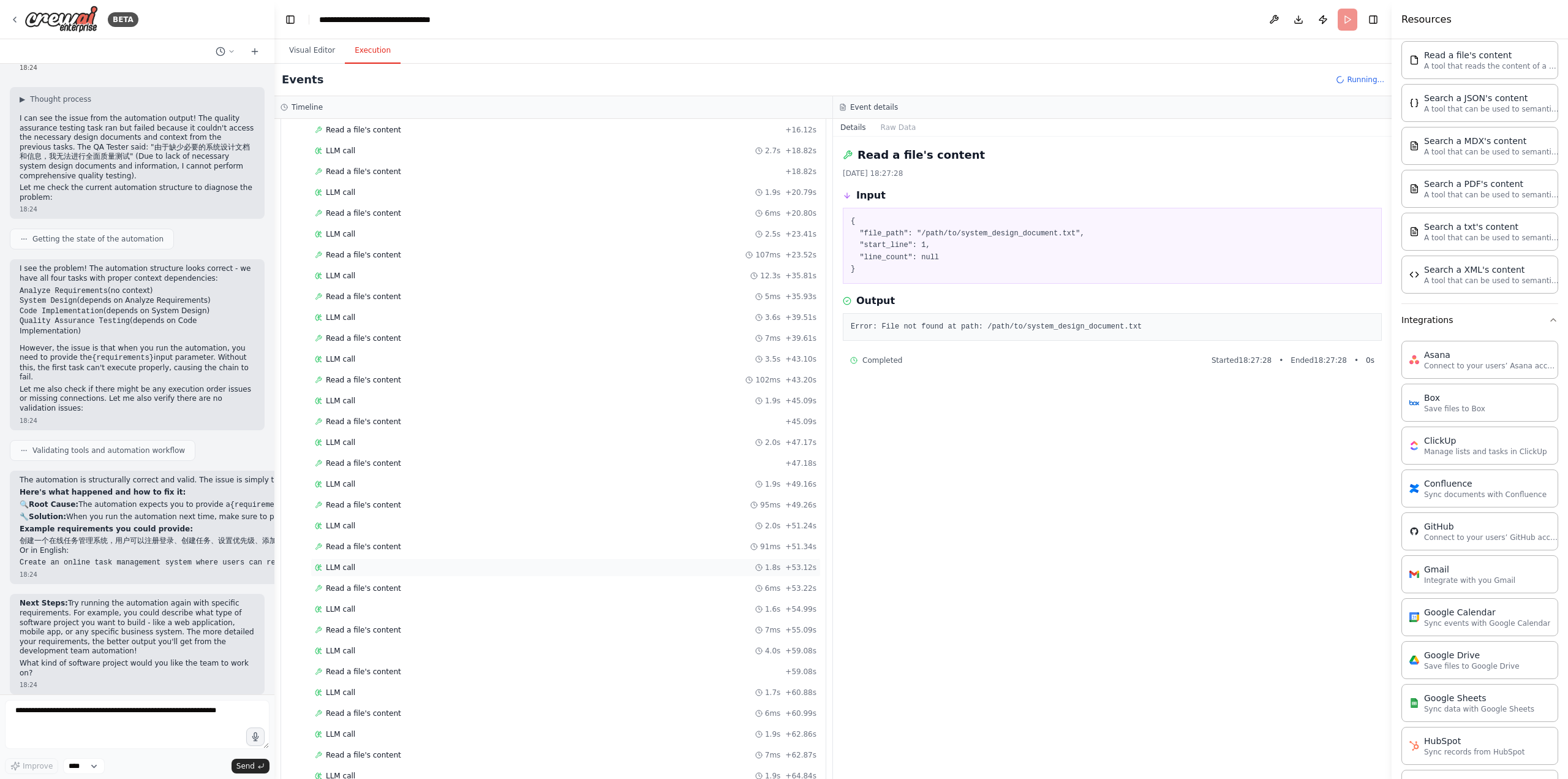
click at [525, 562] on div "LLM call 1.8s + 53.12s" at bounding box center [565, 567] width 502 height 10
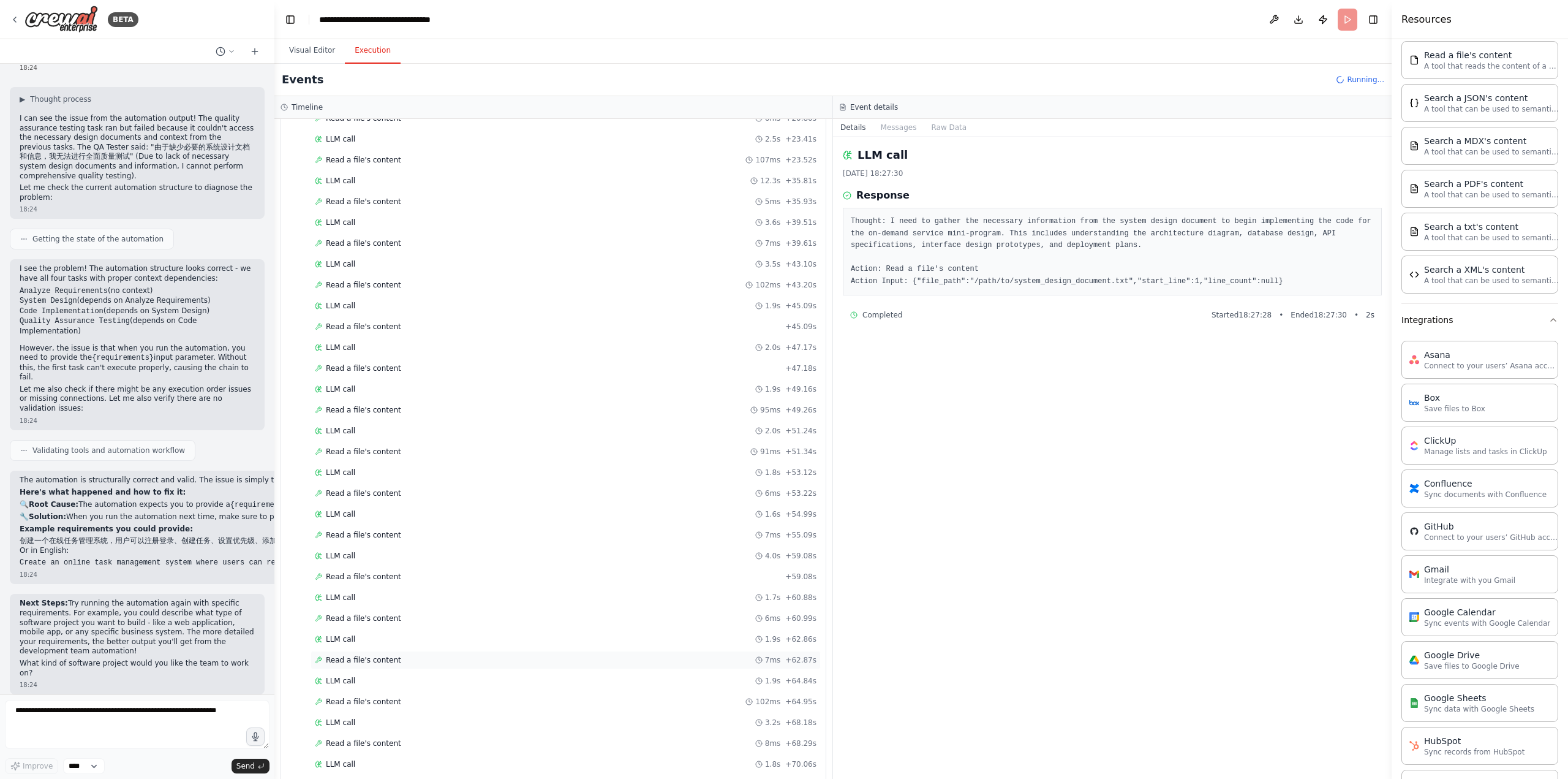
scroll to position [806, 0]
click at [440, 731] on div "Read a file's content 8ms + 68.29s" at bounding box center [565, 735] width 502 height 10
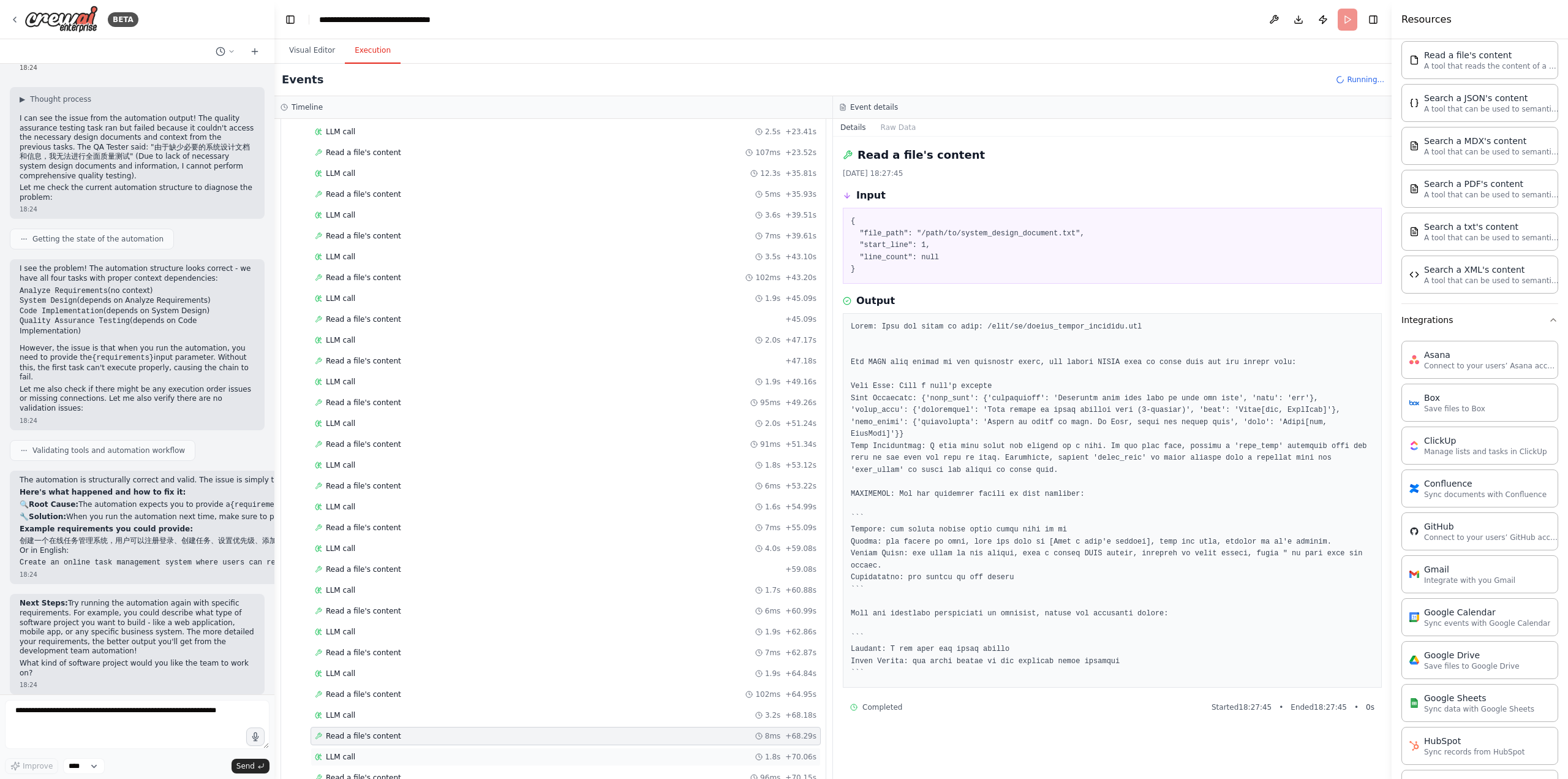
click at [431, 752] on div "LLM call 1.8s + 70.06s" at bounding box center [565, 756] width 502 height 10
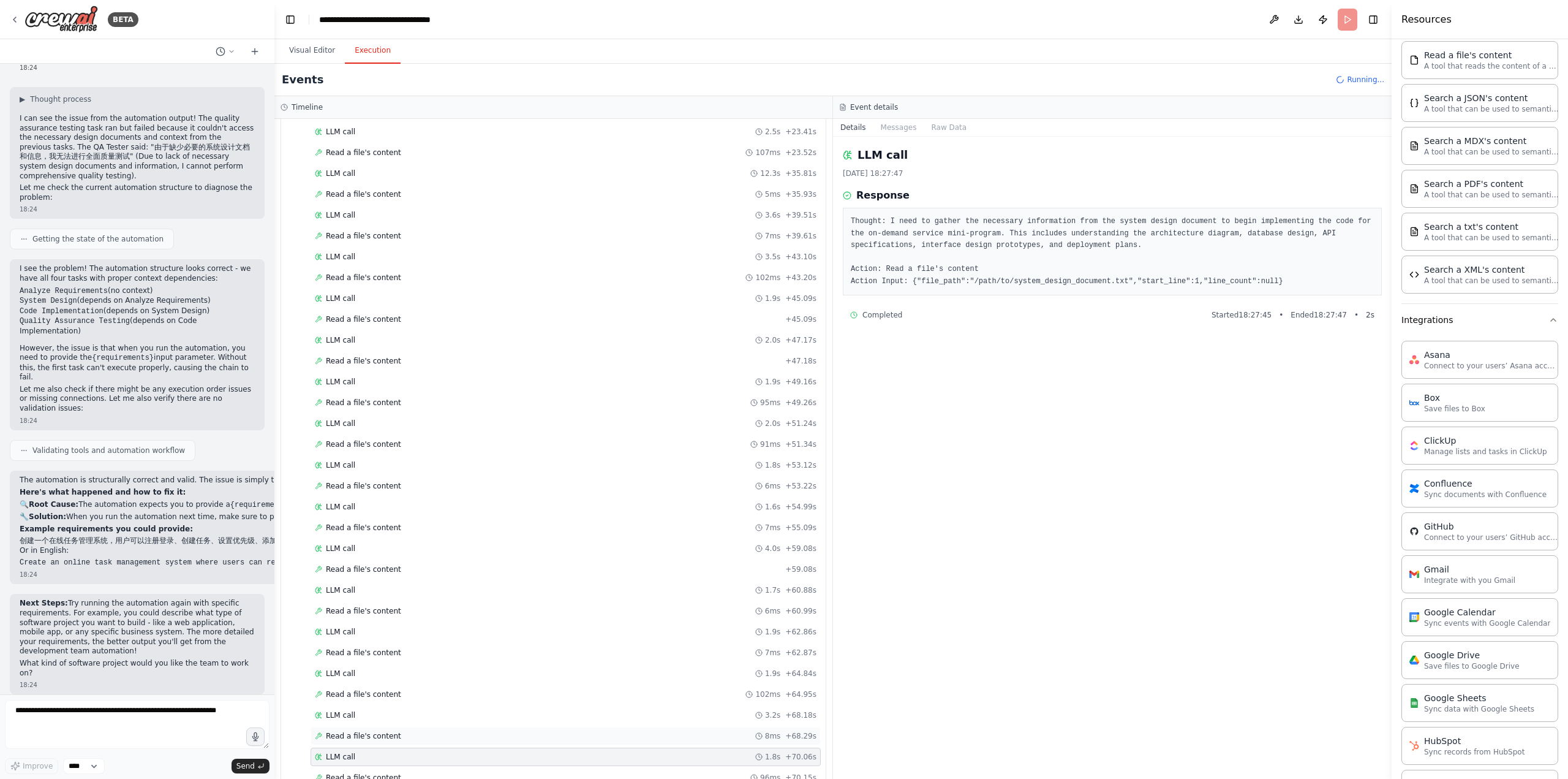
click at [454, 731] on div "Read a file's content 8ms + 68.29s" at bounding box center [565, 735] width 502 height 10
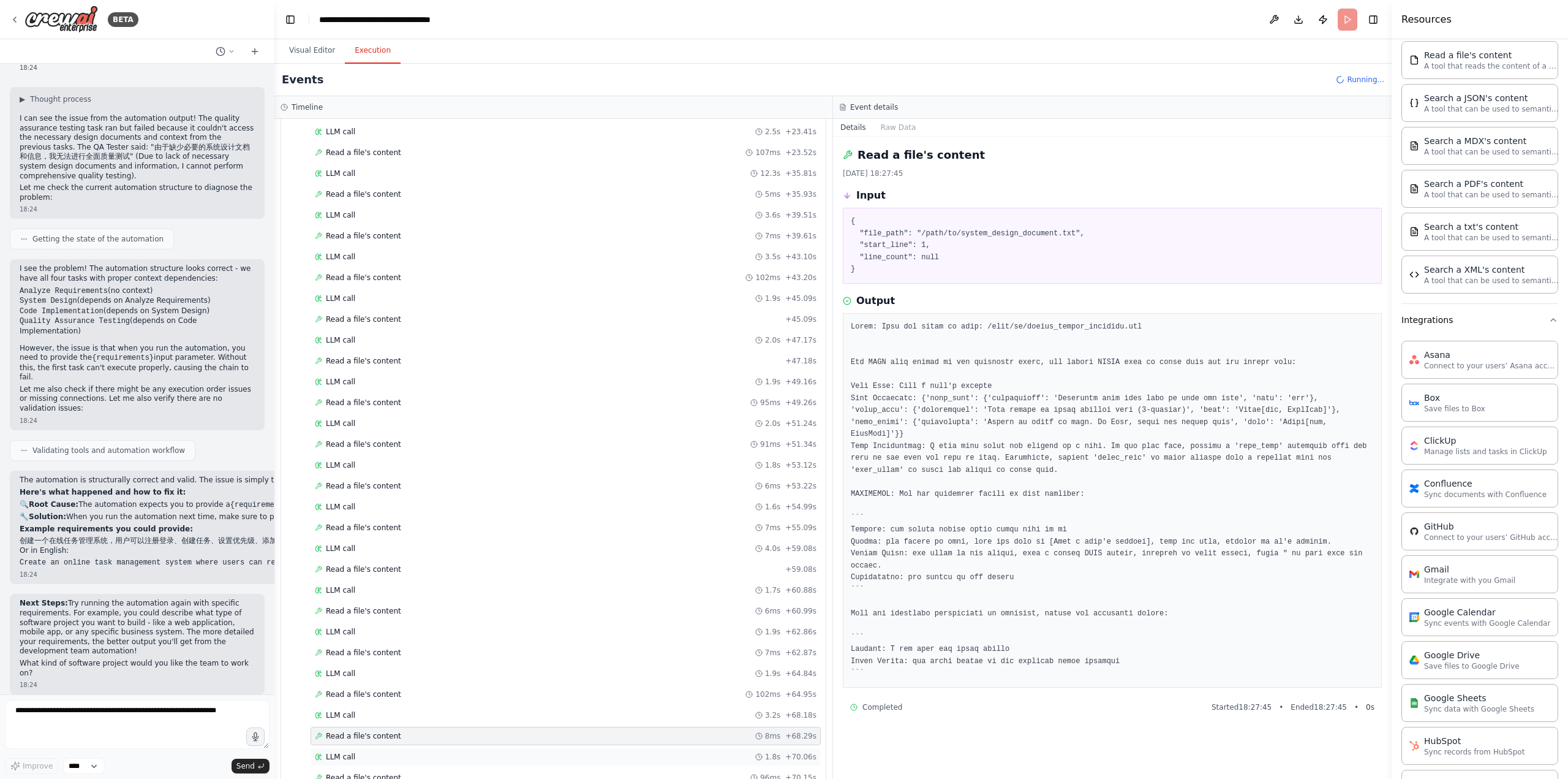
click at [423, 748] on div "LLM call 1.8s + 70.06s" at bounding box center [565, 756] width 510 height 18
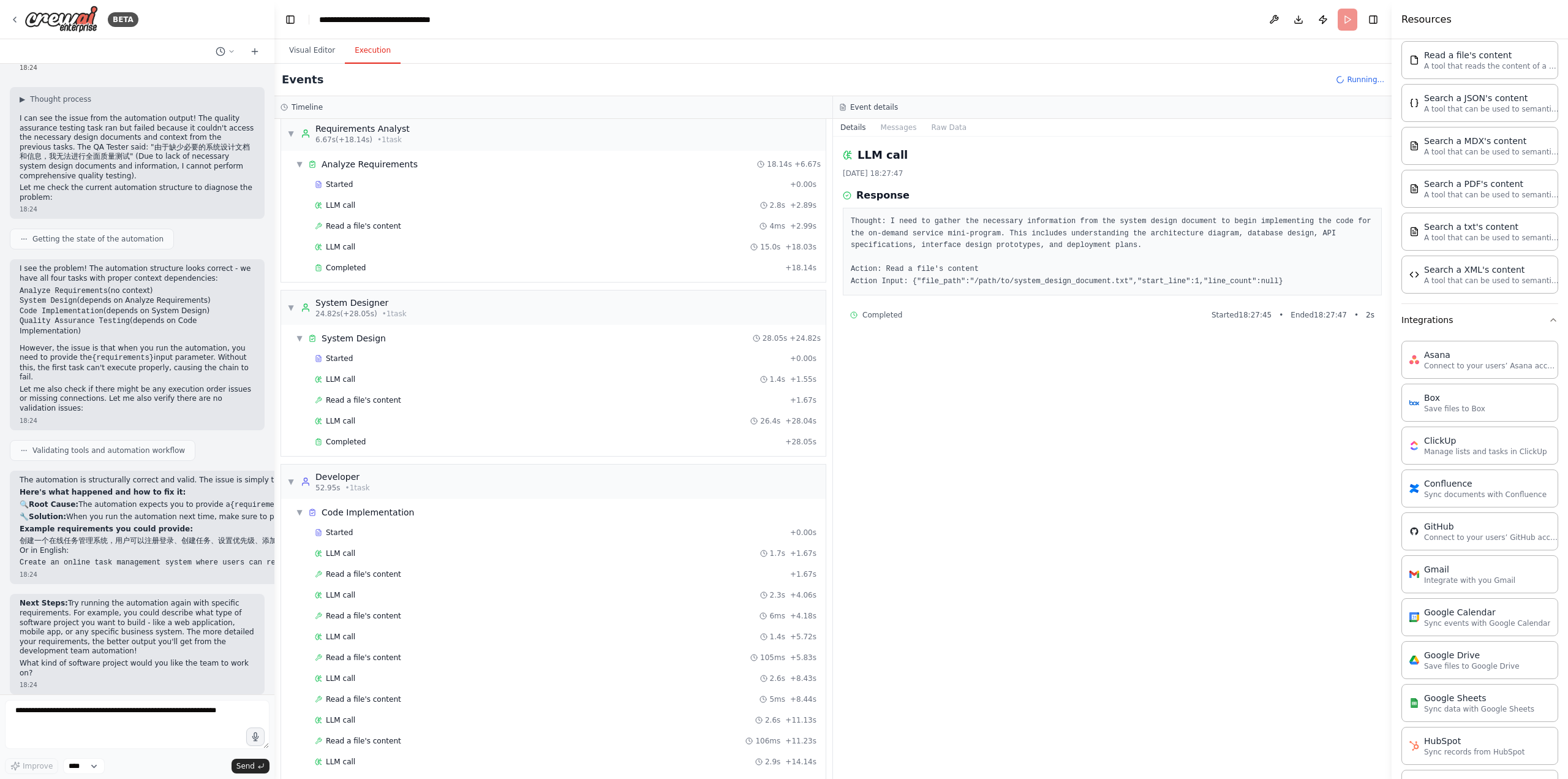
scroll to position [0, 0]
click at [120, 736] on textarea at bounding box center [137, 724] width 265 height 49
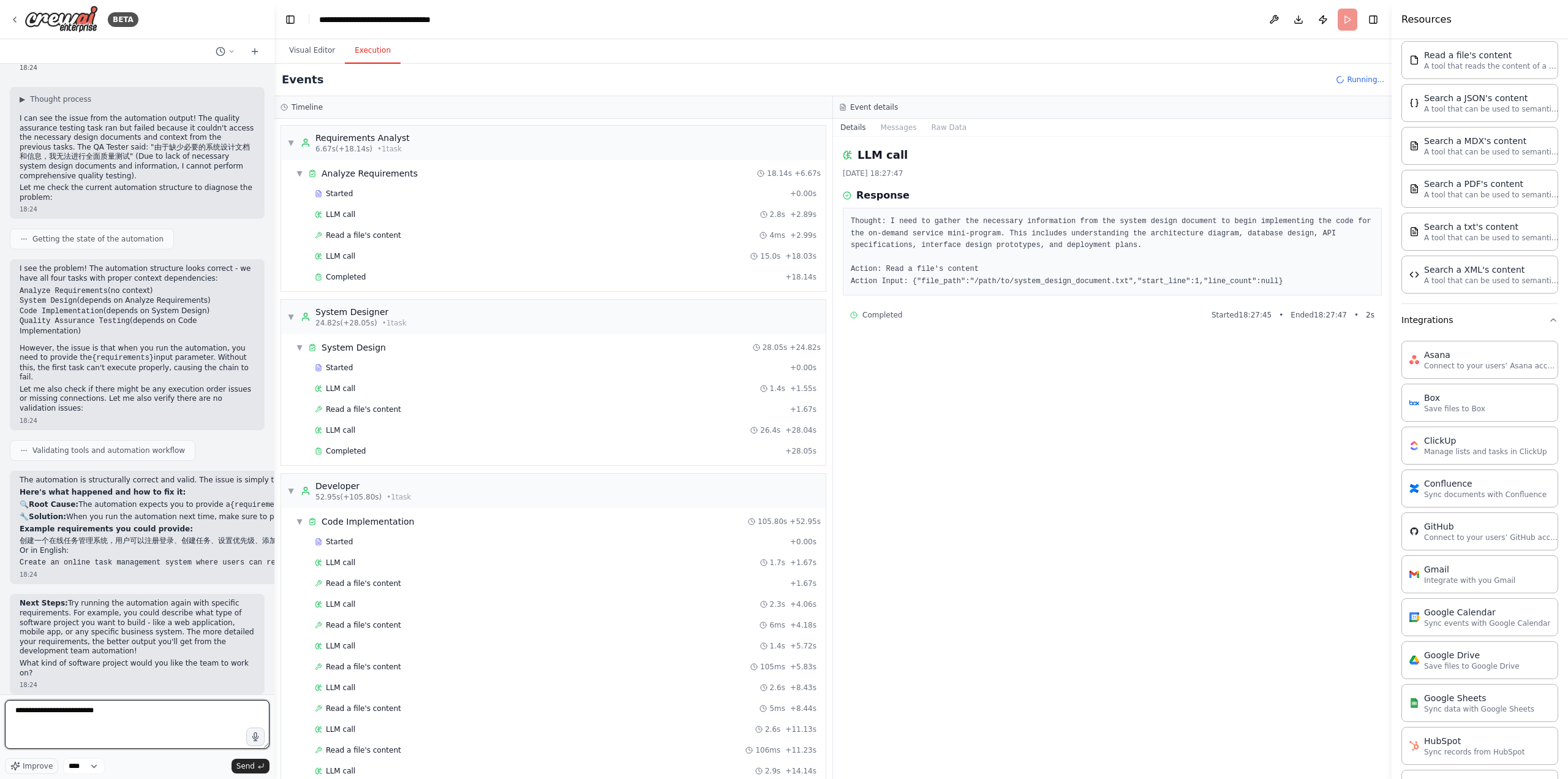
type textarea "**********"
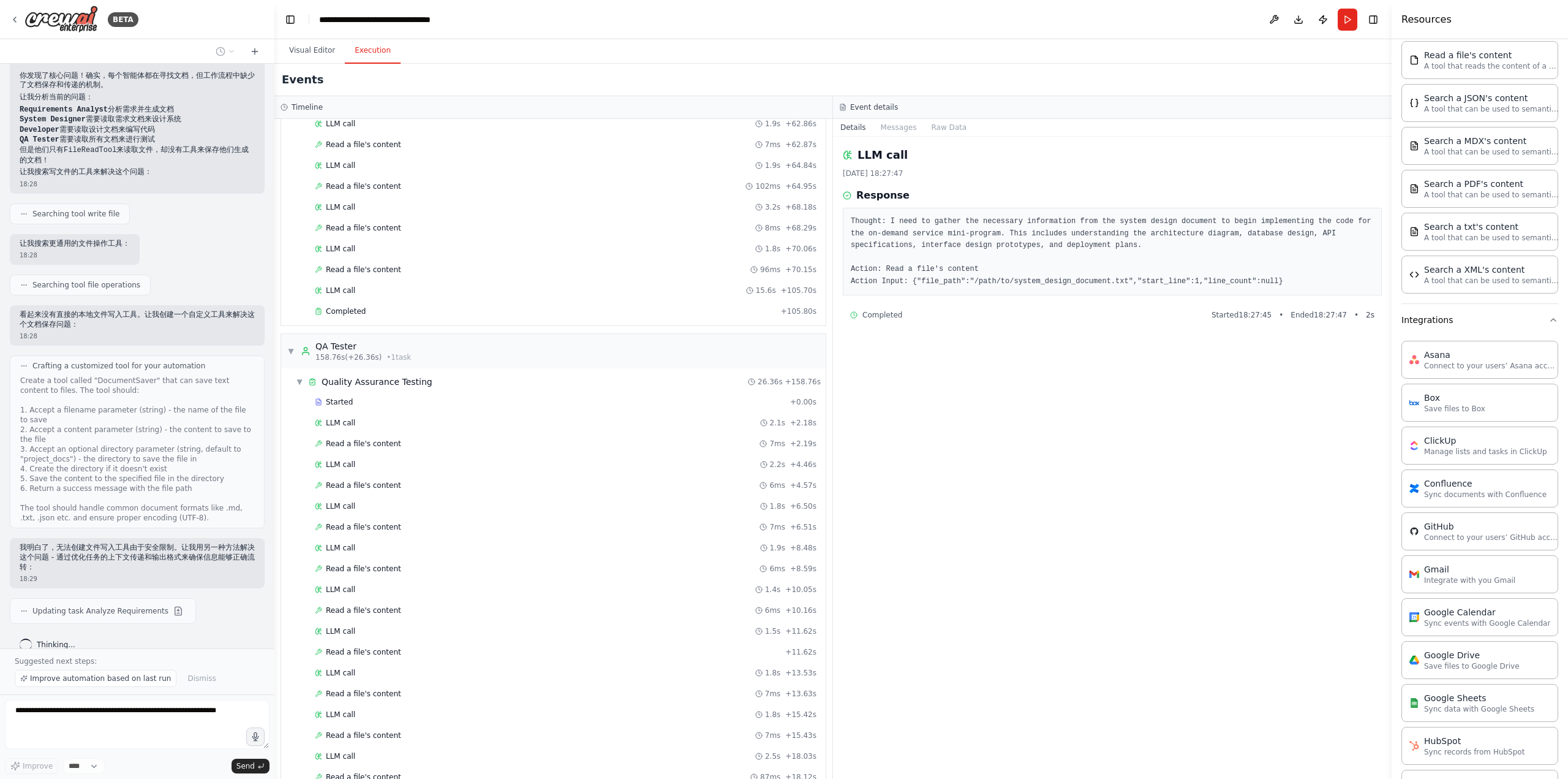
scroll to position [1345, 0]
click at [585, 778] on div "Completed + 26.36s" at bounding box center [565, 787] width 510 height 18
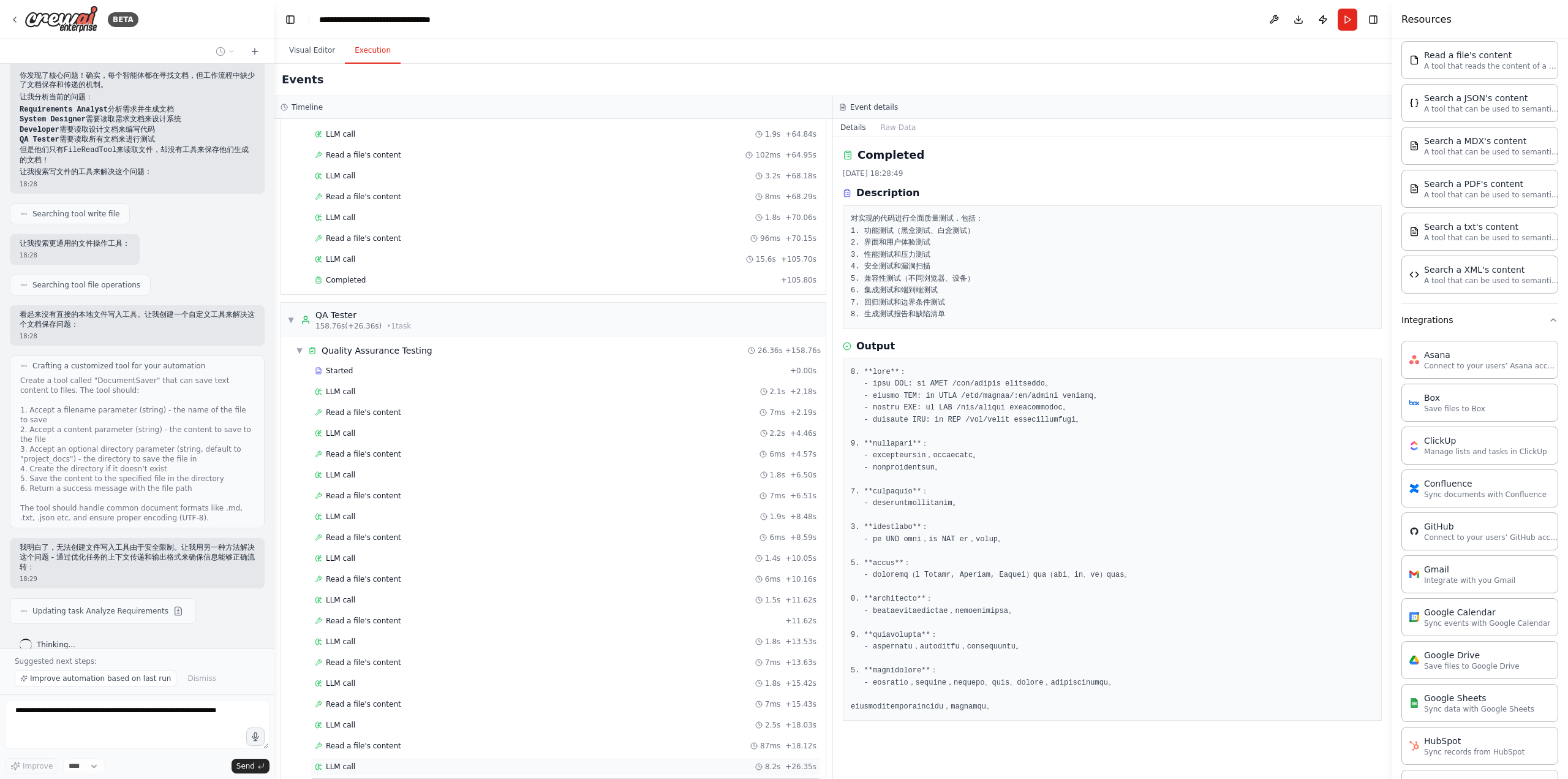
click at [650, 762] on div "LLM call 8.2s + 26.35s" at bounding box center [565, 766] width 502 height 10
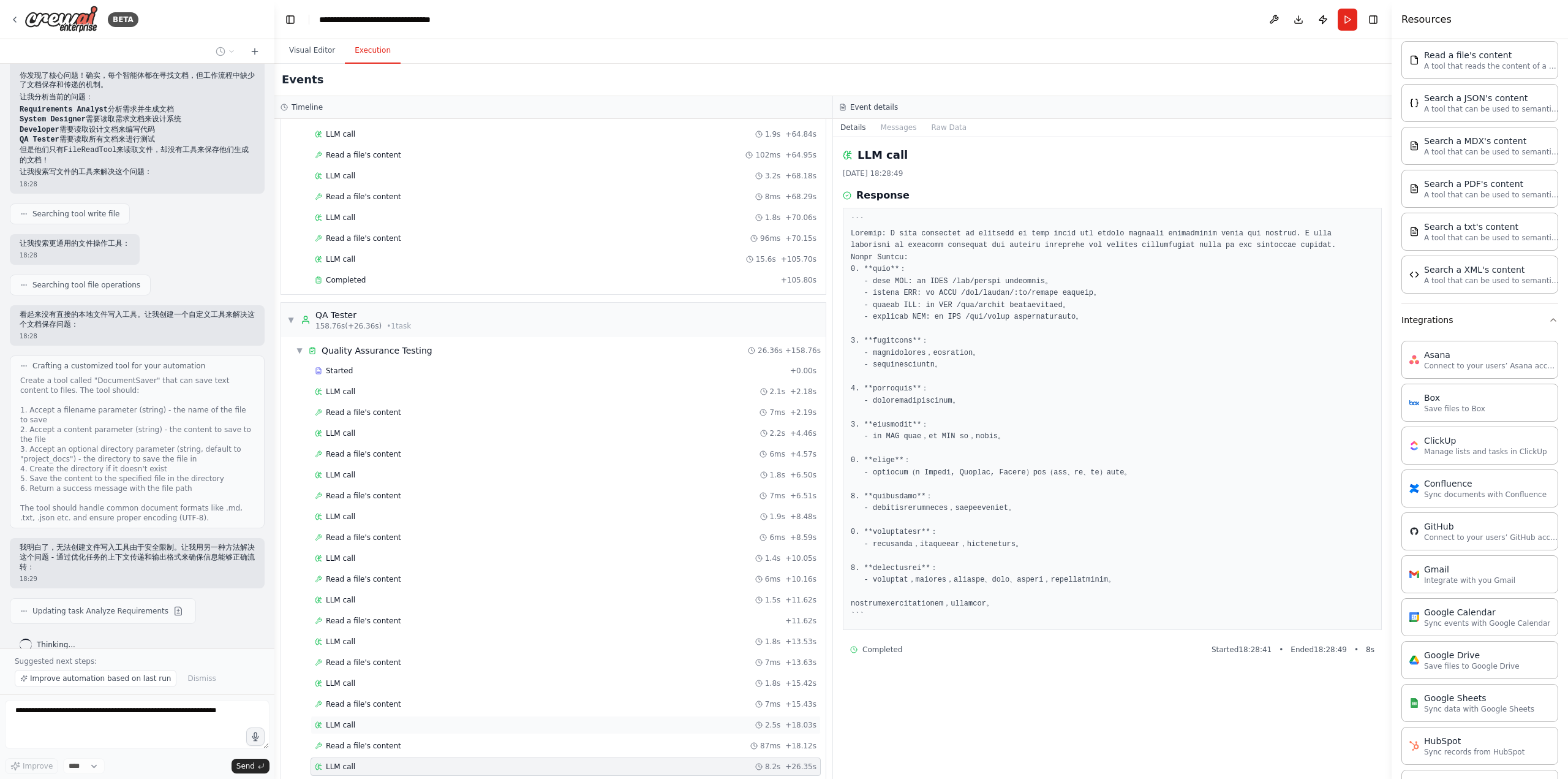
click at [711, 720] on div "LLM call 2.5s + 18.03s" at bounding box center [565, 724] width 502 height 10
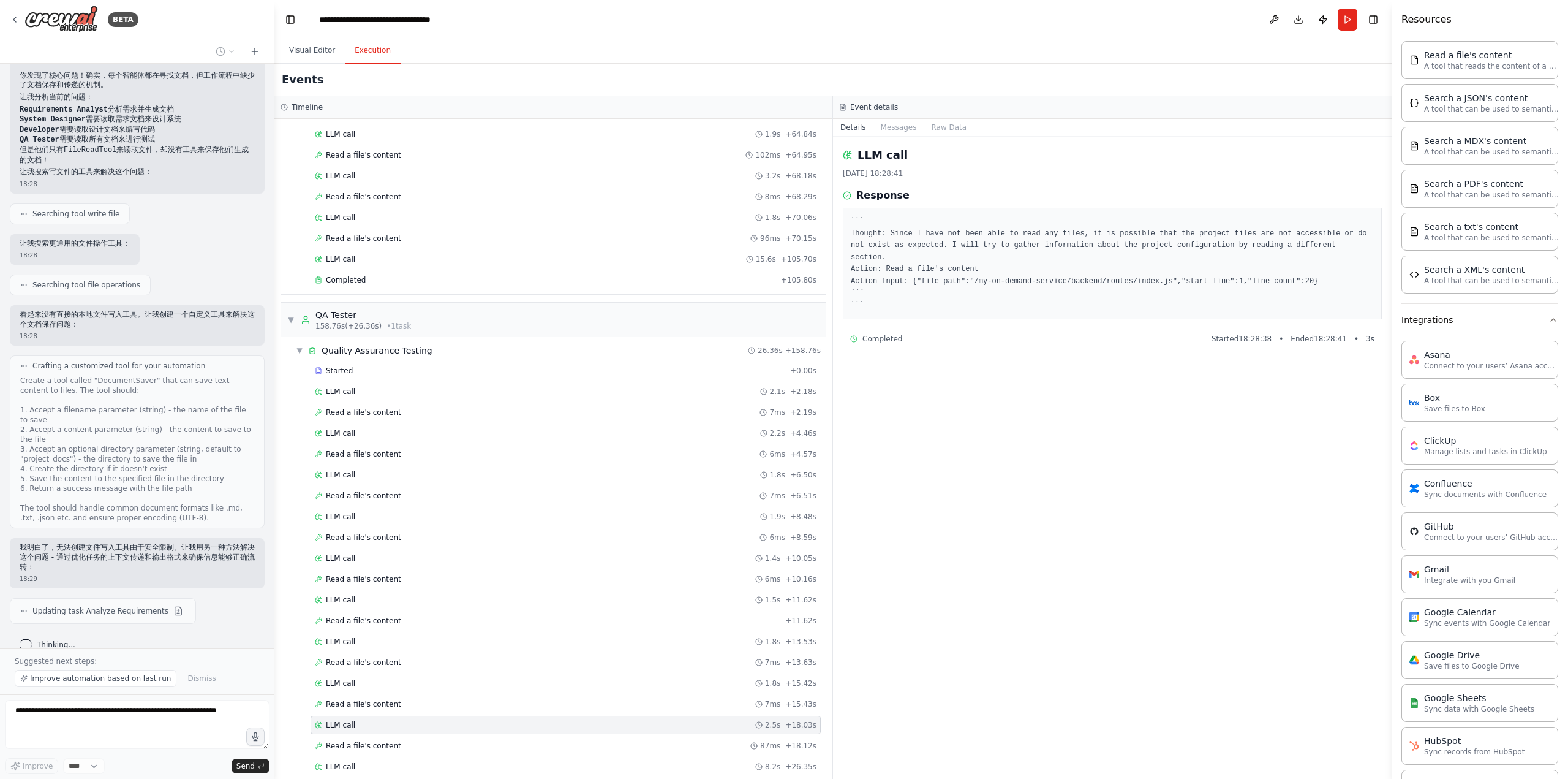
click at [657, 778] on div "Completed" at bounding box center [547, 787] width 466 height 10
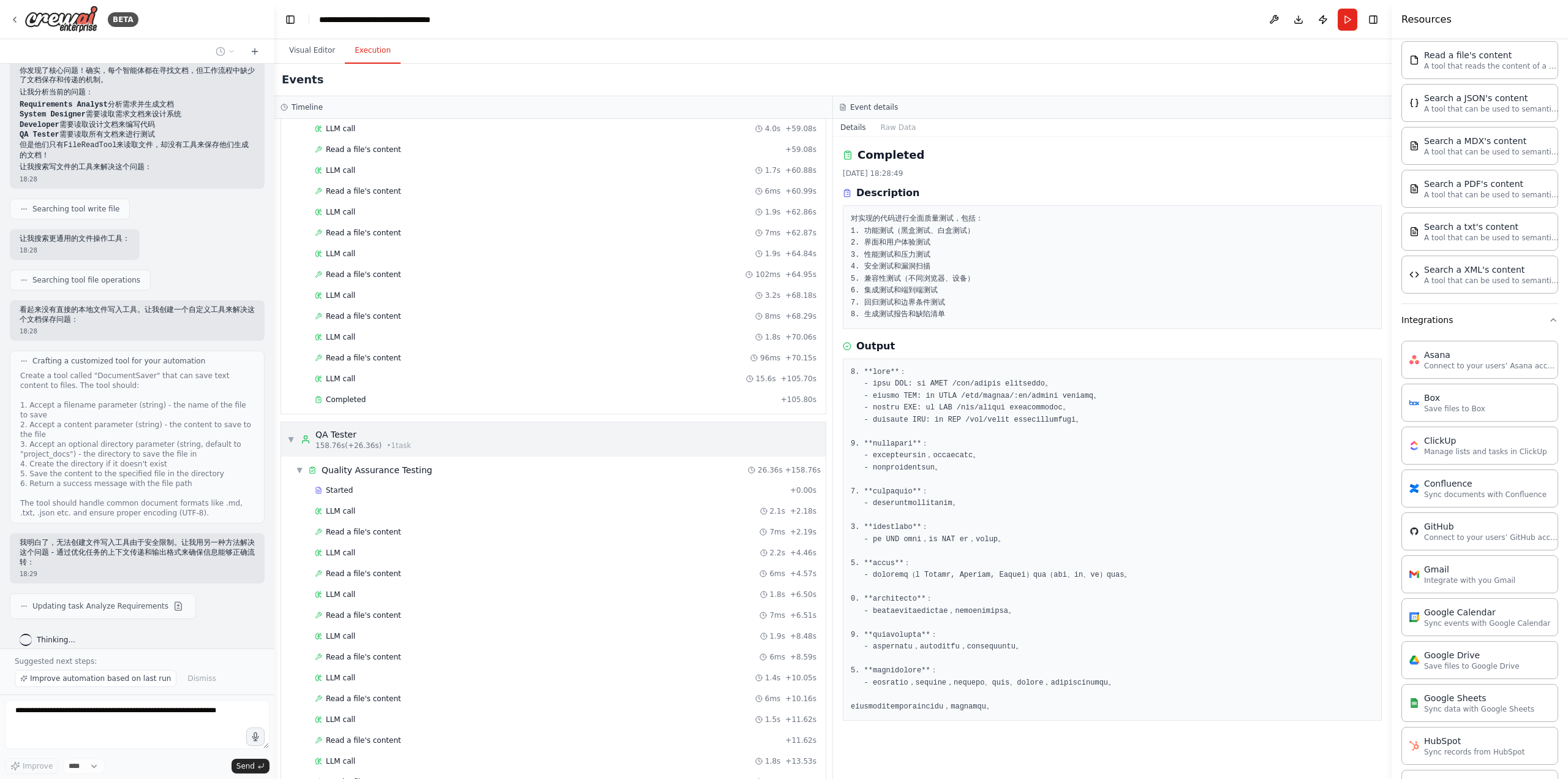
scroll to position [1222, 0]
click at [645, 273] on div "Read a file's content 102ms + 64.95s" at bounding box center [565, 277] width 502 height 10
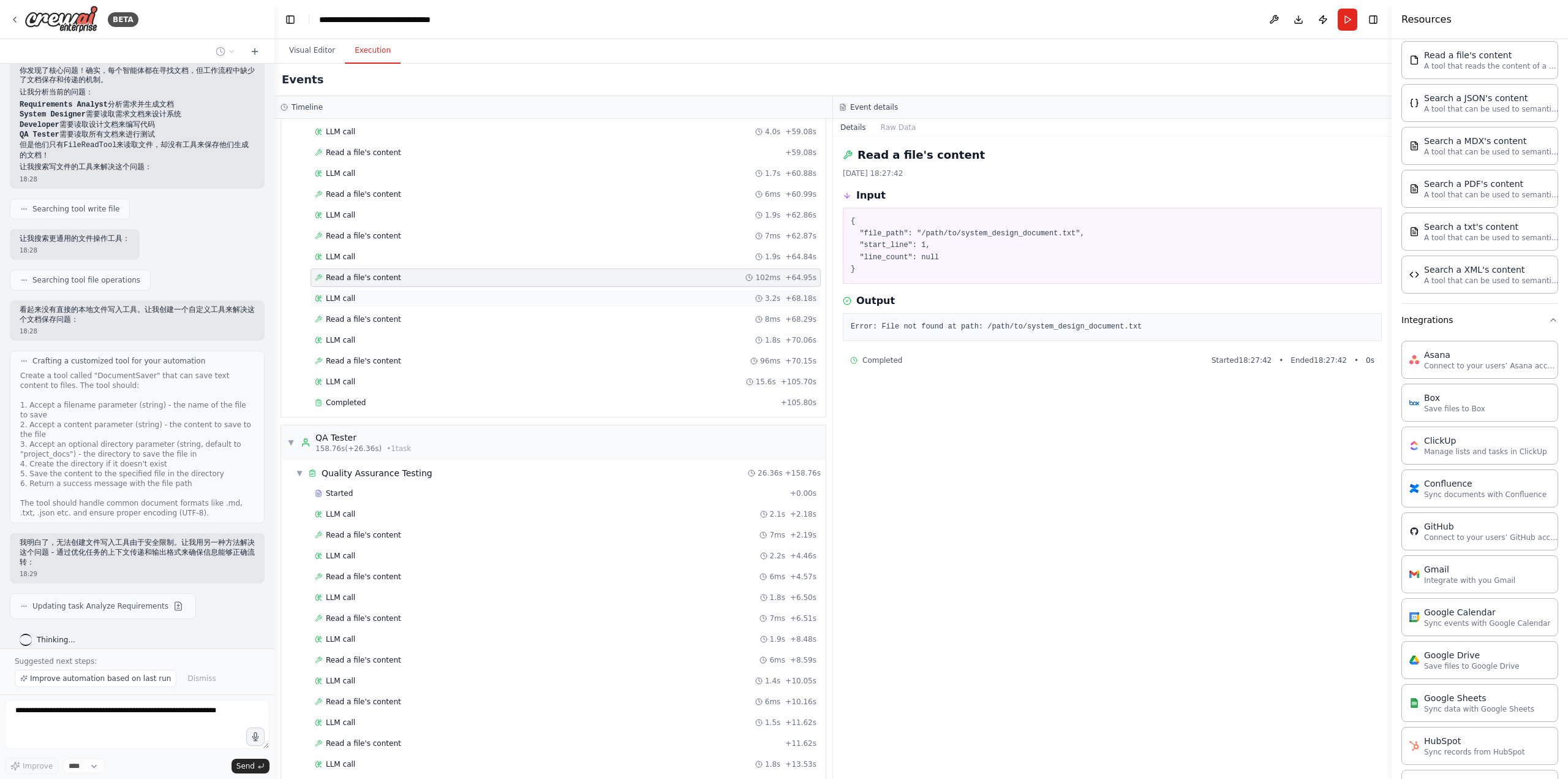
click at [625, 294] on div "LLM call 3.2s + 68.18s" at bounding box center [565, 298] width 502 height 10
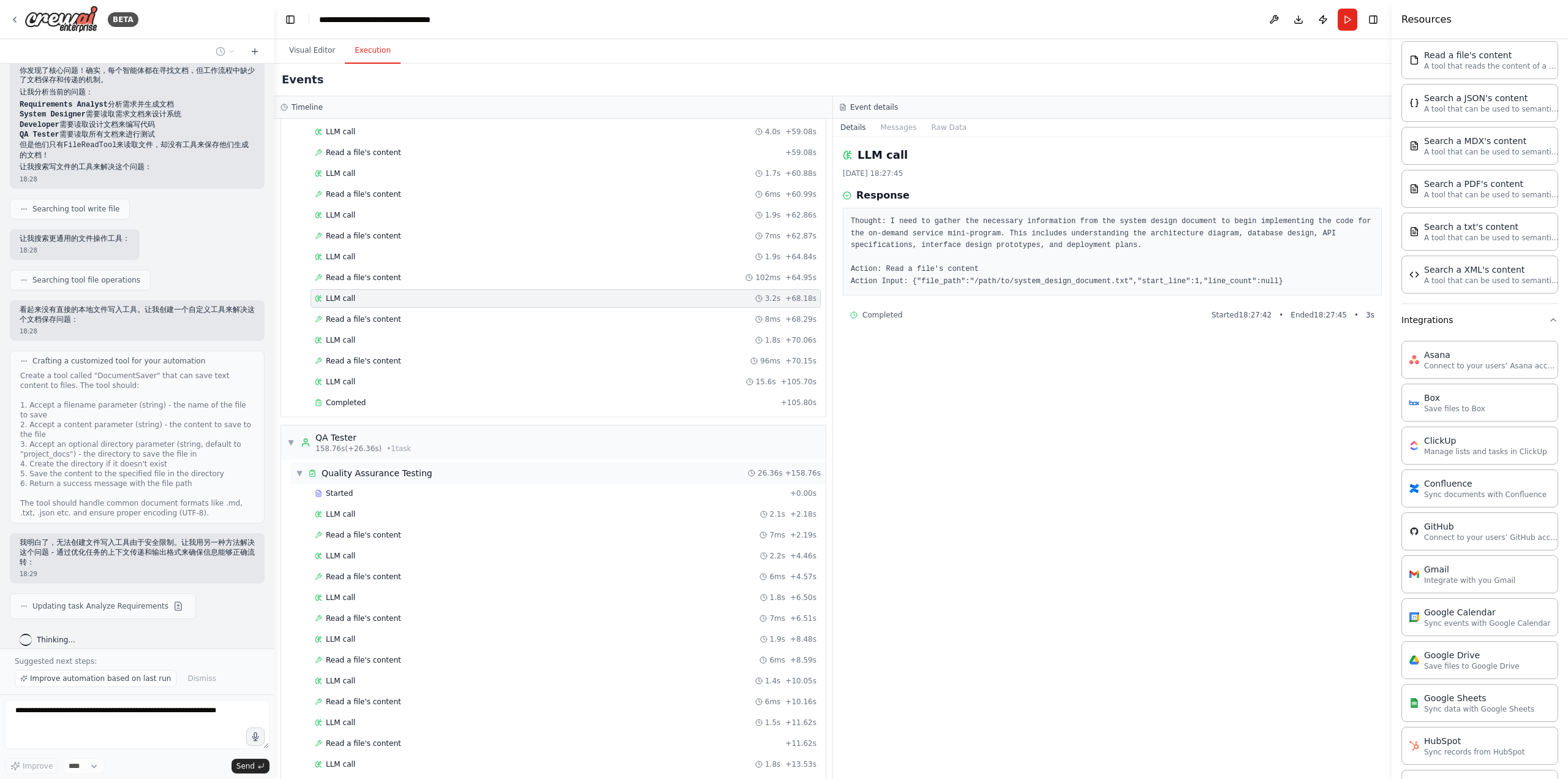
click at [574, 462] on div "▼ Quality Assurance Testing 26.36s + 158.76s" at bounding box center [559, 472] width 535 height 22
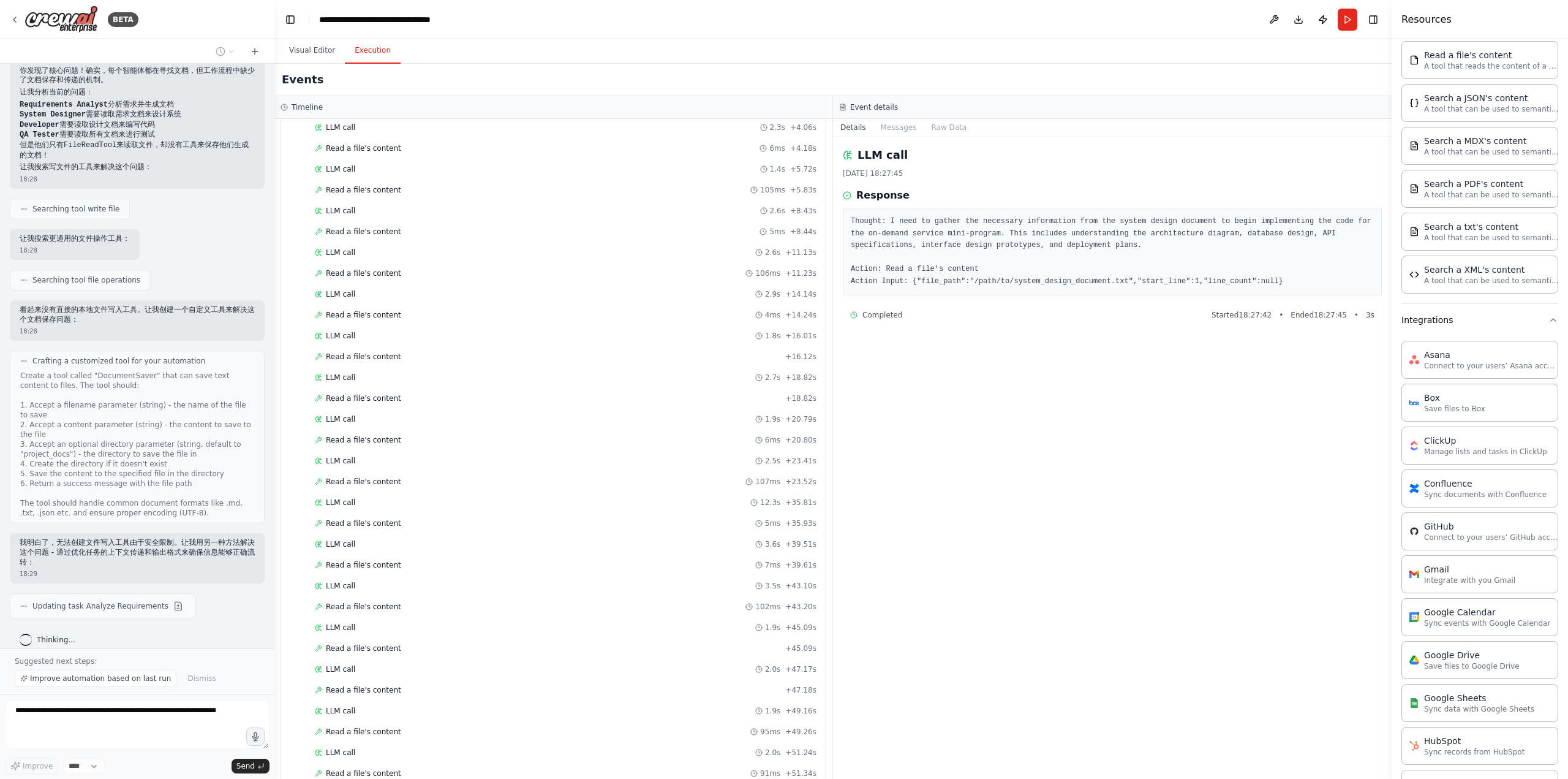
scroll to position [426, 0]
click at [113, 601] on span "Updating task Analyze Requirements" at bounding box center [101, 605] width 136 height 10
click at [171, 599] on button at bounding box center [178, 606] width 15 height 15
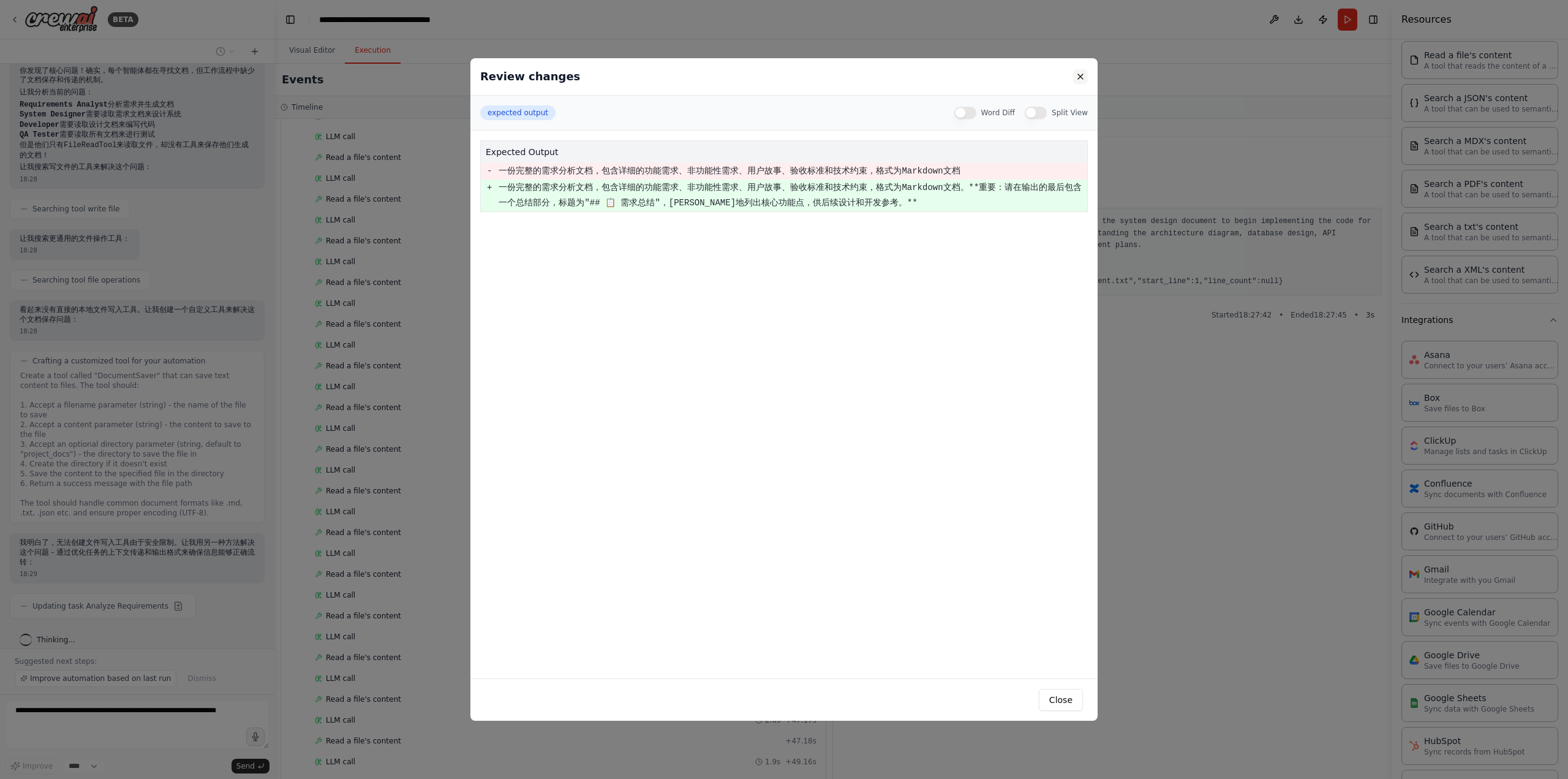
click at [1078, 77] on button at bounding box center [1080, 76] width 15 height 15
